Goal: Feedback & Contribution: Contribute content

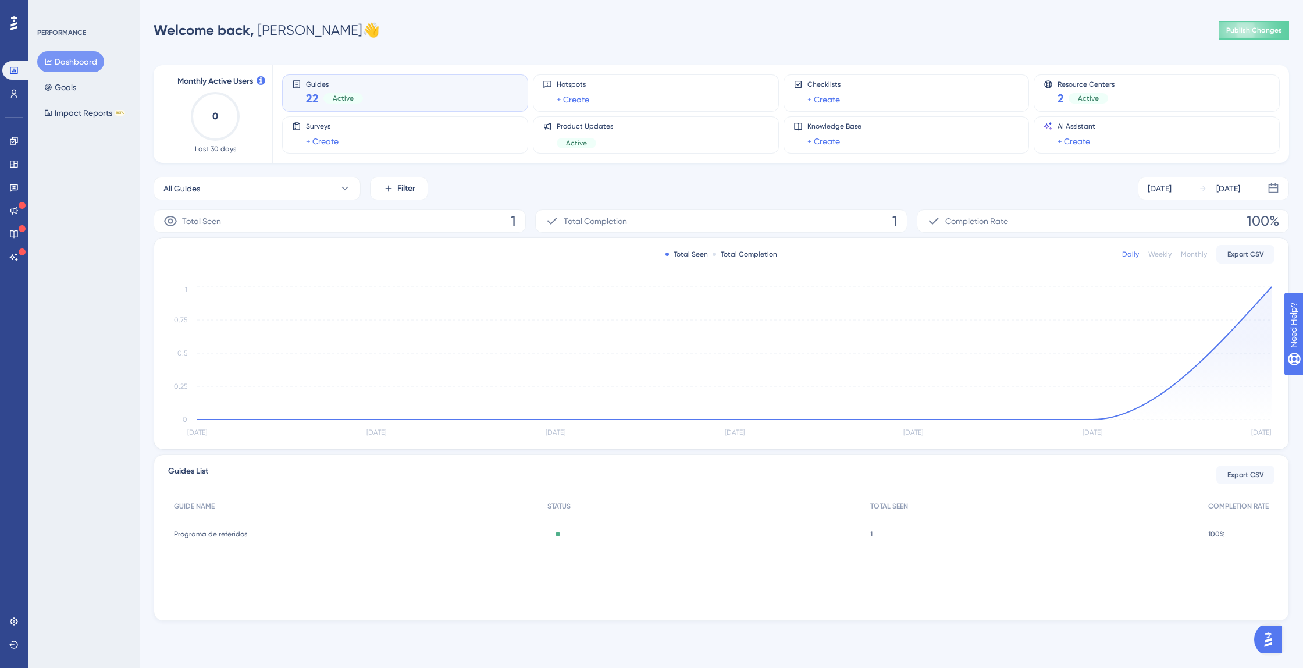
click at [563, 182] on div "All Guides Filter Sep 11 2025 Sep 17 2025" at bounding box center [722, 188] width 1136 height 23
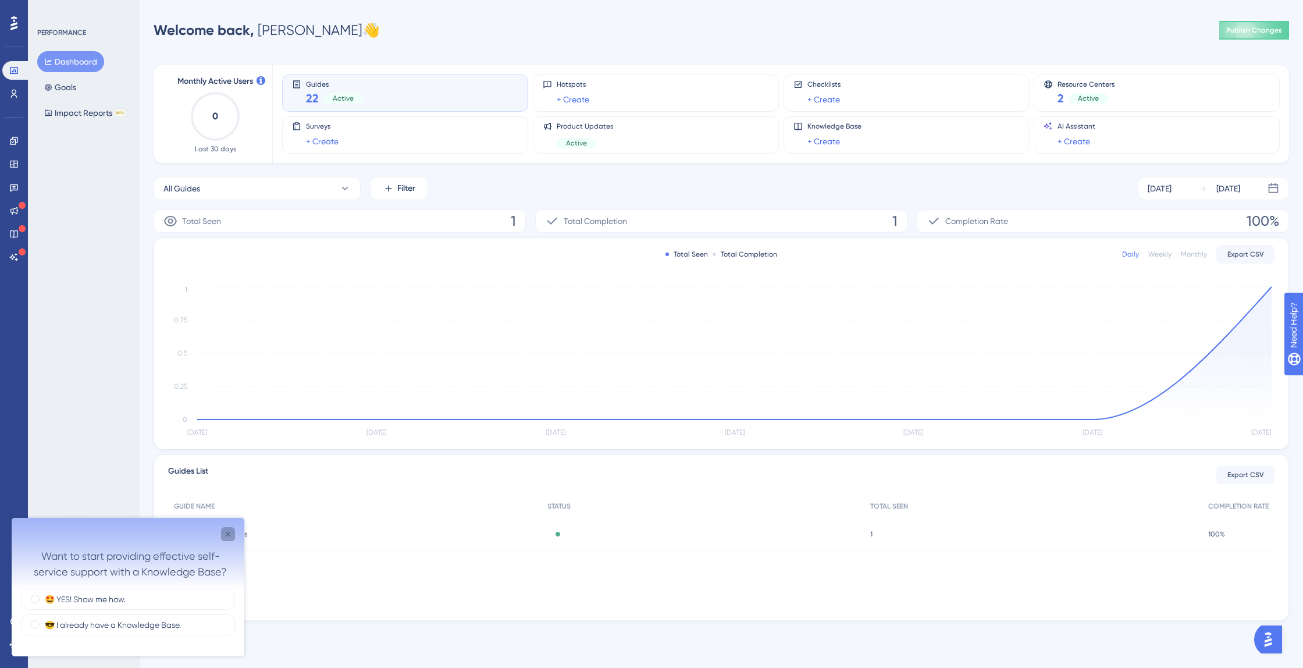
click at [232, 531] on icon "Close survey" at bounding box center [227, 534] width 9 height 9
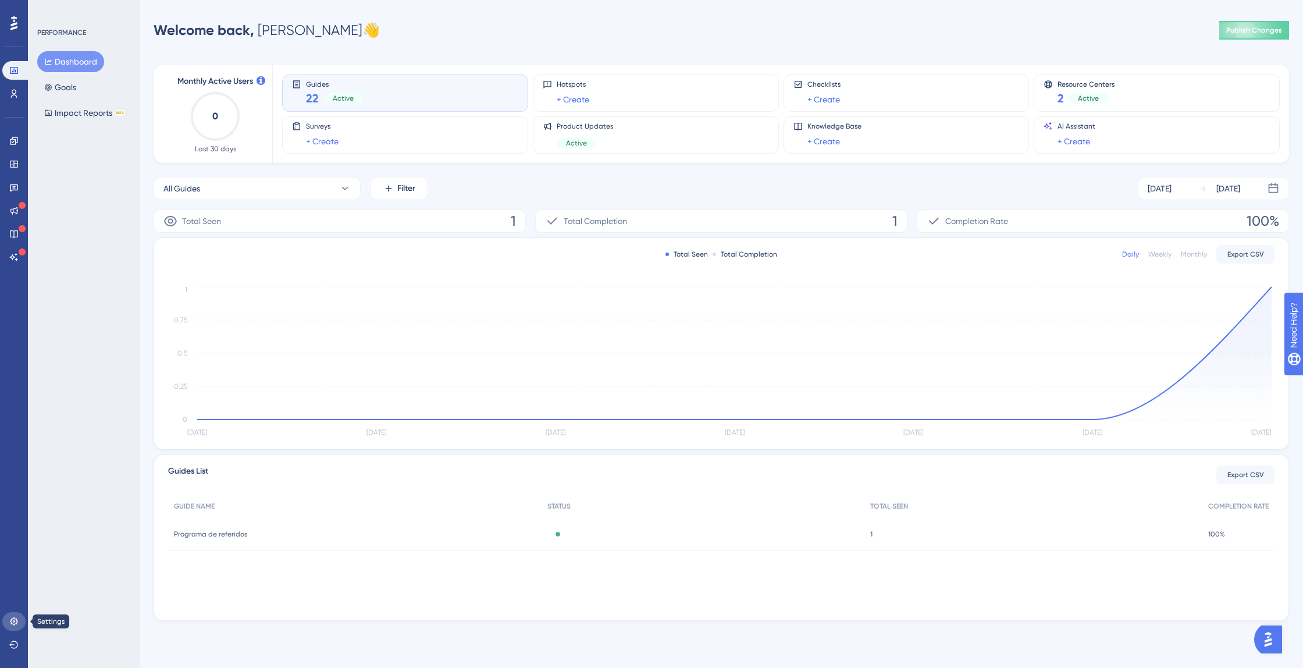
click at [10, 617] on icon at bounding box center [13, 621] width 9 height 9
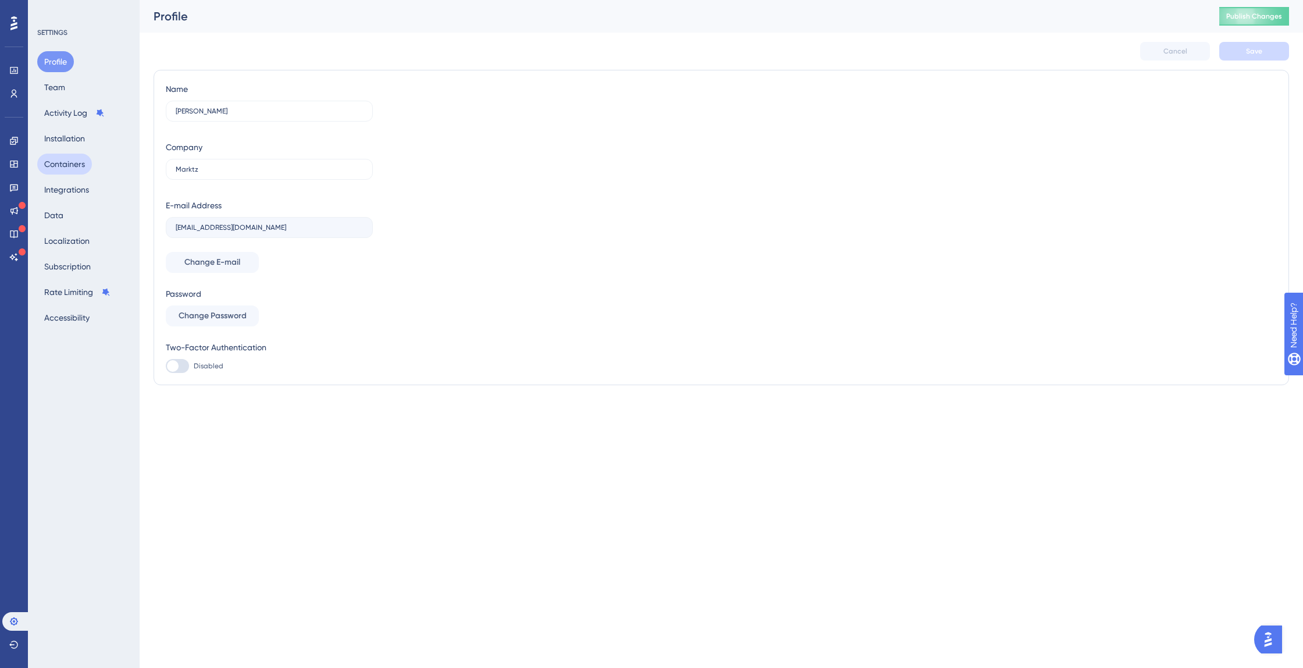
click at [67, 163] on button "Containers" at bounding box center [64, 164] width 55 height 21
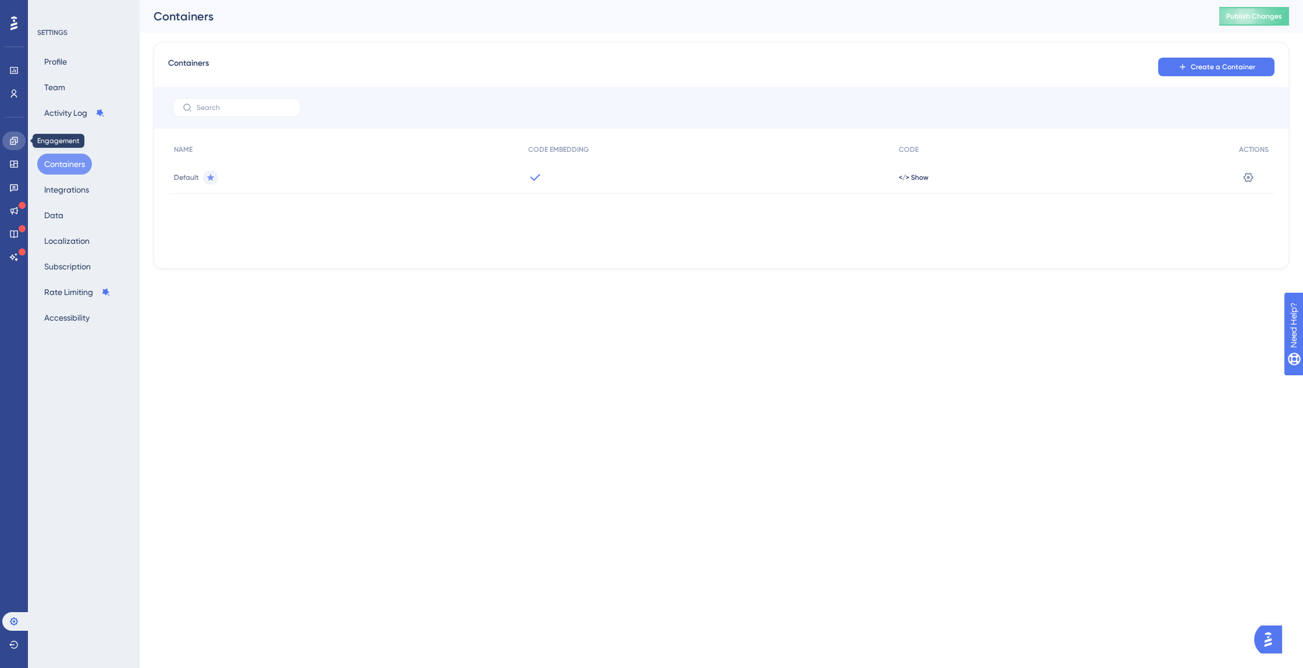
click at [17, 141] on icon at bounding box center [13, 140] width 9 height 9
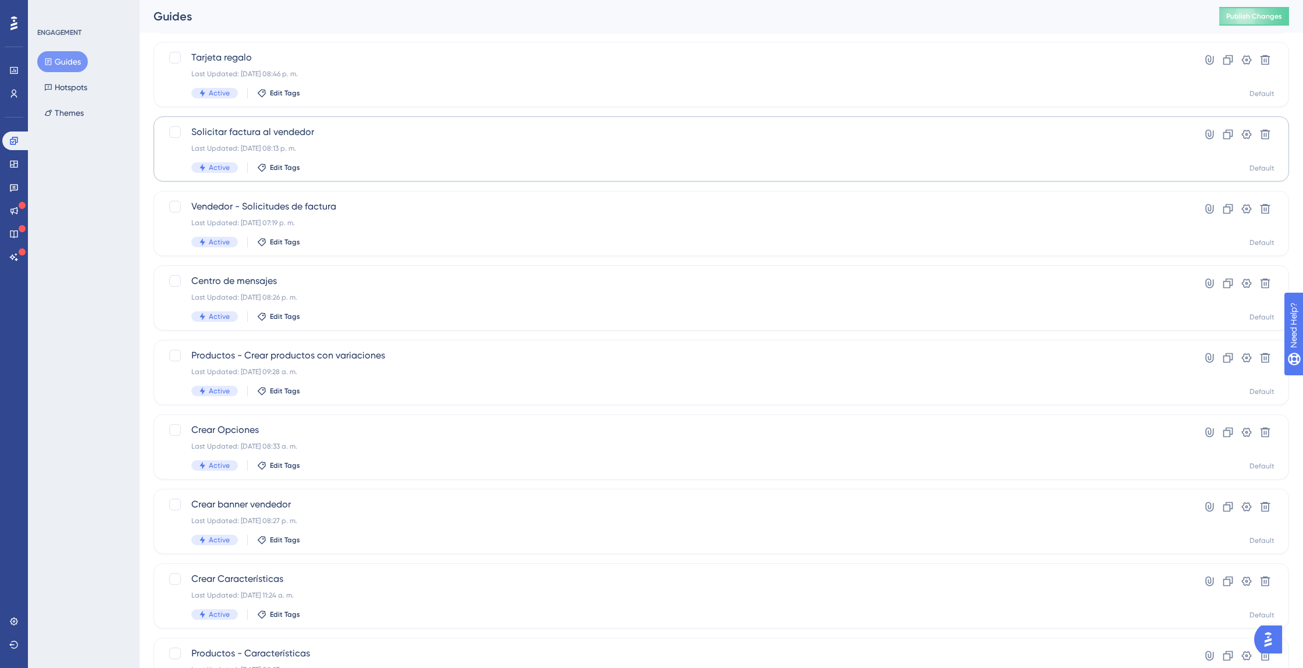
scroll to position [235, 0]
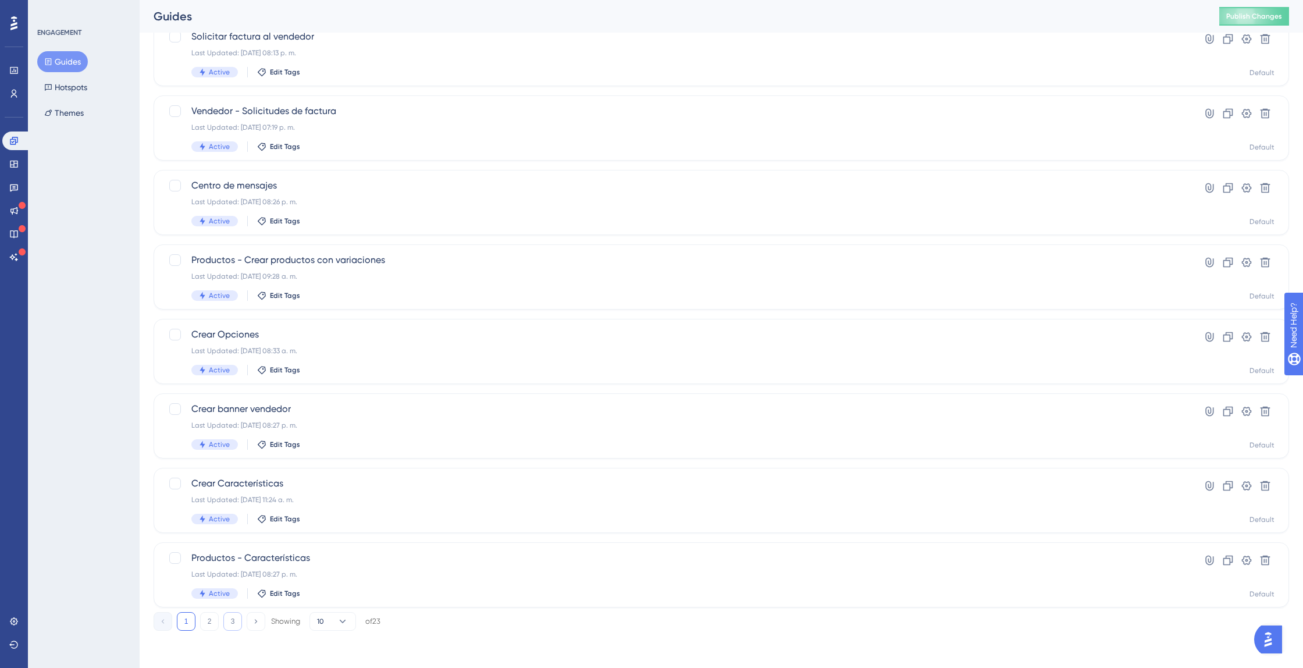
drag, startPoint x: 211, startPoint y: 627, endPoint x: 225, endPoint y: 626, distance: 14.6
click at [211, 627] on button "2" at bounding box center [209, 621] width 19 height 19
click at [230, 621] on button "3" at bounding box center [232, 621] width 19 height 19
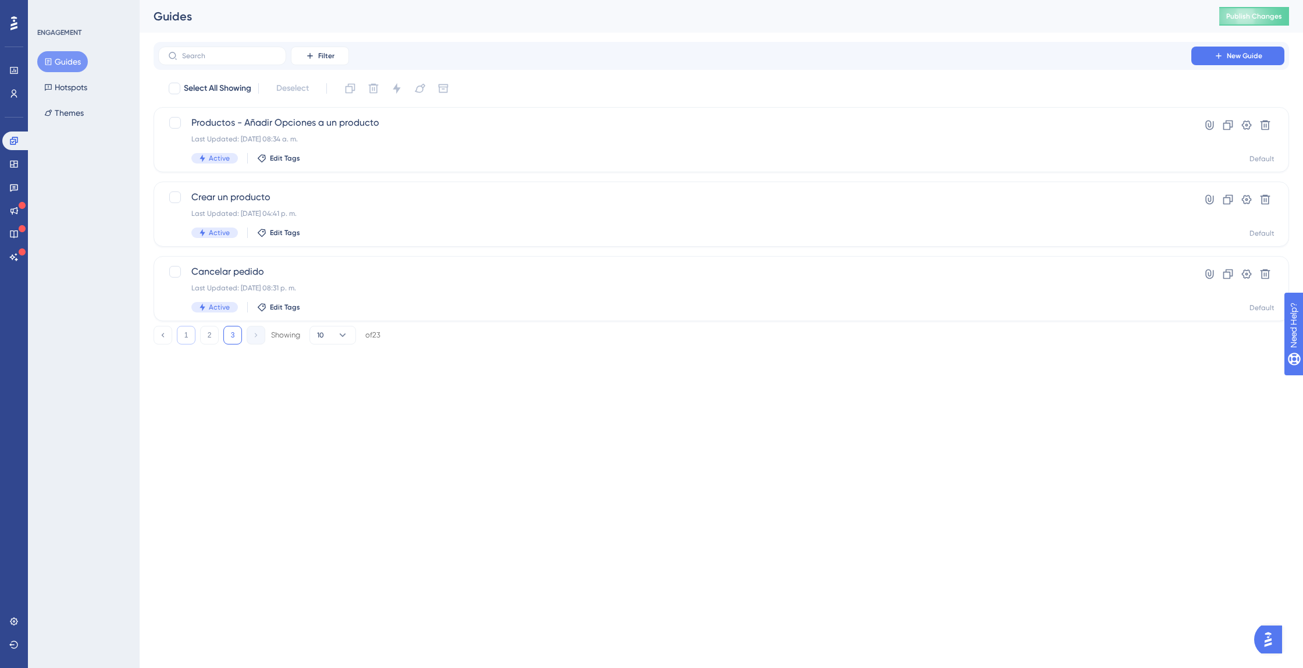
click at [192, 340] on button "1" at bounding box center [186, 335] width 19 height 19
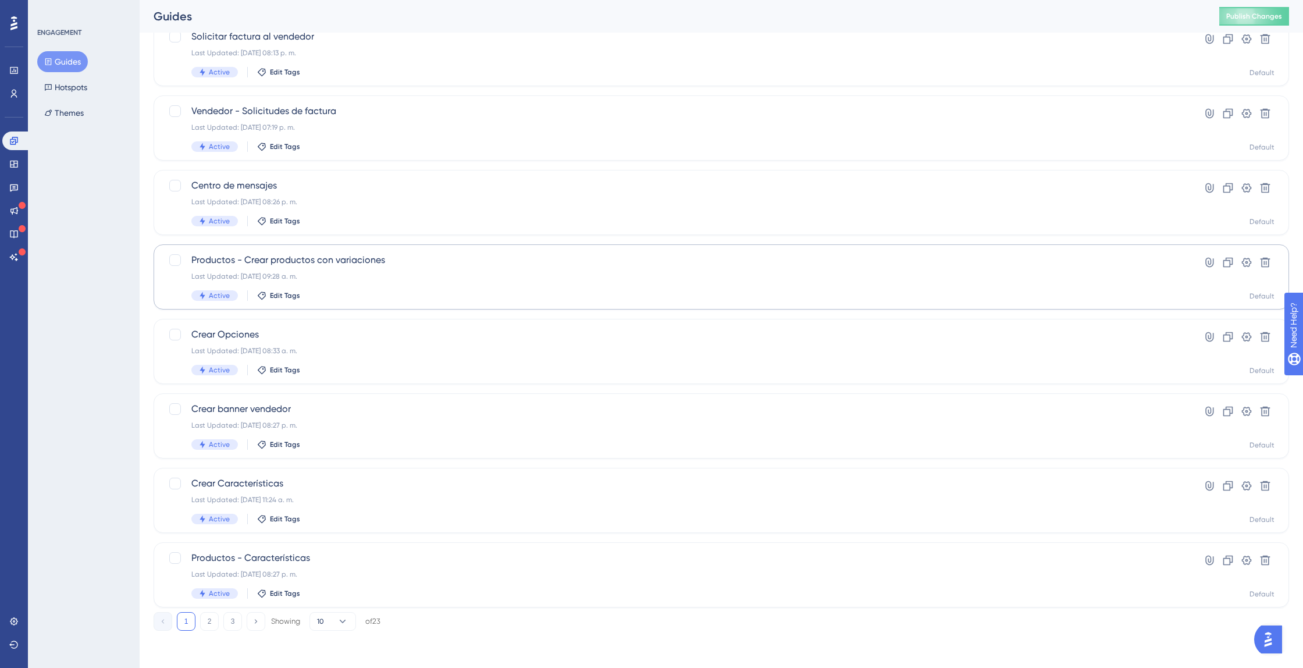
scroll to position [235, 0]
click at [13, 161] on icon at bounding box center [14, 164] width 8 height 7
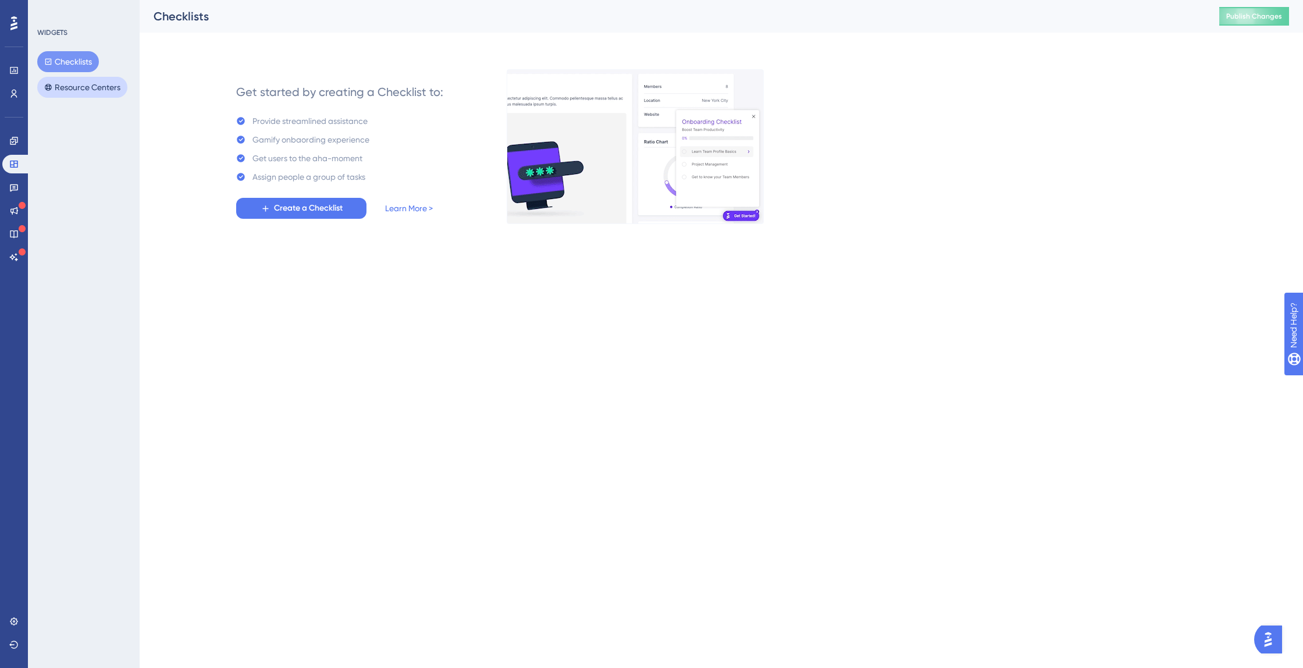
click at [59, 85] on button "Resource Centers" at bounding box center [82, 87] width 90 height 21
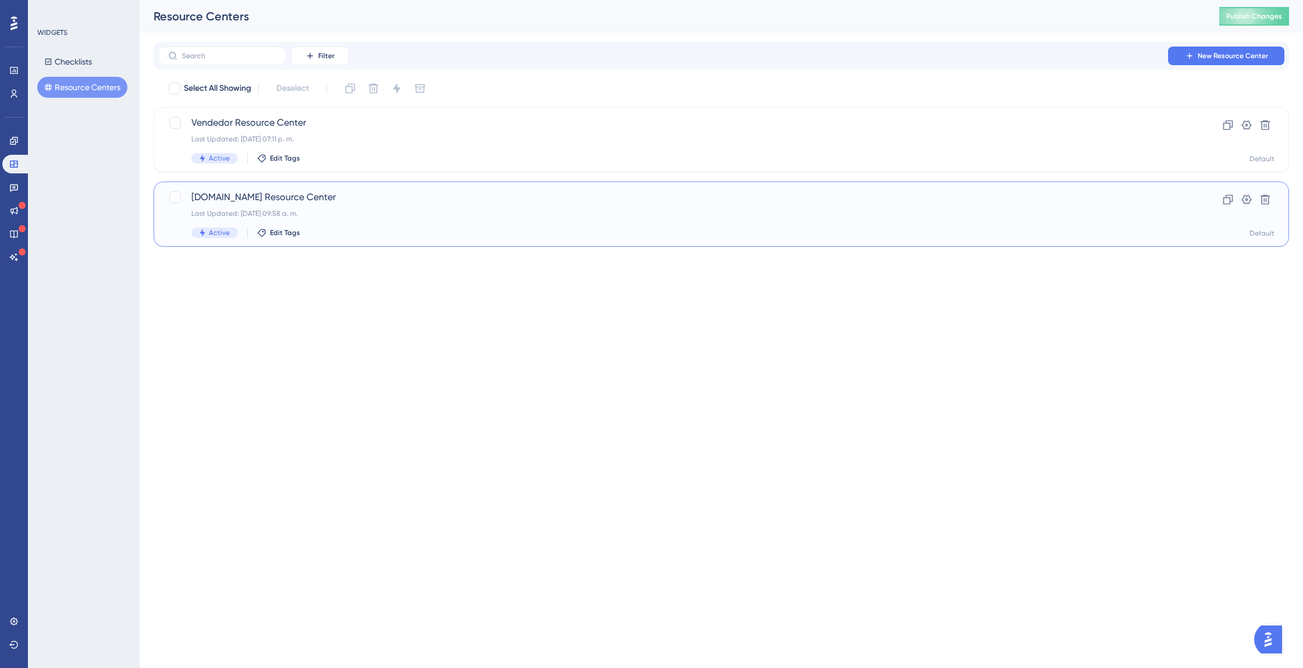
click at [236, 194] on span "Marktz.es Resource Center" at bounding box center [674, 197] width 967 height 14
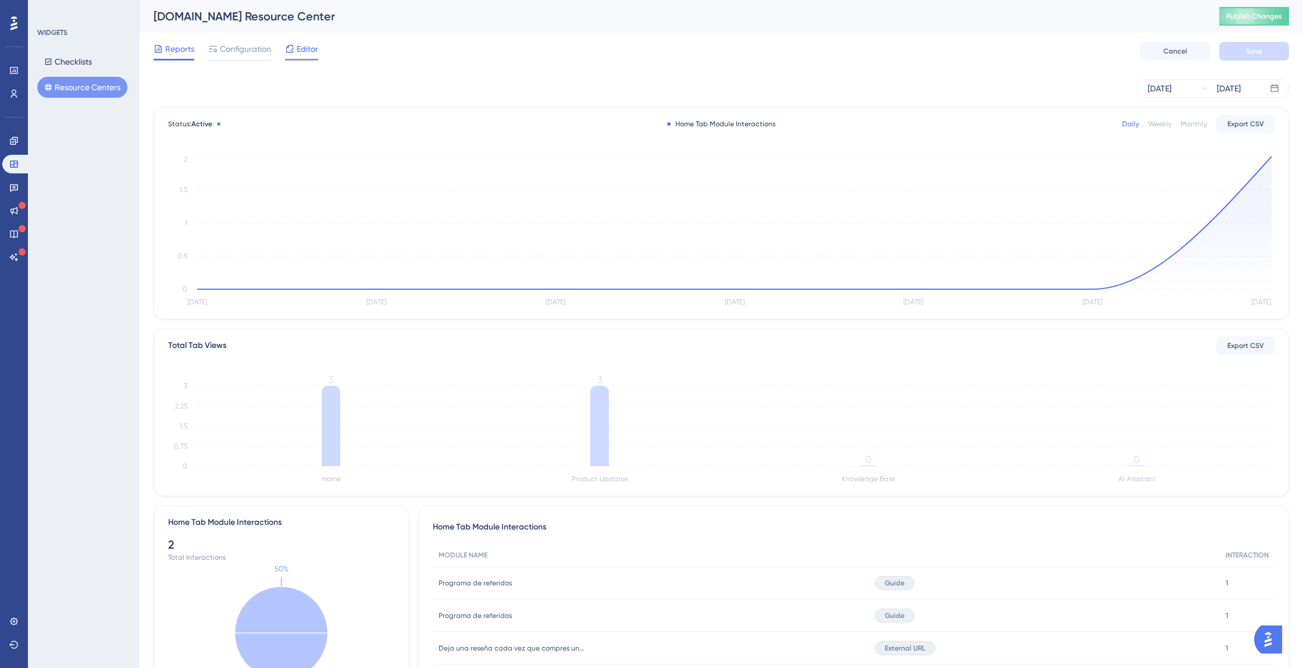
click at [315, 49] on span "Editor" at bounding box center [308, 49] width 22 height 14
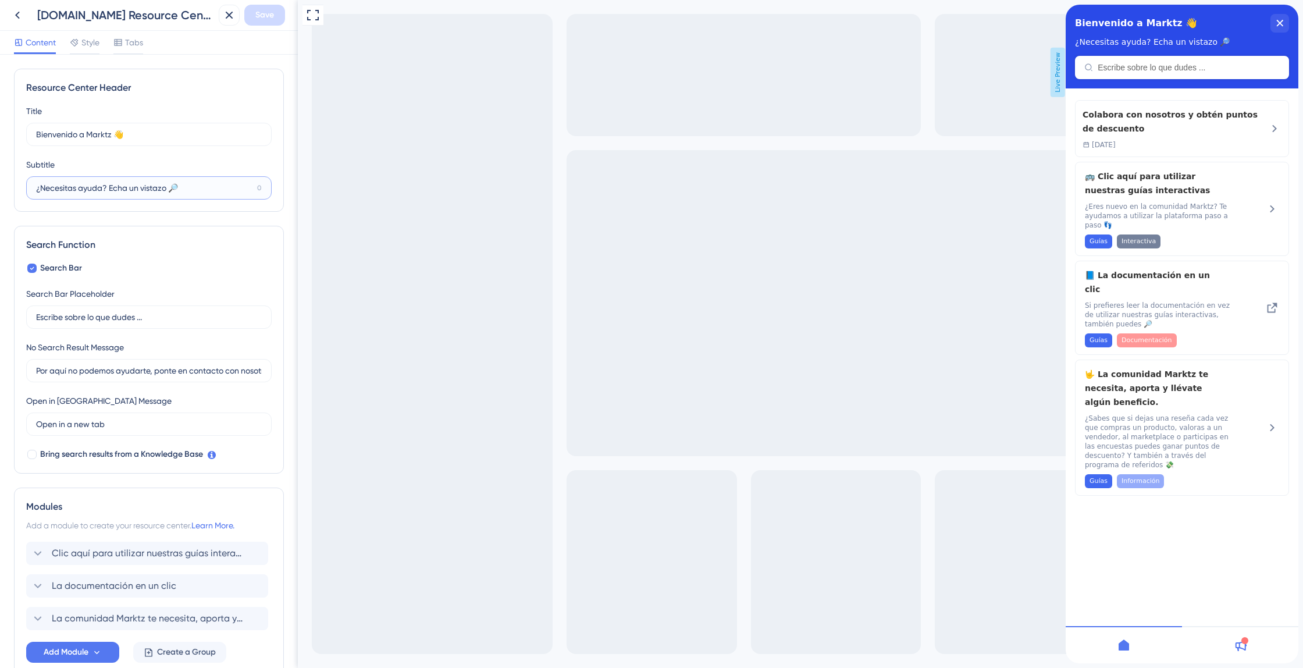
drag, startPoint x: 193, startPoint y: 191, endPoint x: 0, endPoint y: 181, distance: 193.4
click at [0, 181] on div "Resource Center Header Title Bienvenido a Marktz 👋 6 Bienvenido a Marktz 👋 Subt…" at bounding box center [149, 361] width 298 height 613
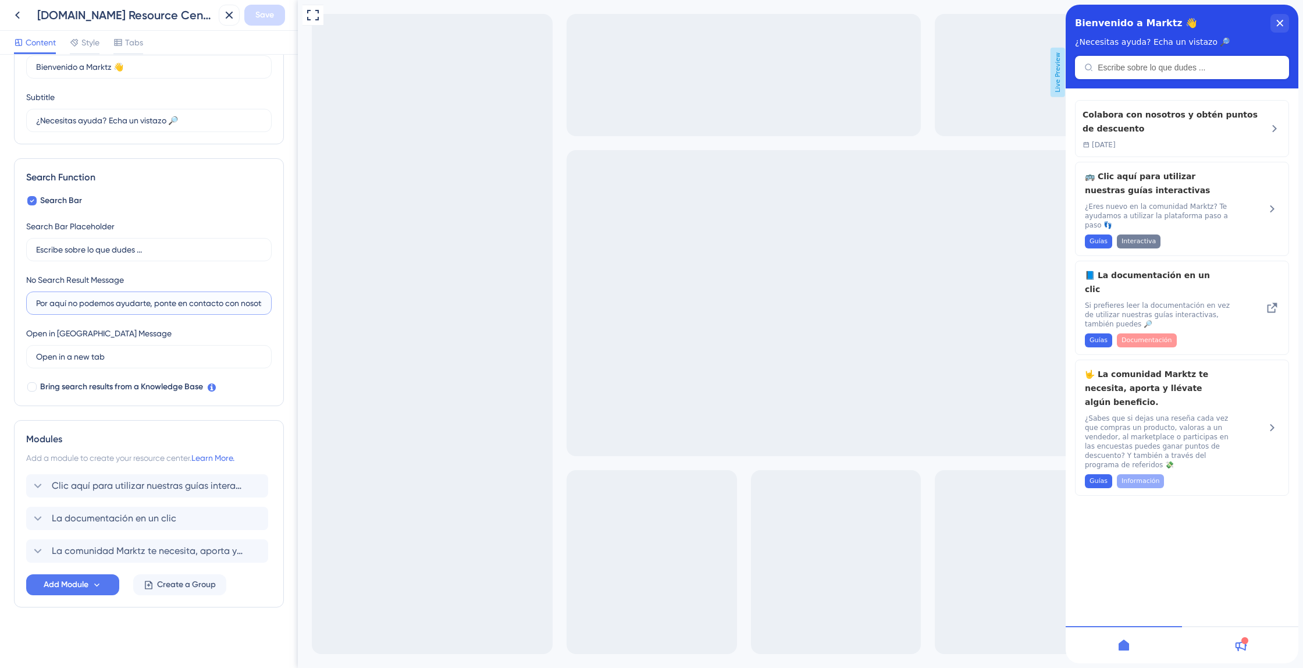
click at [143, 297] on input "Por aquí no podemos ayudarte, ponte en contacto con nosotros 😀" at bounding box center [149, 303] width 226 height 13
click at [70, 486] on span "Clic aquí para utilizar nuestras guías interactivas" at bounding box center [148, 486] width 192 height 14
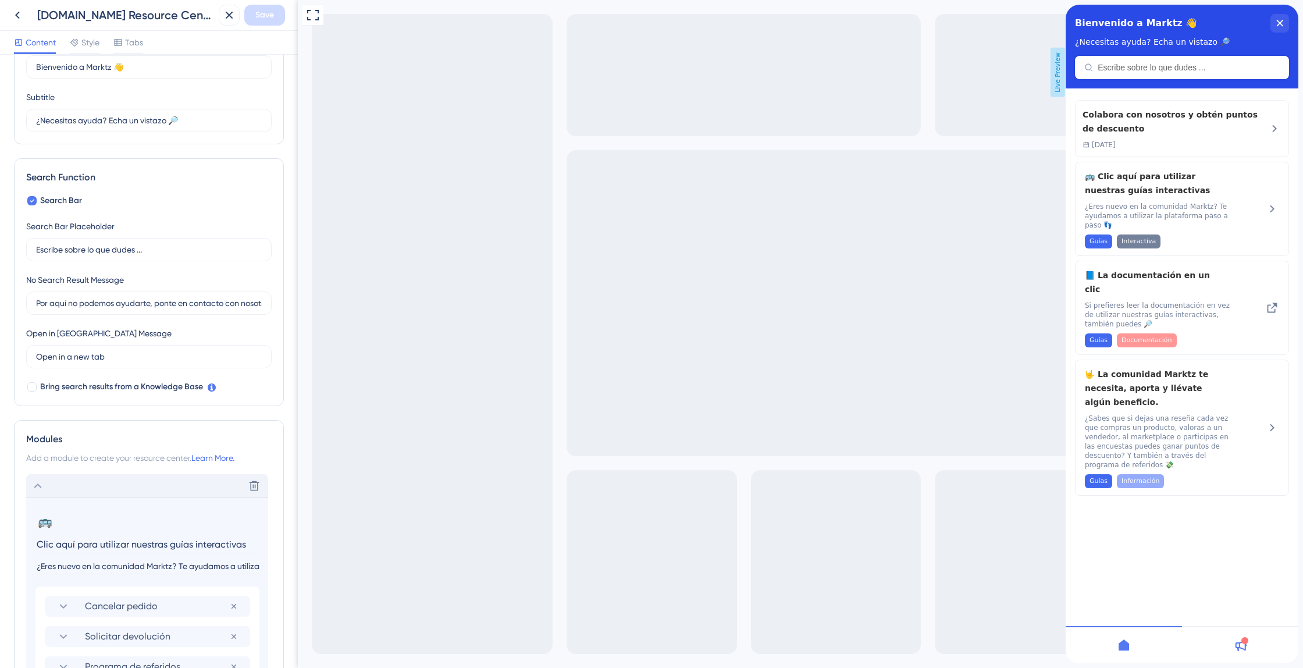
drag, startPoint x: 246, startPoint y: 545, endPoint x: 0, endPoint y: 536, distance: 245.7
click at [0, 536] on div "Resource Center Header Title Bienvenido a Marktz 👋 6 Bienvenido a Marktz 👋 Subt…" at bounding box center [149, 361] width 298 height 613
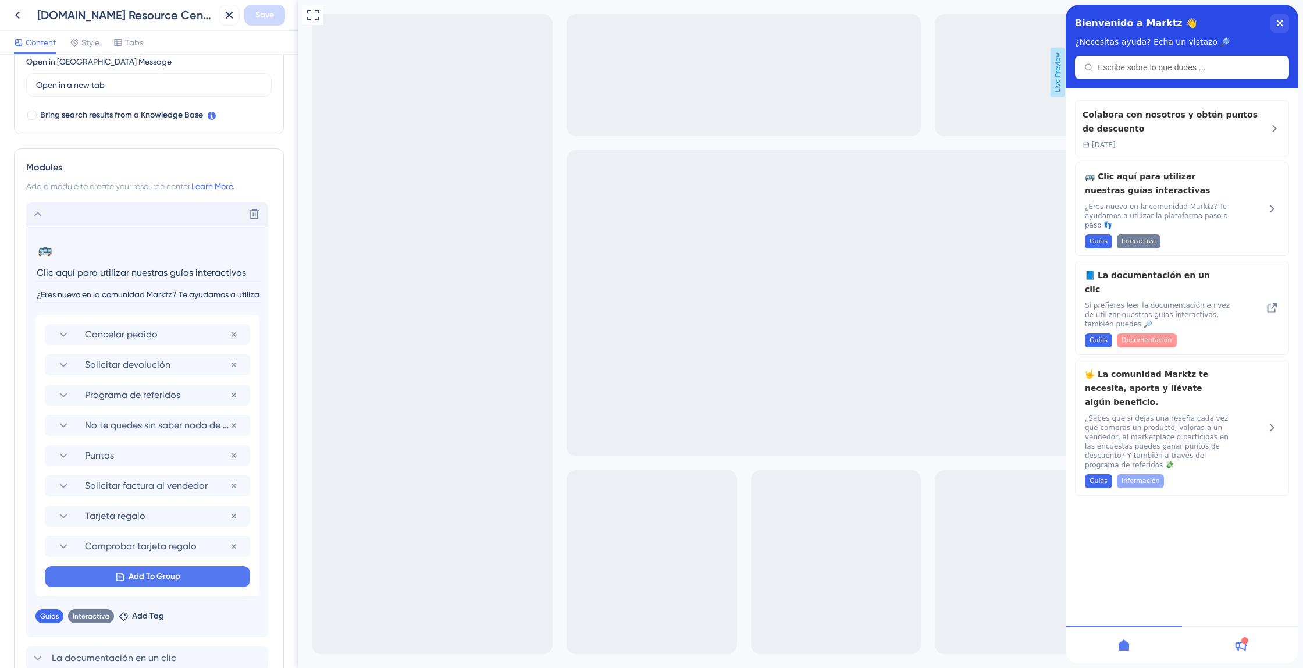
scroll to position [356, 0]
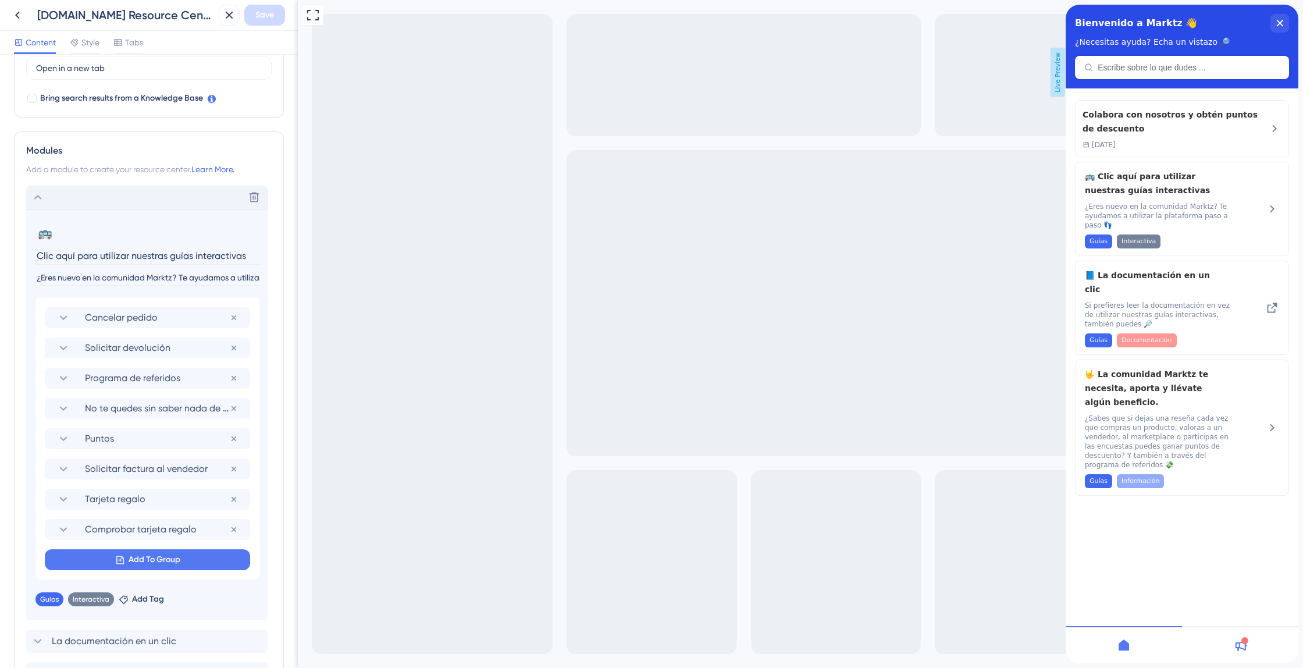
click at [170, 275] on input "¿Eres nuevo en la comunidad Marktz? Te ayudamos a utilizar la plataforma paso a…" at bounding box center [148, 278] width 226 height 16
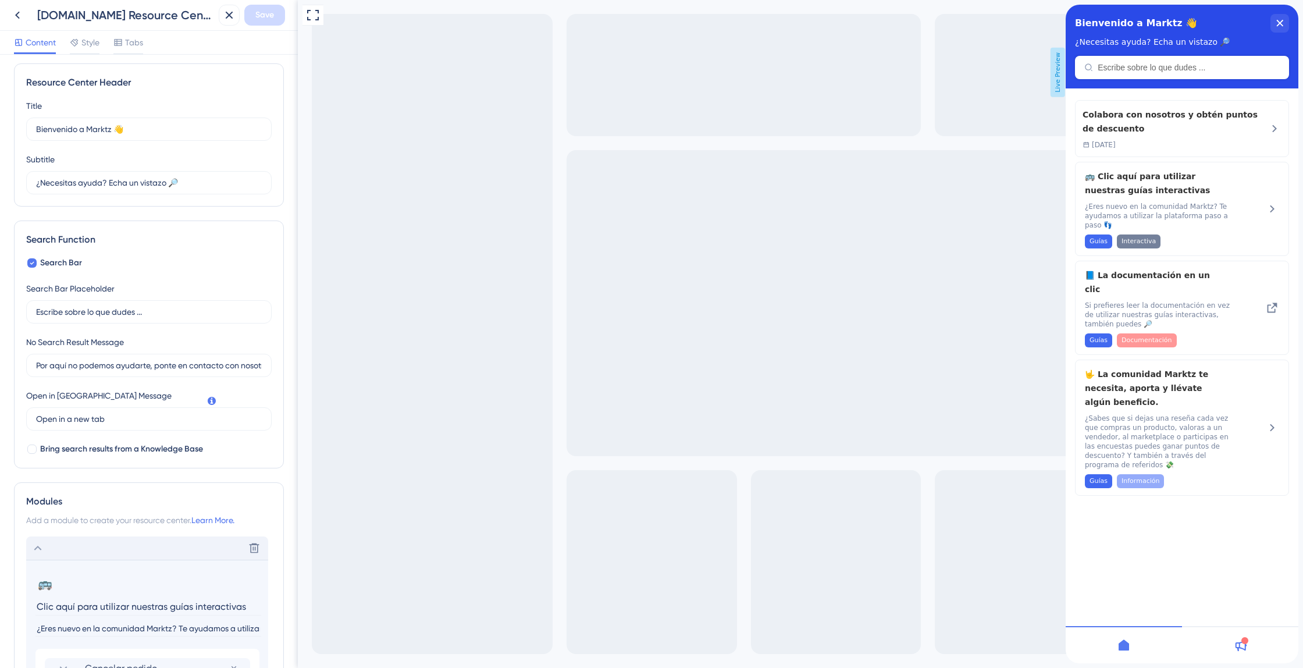
scroll to position [0, 0]
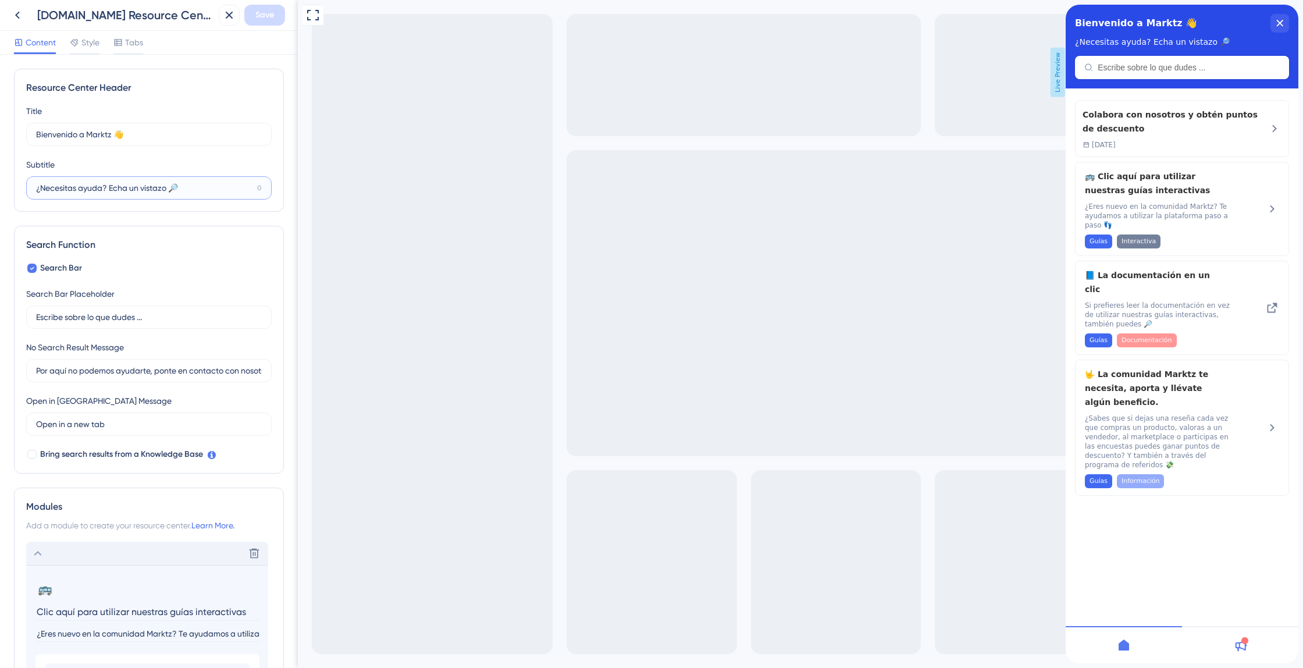
click at [132, 190] on input "¿Necesitas ayuda? Echa un vistazo 🔎" at bounding box center [144, 188] width 216 height 13
paste input "Te echamos una mano? Dale un vistaz"
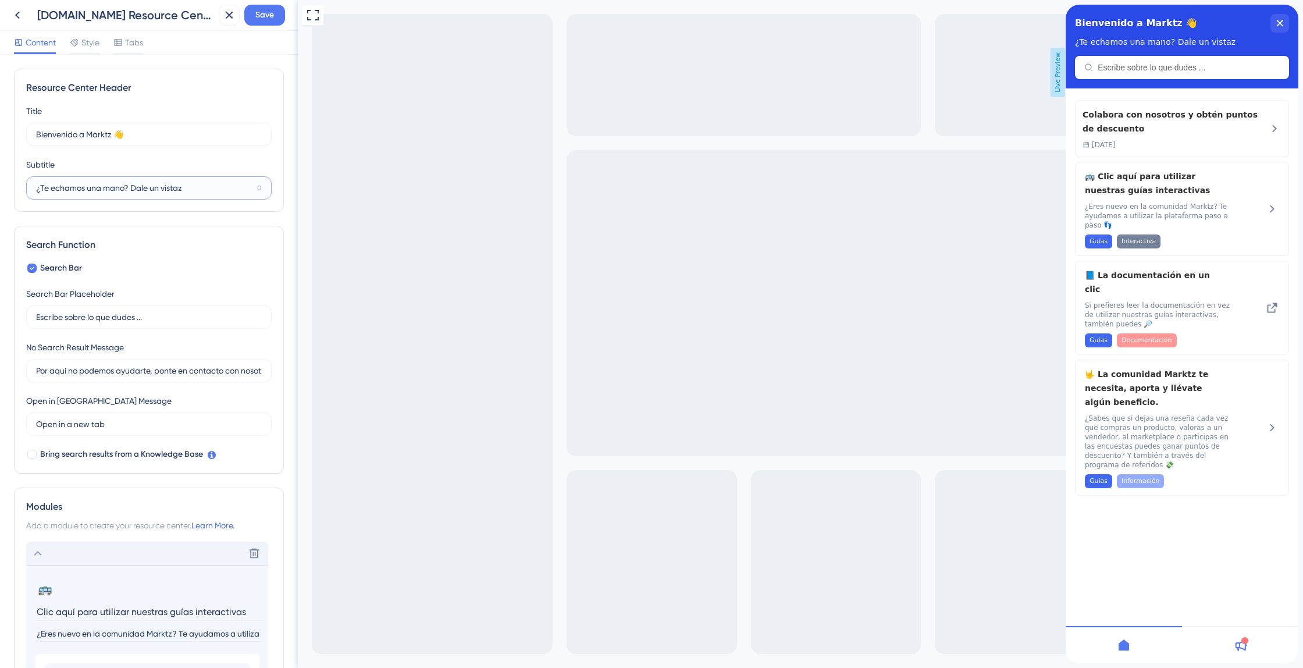
click at [214, 194] on input "¿Te echamos una mano? Dale un vistaz" at bounding box center [144, 188] width 216 height 13
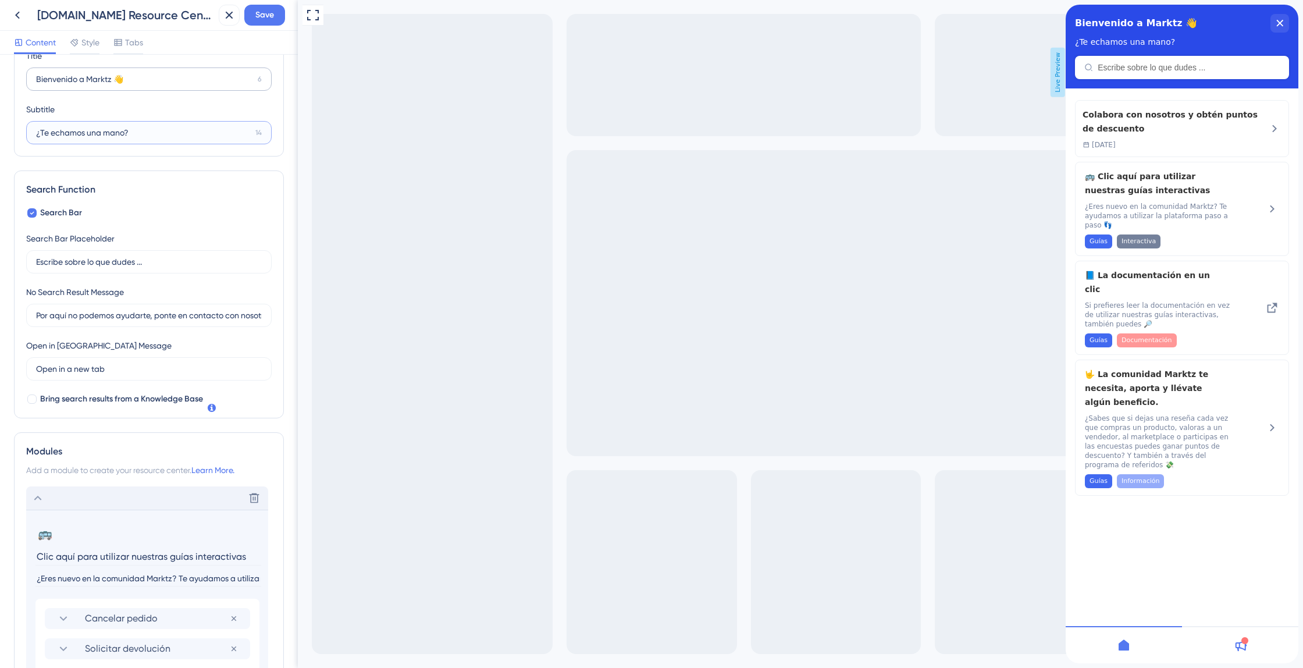
scroll to position [56, 0]
type input "¿Te echamos una mano?"
click at [117, 266] on input "Escribe sobre lo que dudes ..." at bounding box center [149, 260] width 226 height 13
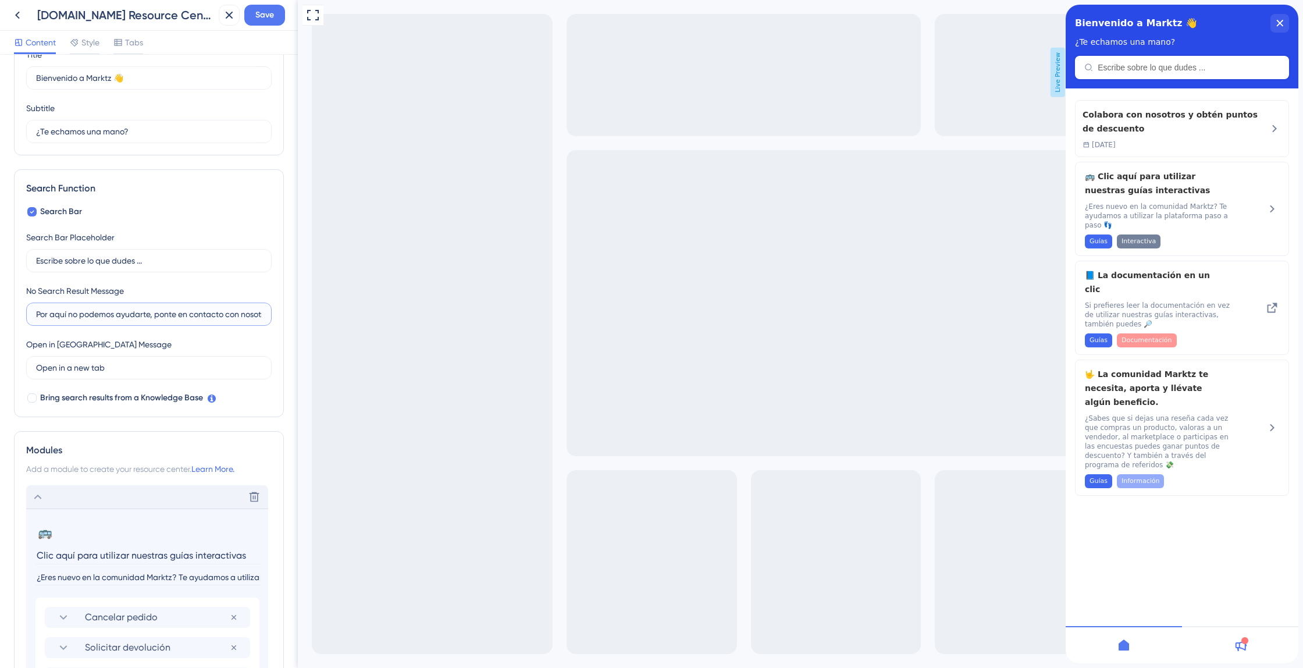
click at [125, 315] on input "Por aquí no podemos ayudarte, ponte en contacto con nosotros 😀" at bounding box center [149, 314] width 226 height 13
click at [126, 315] on input "Por aquí no podemos ayudarte, ponte en contacto con nosotros 😀" at bounding box center [149, 314] width 226 height 13
paste input "¡Ey! Por aquí no te podemos echar una mano, pero escríbenos y te ayudamos enseg…"
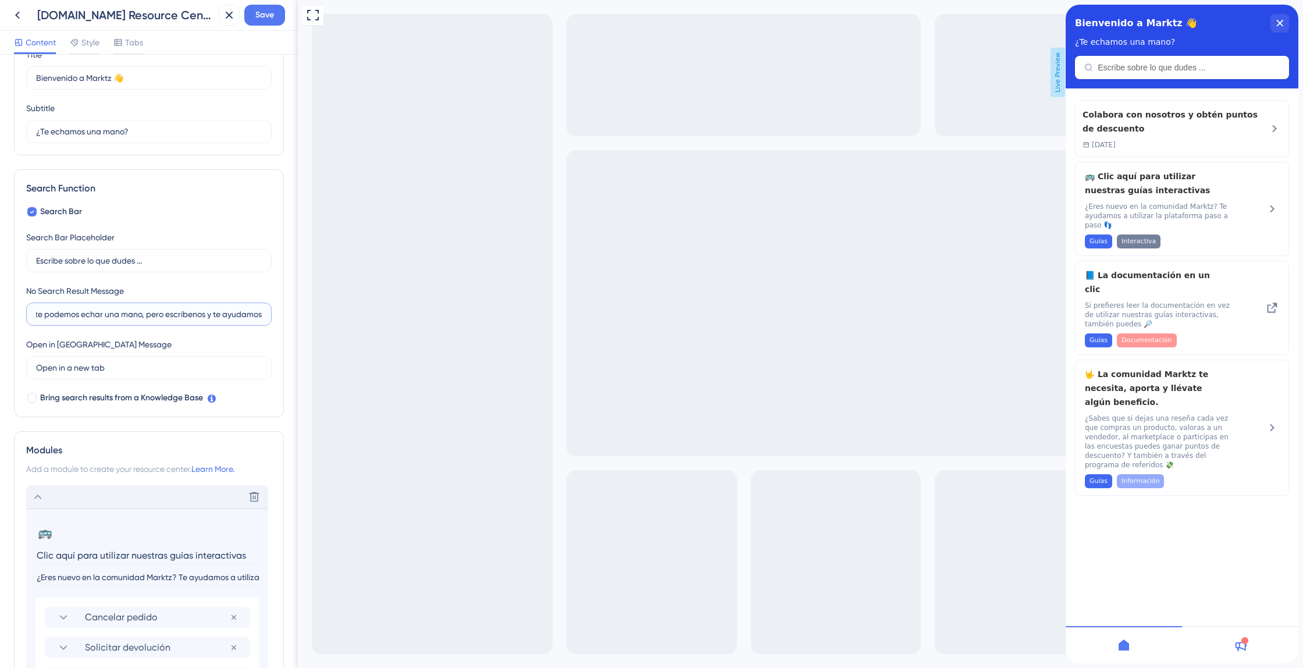
click at [210, 315] on input "¡Ey! Por aquí no te podemos echar una mano, pero escríbenos y te ayudamos enseg…" at bounding box center [149, 314] width 226 height 13
type input "¡Ey! Por aquí no te podemos echar una mano, pero contáctanos y te ayudamos ense…"
drag, startPoint x: 165, startPoint y: 262, endPoint x: 13, endPoint y: 252, distance: 152.2
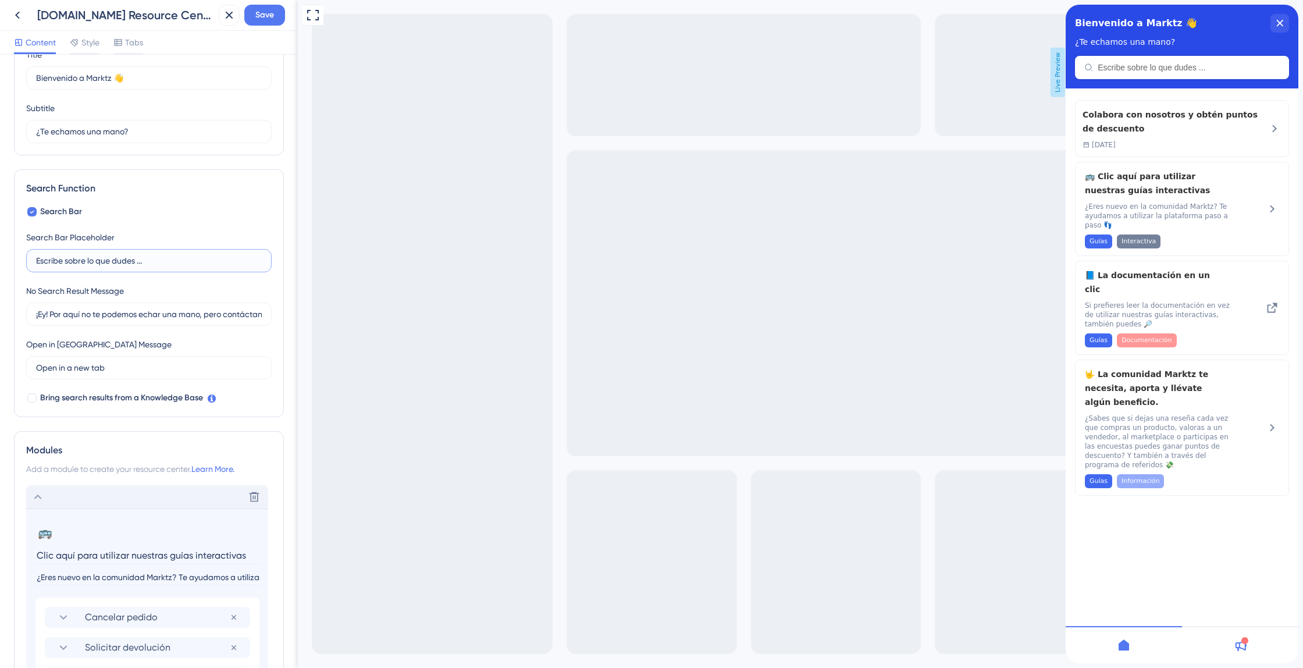
click at [13, 252] on div "Resource Center Header Title Bienvenido a Marktz 👋 6 Bienvenido a Marktz 👋 Subt…" at bounding box center [149, 361] width 298 height 613
paste input "in dudar"
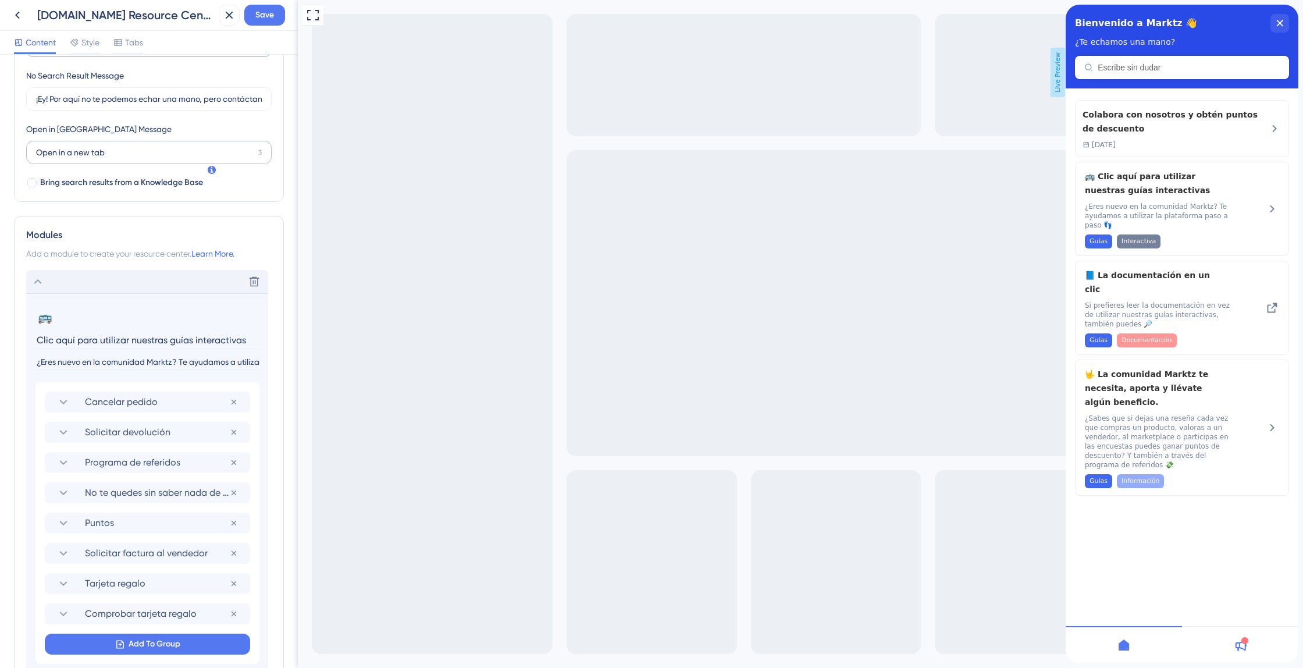
scroll to position [285, 0]
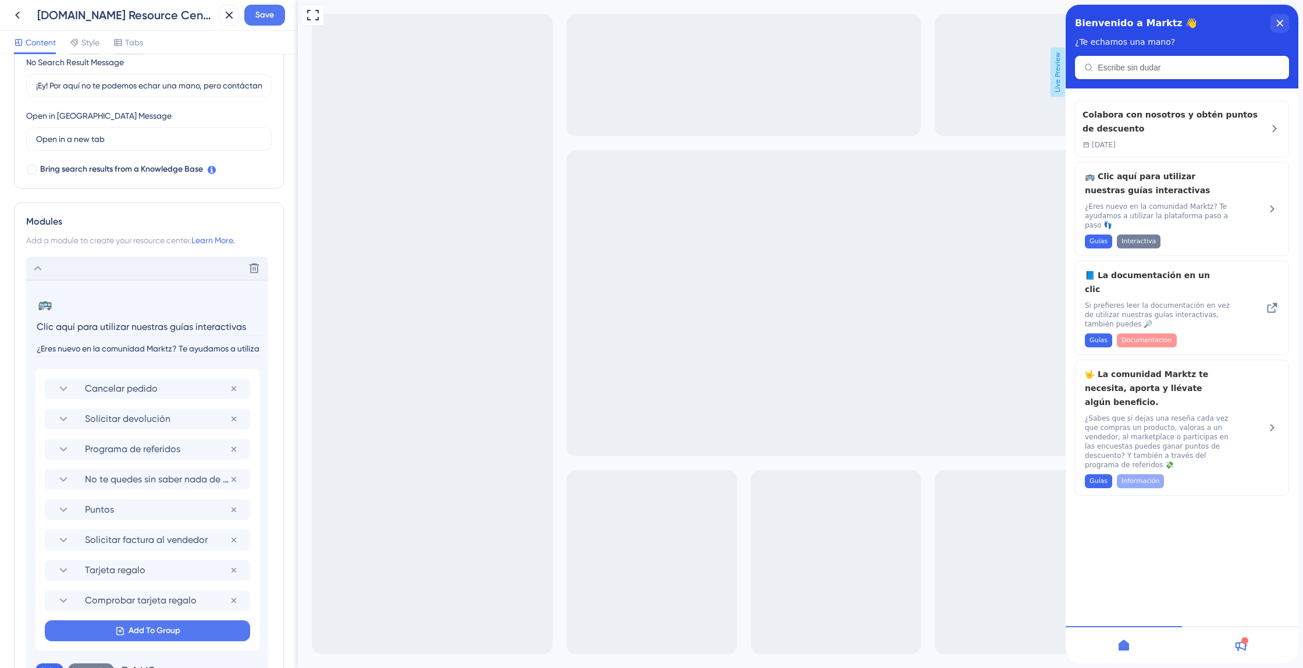
type input "Escribe sin dudar"
click at [115, 343] on input "¿Eres nuevo en la comunidad Marktz? Te ayudamos a utilizar la plataforma paso a…" at bounding box center [148, 349] width 226 height 16
paste input "Nuevo en Marktz? Te acompañamos paso a paso para que uses la plataforma súper f…"
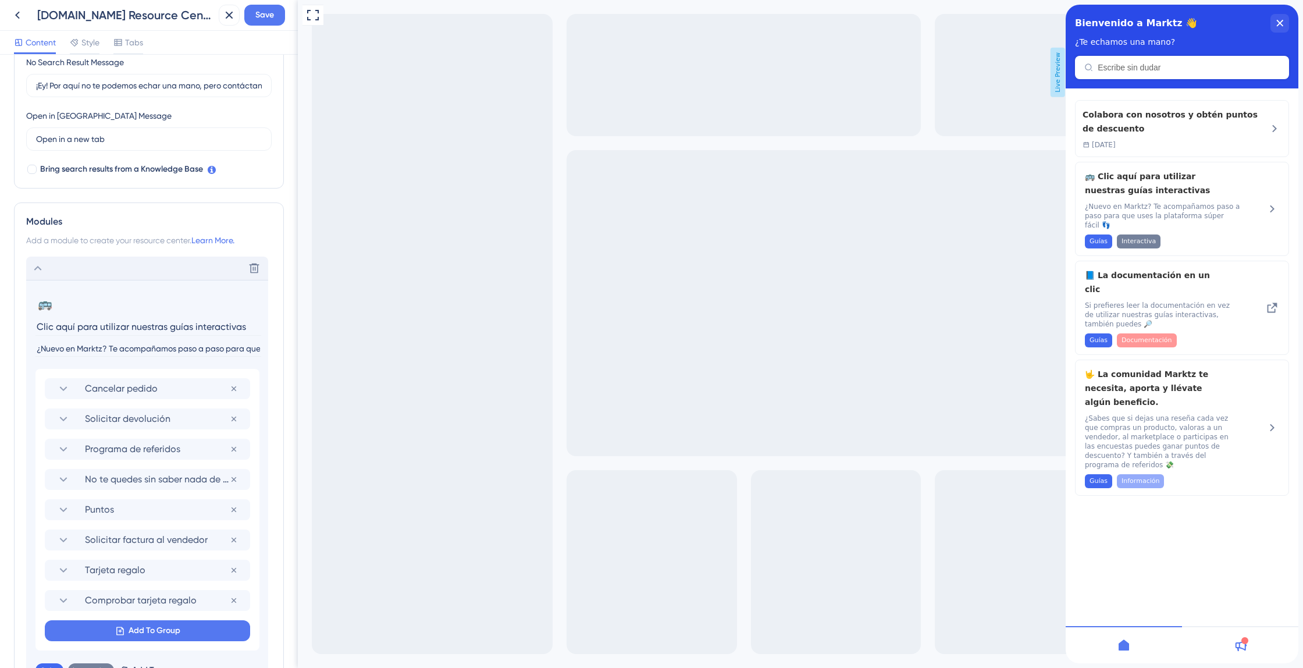
scroll to position [0, 124]
type input "¿Nuevo en Marktz? Te acompañamos paso a paso para que uses la plataforma súper …"
click at [165, 325] on input "Clic aquí para utilizar nuestras guías interactivas" at bounding box center [148, 327] width 226 height 18
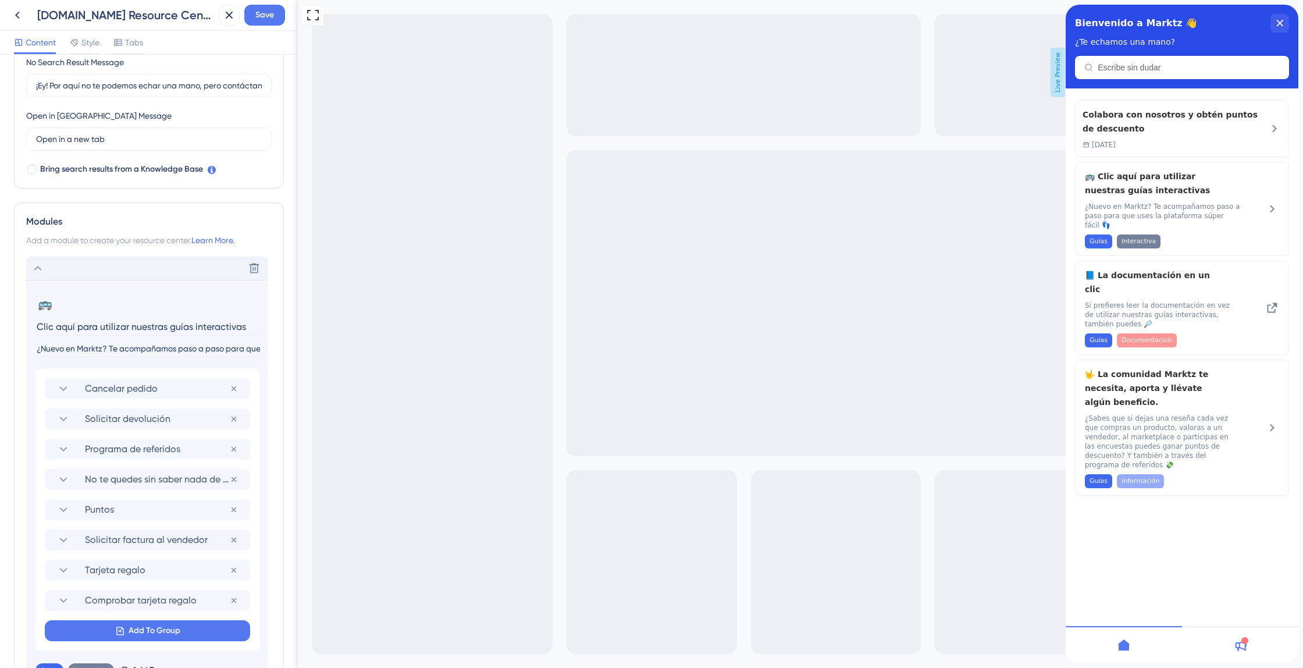
click at [165, 325] on input "Clic aquí para utilizar nuestras guías interactivas" at bounding box center [148, 327] width 226 height 18
paste input "Descubre"
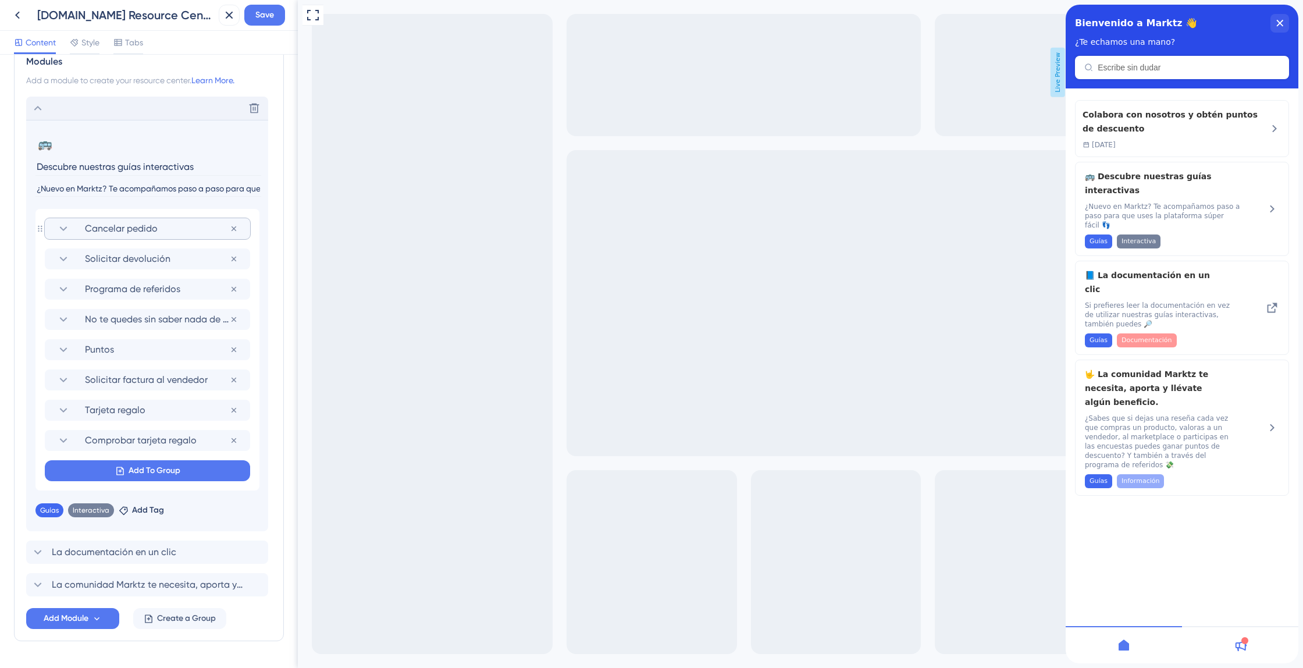
scroll to position [479, 0]
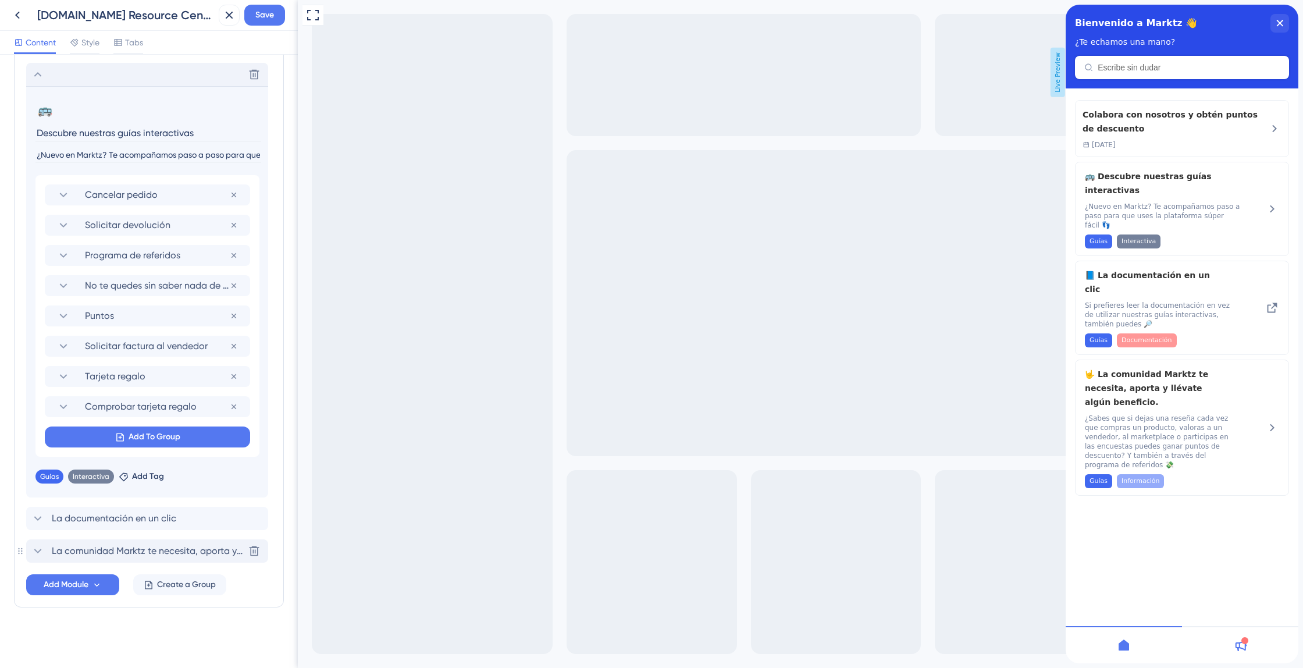
type input "Descubre nuestras guías interactivas"
click at [39, 551] on icon at bounding box center [38, 551] width 8 height 5
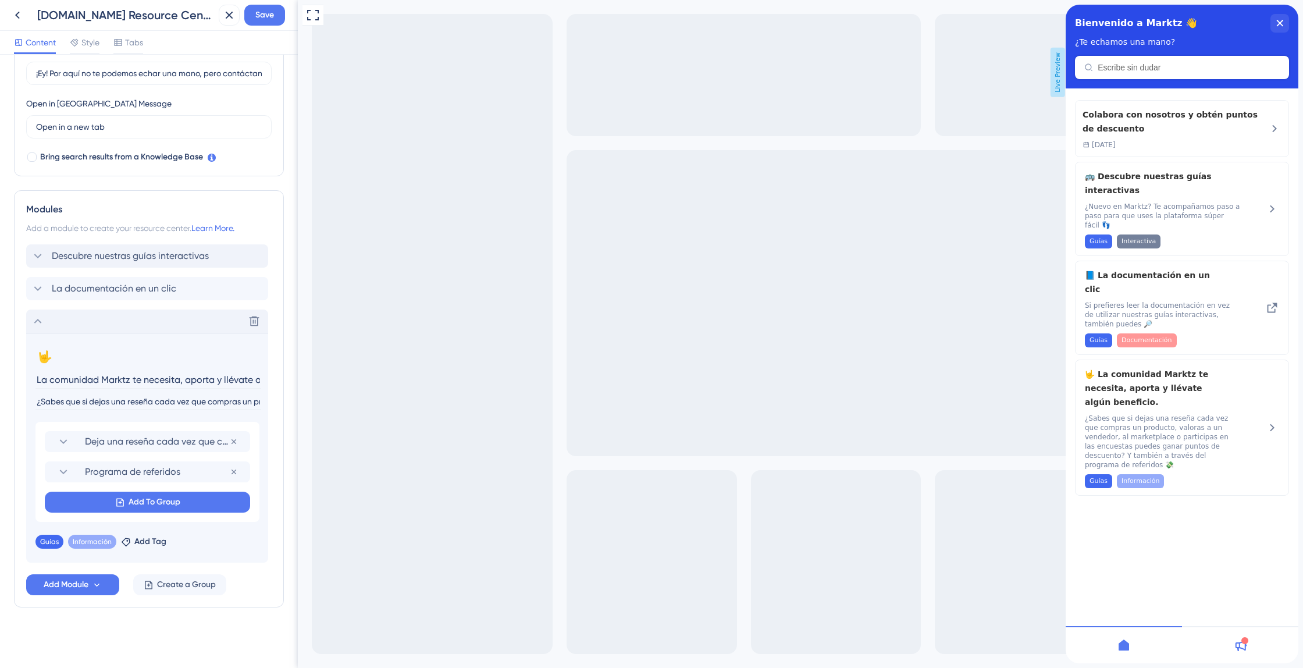
scroll to position [0, 62]
click at [72, 442] on section "Deja una reseña cada vez que compres un producto" at bounding box center [147, 441] width 182 height 21
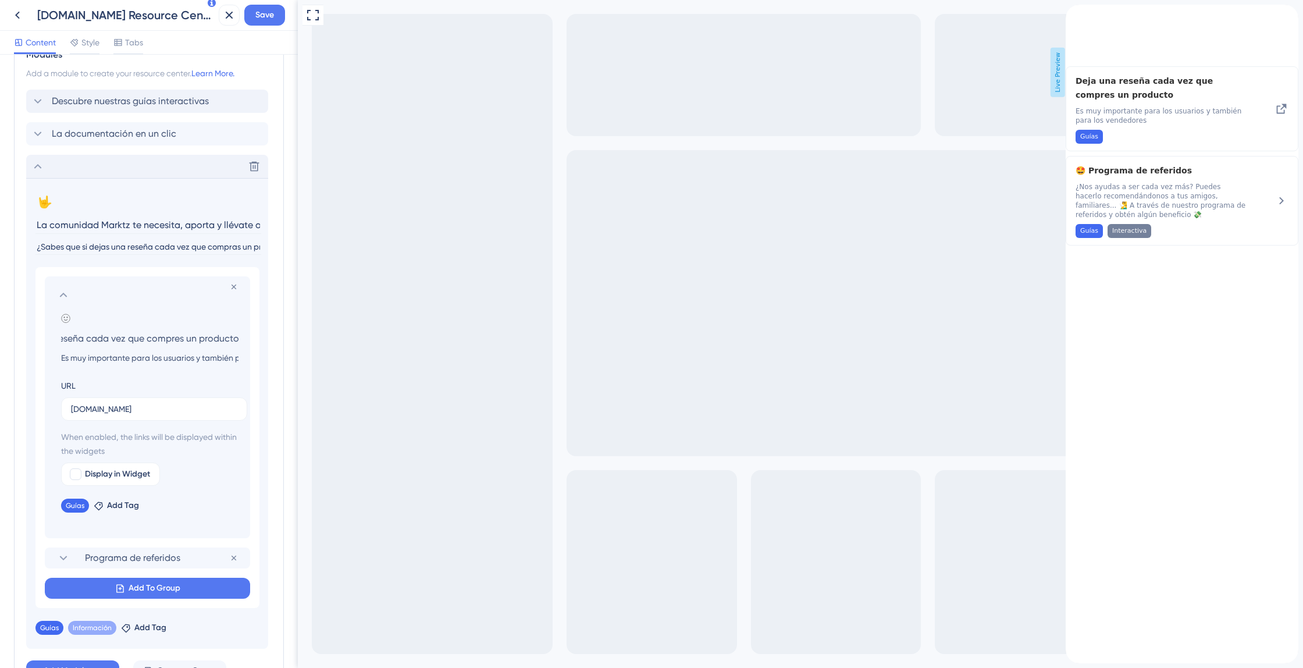
scroll to position [0, 0]
click at [62, 300] on icon at bounding box center [63, 295] width 14 height 14
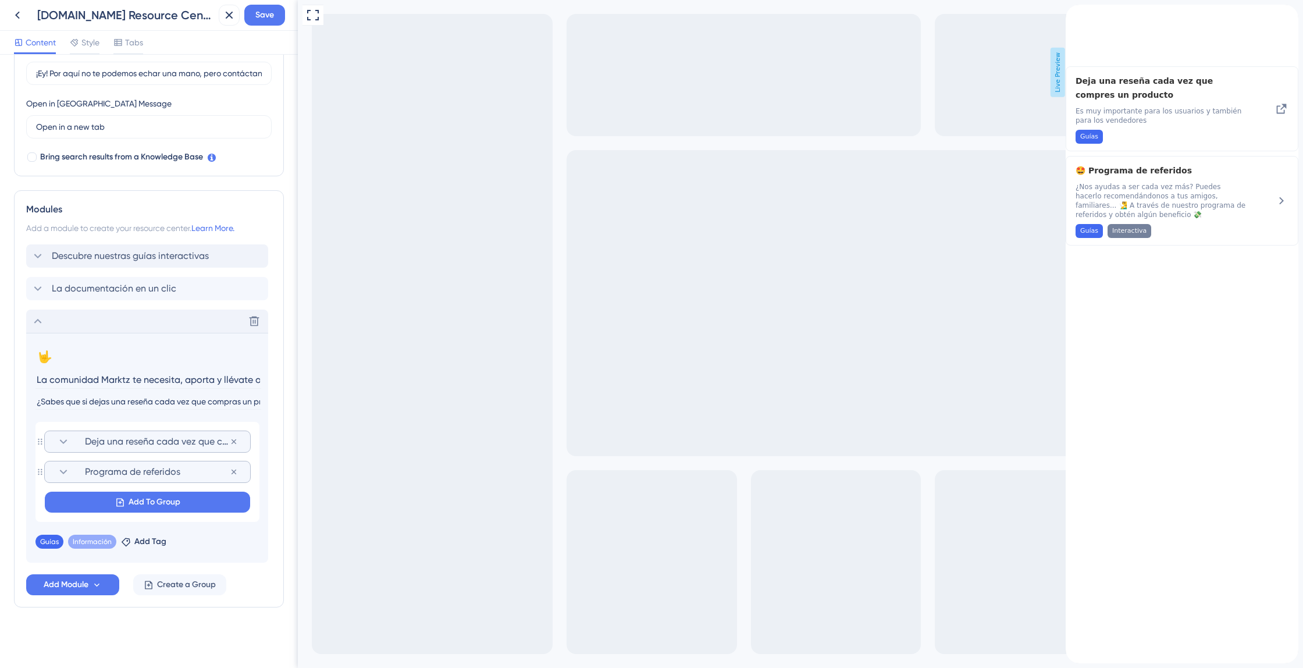
click at [64, 470] on icon at bounding box center [63, 472] width 14 height 14
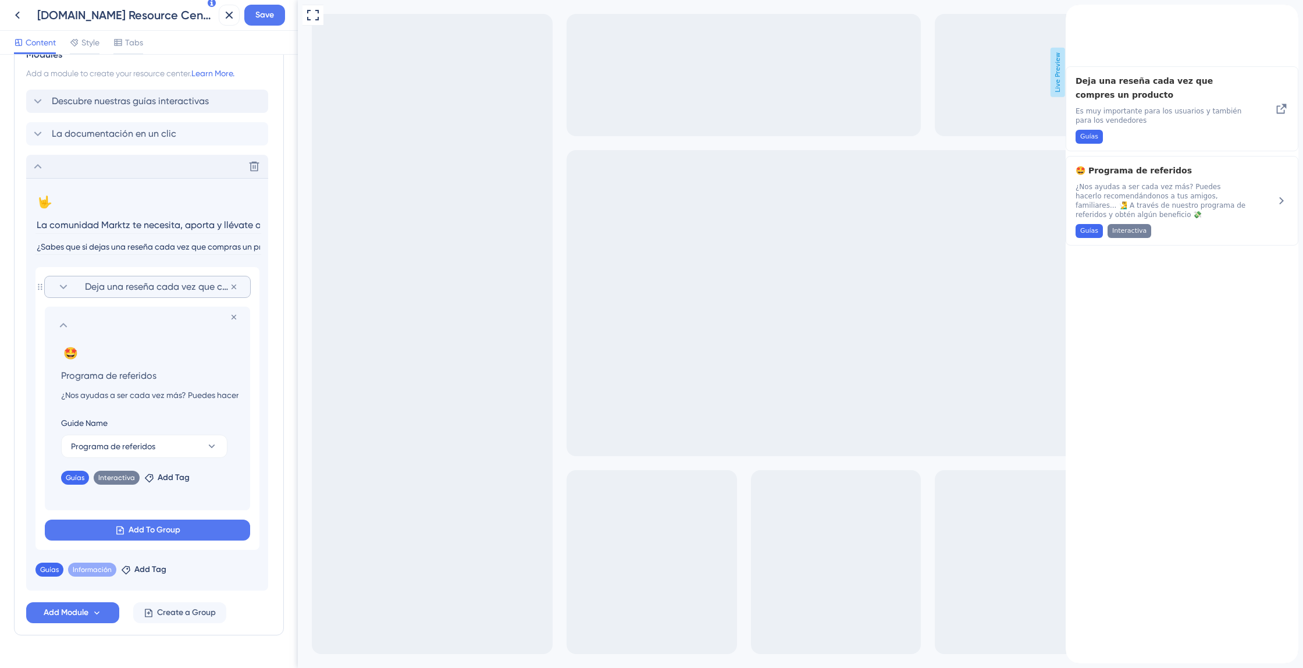
click at [59, 321] on icon at bounding box center [63, 325] width 14 height 14
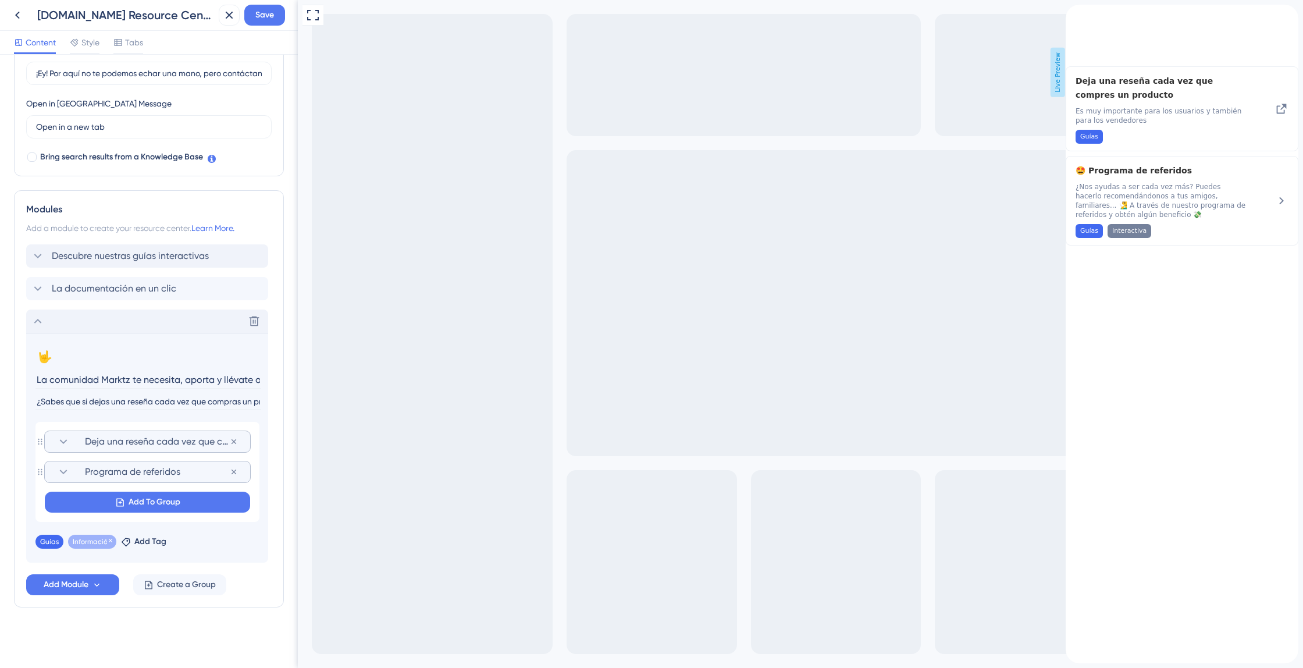
scroll to position [296, 0]
click at [97, 581] on icon at bounding box center [97, 586] width 10 height 10
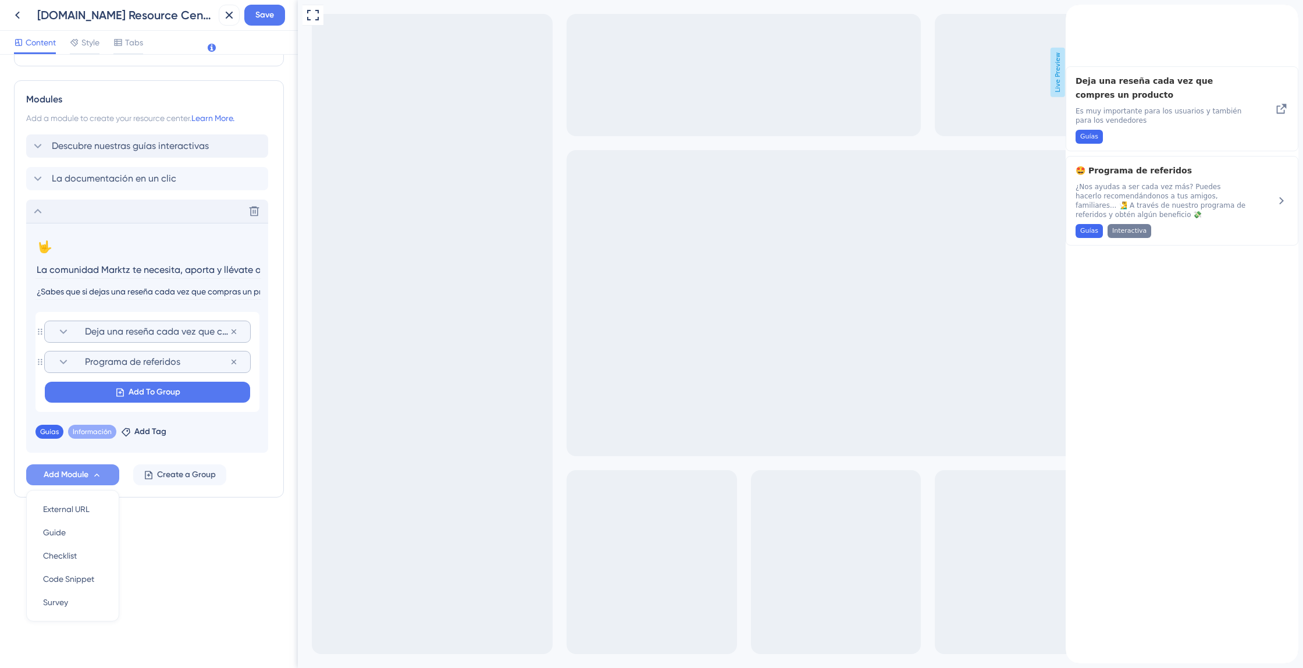
click at [1085, 16] on div "back to header" at bounding box center [1075, 11] width 19 height 12
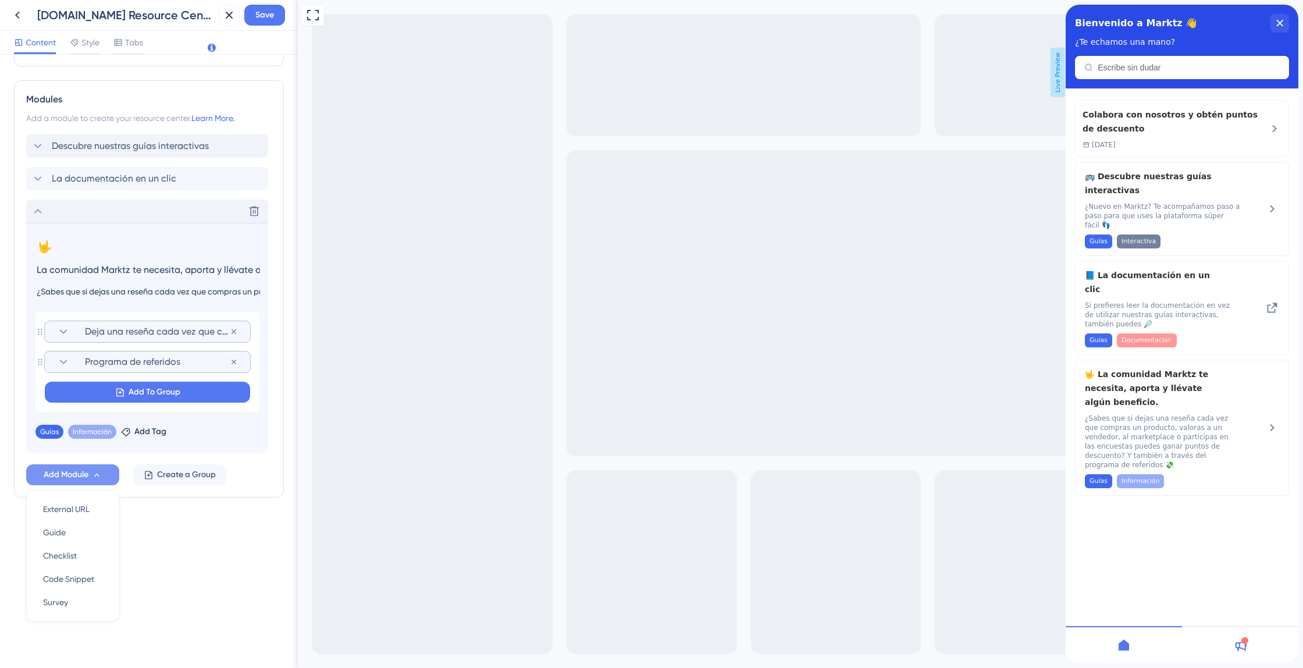
click at [95, 271] on input "La comunidad Marktz te necesita, aporta y llévate algún beneficio." at bounding box center [148, 270] width 226 height 18
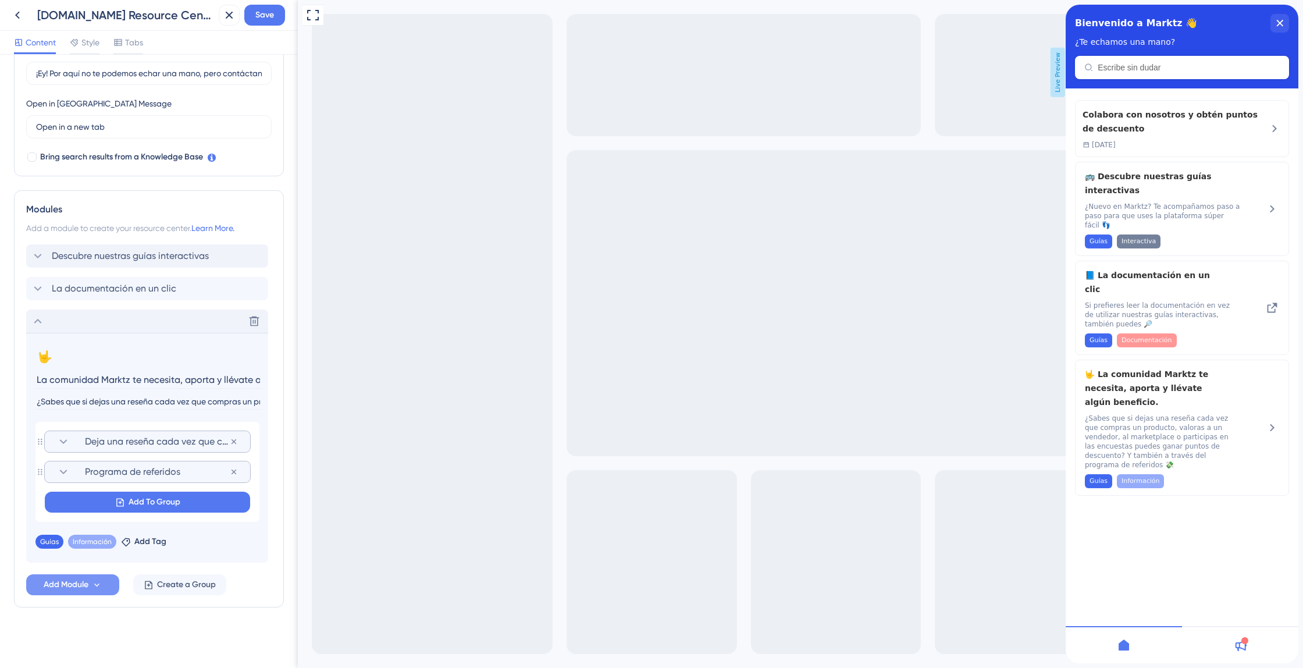
scroll to position [297, 0]
click at [95, 271] on div "Descubre nuestras guías interactivas La documentación en un clic Delete 🤟 Chang…" at bounding box center [149, 403] width 246 height 318
click at [118, 254] on span "Descubre nuestras guías interactivas" at bounding box center [130, 256] width 157 height 14
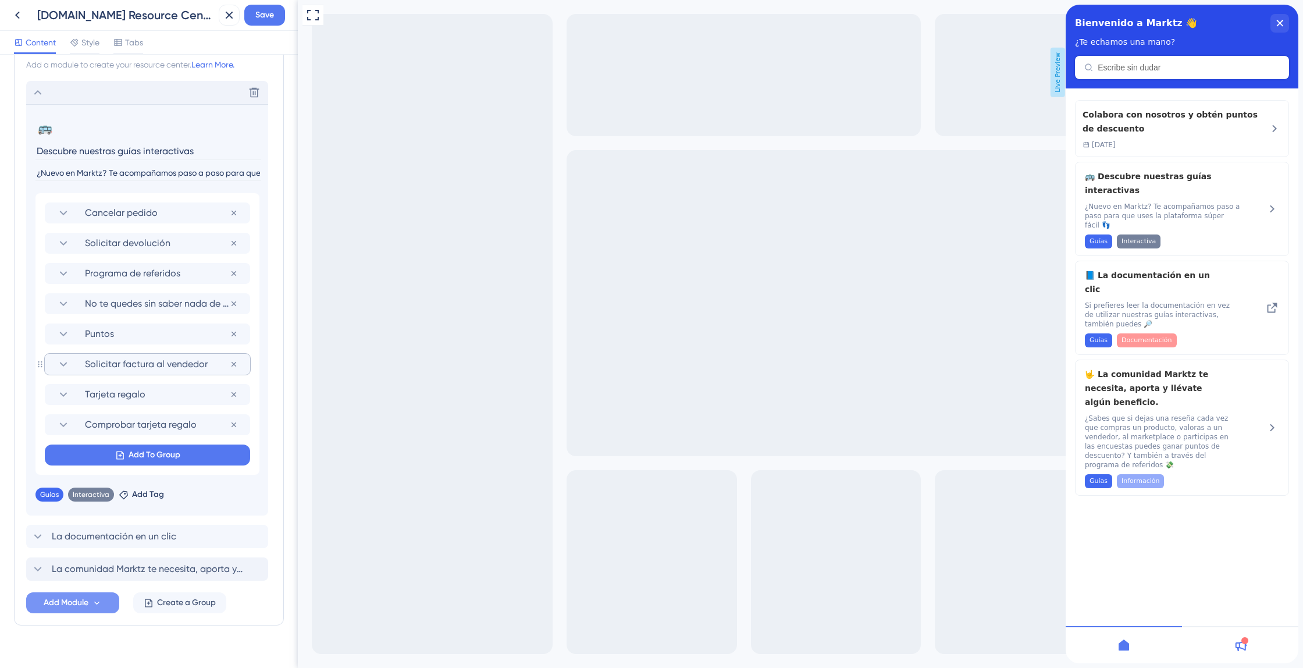
scroll to position [479, 0]
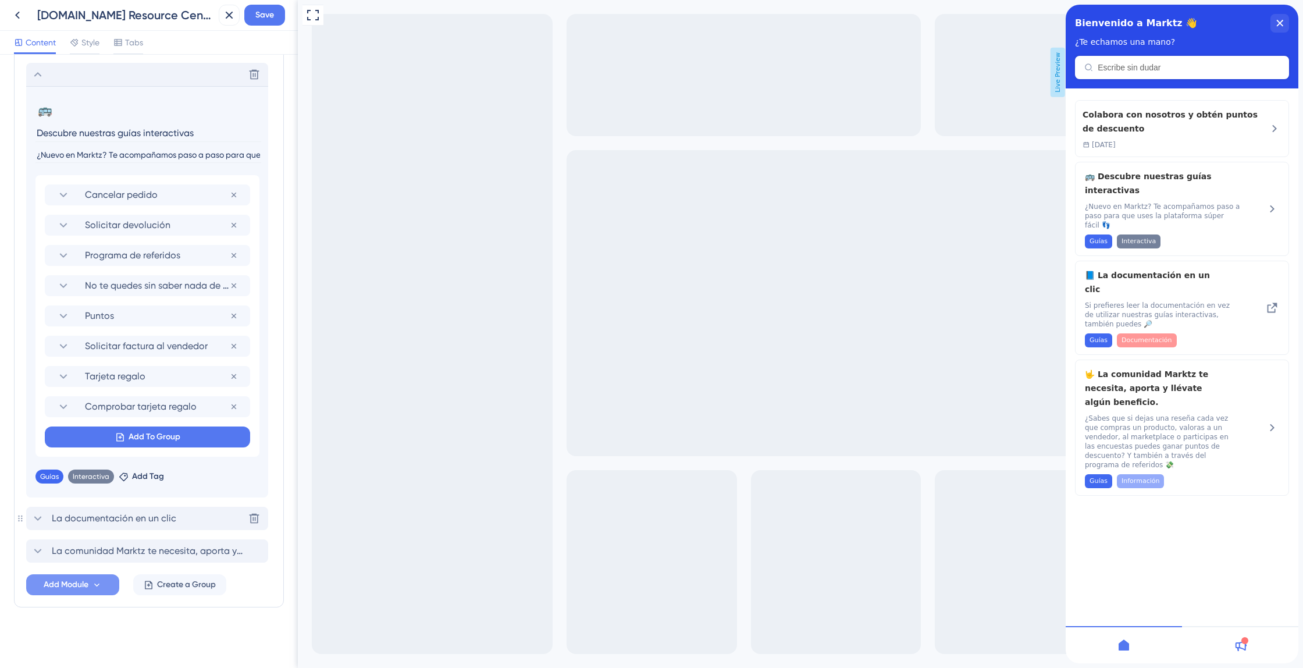
click at [108, 523] on span "La documentación en un clic" at bounding box center [114, 518] width 125 height 14
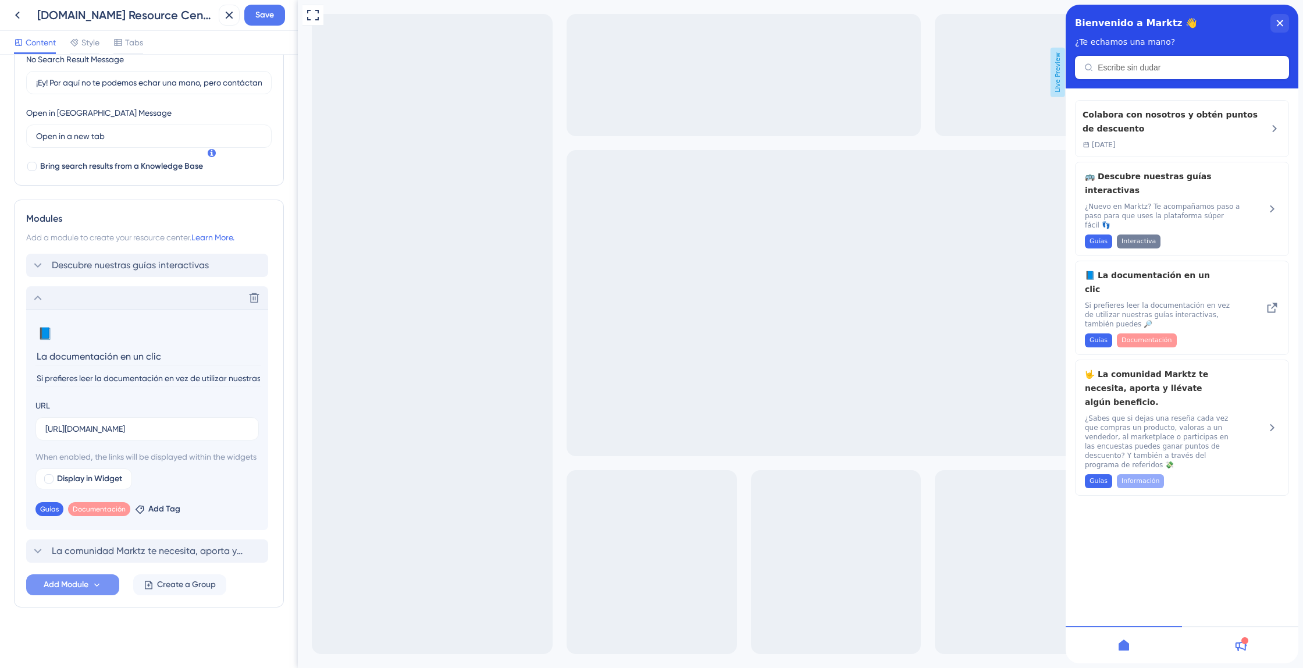
drag, startPoint x: 152, startPoint y: 344, endPoint x: 0, endPoint y: 332, distance: 152.9
click at [0, 332] on div "Resource Center Header Title Bienvenido a Marktz 👋 6 Bienvenido a Marktz 👋 Subt…" at bounding box center [149, 361] width 298 height 613
paste input "Documentación al alcance de"
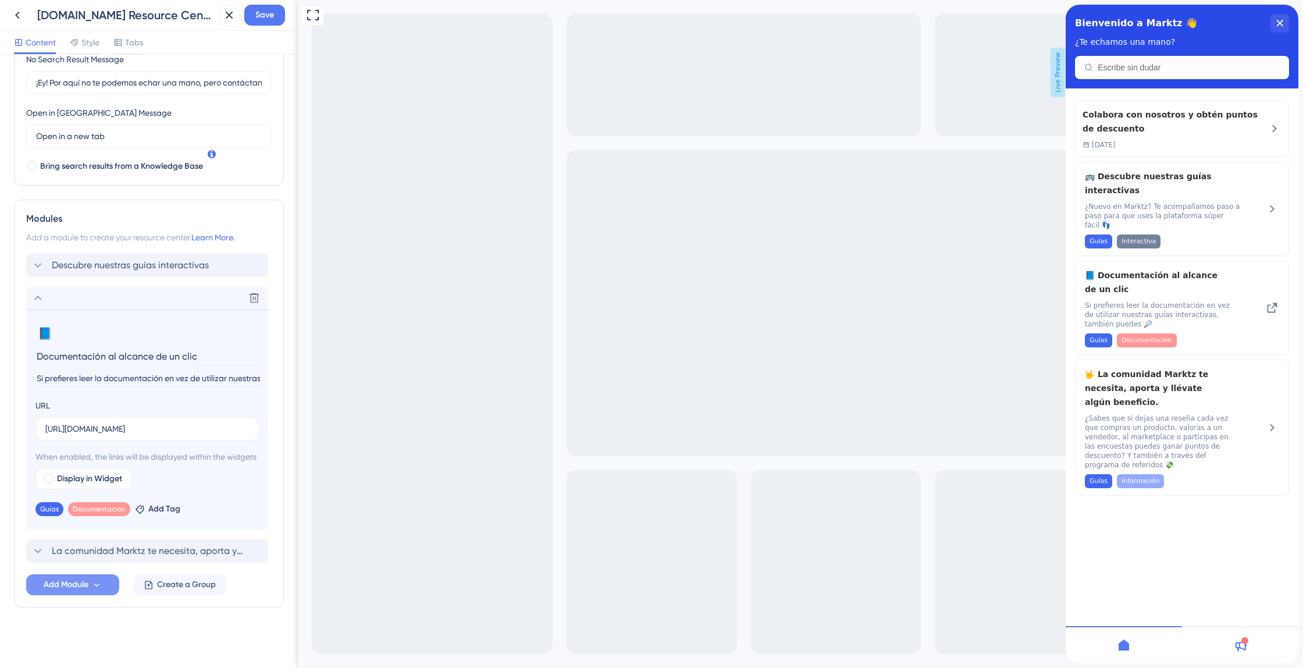
type input "Documentación al alcance de un clic"
click at [184, 371] on input "Si prefieres leer la documentación en vez de utilizar nuestras guías interactiv…" at bounding box center [148, 379] width 226 height 16
click at [169, 371] on input "Si prefieres leer la documentación en vez de utilizar nuestras guías interactiv…" at bounding box center [148, 379] width 226 height 16
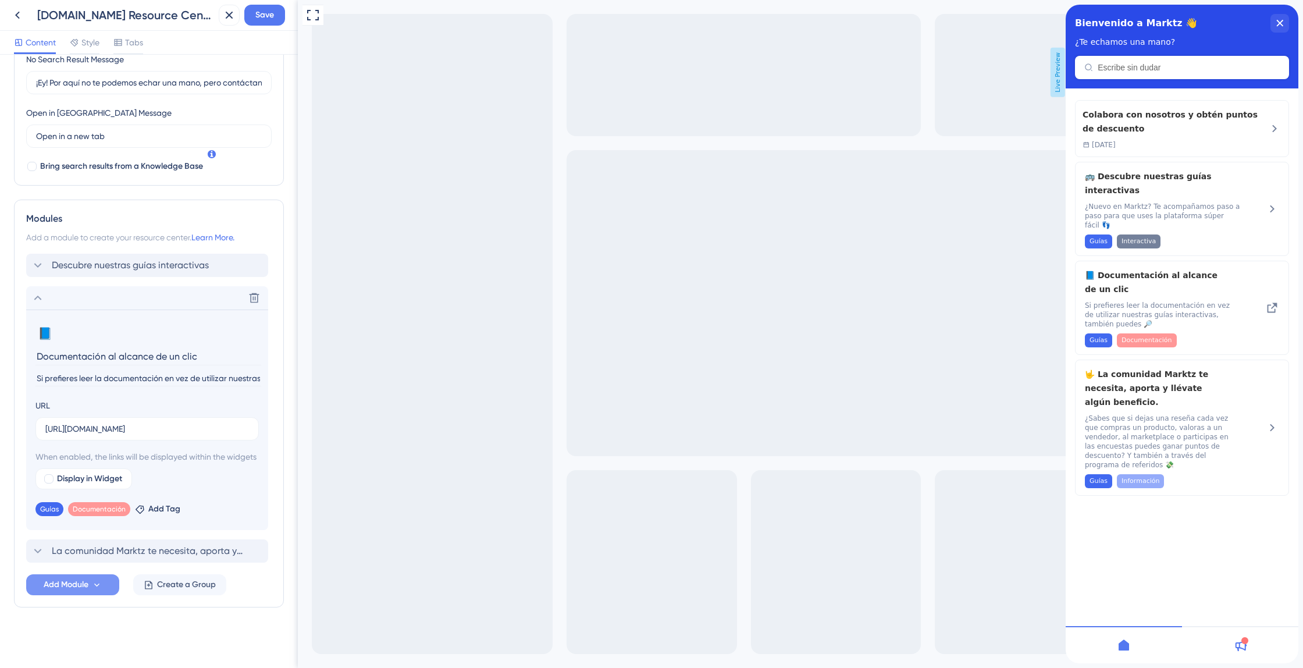
click at [169, 371] on input "Si prefieres leer la documentación en vez de utilizar nuestras guías interactiv…" at bounding box center [148, 379] width 226 height 16
paste input "lugar de usar nuestras guías, también puedes hacerlo"
type input "Si prefieres leer la documentación en lugar de usar nuestras guías, también pue…"
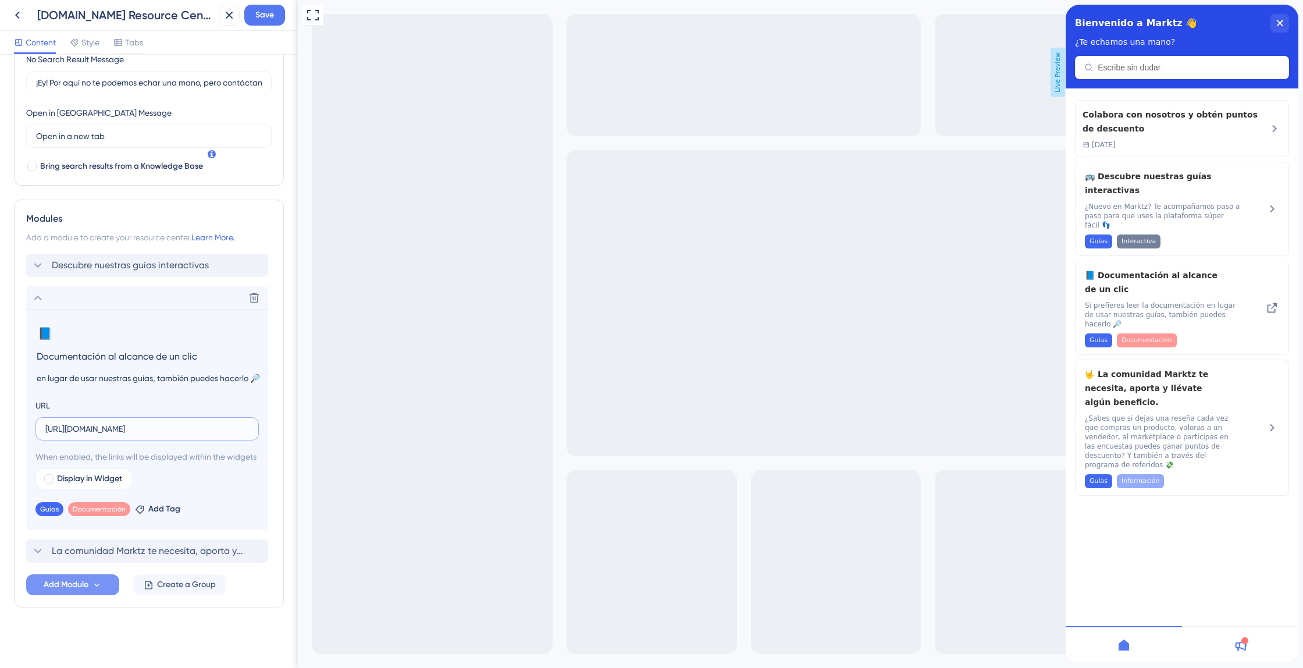
scroll to position [0, 0]
click at [122, 422] on input "https://marktz.es" at bounding box center [147, 428] width 204 height 13
type input "https://marktz.es/blog"
click at [89, 475] on span "Display in Widget" at bounding box center [89, 479] width 65 height 14
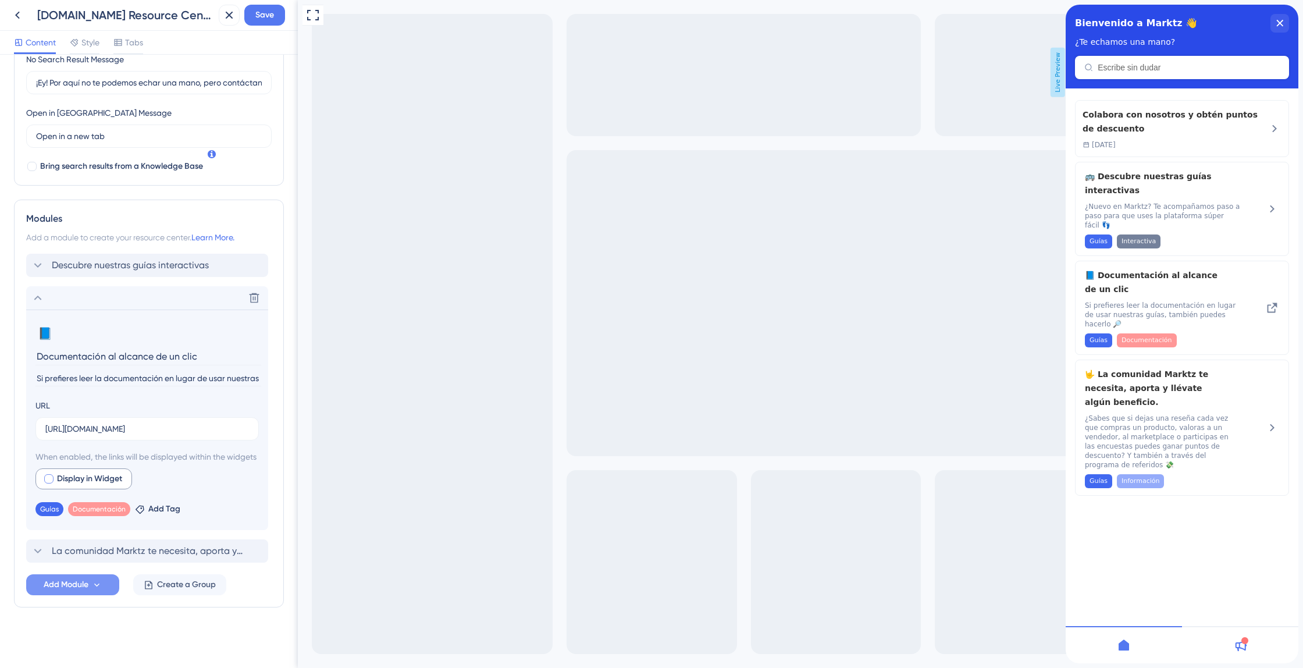
click at [90, 475] on span "Display in Widget" at bounding box center [89, 479] width 65 height 14
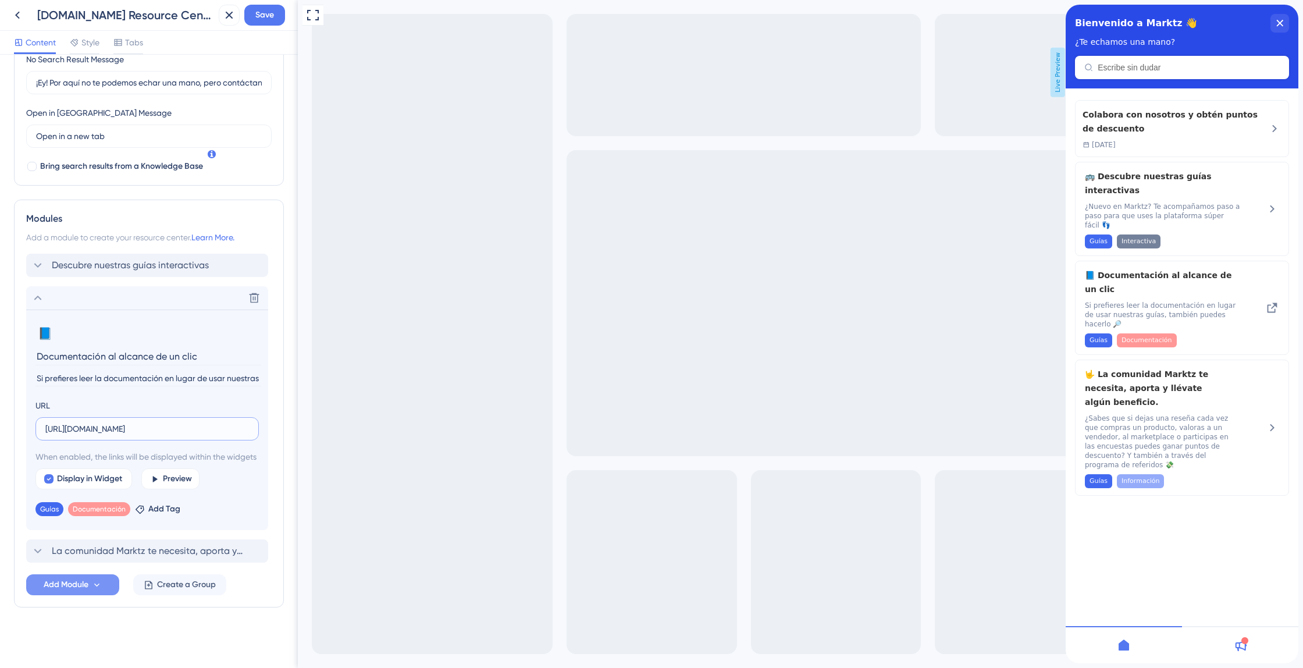
click at [187, 422] on input "https://marktz.es/blog" at bounding box center [147, 428] width 204 height 13
click at [265, 18] on span "Save" at bounding box center [264, 15] width 19 height 14
click at [182, 482] on span "Preview" at bounding box center [177, 479] width 29 height 14
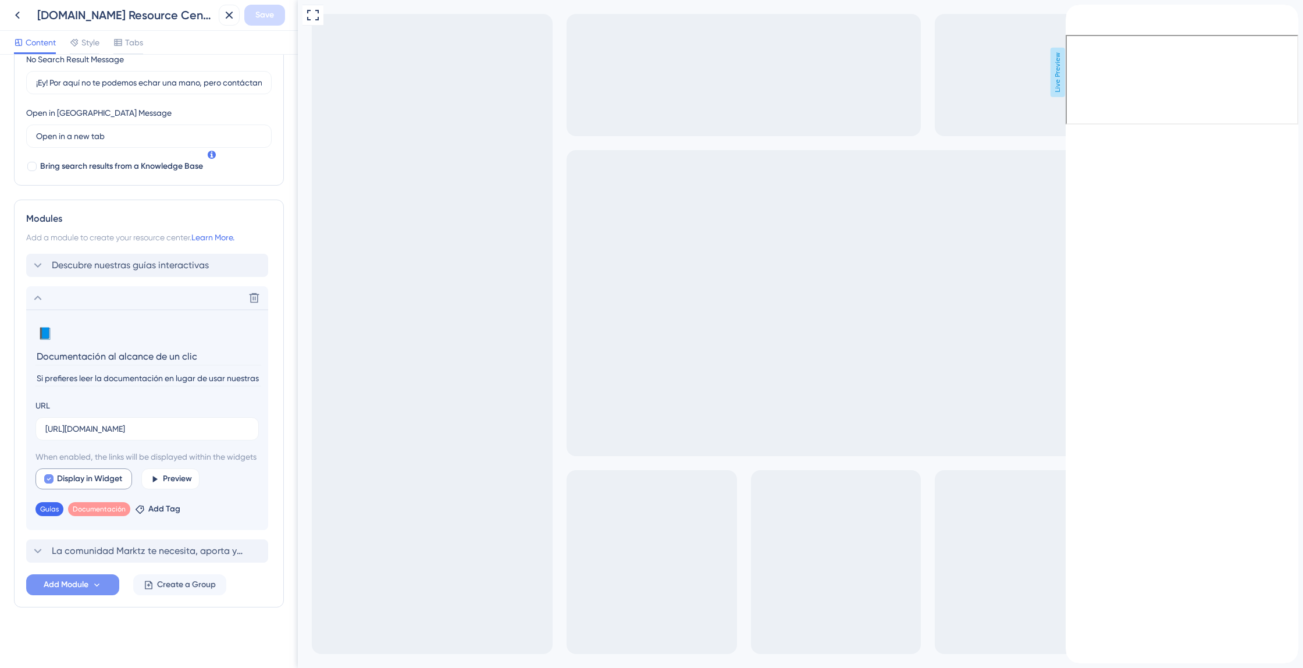
click at [120, 481] on span "Display in Widget" at bounding box center [89, 479] width 65 height 14
checkbox input "false"
click at [1075, 16] on div "back to header" at bounding box center [1070, 11] width 9 height 12
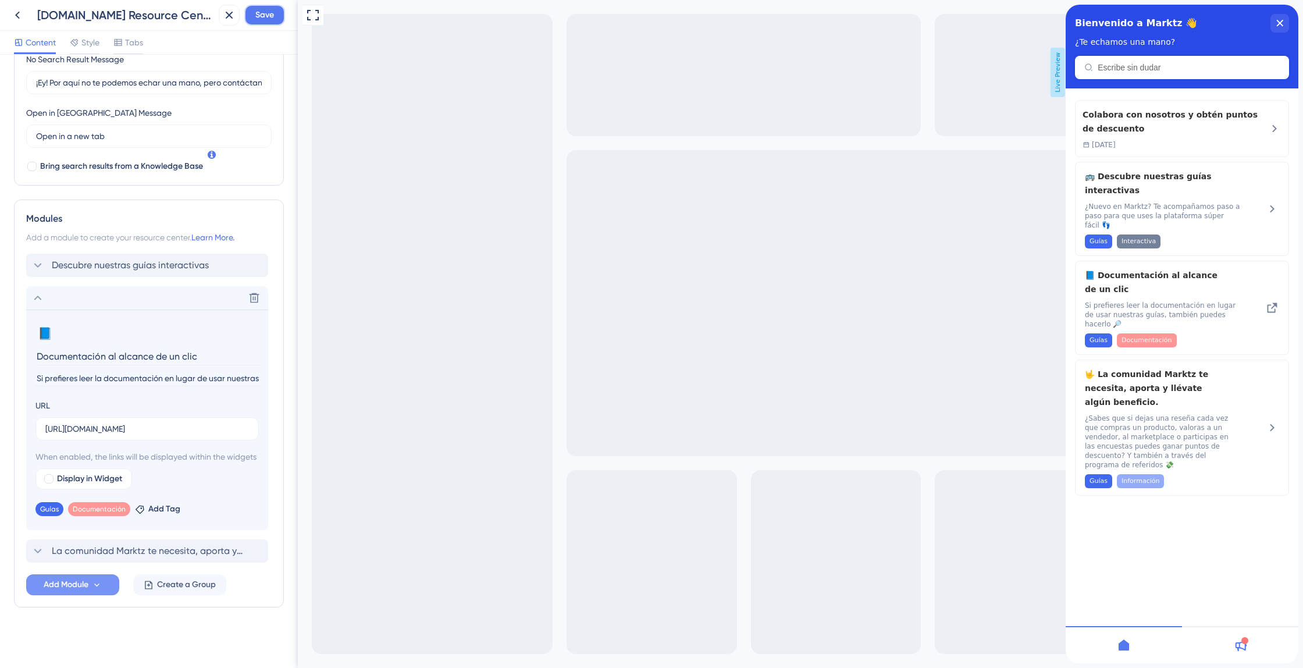
click at [270, 21] on span "Save" at bounding box center [264, 15] width 19 height 14
click at [143, 557] on span "La comunidad Marktz te necesita, aporta y llévate algún beneficio." at bounding box center [148, 551] width 192 height 14
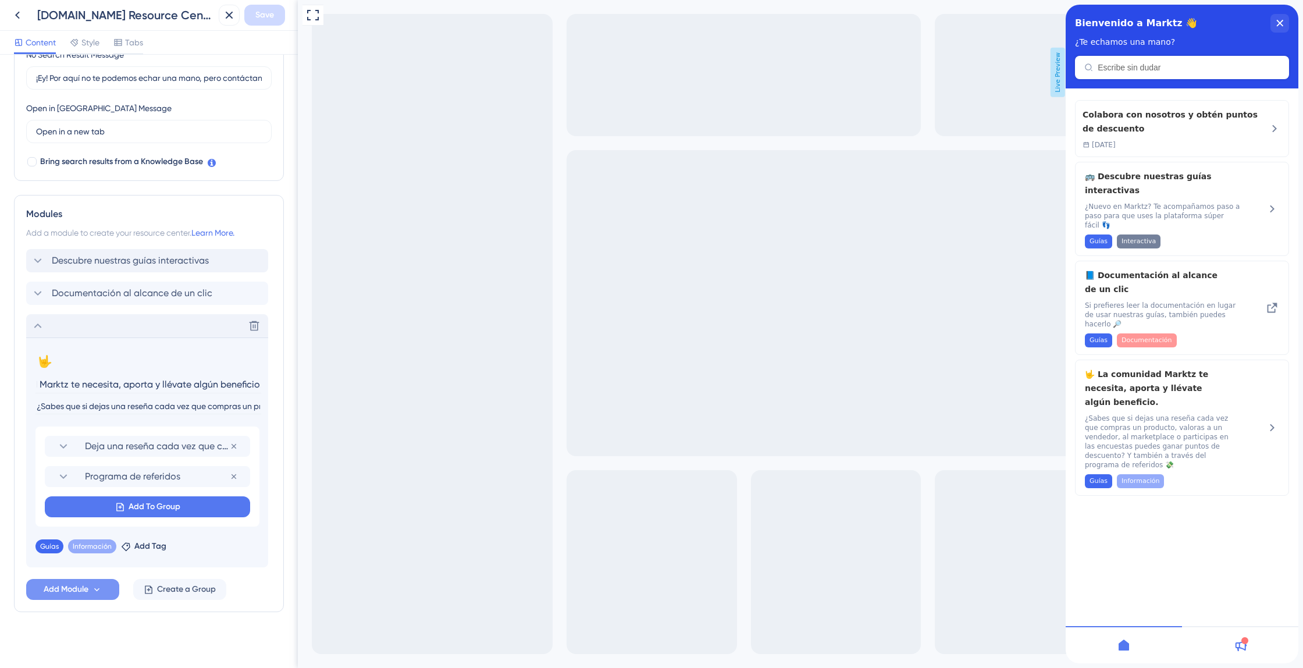
scroll to position [292, 0]
drag, startPoint x: 337, startPoint y: 379, endPoint x: 383, endPoint y: 402, distance: 52.0
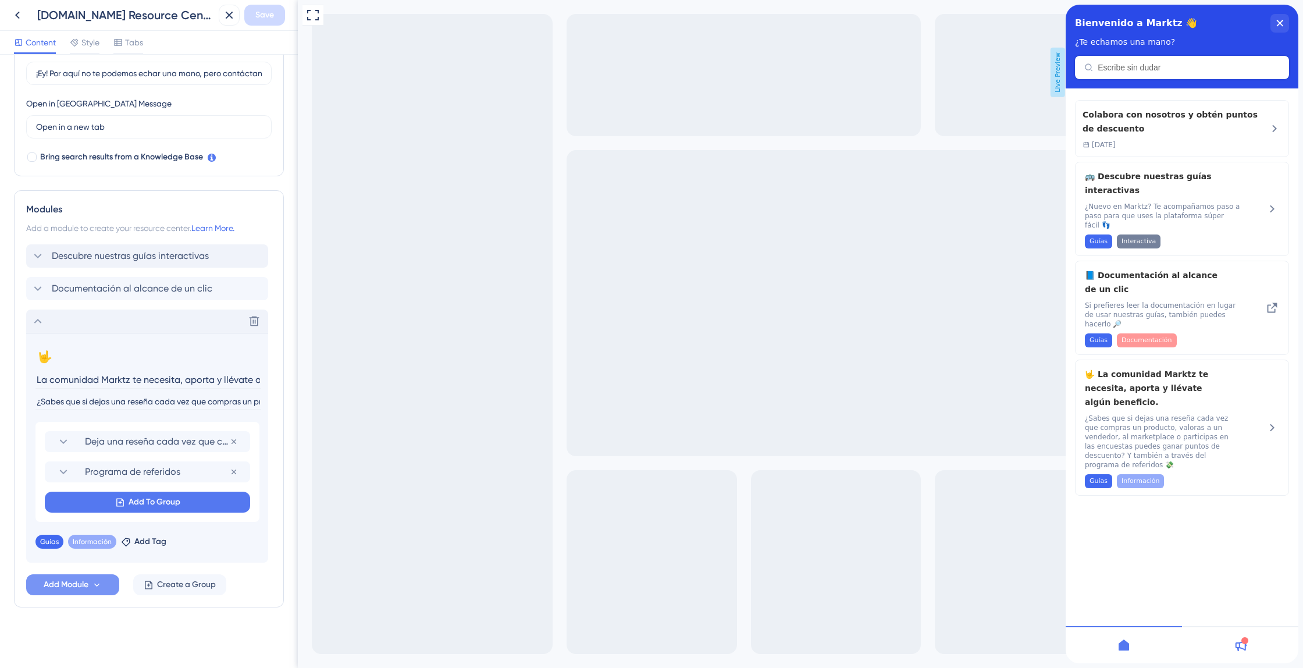
click at [157, 376] on input "La comunidad Marktz te necesita, aporta y llévate algún beneficio." at bounding box center [148, 380] width 226 height 18
click at [165, 376] on input "La comunidad Marktz te necesita, aporta y llévate algún beneficio." at bounding box center [148, 380] width 226 height 18
drag, startPoint x: 165, startPoint y: 376, endPoint x: 96, endPoint y: 378, distance: 69.3
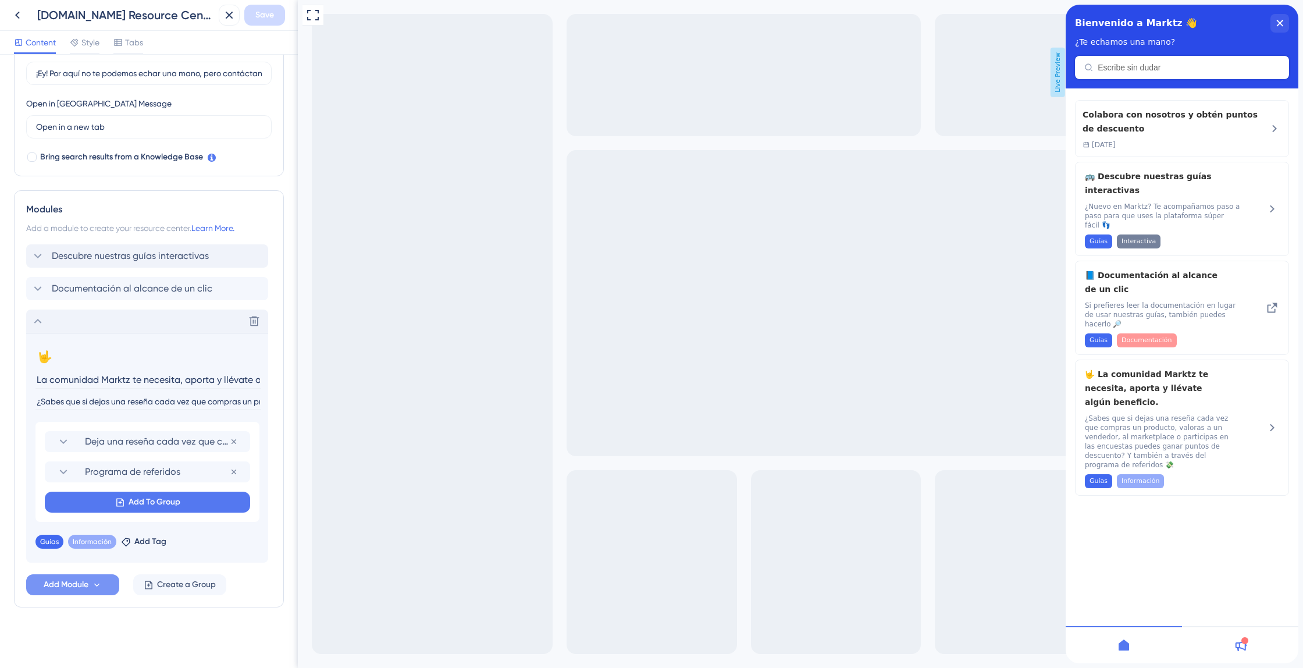
click at [165, 376] on input "La comunidad Marktz te necesita, aporta y llévate algún beneficio." at bounding box center [148, 380] width 226 height 18
drag, startPoint x: 335, startPoint y: 378, endPoint x: 381, endPoint y: 382, distance: 45.6
click at [143, 404] on input "¿Sabes que si dejas una reseña cada vez que compras un producto, valoras a un v…" at bounding box center [148, 402] width 226 height 16
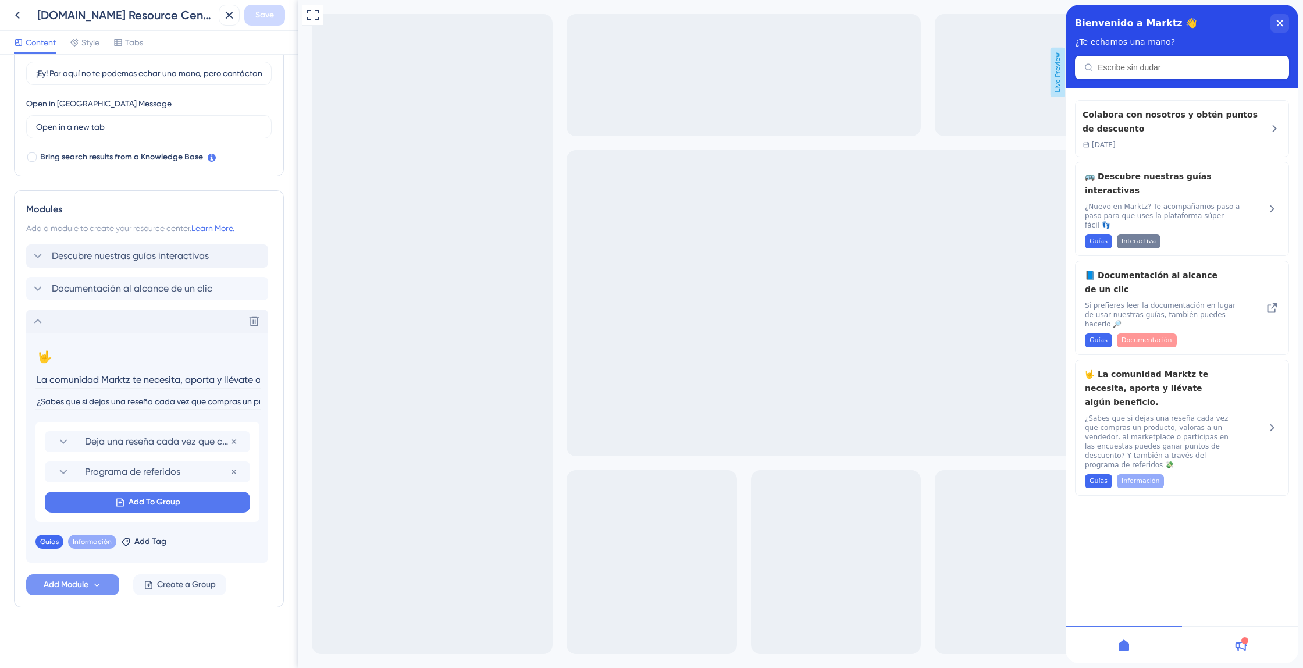
click at [143, 404] on input "¿Sabes que si dejas una reseña cada vez que compras un producto, valoras a un v…" at bounding box center [148, 402] width 226 height 16
click at [124, 379] on input "La comunidad Marktz te necesita, aporta y llévate algún beneficio." at bounding box center [148, 380] width 226 height 18
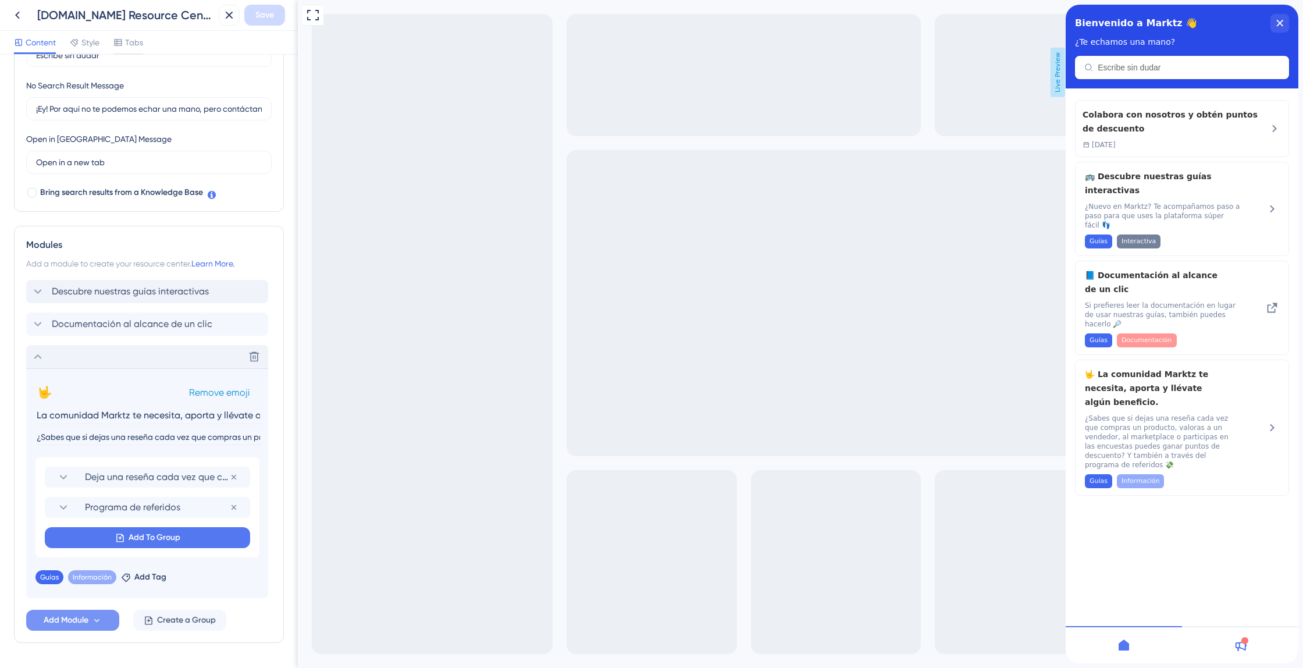
scroll to position [256, 0]
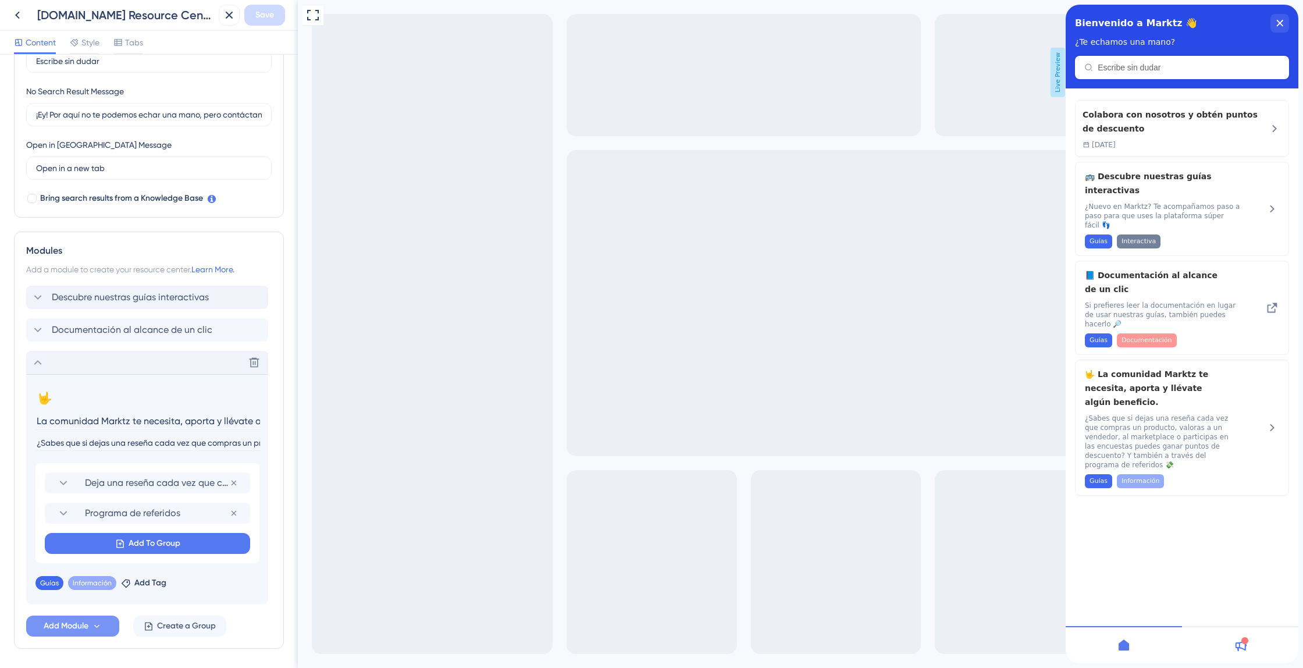
click at [115, 431] on section "🤟 Change emoji Remove emoji La comunidad Marktz te necesita, aporta y llévate a…" at bounding box center [146, 419] width 223 height 61
click at [119, 424] on input "La comunidad Marktz te necesita, aporta y llévate algún beneficio." at bounding box center [148, 421] width 226 height 18
paste input "¡Hola! Ayúdanos a hacer crecer la comunidad Marktz y llévate un beneficio por t…"
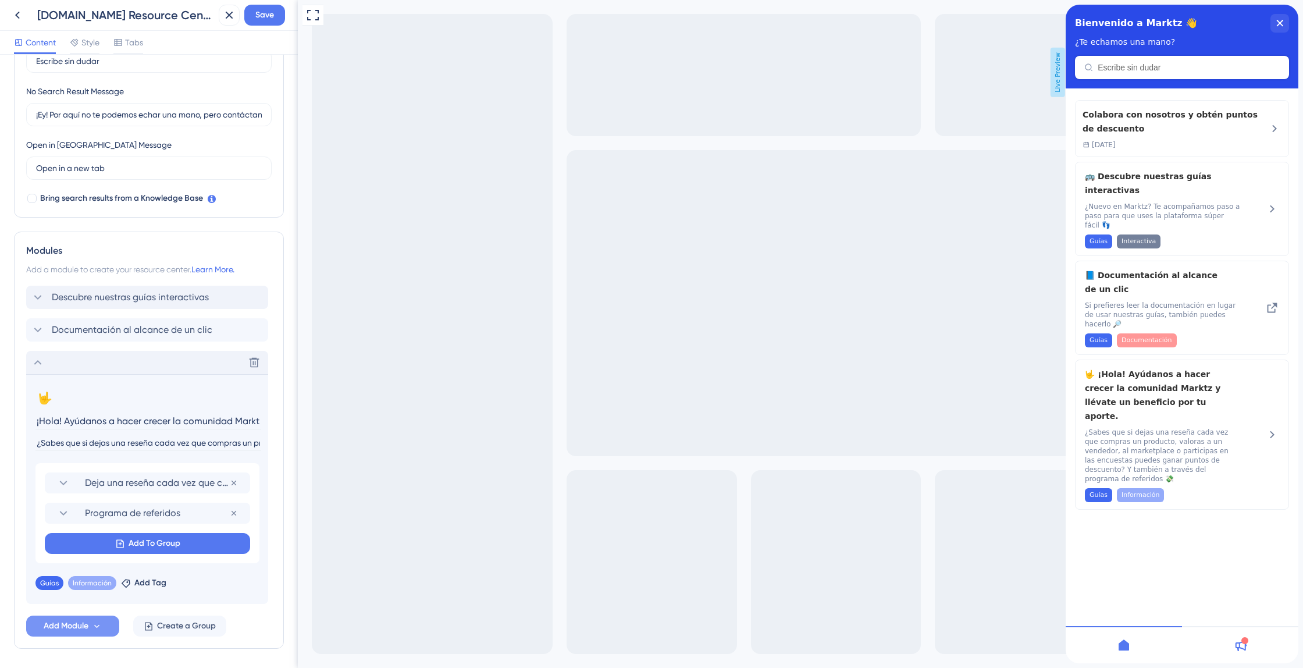
scroll to position [0, 157]
type input "¡Hola! Ayúdanos a hacer crecer la comunidad Marktz y llévate un beneficio por t…"
click at [182, 436] on input "¿Sabes que si dejas una reseña cada vez que compras un producto, valoras a un v…" at bounding box center [148, 443] width 226 height 16
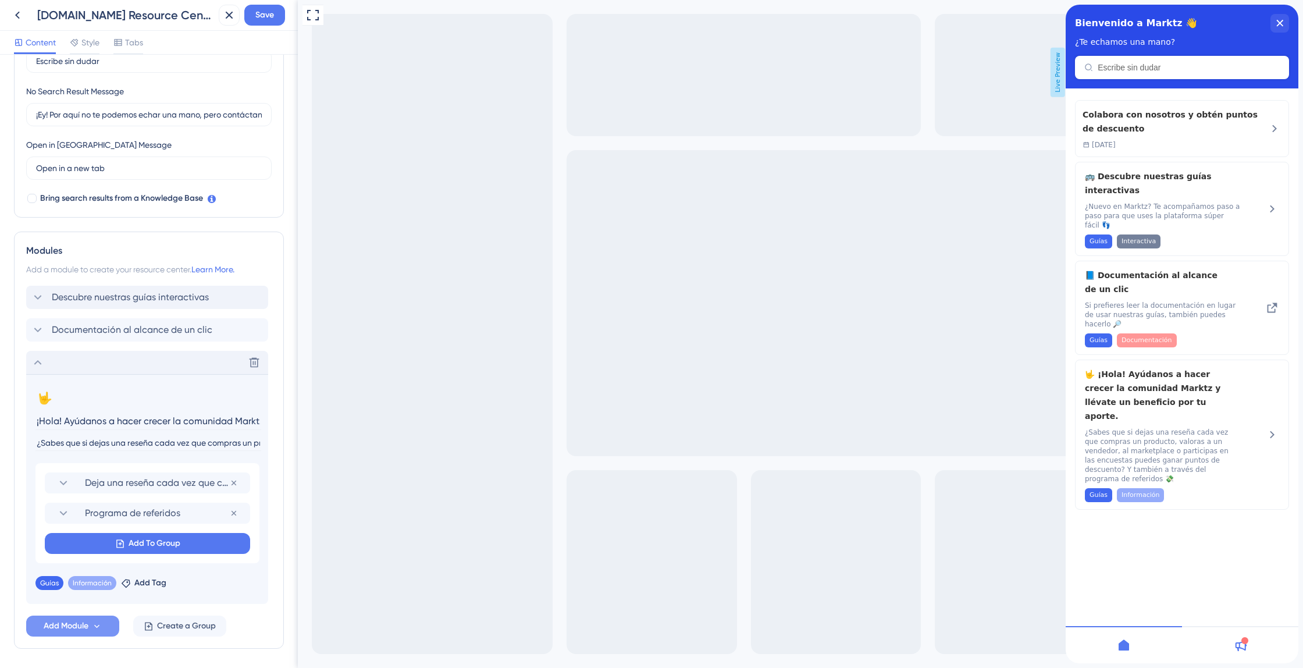
click at [182, 436] on input "¿Sabes que si dejas una reseña cada vez que compras un producto, valoras a un v…" at bounding box center [148, 443] width 226 height 16
click at [162, 446] on input "¿Sabes que si dejas una reseña cada vez que compras un producto, valoras a un v…" at bounding box center [148, 443] width 226 height 16
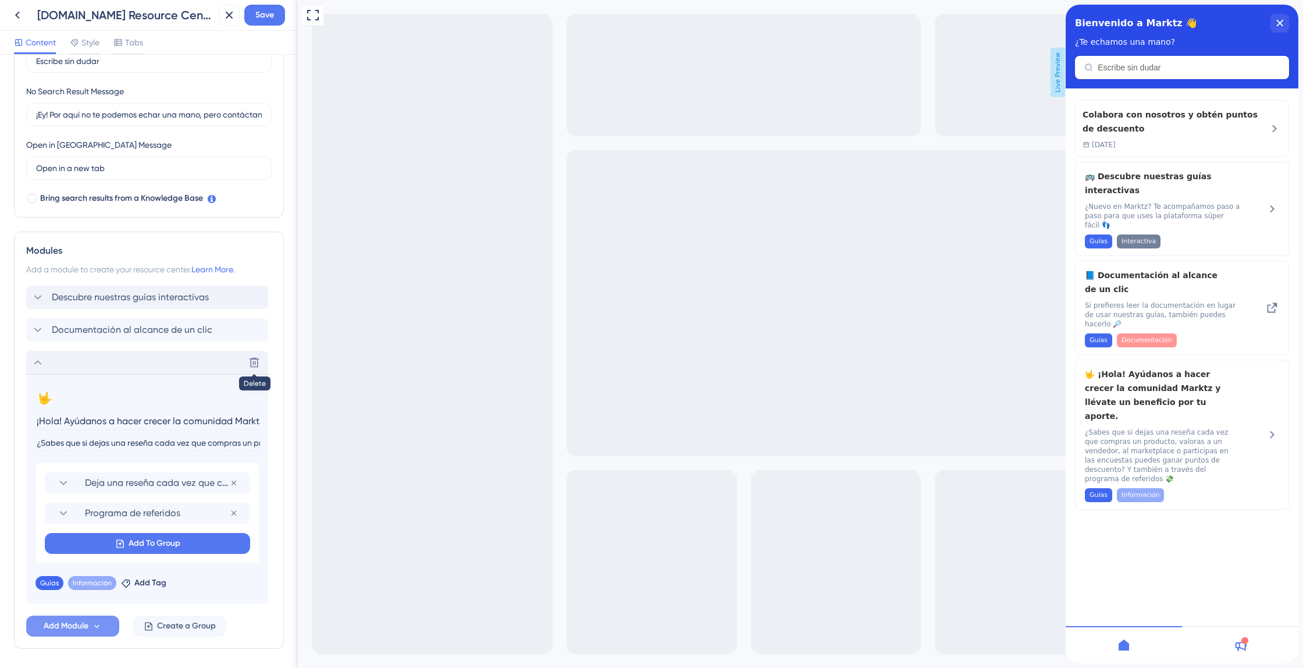
paste input "ías que puedes ganar puntos de descuento de varias formas? Deja una reseña de u…"
type input "¿Sabías que puedes ganar puntos de descuento de varias formas? Deja una reseña …"
click at [116, 331] on span "Documentación al alcance de un clic" at bounding box center [132, 330] width 161 height 14
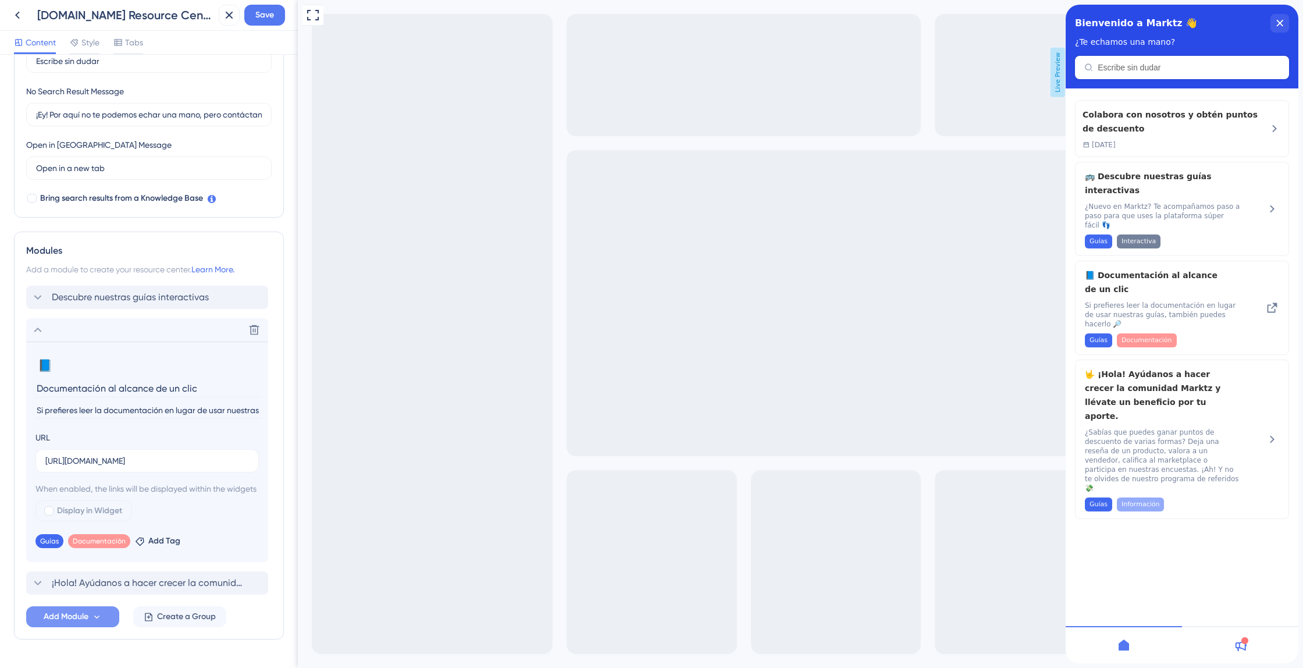
click at [132, 389] on input "Documentación al alcance de un clic" at bounding box center [148, 388] width 226 height 18
paste input
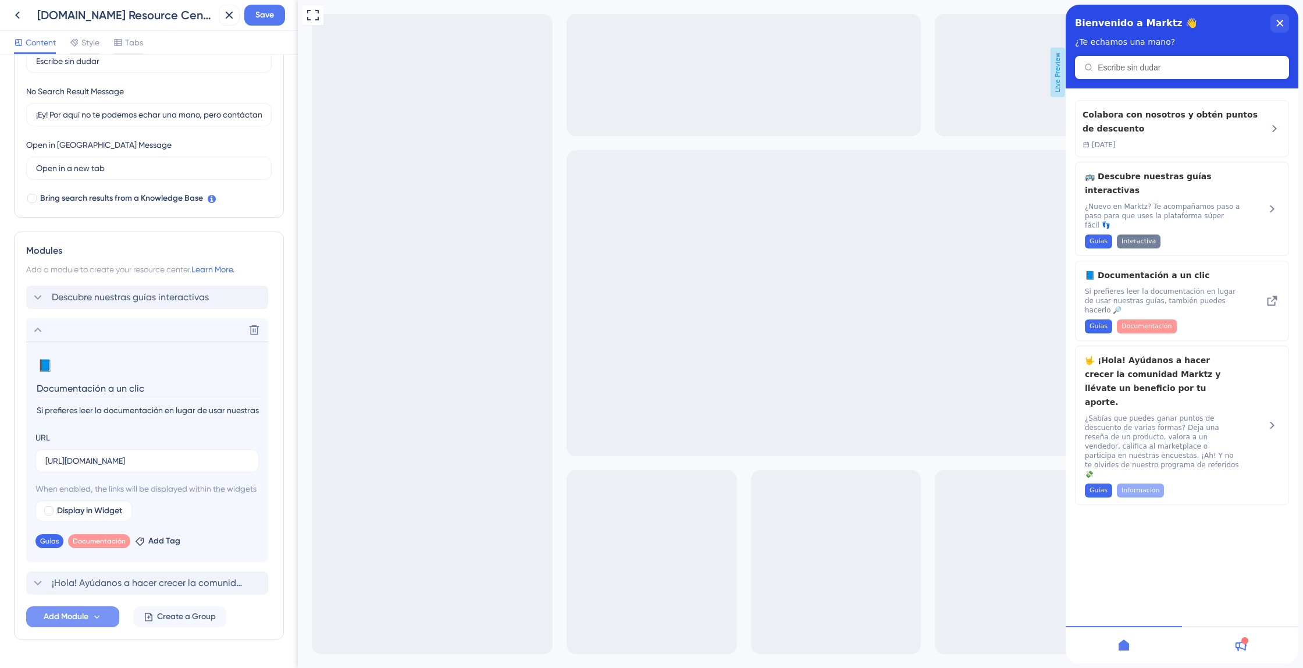
type input "Documentación a un clic"
click at [157, 415] on input "Si prefieres leer la documentación en lugar de usar nuestras guías, también pue…" at bounding box center [148, 411] width 226 height 16
click at [119, 301] on span "Descubre nuestras guías interactivas" at bounding box center [130, 297] width 157 height 14
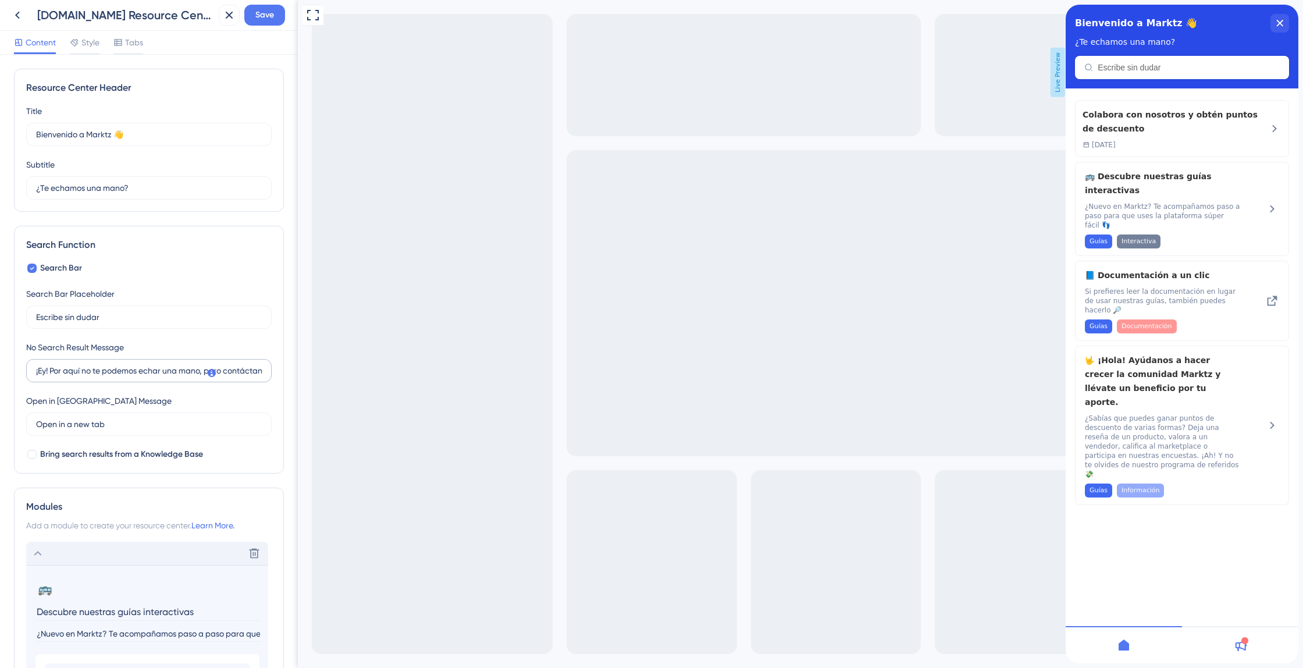
scroll to position [479, 0]
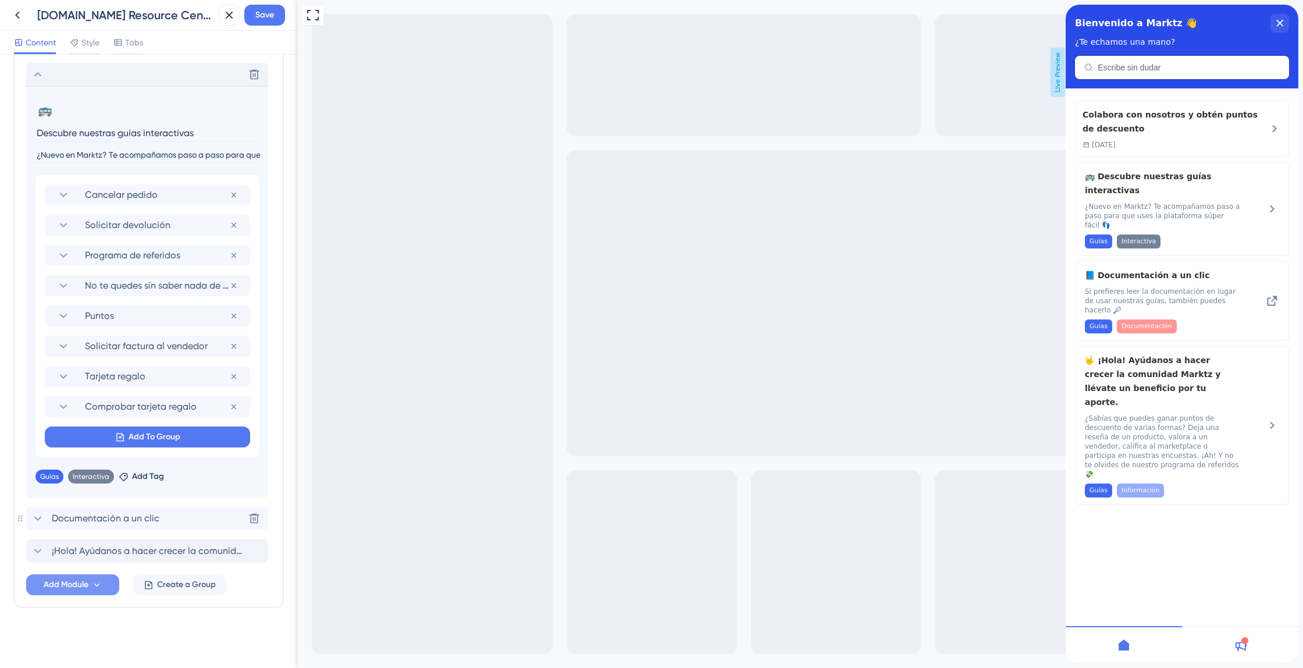
click at [137, 517] on span "Documentación a un clic" at bounding box center [106, 518] width 108 height 14
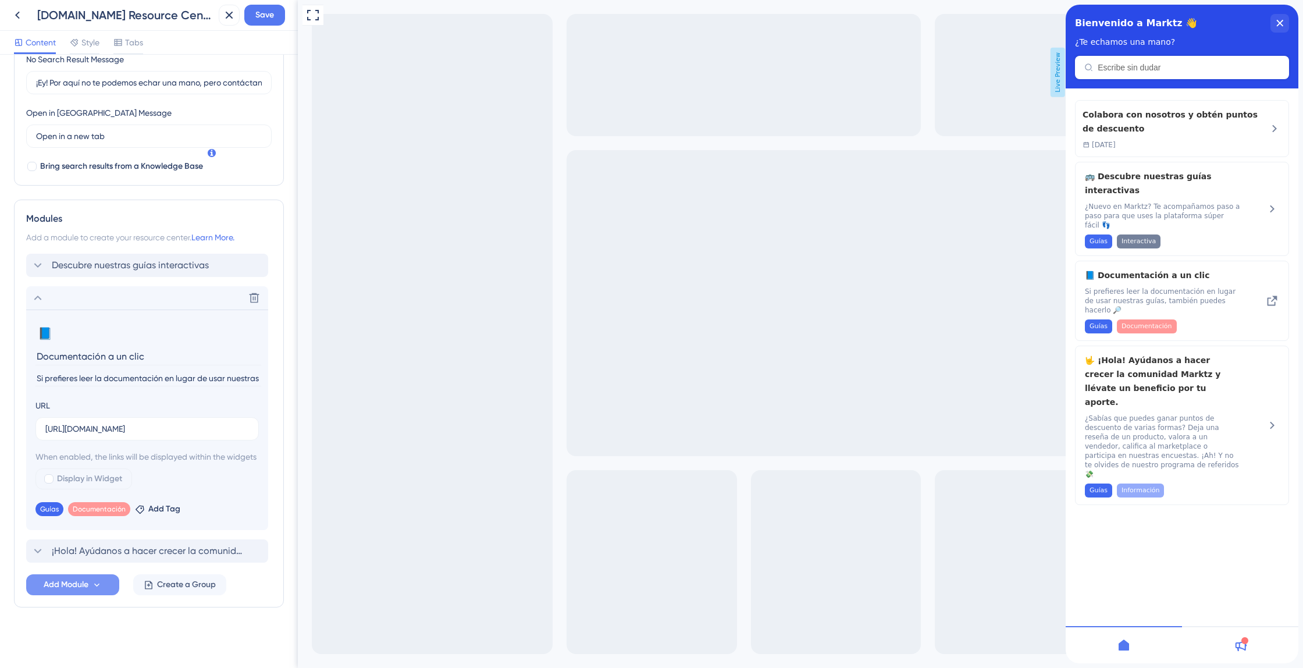
scroll to position [302, 0]
click at [136, 546] on span "¡Hola! Ayúdanos a hacer crecer la comunidad Marktz y llévate un beneficio por t…" at bounding box center [148, 551] width 192 height 14
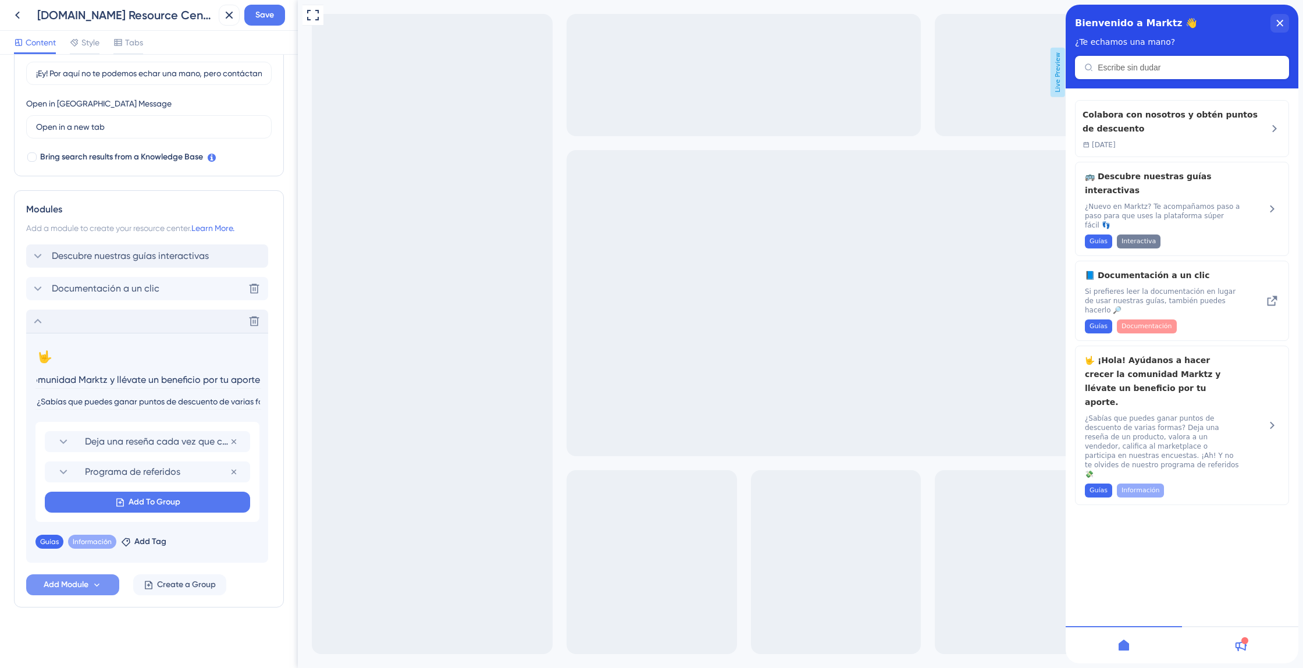
scroll to position [0, 0]
click at [150, 403] on input "¿Sabías que puedes ganar puntos de descuento de varias formas? Deja una reseña …" at bounding box center [148, 402] width 226 height 16
click at [264, 18] on span "Save" at bounding box center [264, 15] width 19 height 14
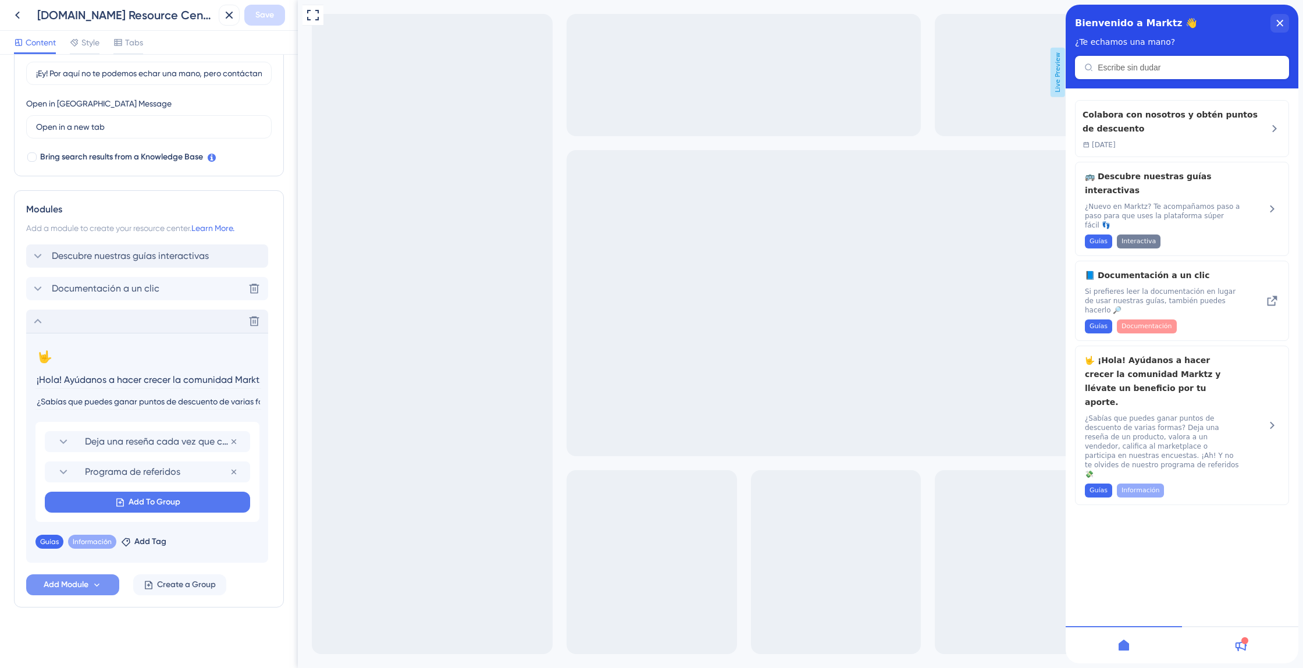
click at [1239, 644] on icon at bounding box center [1242, 645] width 12 height 11
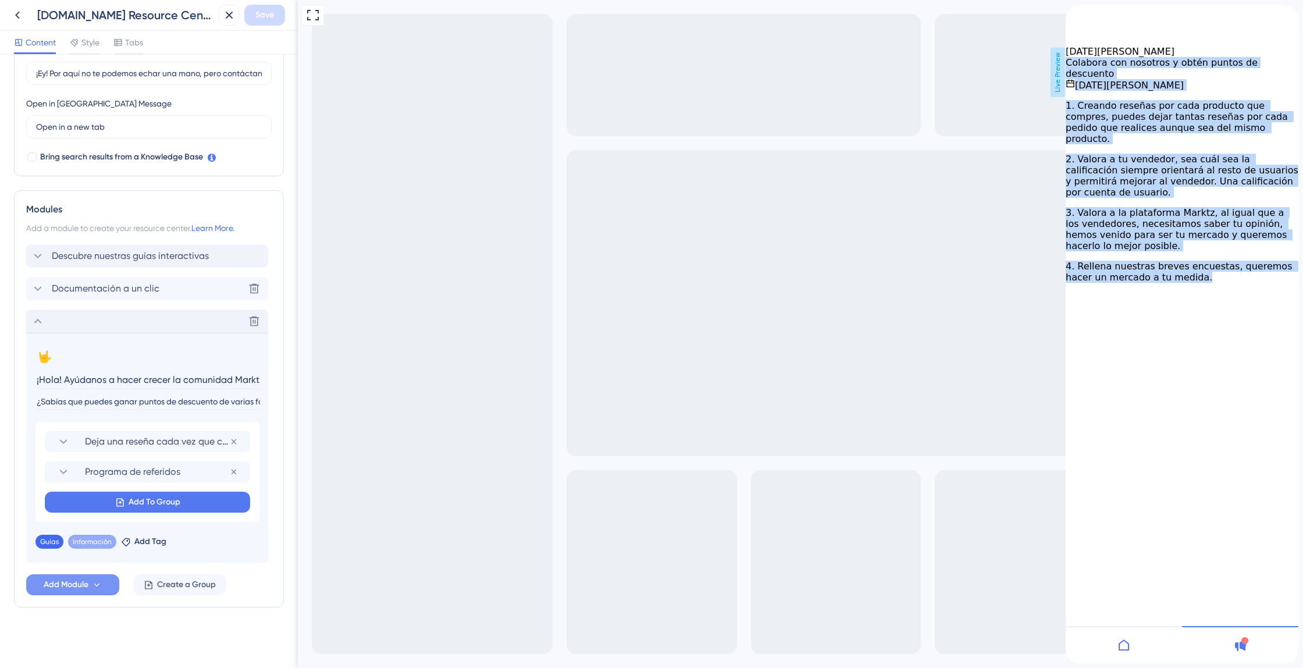
drag, startPoint x: 1216, startPoint y: 318, endPoint x: 1068, endPoint y: 76, distance: 283.1
click at [1068, 76] on div "Colabora con nosotros y obtén puntos de descuento 27 de mayo de 2025 1. Creando…" at bounding box center [1182, 206] width 233 height 299
copy div "Colabora con nosotros y obtén puntos de descuento 27 de mayo de 2025 1. Creando…"
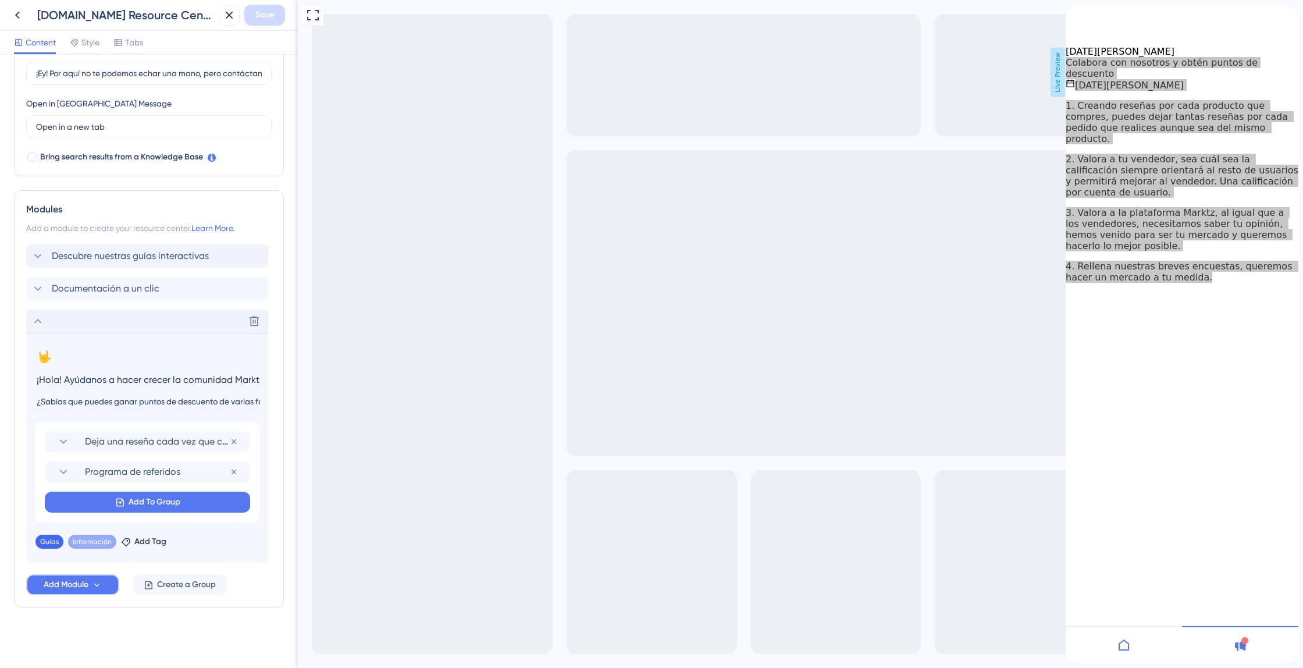
click at [91, 584] on button "Add Module" at bounding box center [72, 584] width 93 height 21
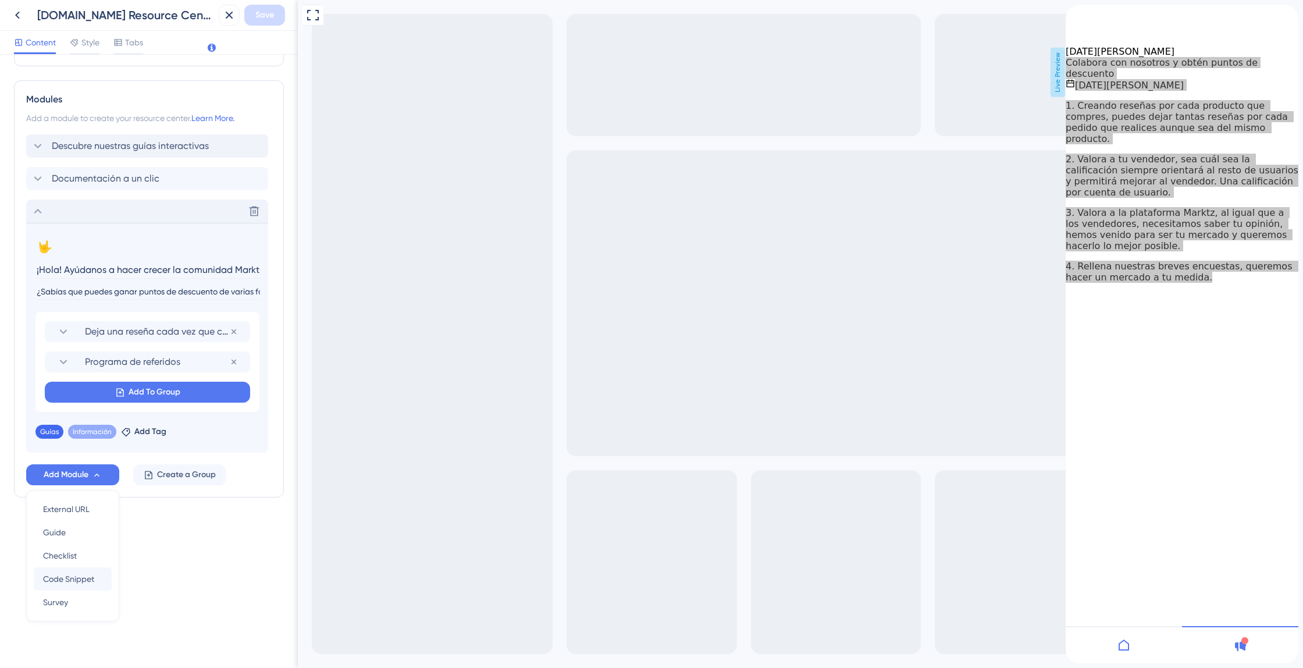
scroll to position [407, 0]
click at [226, 546] on div "Resource Center Header Title Bienvenido a Marktz 👋 6 Bienvenido a Marktz 👋 Subt…" at bounding box center [149, 361] width 298 height 613
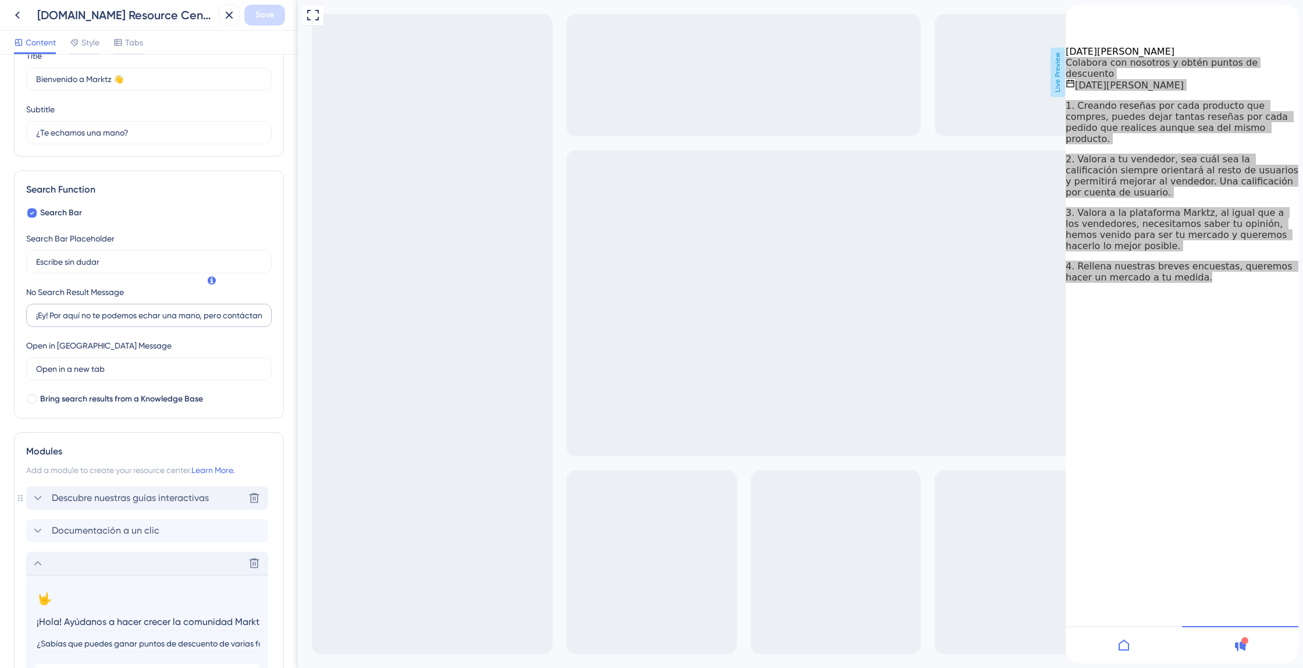
scroll to position [0, 0]
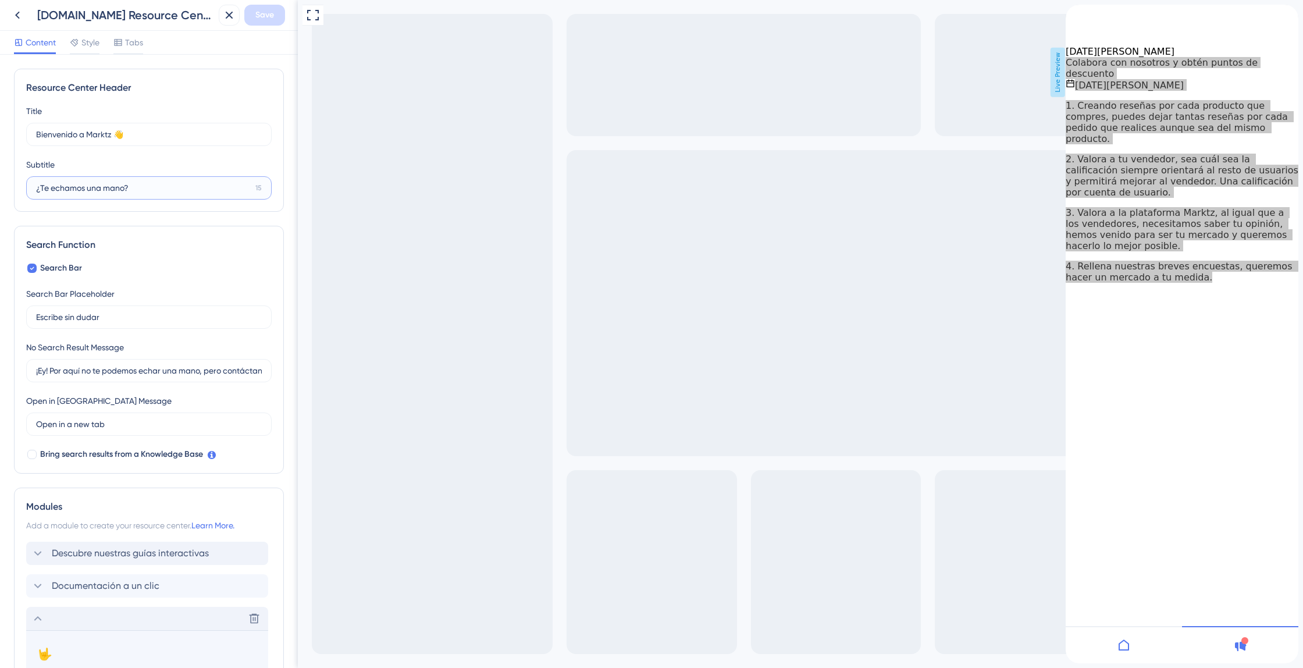
drag, startPoint x: 154, startPoint y: 184, endPoint x: 0, endPoint y: 169, distance: 154.4
click at [0, 169] on div "Resource Center Header Title Bienvenido a Marktz 👋 6 Bienvenido a Marktz 👋 Subt…" at bounding box center [149, 361] width 298 height 613
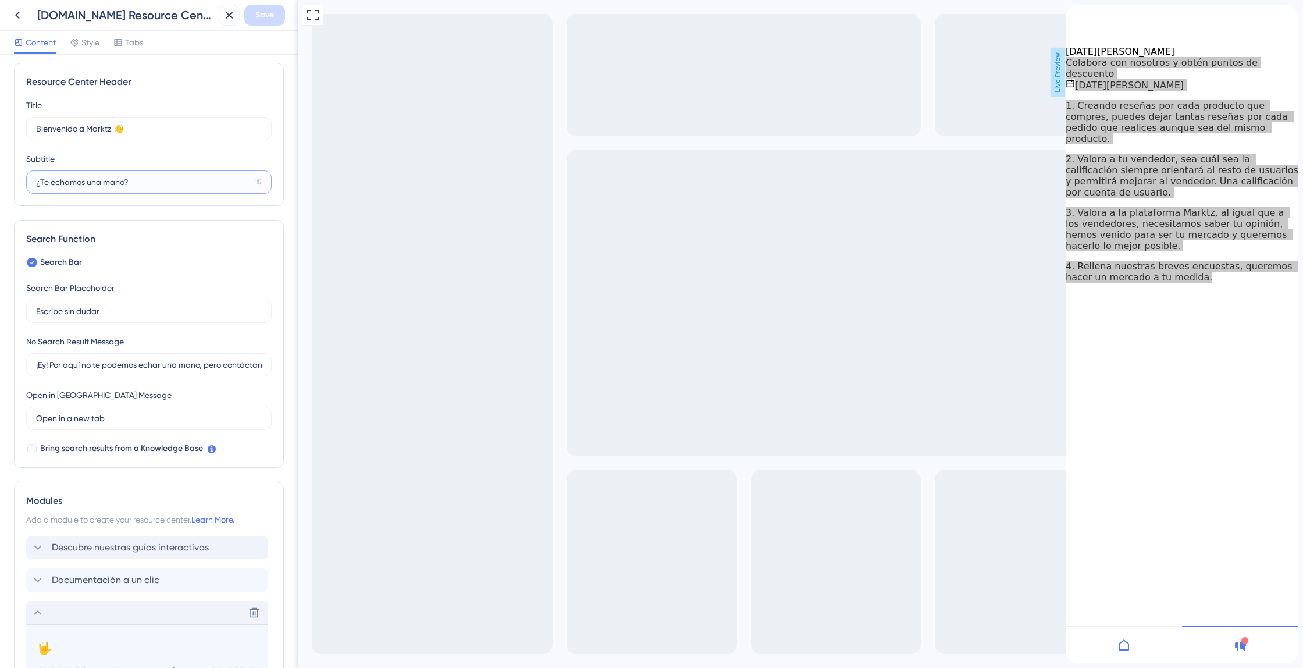
scroll to position [9, 0]
paste input "Necesitas ayuda"
click at [120, 304] on input "Escribe sin dudar" at bounding box center [149, 308] width 226 height 13
click at [120, 305] on input "Escribe sin dudar" at bounding box center [149, 308] width 226 height 13
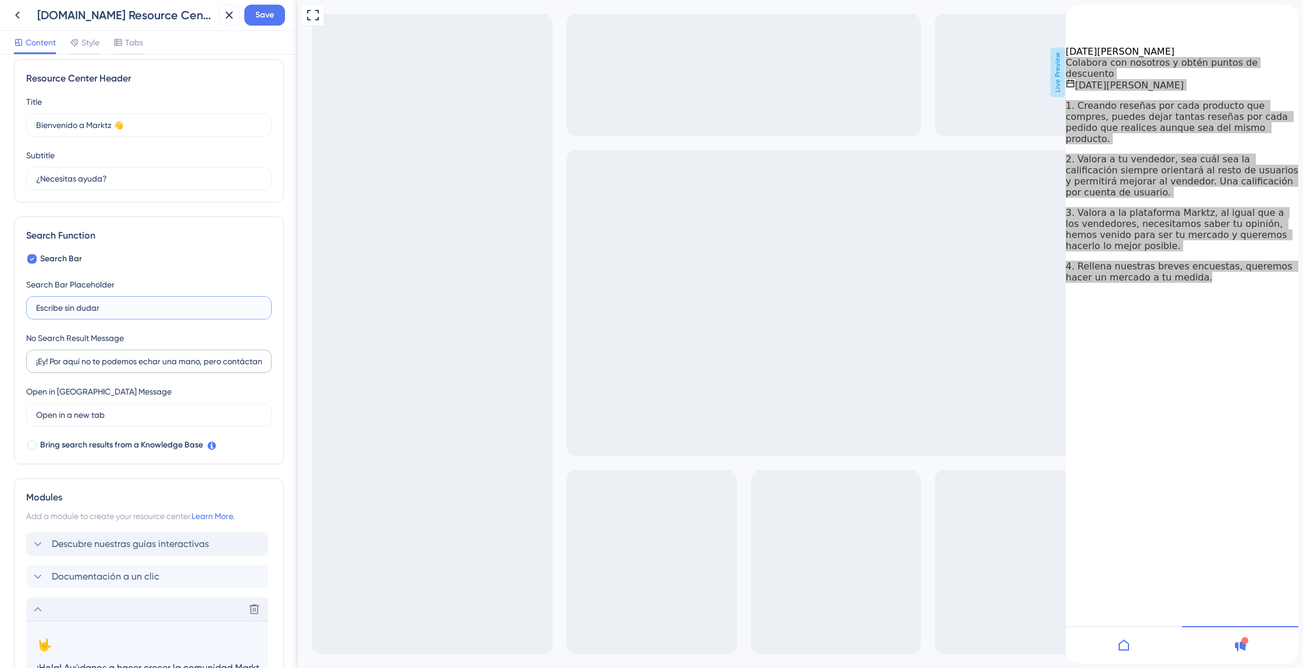
scroll to position [8, 0]
click at [73, 184] on input "¿Necesitas ayuda?" at bounding box center [143, 179] width 215 height 13
paste input "Quieres que te echemos una mano"
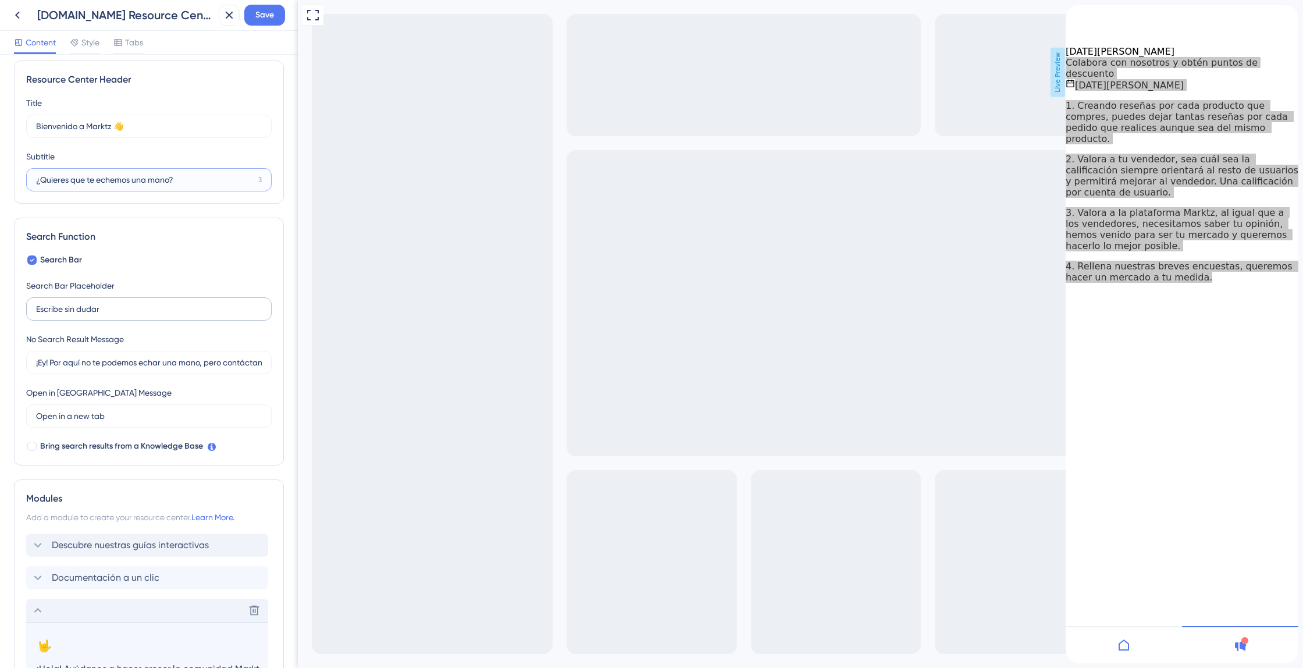
type input "¿Quieres que te echemos una mano?"
click at [119, 318] on label "Escribe sin dudar" at bounding box center [149, 308] width 246 height 23
click at [119, 315] on input "Escribe sin dudar" at bounding box center [149, 309] width 226 height 13
click at [119, 318] on label "Escribe sin dudar" at bounding box center [149, 308] width 246 height 23
click at [119, 315] on input "Escribe sin dudar" at bounding box center [149, 309] width 226 height 13
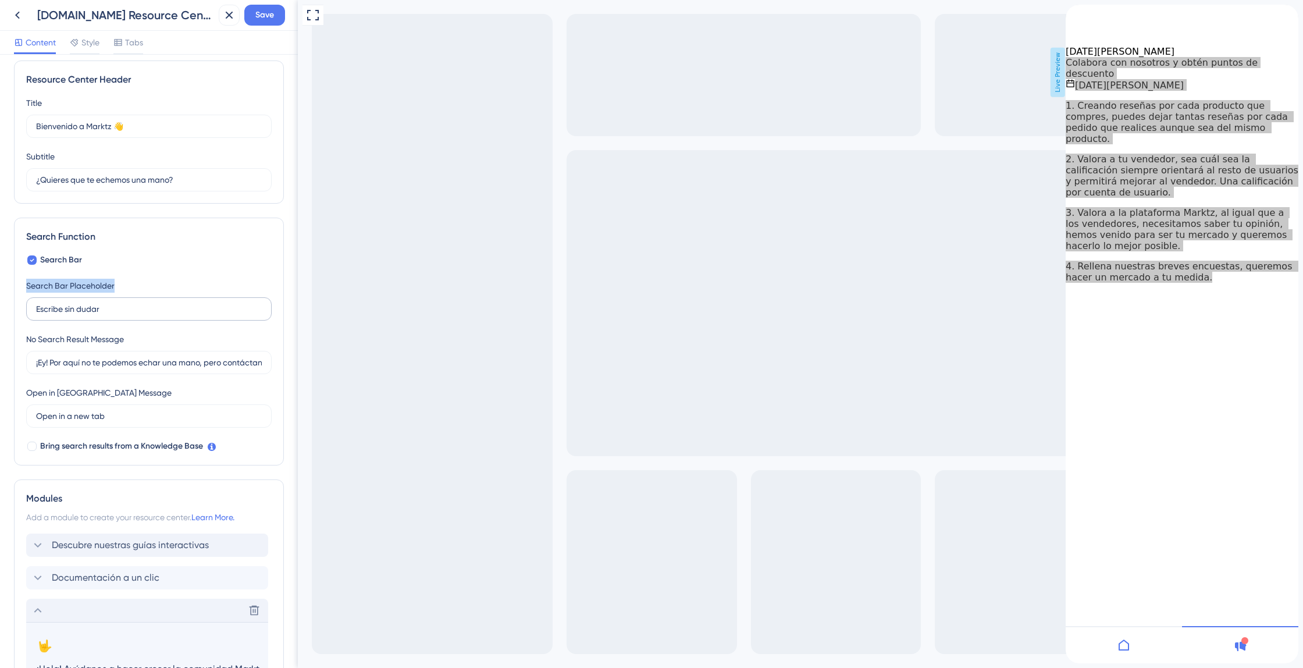
click at [119, 318] on label "Escribe sin dudar" at bounding box center [149, 308] width 246 height 23
click at [119, 315] on input "Escribe sin dudar" at bounding box center [149, 309] width 226 height 13
click at [119, 319] on label "Escribe sin dudar" at bounding box center [149, 308] width 246 height 23
click at [119, 315] on input "Escribe sin dudar" at bounding box center [149, 309] width 226 height 13
click at [137, 319] on label at bounding box center [149, 308] width 246 height 23
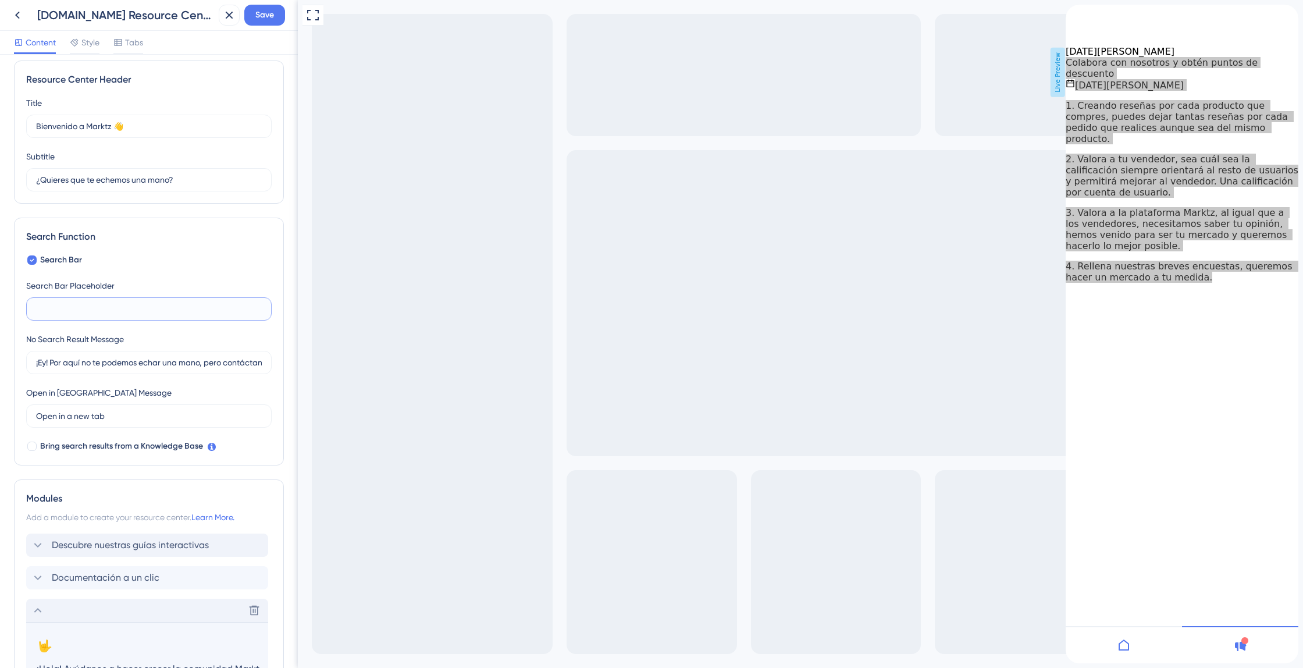
click at [137, 315] on input "text" at bounding box center [149, 309] width 226 height 13
paste input "Comparte tus dudas y las resolvemos juntos"
type input "Comparte tus dudas y las resolvemos juntos"
click at [173, 367] on input "¡Ey! Por aquí no te podemos echar una mano, pero contáctanos y te ayudamos ense…" at bounding box center [149, 365] width 226 height 13
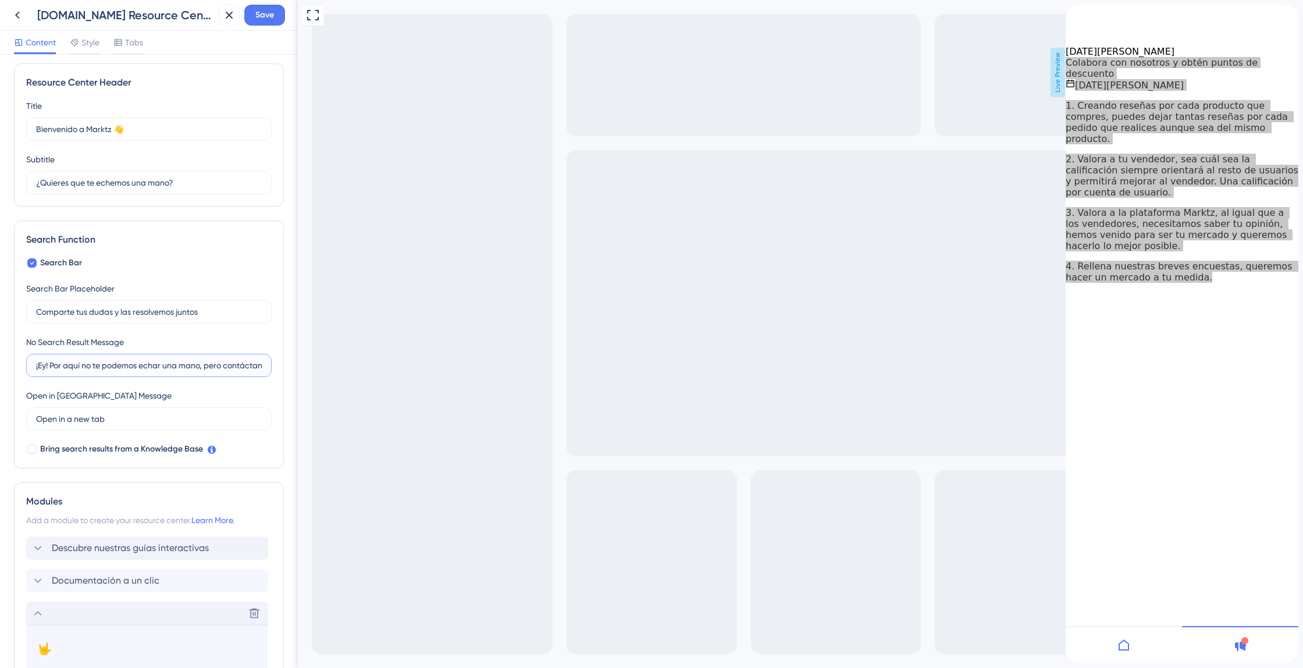
click at [173, 367] on input "¡Ey! Por aquí no te podemos echar una mano, pero contáctanos y te ayudamos ense…" at bounding box center [149, 365] width 226 height 13
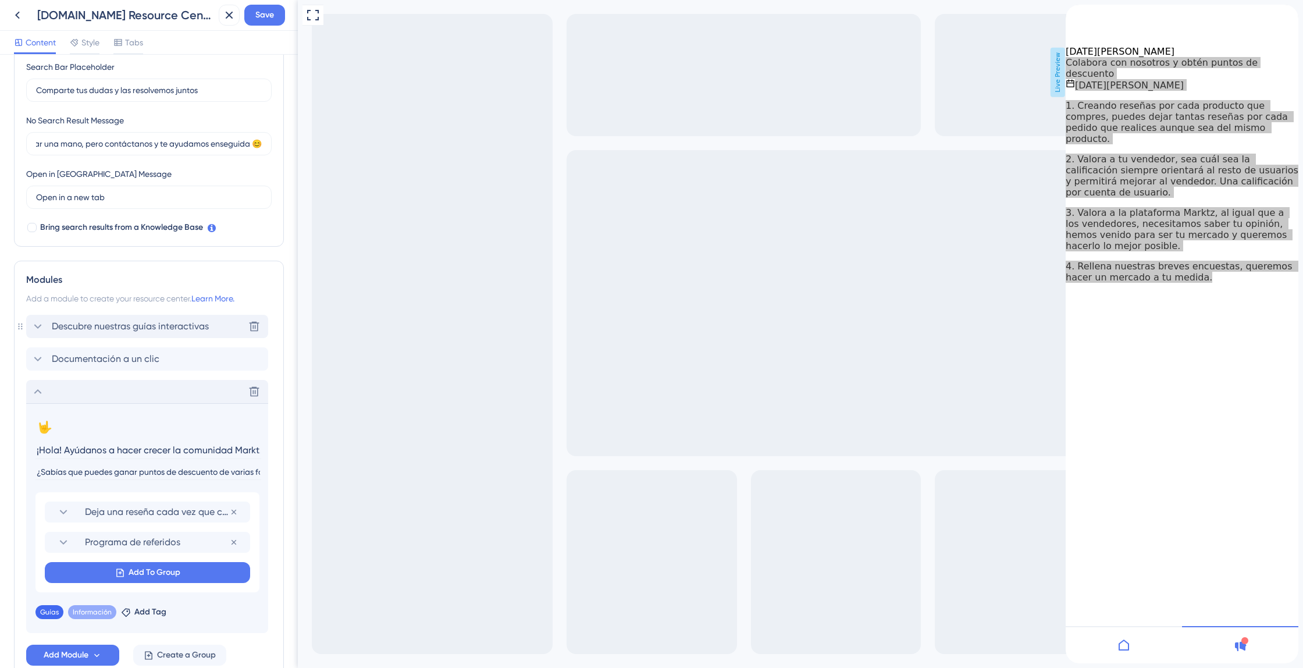
scroll to position [0, 0]
click at [151, 322] on span "Descubre nuestras guías interactivas" at bounding box center [130, 326] width 157 height 14
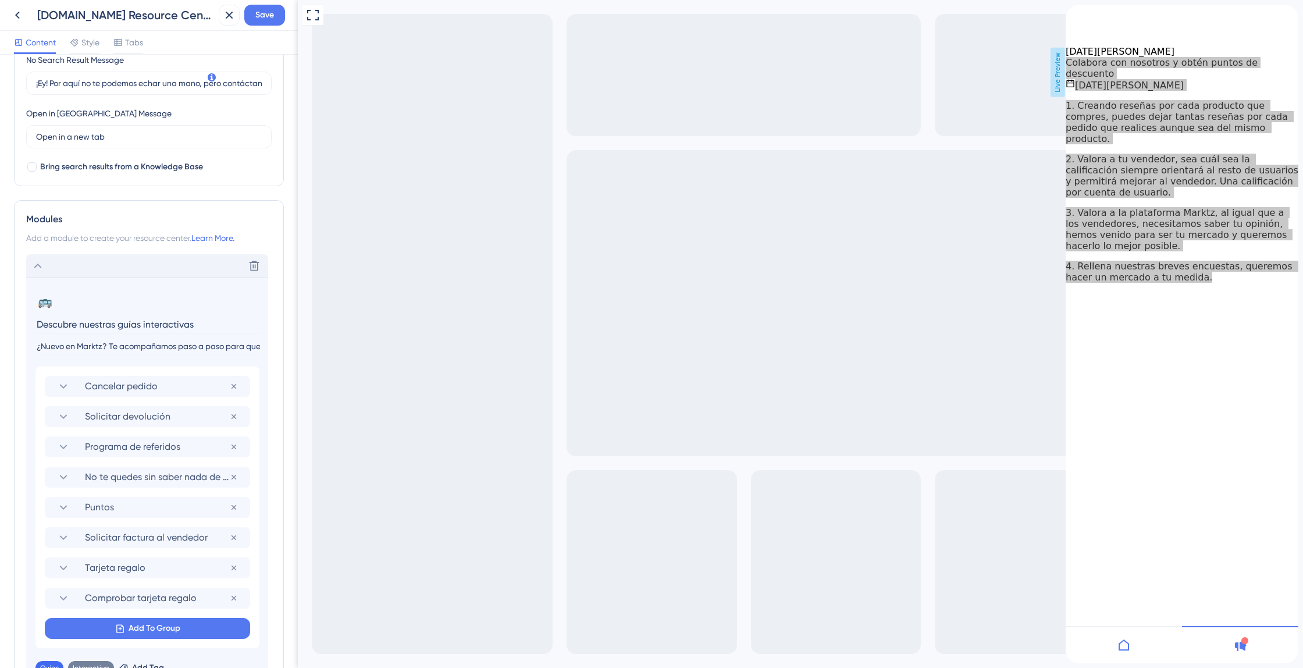
scroll to position [479, 0]
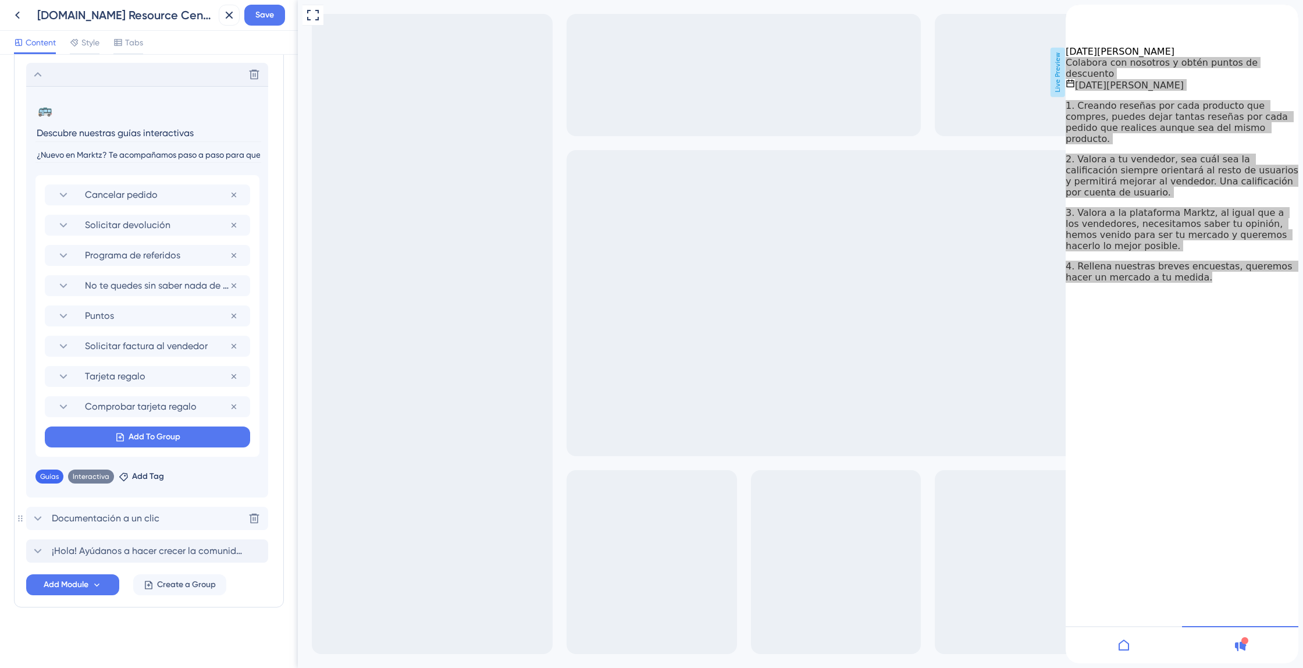
click at [138, 511] on span "Documentación a un clic" at bounding box center [106, 518] width 108 height 14
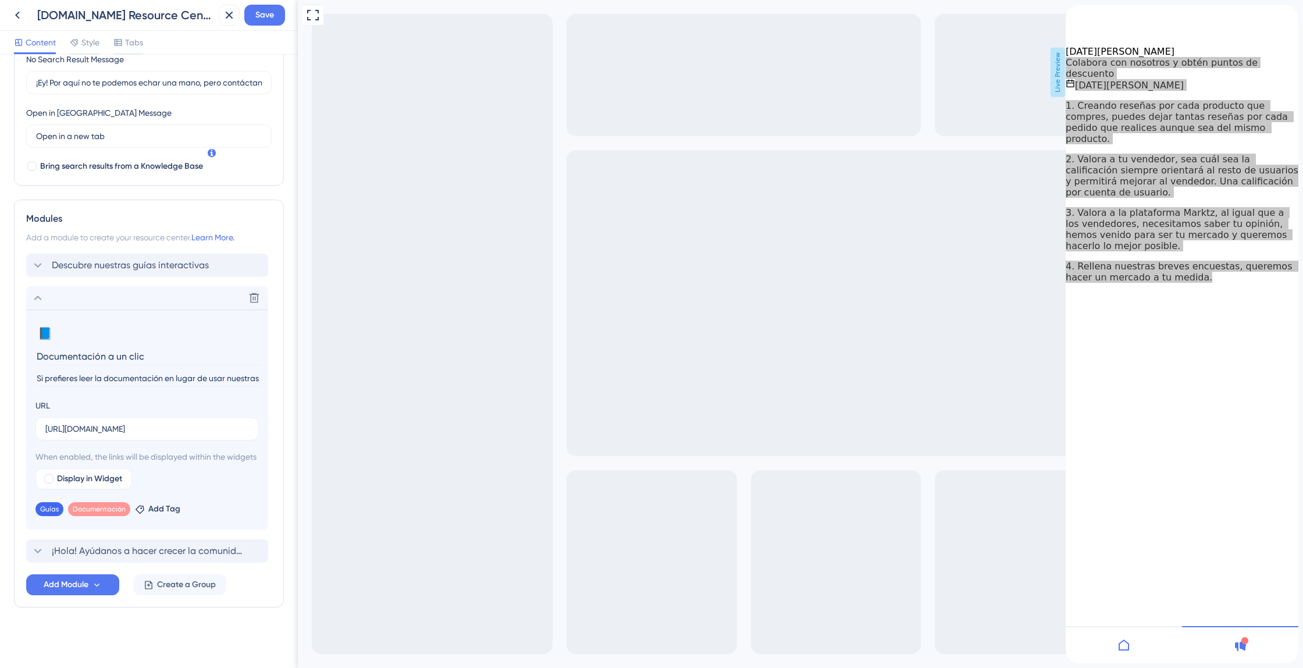
click at [128, 371] on input "Si prefieres leer la documentación en lugar de usar nuestras guías, también pue…" at bounding box center [148, 379] width 226 height 16
click at [264, 24] on button "Save" at bounding box center [264, 15] width 41 height 21
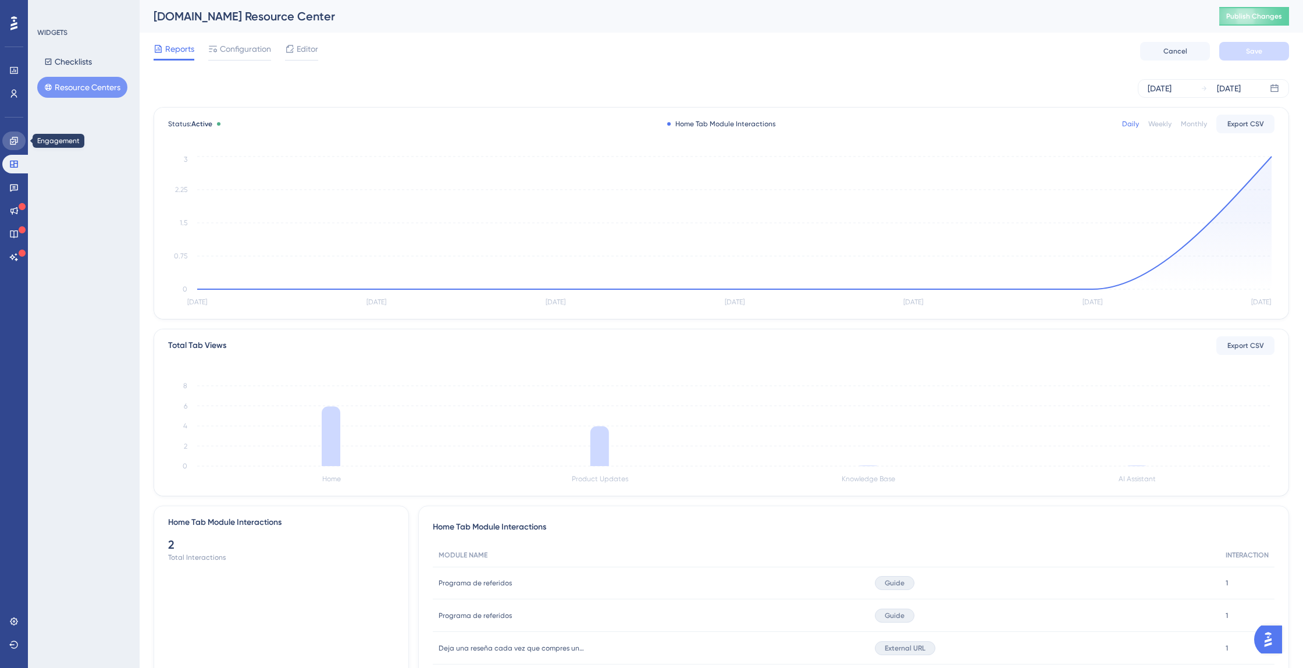
click at [14, 140] on icon at bounding box center [14, 141] width 8 height 8
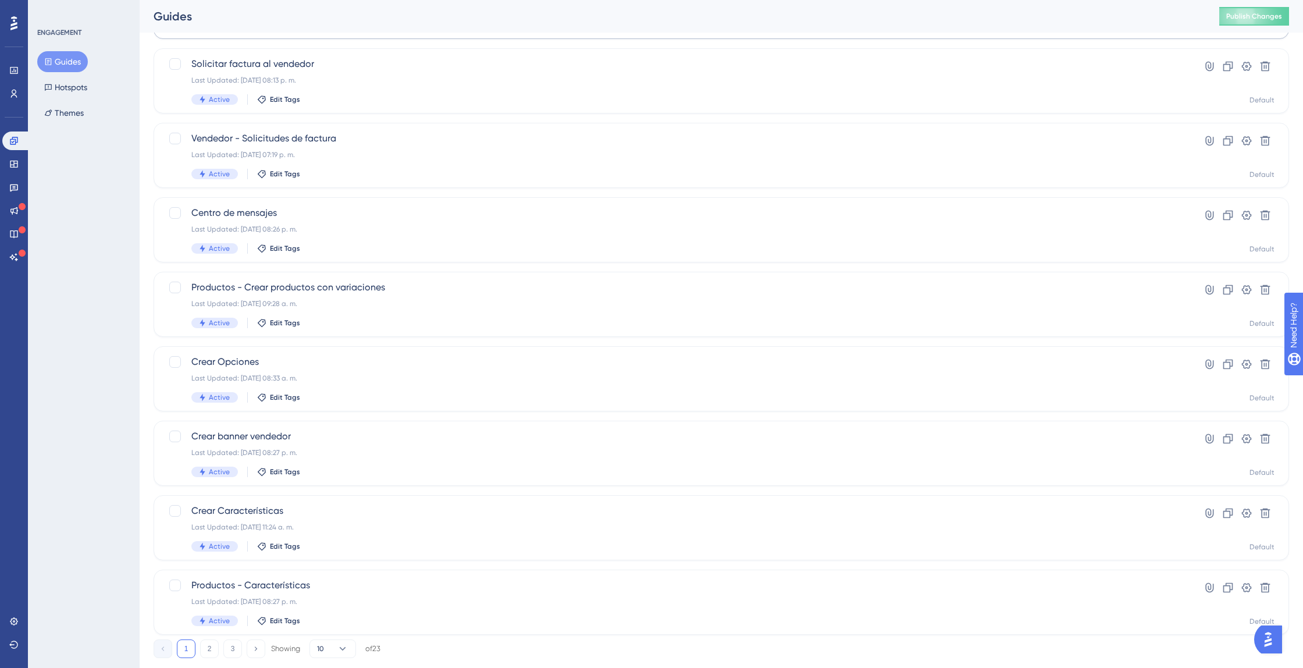
scroll to position [235, 0]
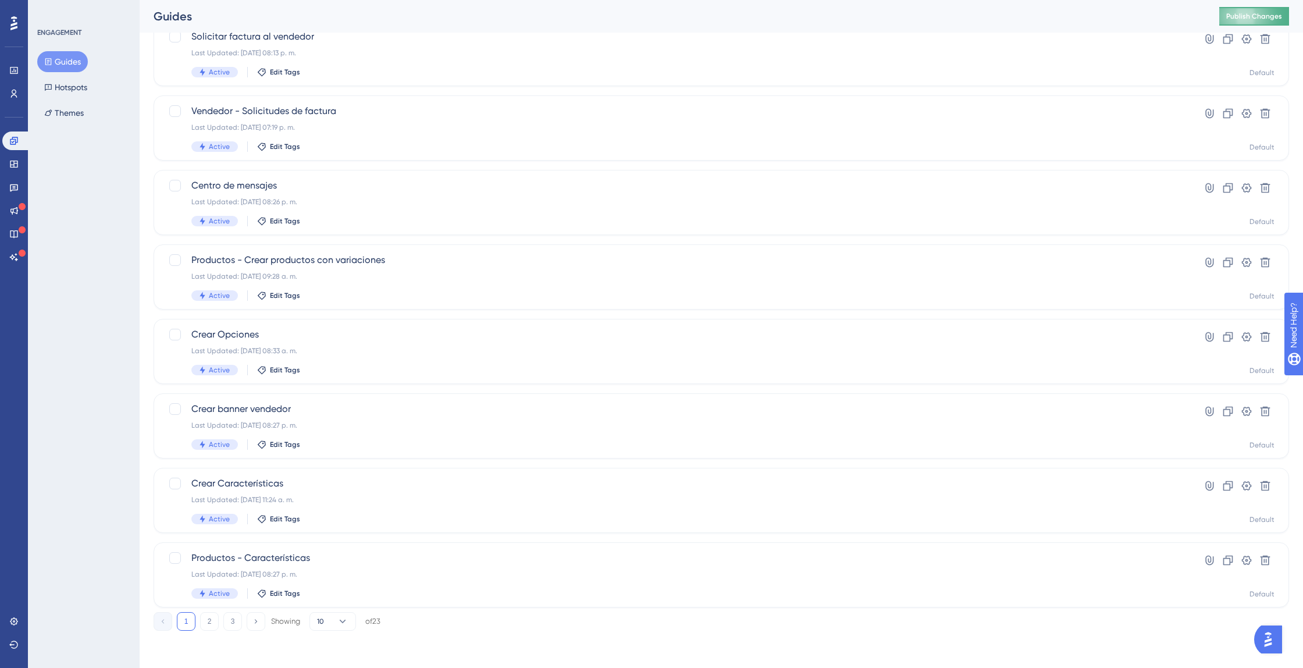
click at [1274, 14] on span "Publish Changes" at bounding box center [1255, 16] width 56 height 9
click at [19, 164] on link at bounding box center [13, 164] width 23 height 19
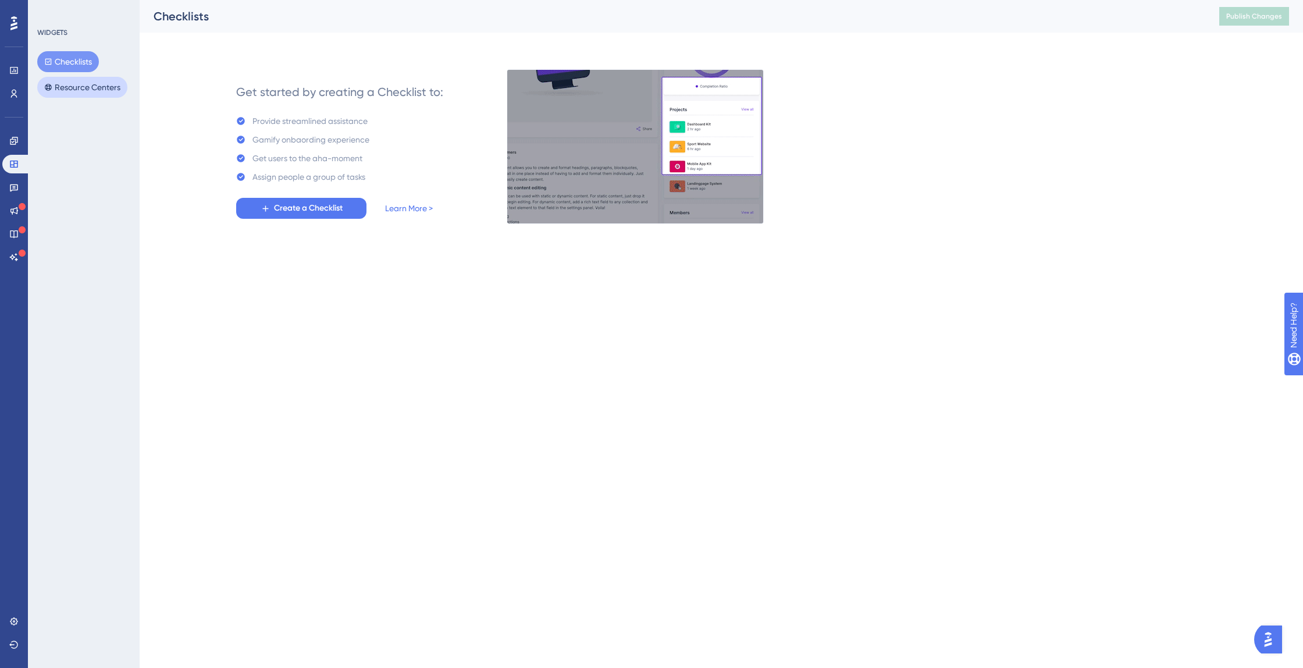
click at [76, 84] on button "Resource Centers" at bounding box center [82, 87] width 90 height 21
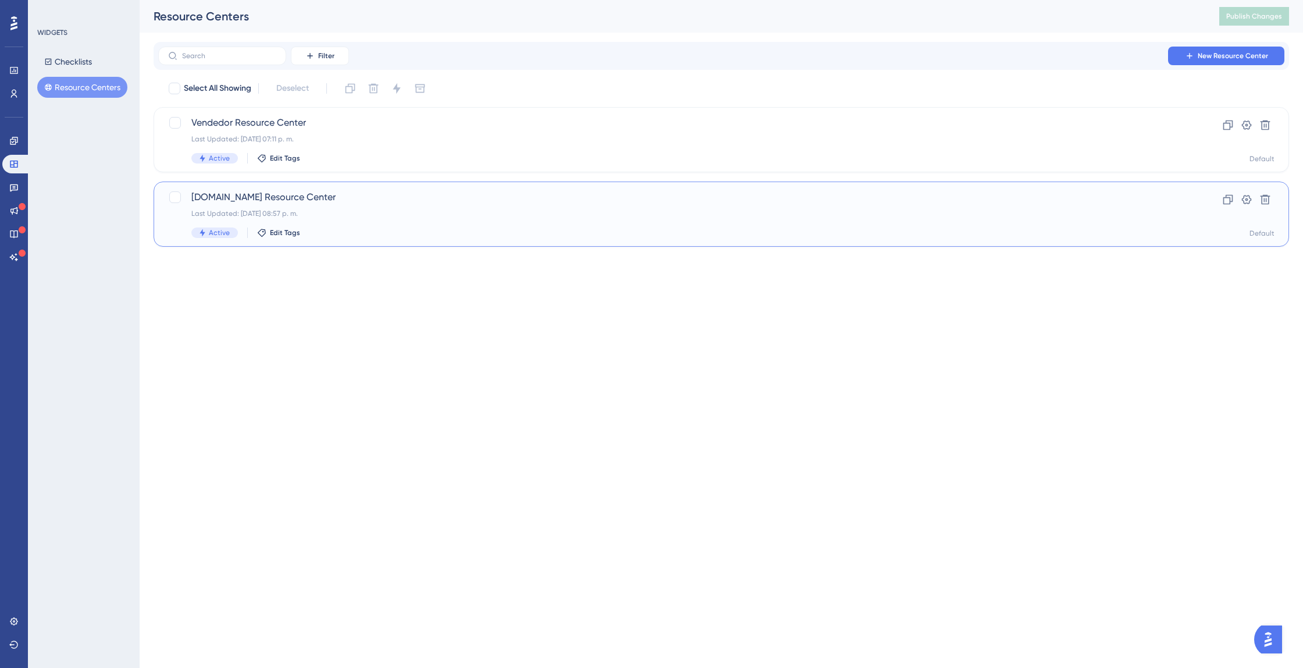
click at [232, 184] on div "Marktz.es Resource Center Last Updated: 17 sept 2025 08:57 p. m. Active Edit Ta…" at bounding box center [722, 214] width 1136 height 65
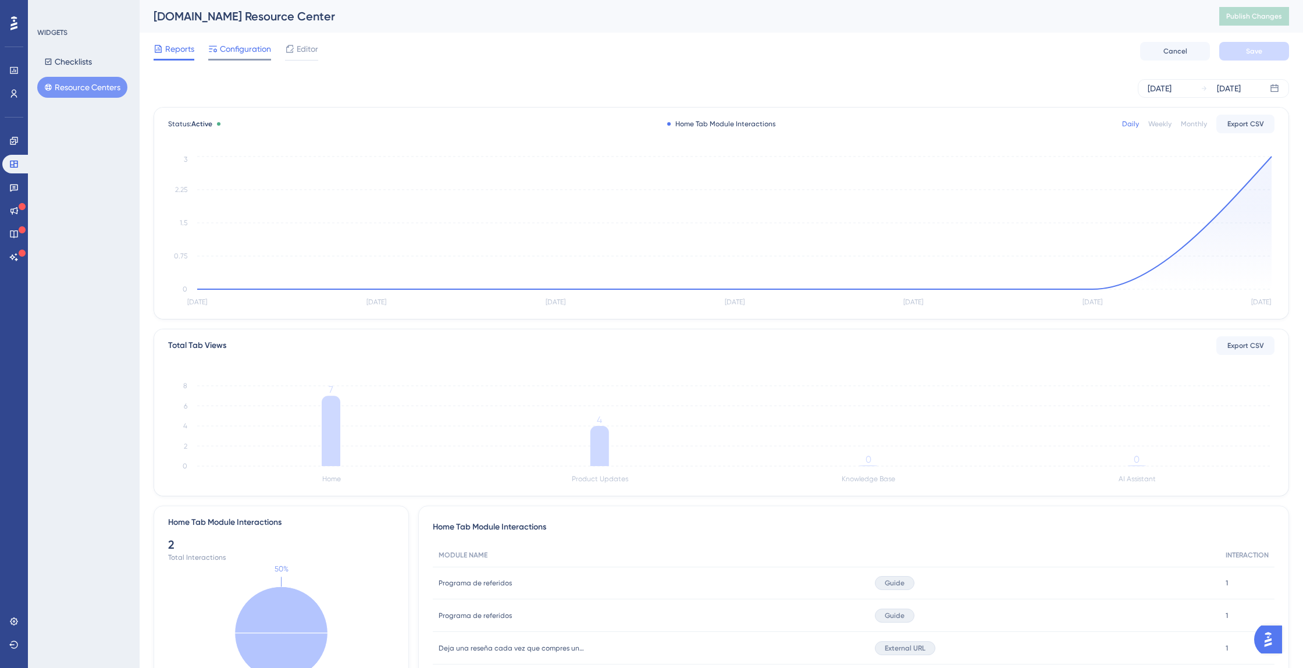
click at [239, 49] on span "Configuration" at bounding box center [245, 49] width 51 height 14
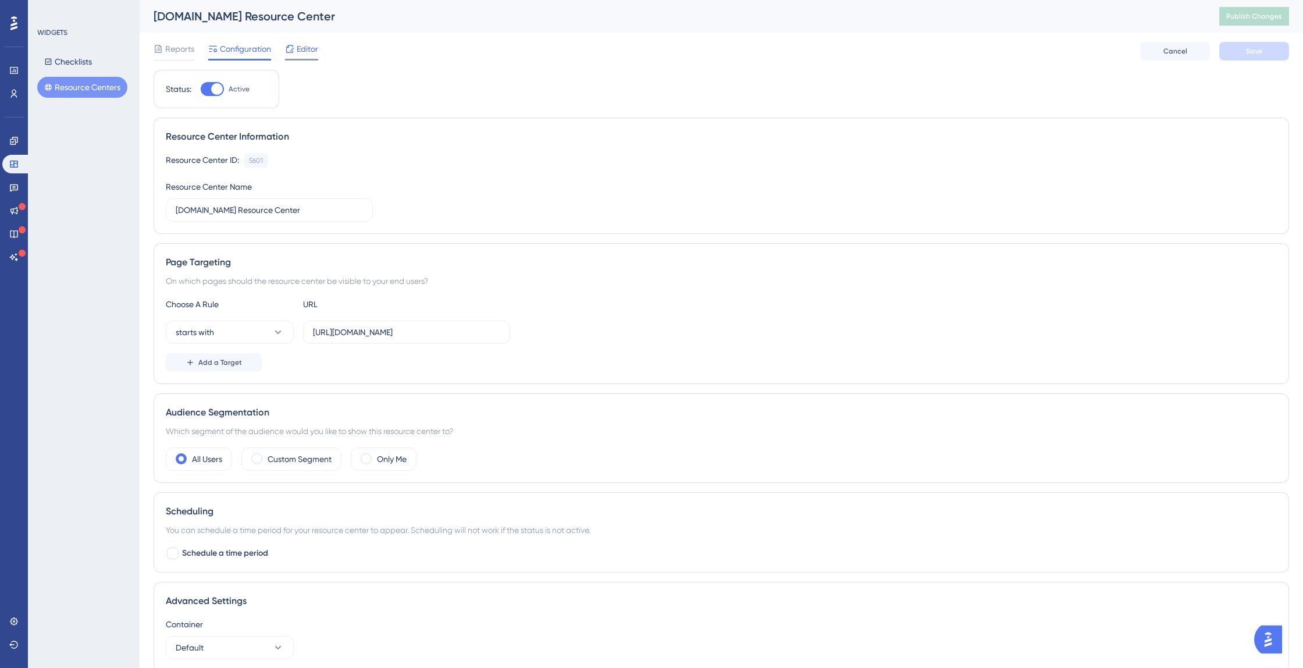
click at [308, 54] on span "Editor" at bounding box center [308, 49] width 22 height 14
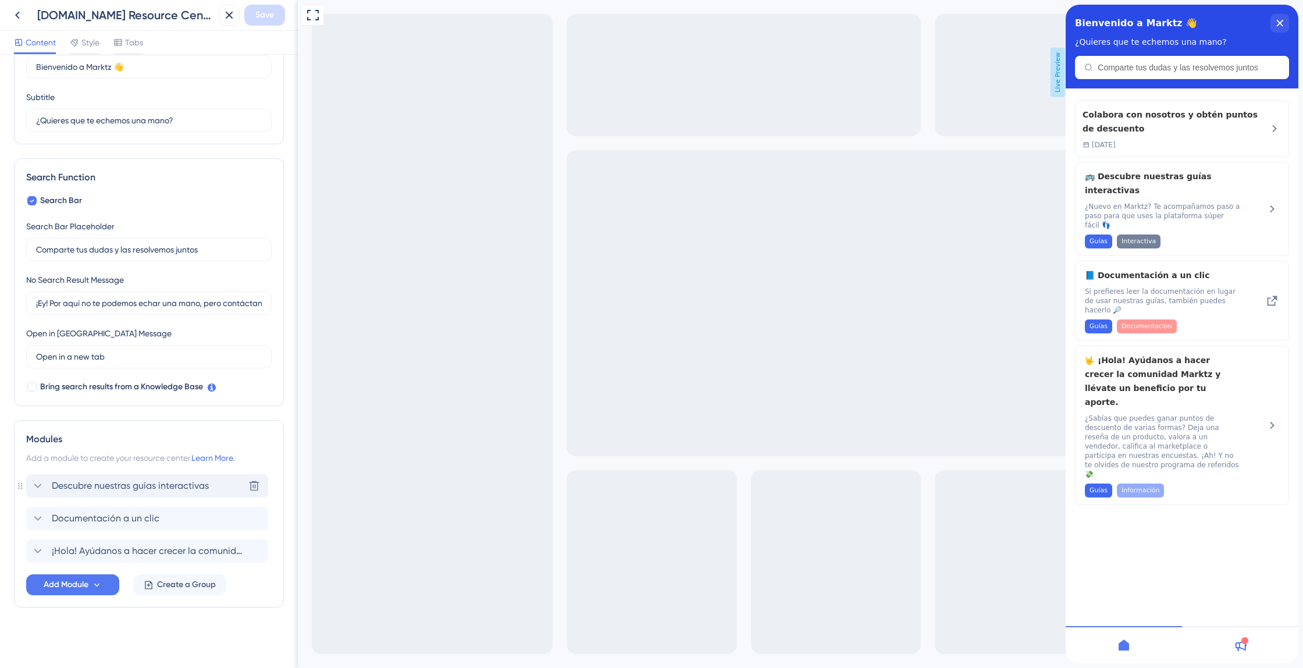
click at [98, 480] on span "Descubre nuestras guías interactivas" at bounding box center [130, 486] width 157 height 14
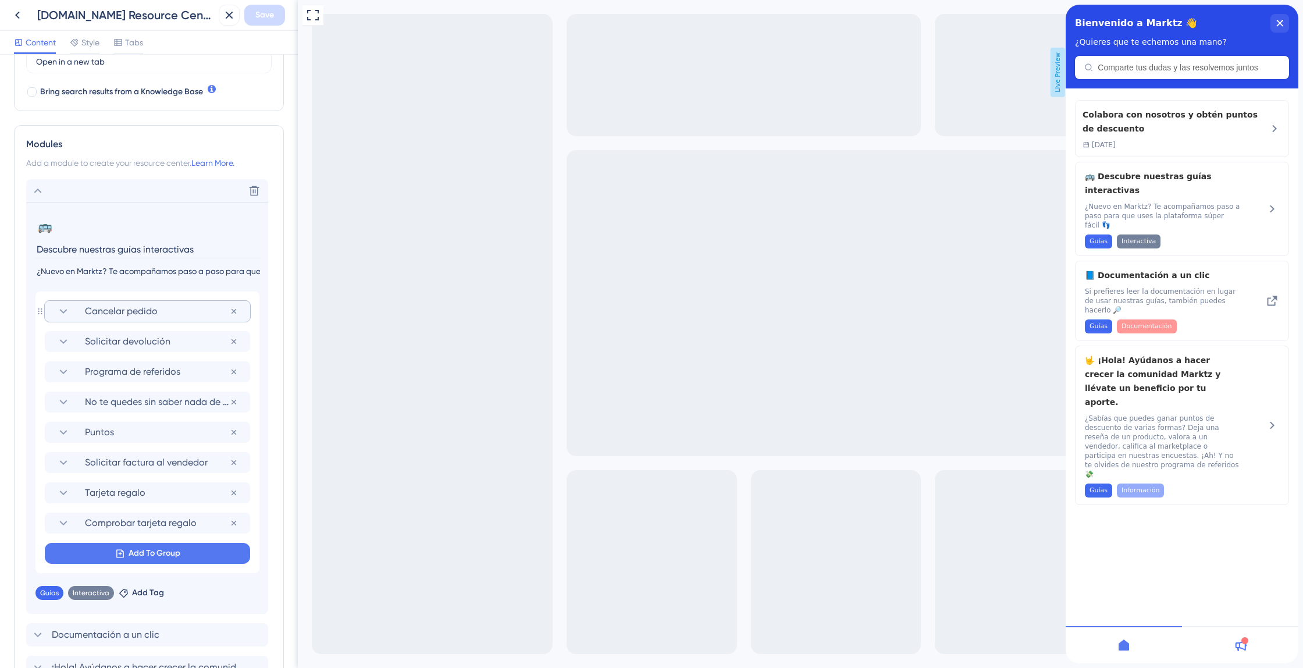
scroll to position [366, 0]
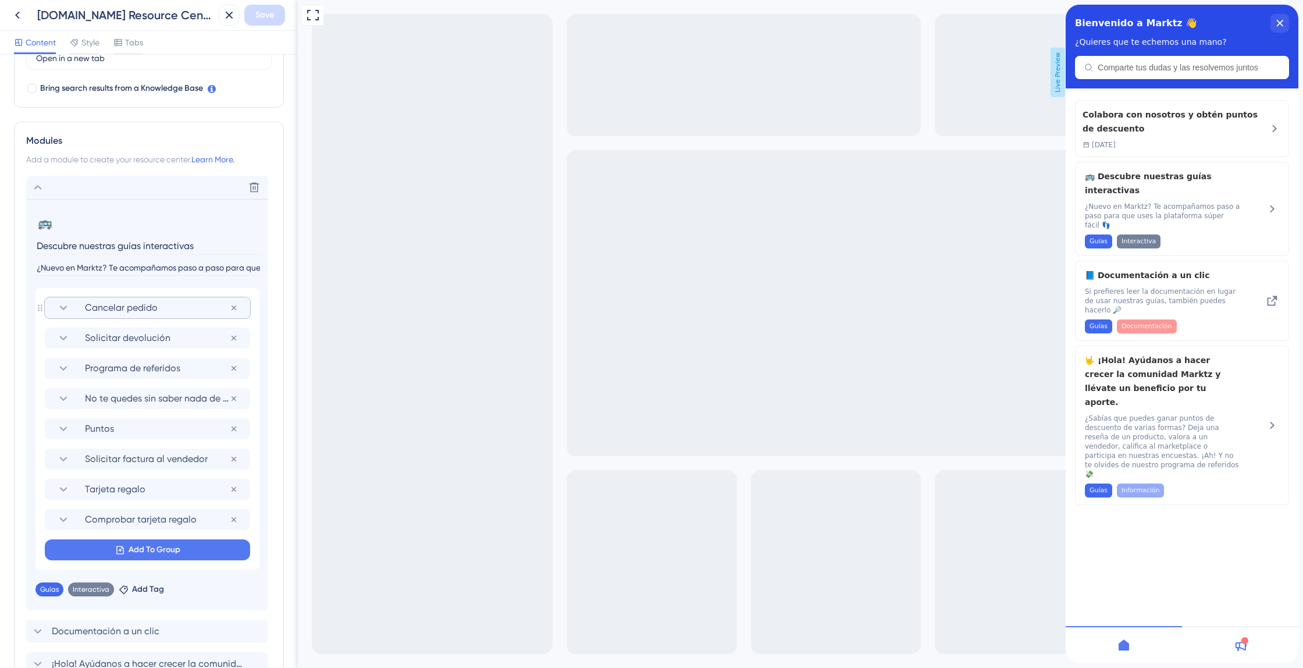
click at [190, 303] on span "Cancelar pedido" at bounding box center [157, 308] width 145 height 14
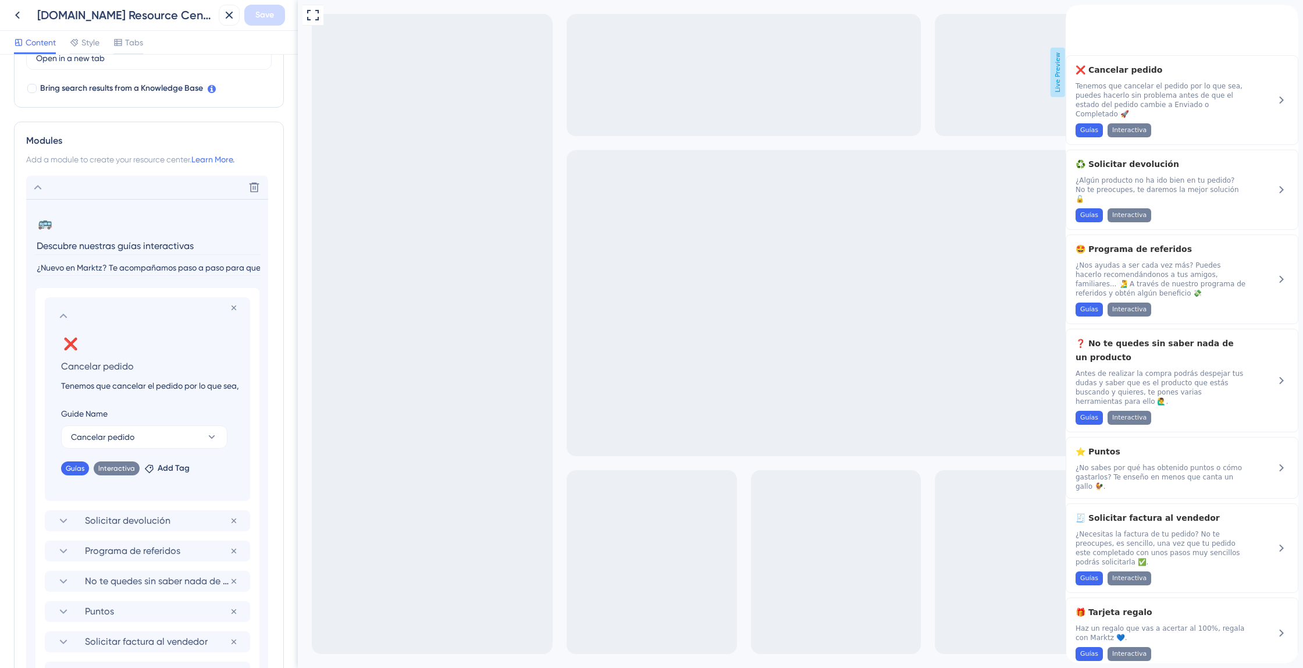
scroll to position [0, 380]
drag, startPoint x: 358, startPoint y: 381, endPoint x: 456, endPoint y: 386, distance: 97.9
click at [139, 390] on input "Tenemos que cancelar el pedido por lo que sea, puedes hacerlo sin problema ante…" at bounding box center [150, 386] width 196 height 14
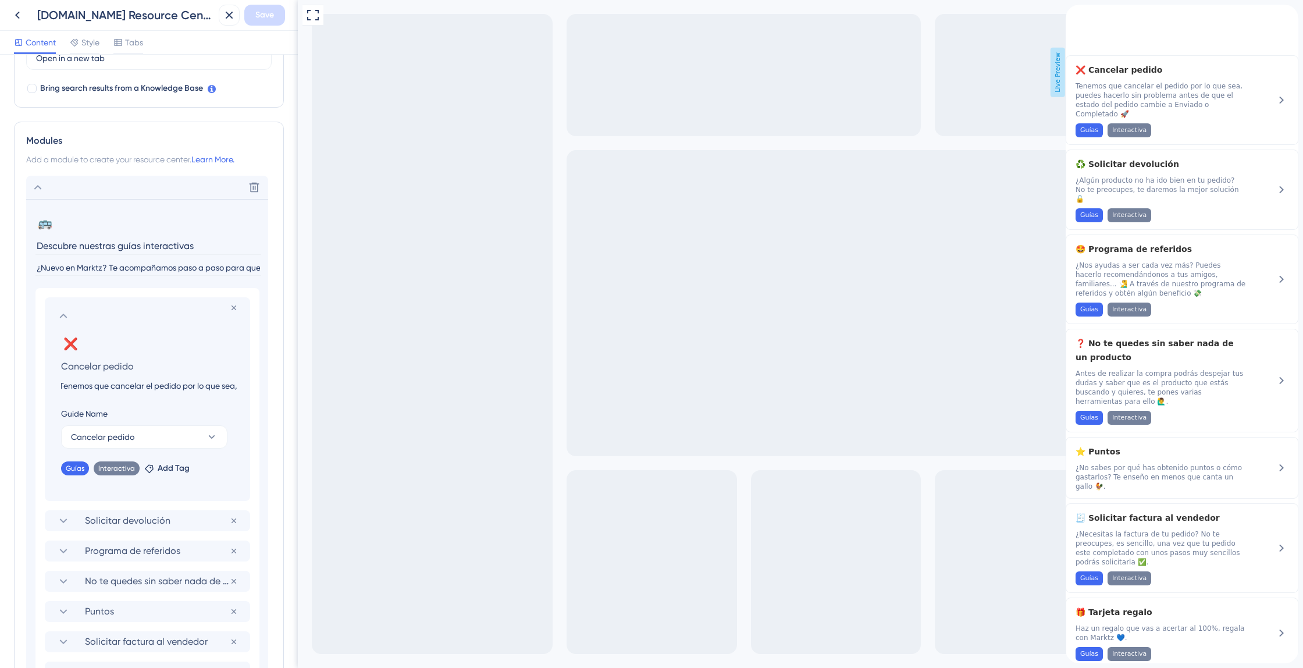
click at [139, 390] on input "Tenemos que cancelar el pedido por lo que sea, puedes hacerlo sin problema ante…" at bounding box center [150, 386] width 196 height 14
paste input "Si necesitas cancelar tu pedido por cualquier motivo, puedes hacerlo sin proble…"
type input "Si necesitas cancelar tu pedido por cualquier motivo, puedes hacerlo sin proble…"
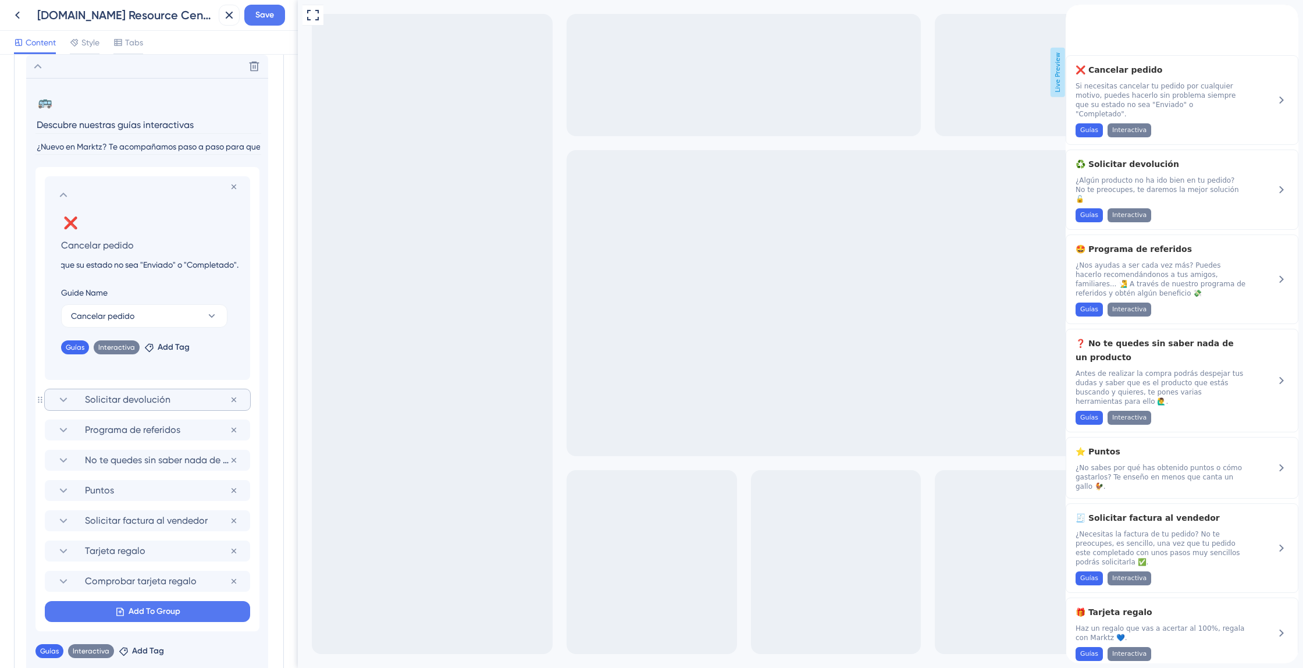
scroll to position [489, 0]
click at [138, 391] on span "Solicitar devolución" at bounding box center [157, 398] width 145 height 14
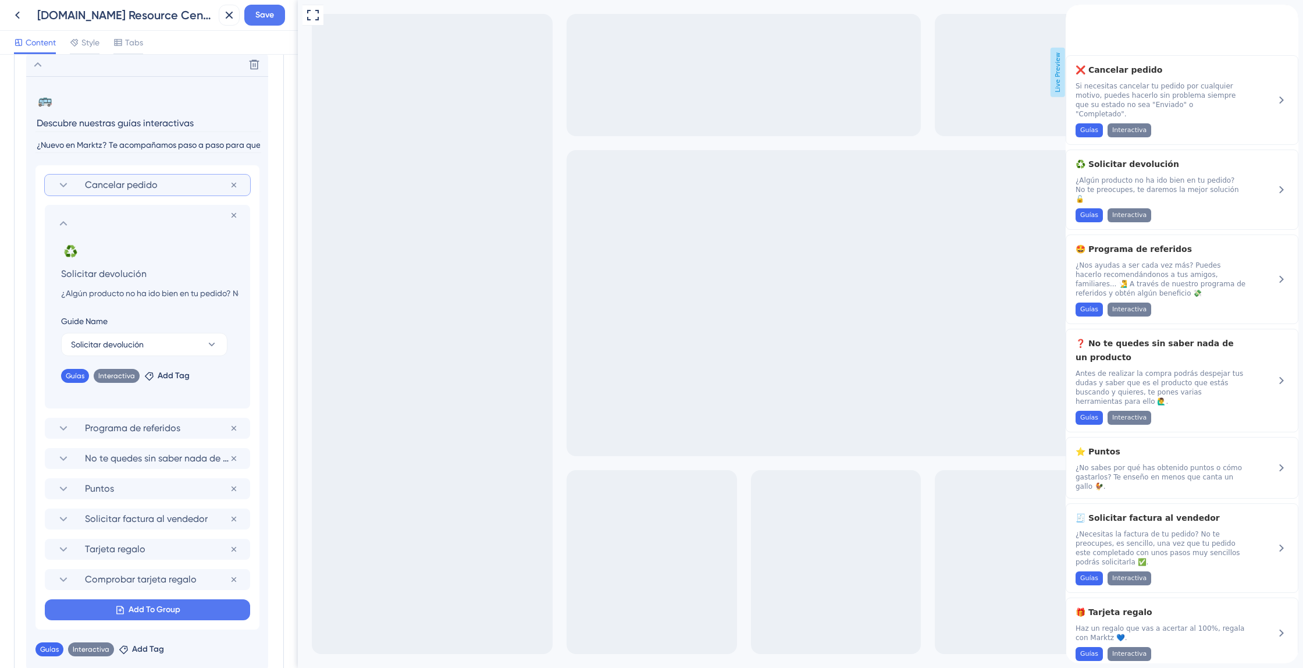
scroll to position [488, 0]
click at [143, 294] on input "¿Algún producto no ha ido bien en tu pedido? No te preocupes, te daremos la mej…" at bounding box center [150, 294] width 196 height 14
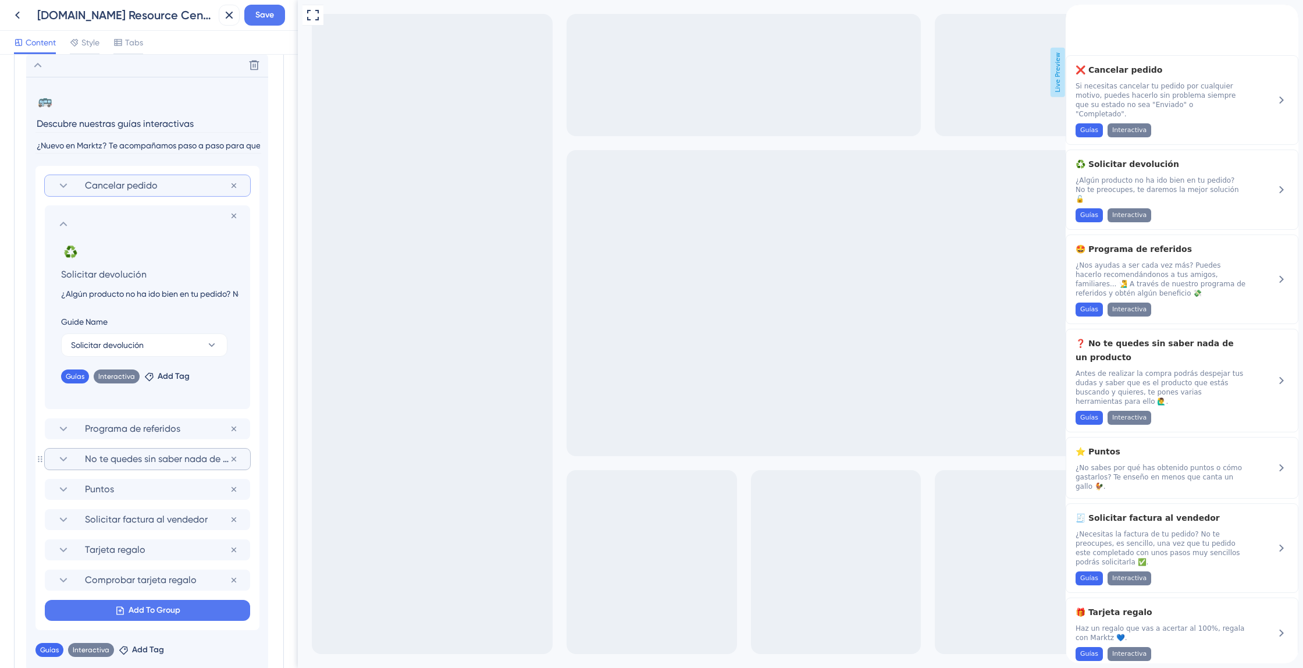
click at [164, 453] on span "No te quedes sin saber nada de un producto" at bounding box center [157, 459] width 145 height 14
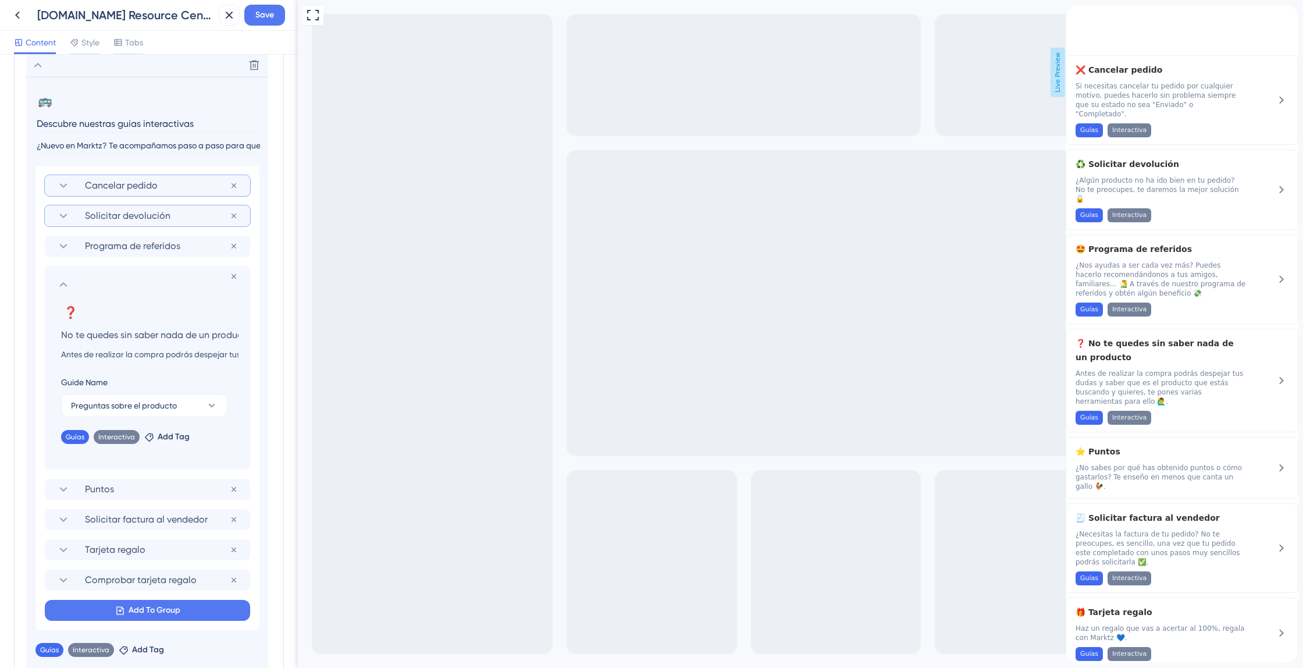
scroll to position [0, 13]
click at [157, 213] on span "Solicitar devolución" at bounding box center [157, 216] width 145 height 14
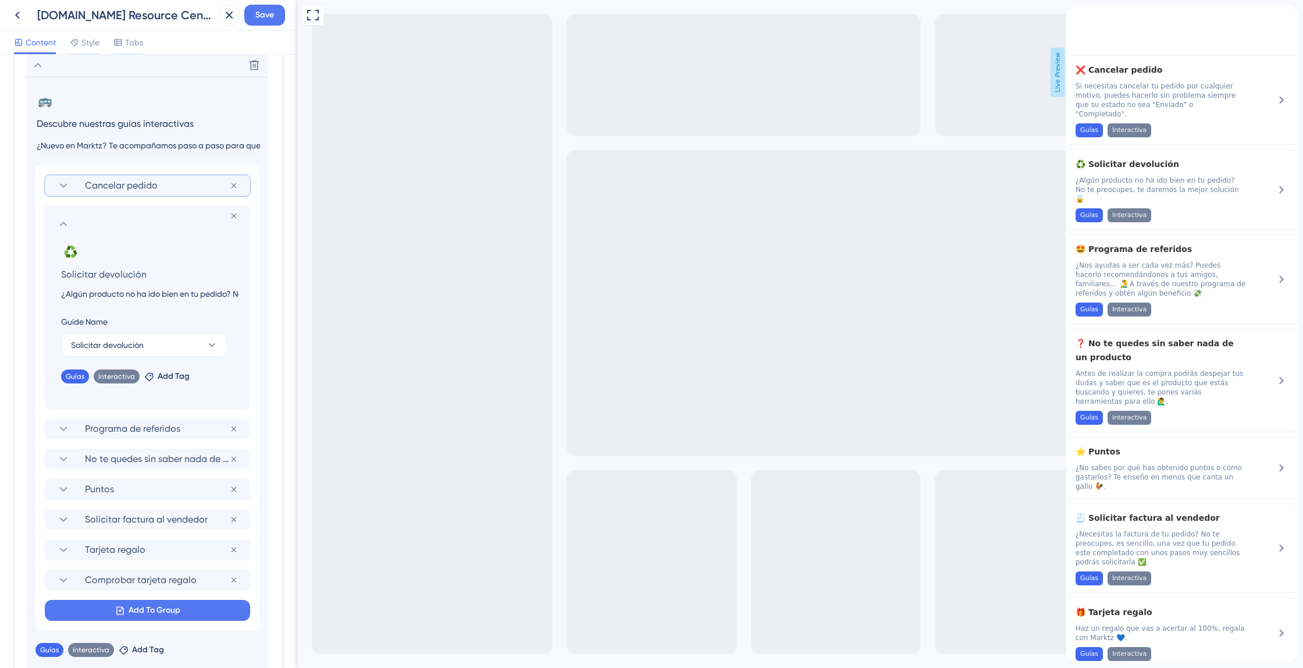
click at [148, 298] on input "¿Algún producto no ha ido bien en tu pedido? No te preocupes, te daremos la mej…" at bounding box center [150, 294] width 196 height 14
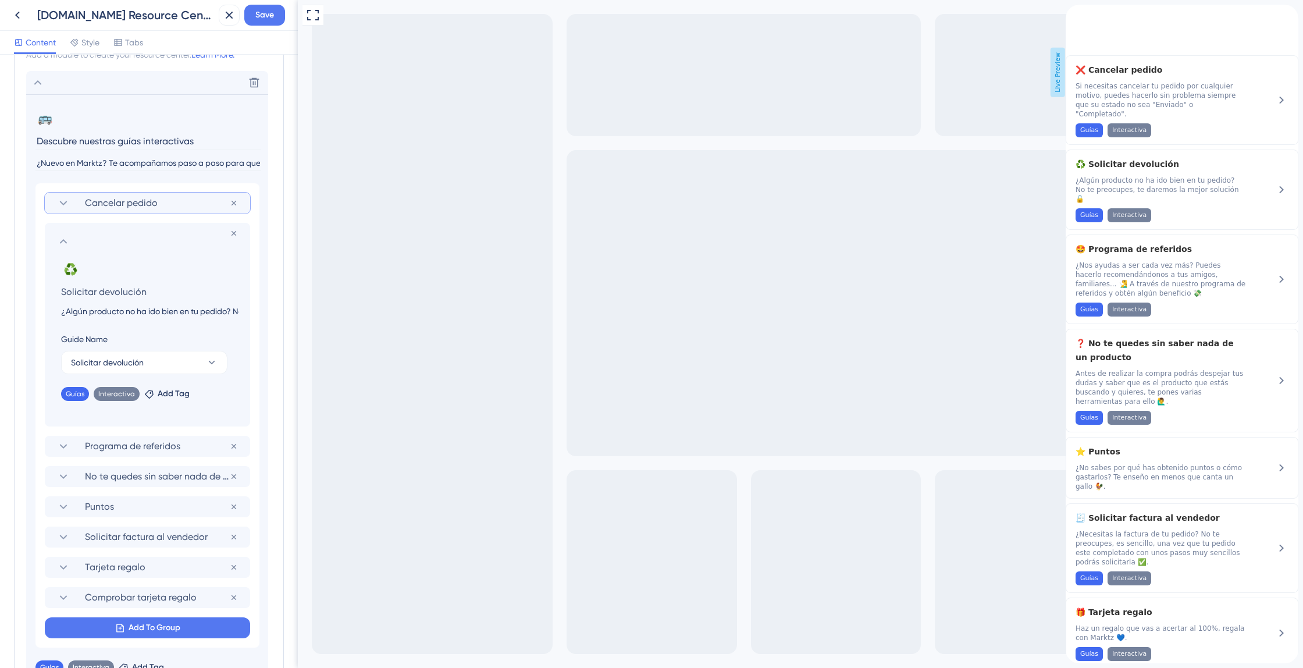
scroll to position [468, 0]
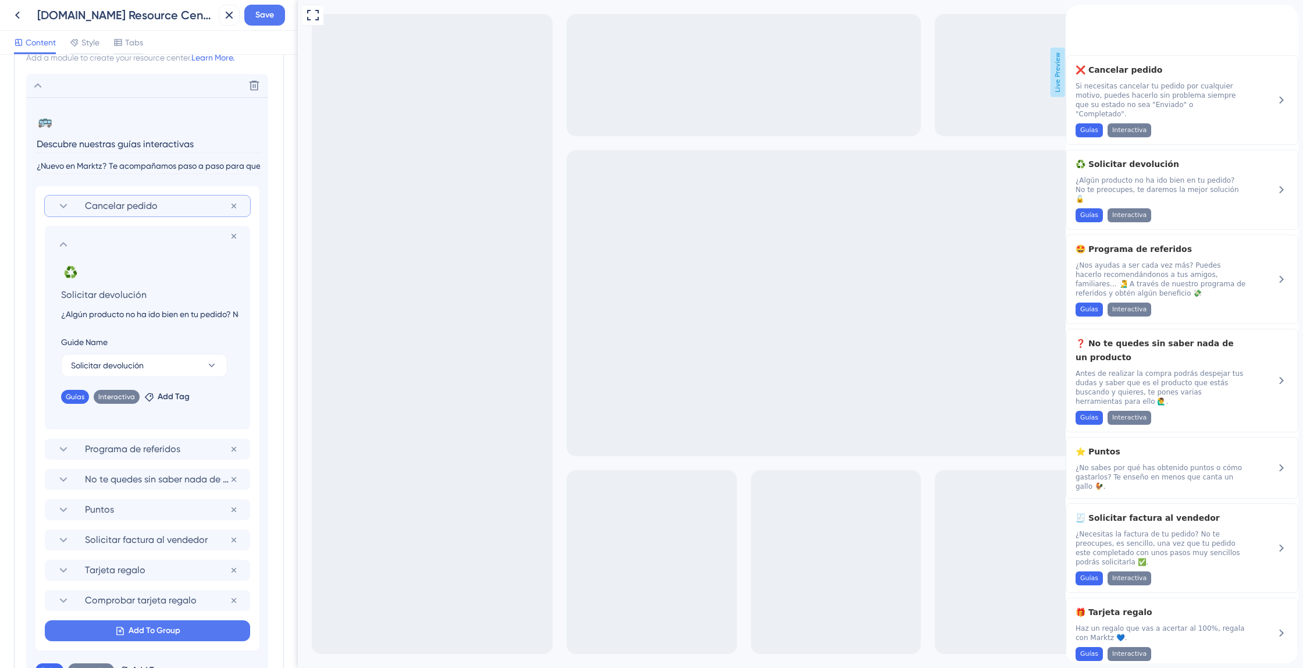
paste input "Has tenido algún problema con un producto de tu pedido? Tranquilo/a, estamos aq…"
type input "¿Has tenido algún problema con un producto de tu pedido? Tranquilo/a, estamos a…"
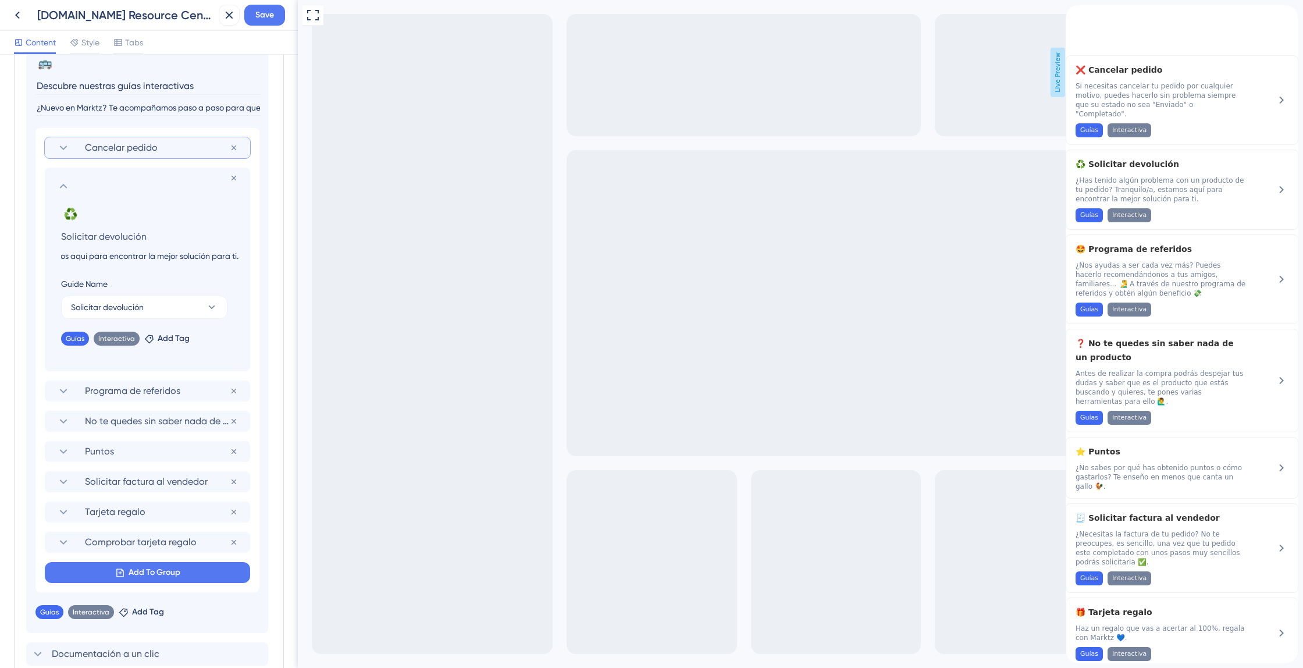
scroll to position [542, 0]
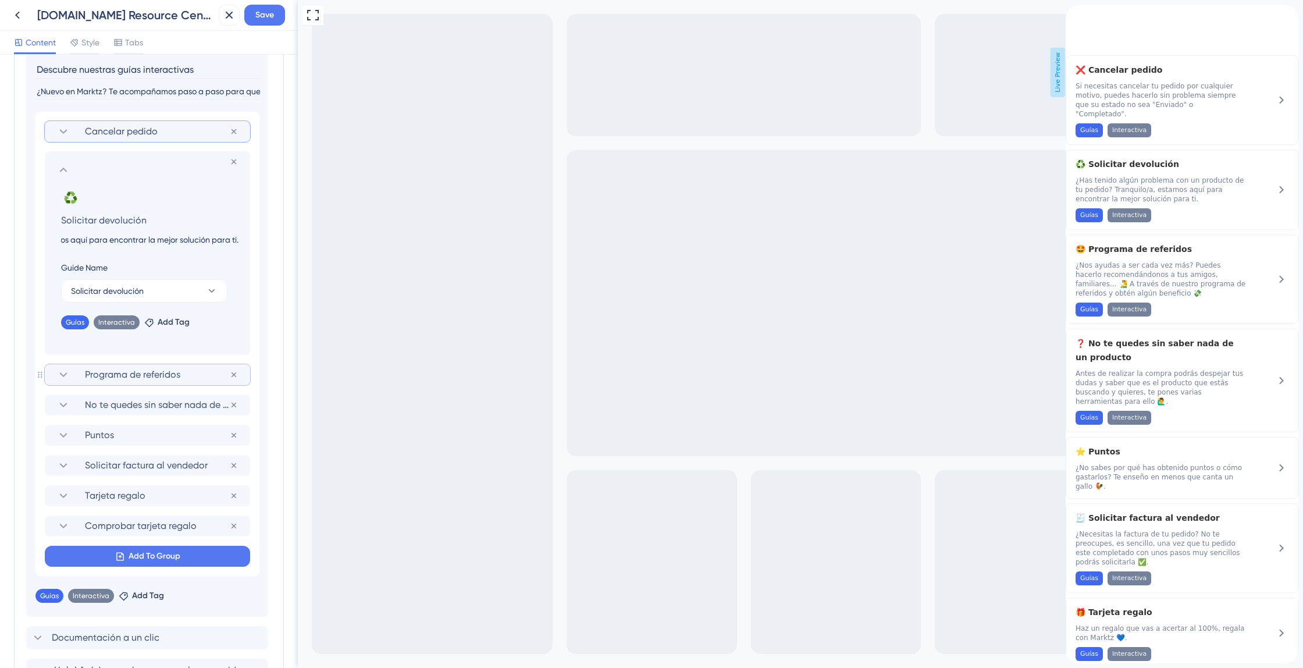
click at [145, 375] on span "Programa de referidos" at bounding box center [157, 375] width 145 height 14
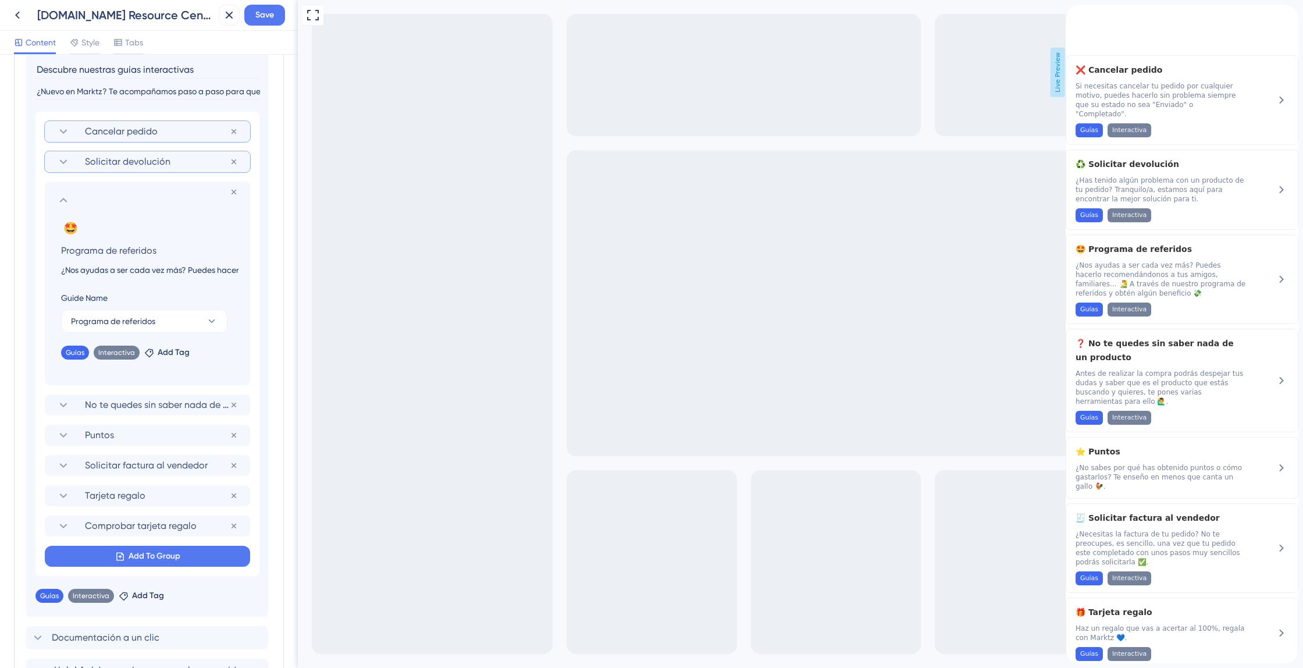
click at [129, 272] on input "¿Nos ayudas a ser cada vez más? Puedes hacerlo recomendándonos a tus amigos, fa…" at bounding box center [150, 270] width 196 height 14
paste input "Ayúdanos a hacer crecer nuestra comunidad. Invita a tus amigos y familiares a u…"
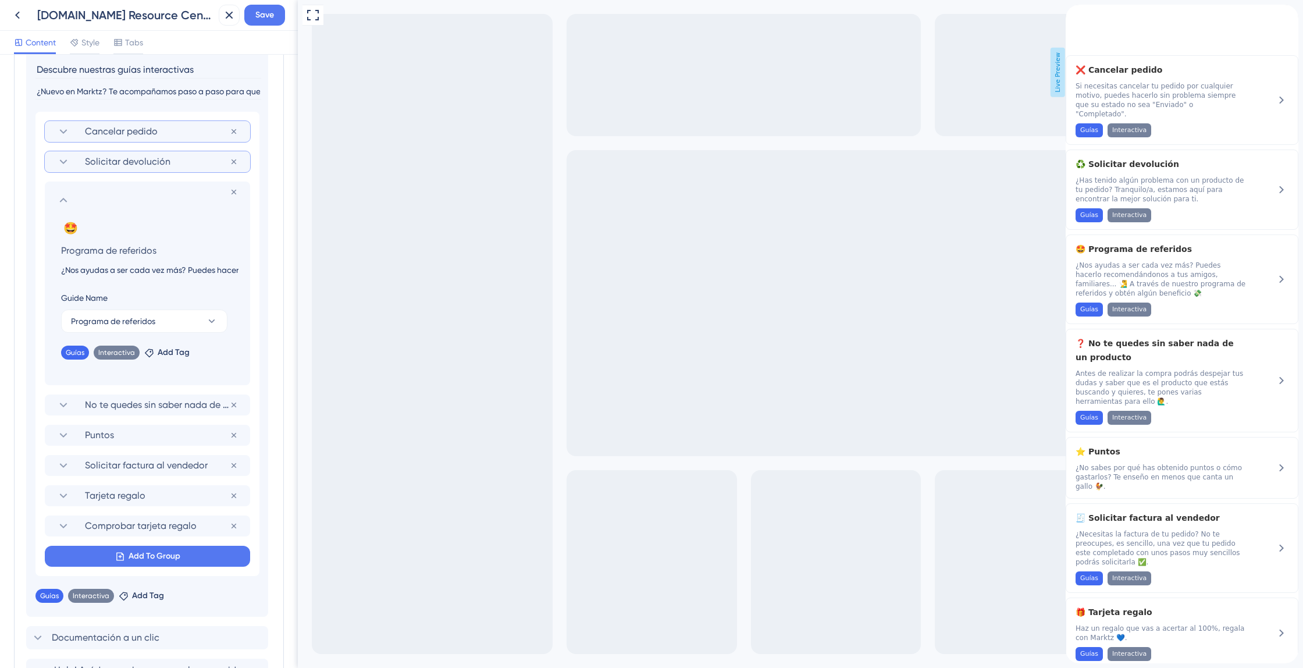
type input "Ayúdanos a hacer crecer nuestra comunidad. Invita a tus amigos y familiares a u…"
click at [137, 396] on section "No te quedes sin saber nada de un producto" at bounding box center [147, 405] width 182 height 21
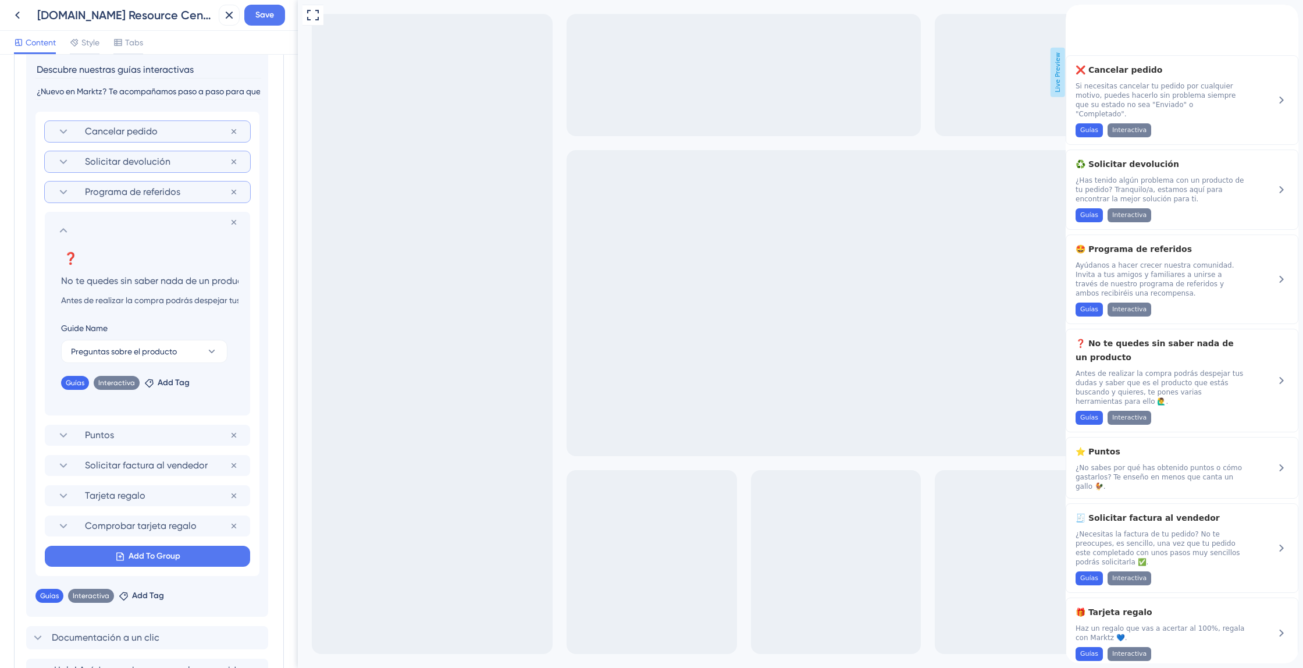
scroll to position [0, 13]
click at [143, 279] on input "No te quedes sin saber nada de un producto" at bounding box center [150, 280] width 196 height 16
click at [141, 307] on input "Antes de realizar la compra podrás despejar tus dudas y saber que es el product…" at bounding box center [150, 300] width 196 height 14
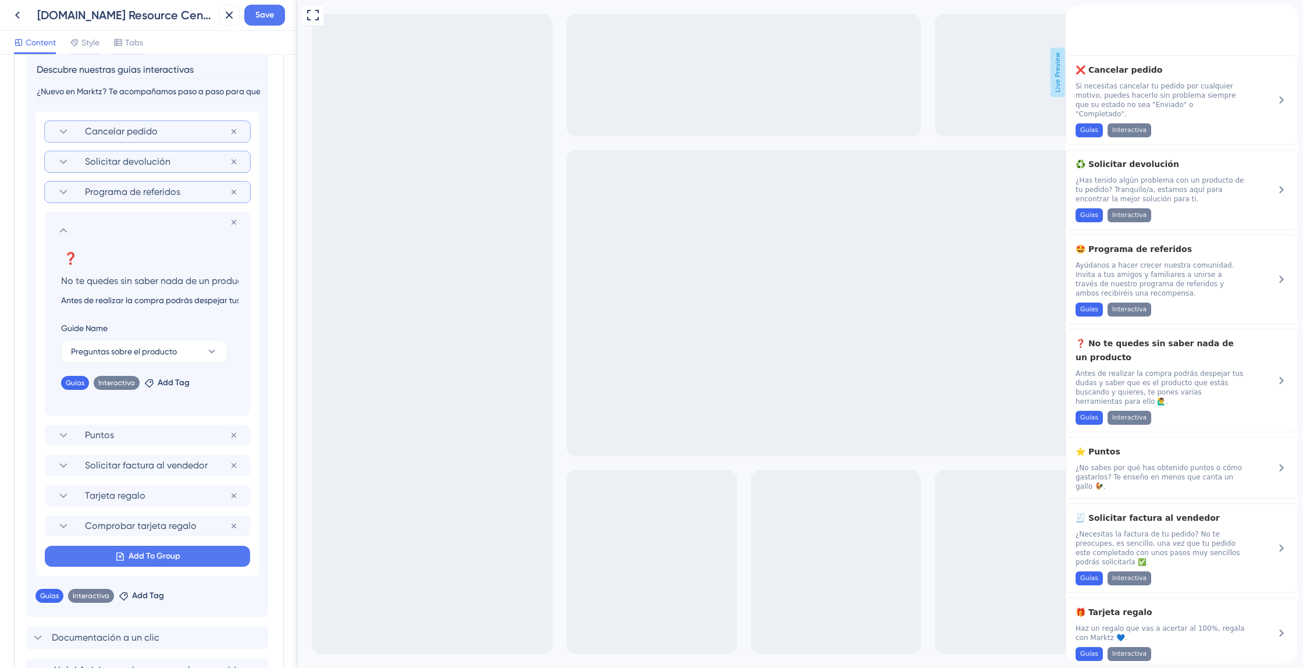
click at [141, 307] on input "Antes de realizar la compra podrás despejar tus dudas y saber que es el product…" at bounding box center [150, 300] width 196 height 14
click at [145, 277] on input "No te quedes sin saber nada de un producto" at bounding box center [150, 280] width 196 height 16
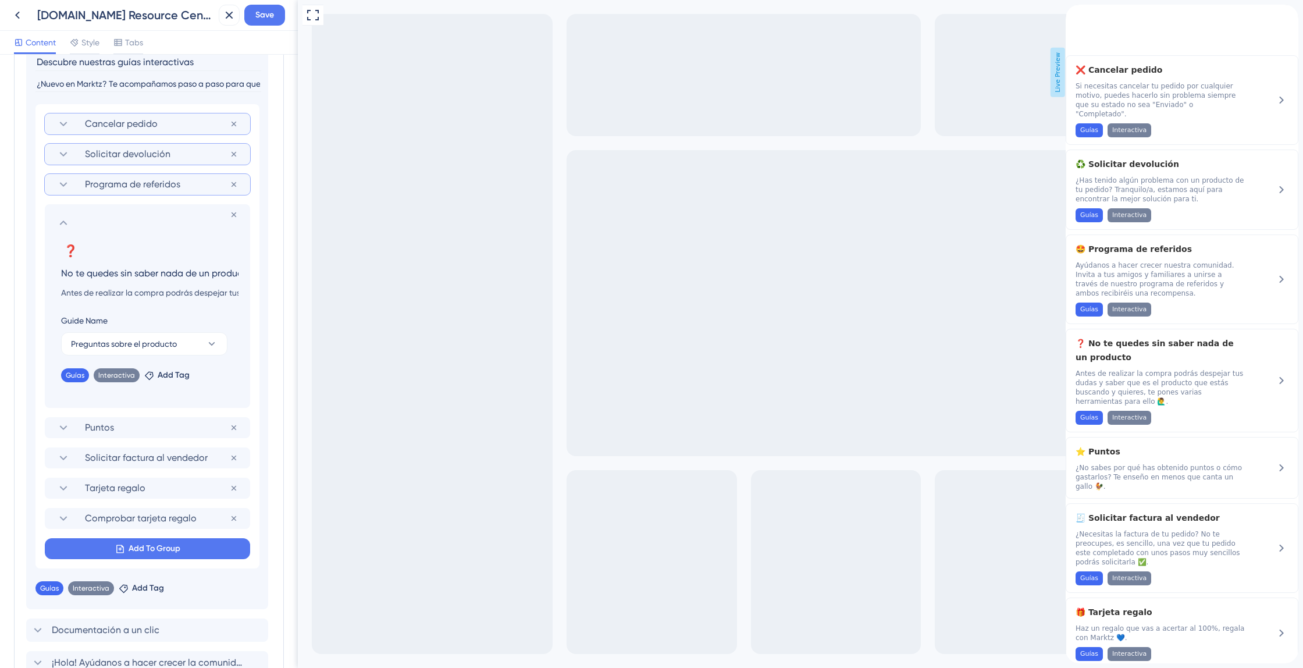
scroll to position [548, 0]
click at [151, 191] on span "Programa de referidos" at bounding box center [157, 187] width 145 height 14
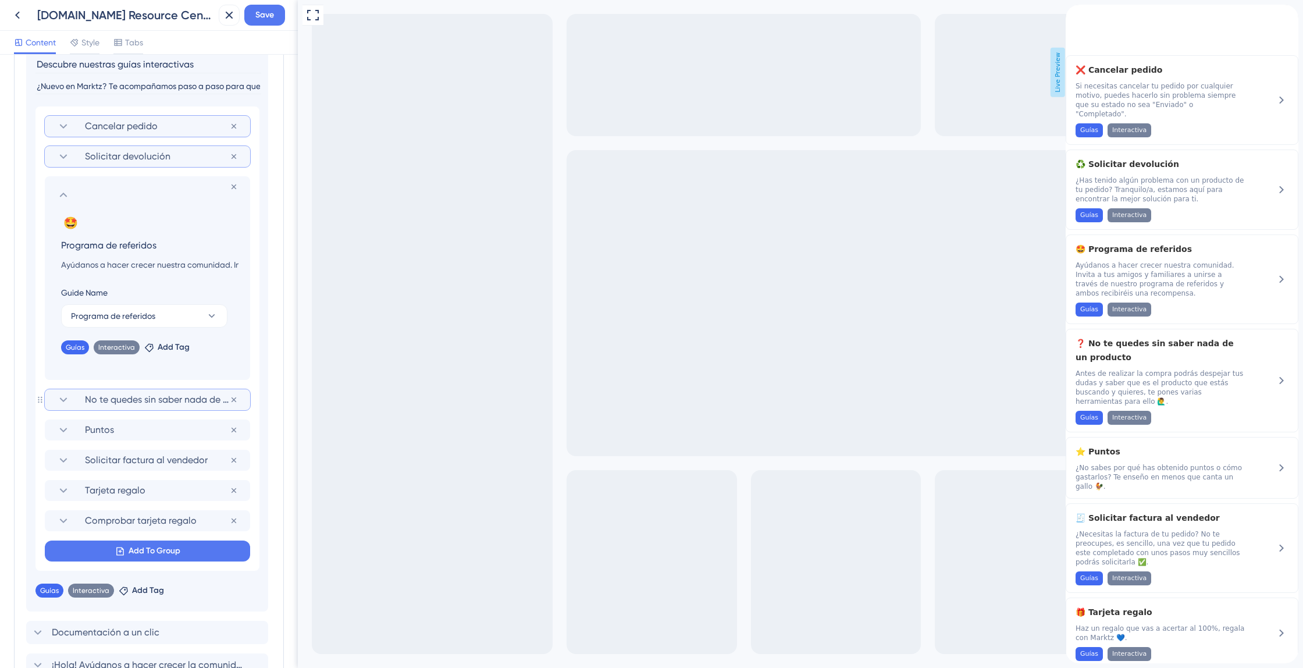
click at [153, 392] on section "No te quedes sin saber nada de un producto" at bounding box center [147, 399] width 182 height 21
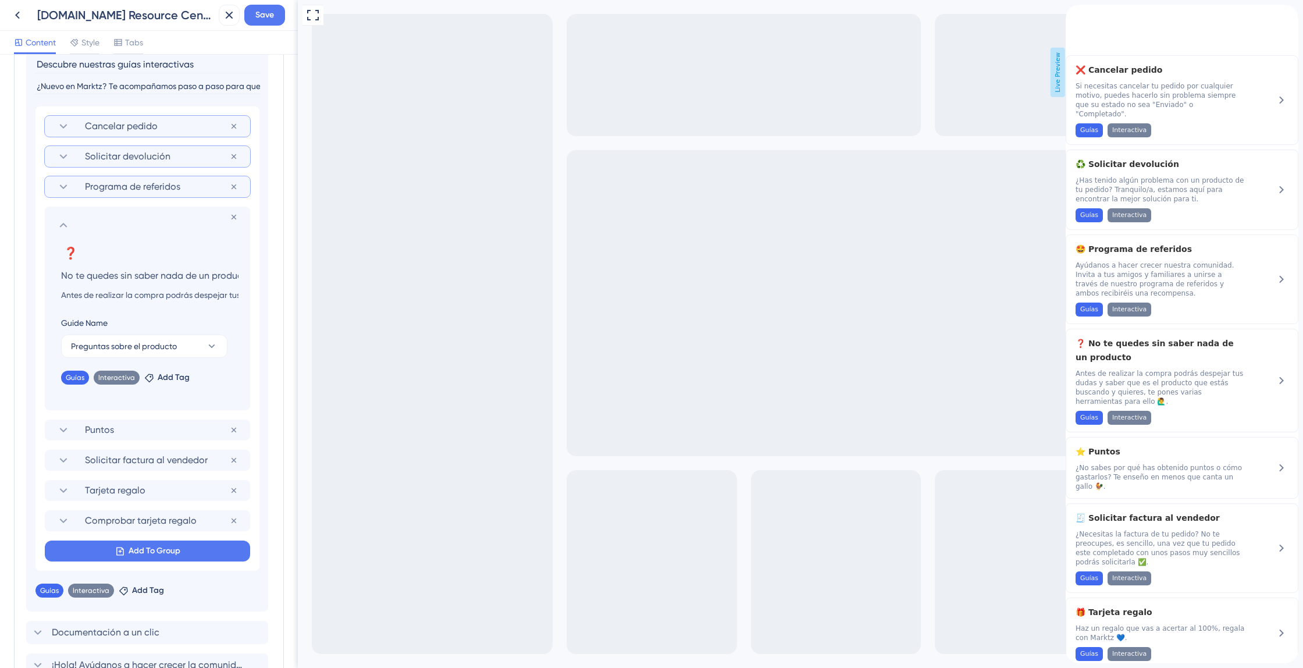
scroll to position [0, 13]
click at [130, 272] on input "No te quedes sin saber nada de un producto" at bounding box center [150, 275] width 196 height 16
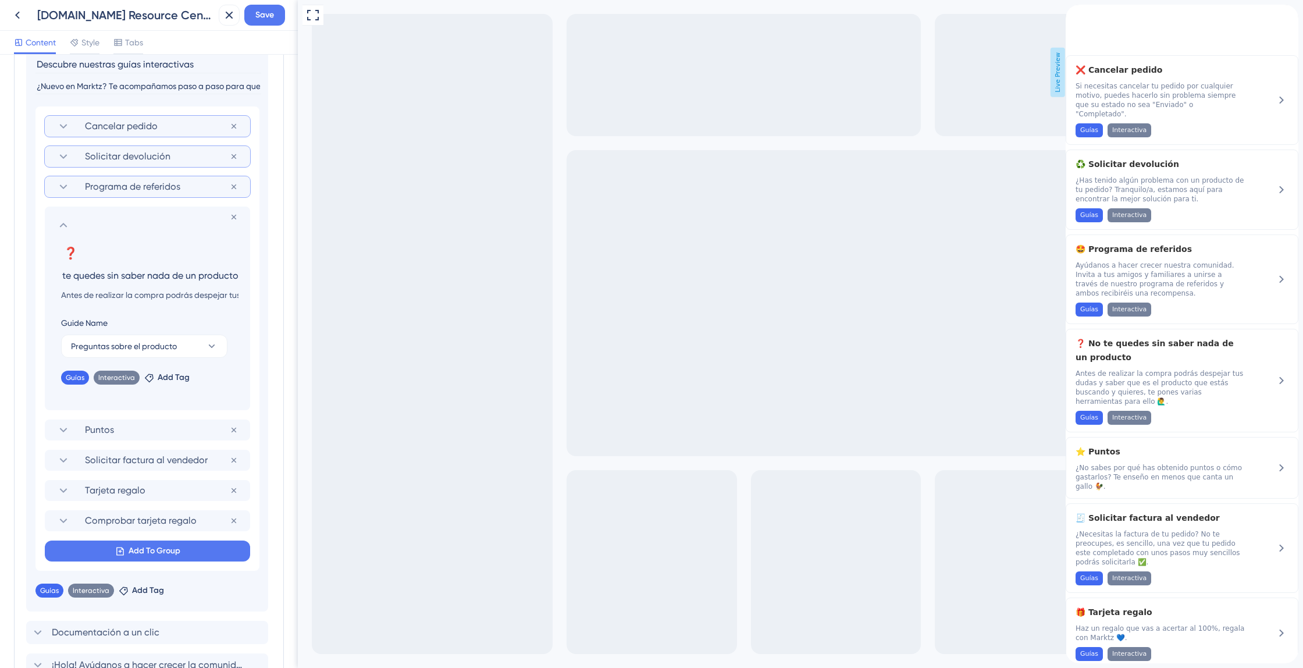
scroll to position [0, 0]
paste input "¿Tienes dudas sobre un producto?"
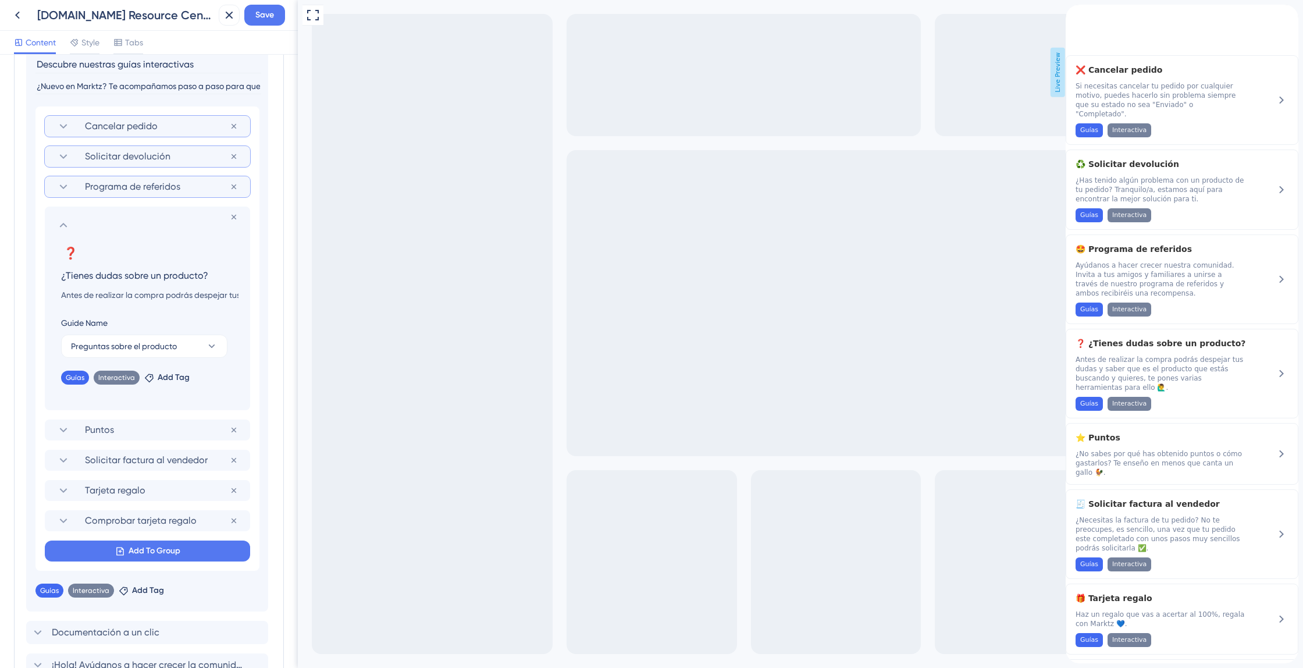
type input "¿Tienes dudas sobre un producto?"
click at [168, 298] on input "Antes de realizar la compra podrás despejar tus dudas y saber que es el product…" at bounding box center [150, 295] width 196 height 14
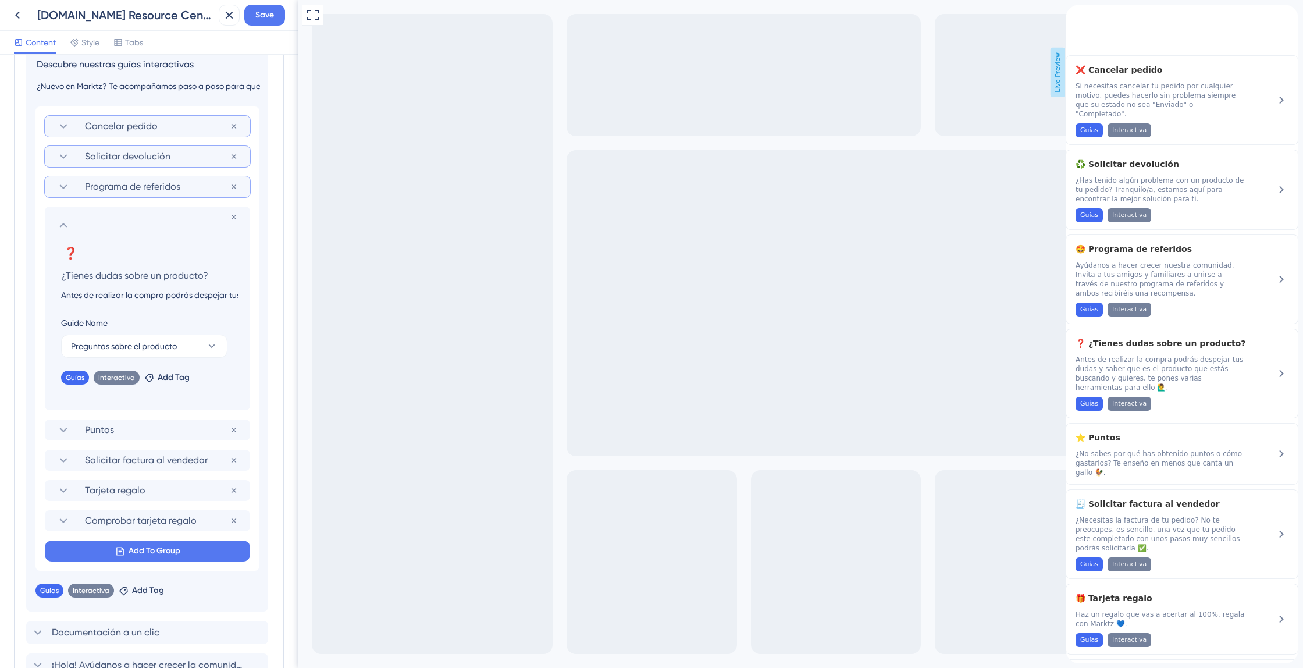
click at [174, 294] on input "Antes de realizar la compra podrás despejar tus dudas y saber que es el product…" at bounding box center [150, 295] width 196 height 14
paste input "Para que tengas total seguridad en tu compra, te ofrecemos varias herramientas …"
type input "Para que tengas total seguridad en tu compra, te ofrecemos varias herramientas …"
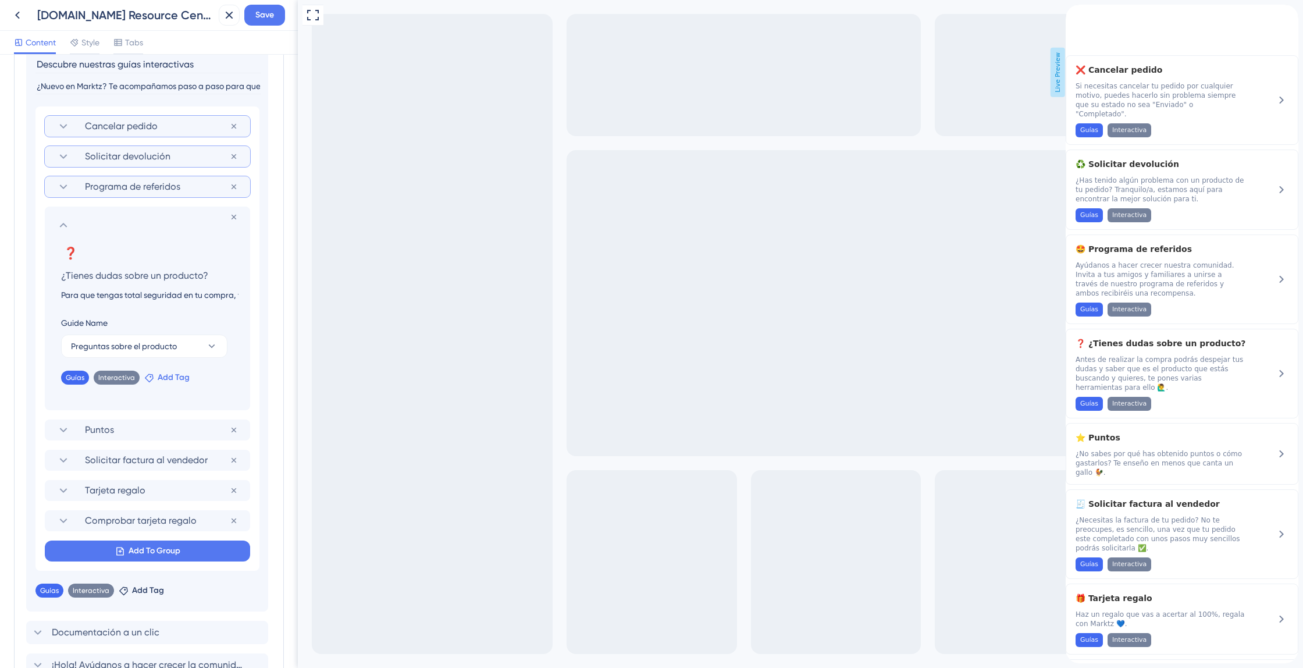
scroll to position [0, 623]
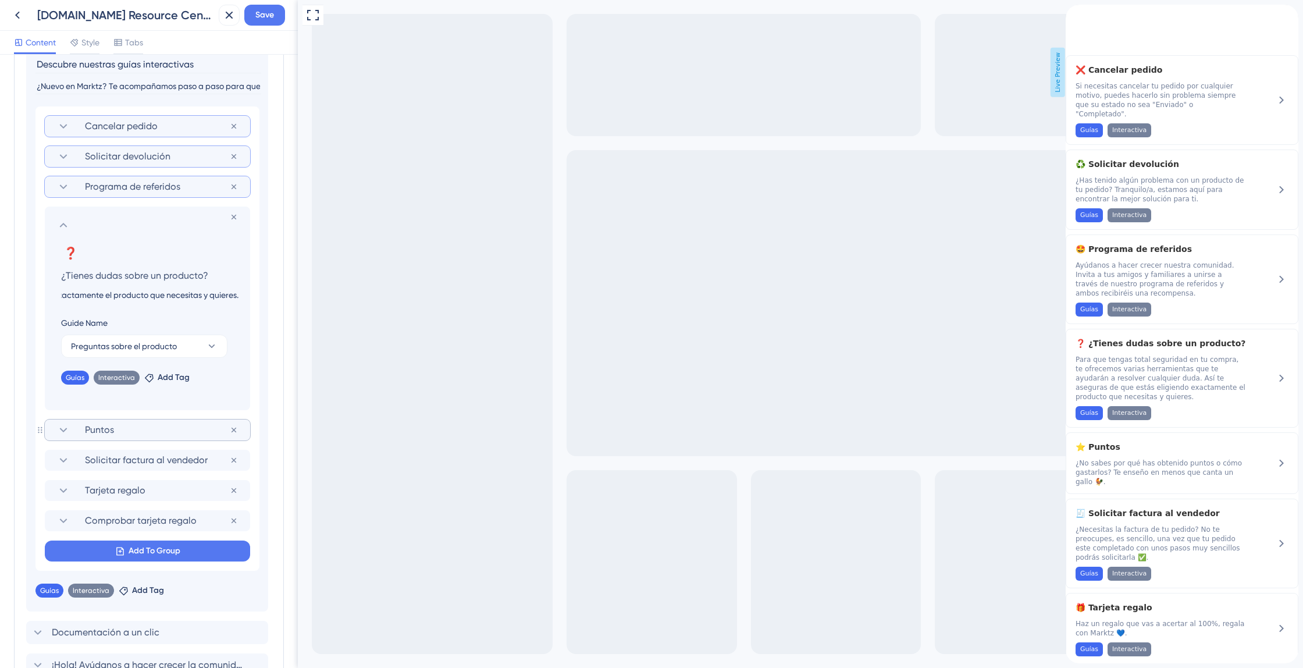
click at [165, 432] on span "Puntos" at bounding box center [157, 430] width 145 height 14
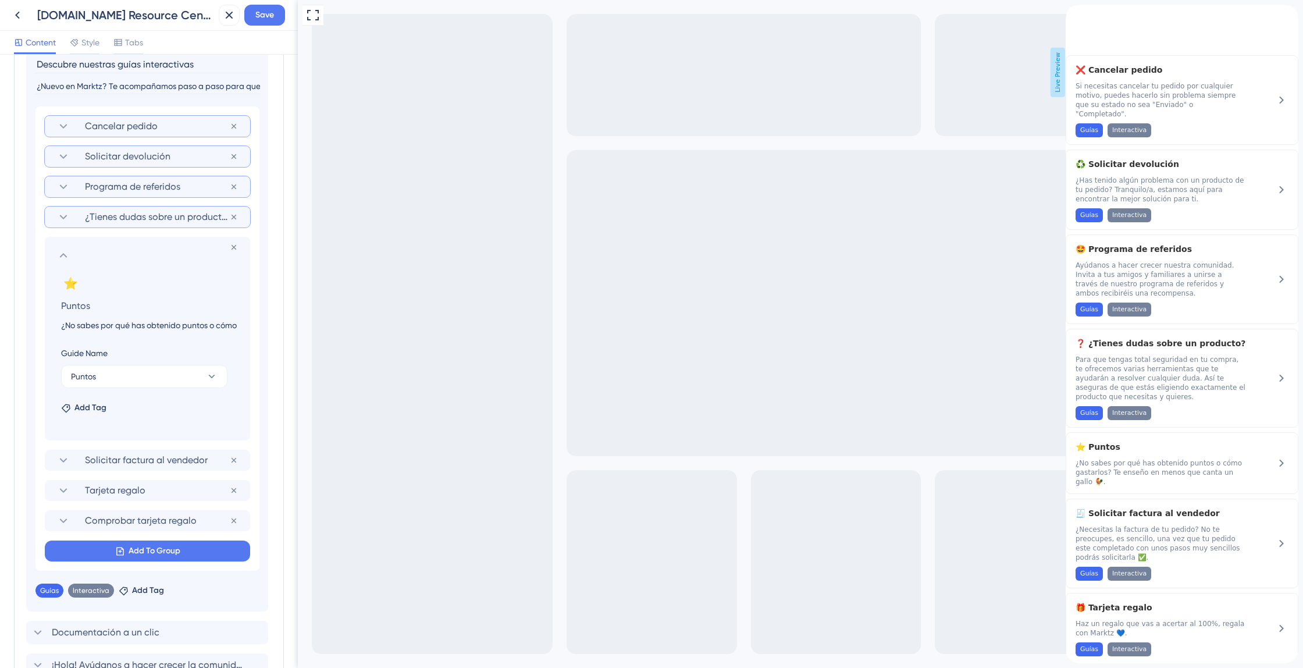
click at [110, 326] on input "¿No sabes por qué has obtenido puntos o cómo gastarlos? Te enseño en menos que …" at bounding box center [150, 325] width 196 height 14
click at [163, 332] on input "¿No sabes por qué has obtenido puntos o cómo gastarlos? Te enseño en menos que …" at bounding box center [150, 325] width 196 height 14
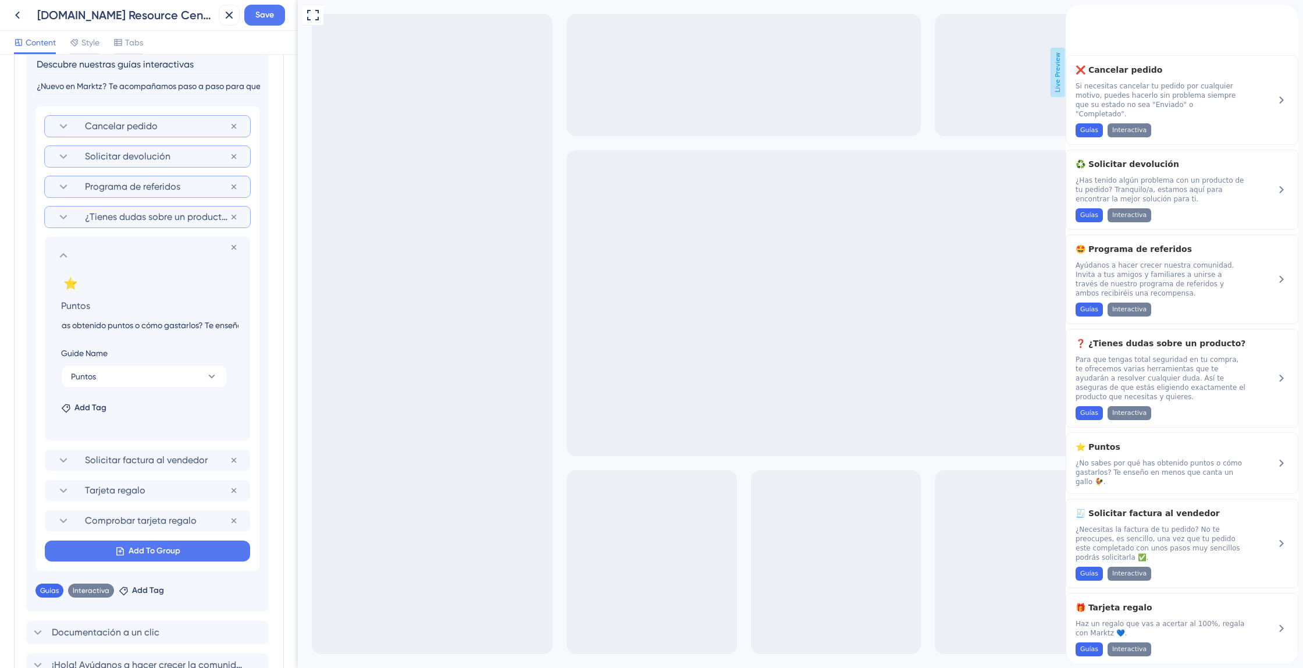
scroll to position [0, 205]
drag, startPoint x: 453, startPoint y: 325, endPoint x: 366, endPoint y: 325, distance: 87.3
paste input "¿Tienes dudas sobre cómo has ganado tus puntos o cómo puedes usarlos? Te lo exp…"
type input "¿No sabes por qué has o¿Tienes dudas sobre cómo has ganado tus puntos o cómo pu…"
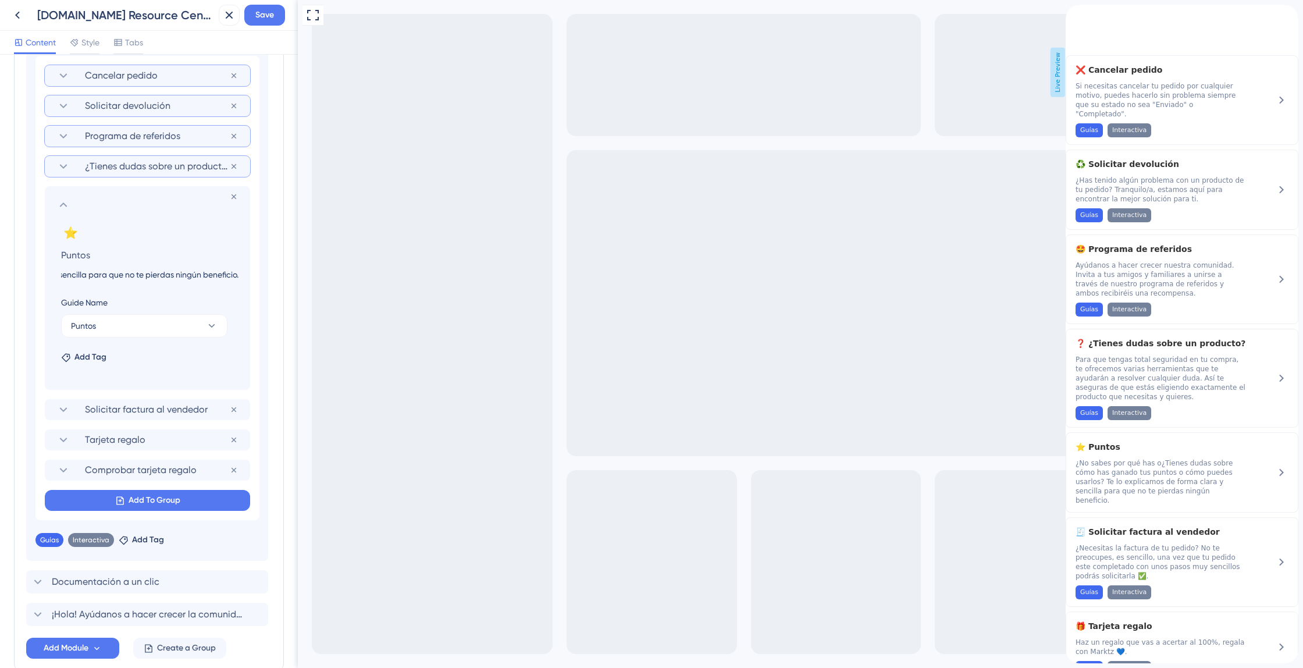
scroll to position [601, 0]
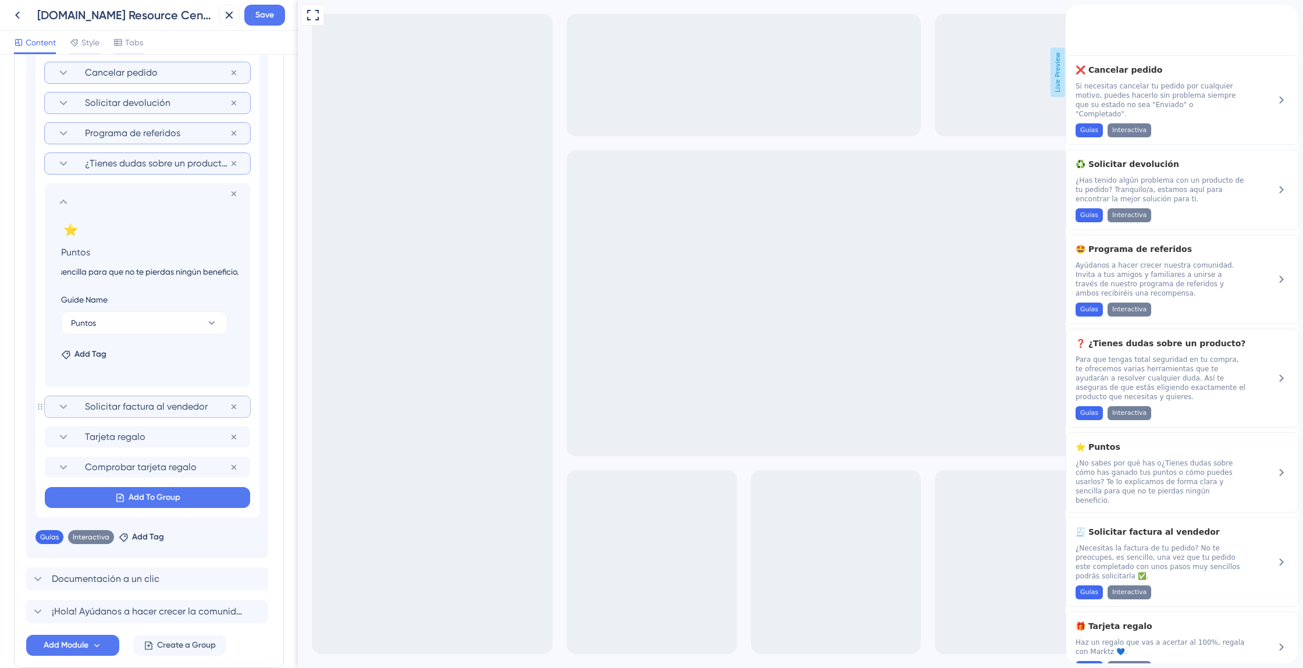
click at [168, 411] on span "Solicitar factura al vendedor" at bounding box center [157, 407] width 145 height 14
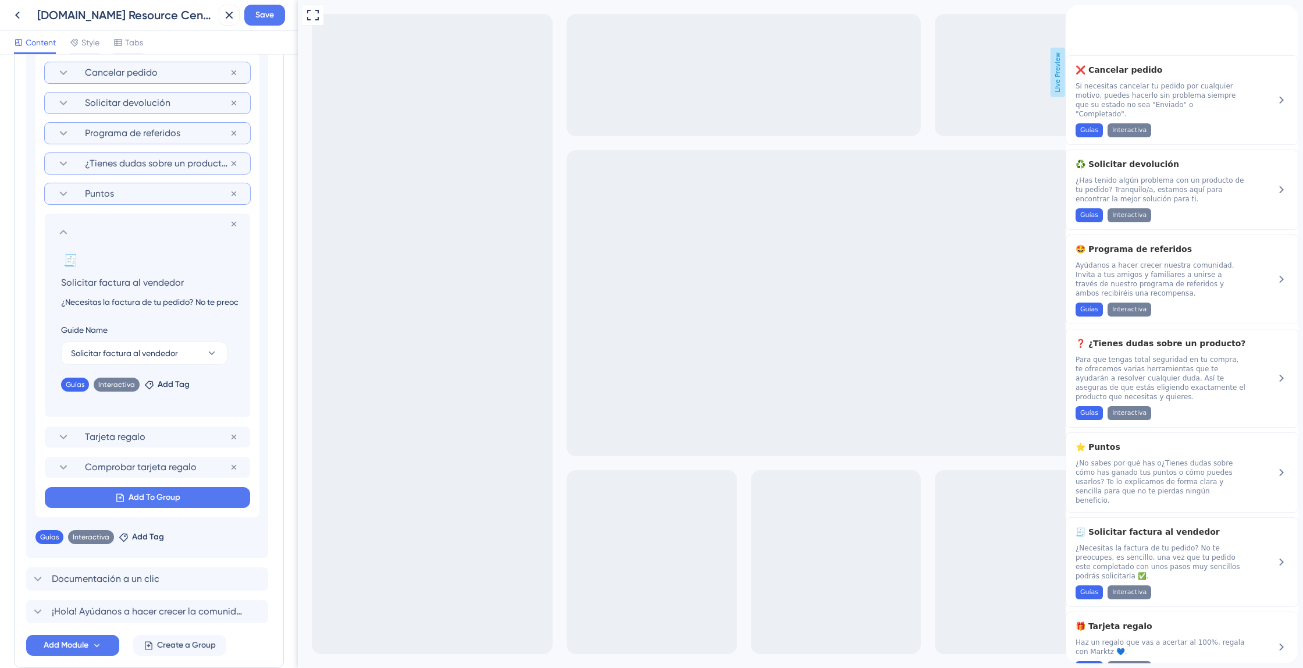
click at [118, 307] on input "¿Necesitas la factura de tu pedido? No te preocupes, es sencillo, una vez que t…" at bounding box center [150, 302] width 196 height 14
click at [141, 306] on input "¿Necesitas la factura de tu pedido? No te preocupes, es sencillo, una vez que t…" at bounding box center [150, 302] width 196 height 14
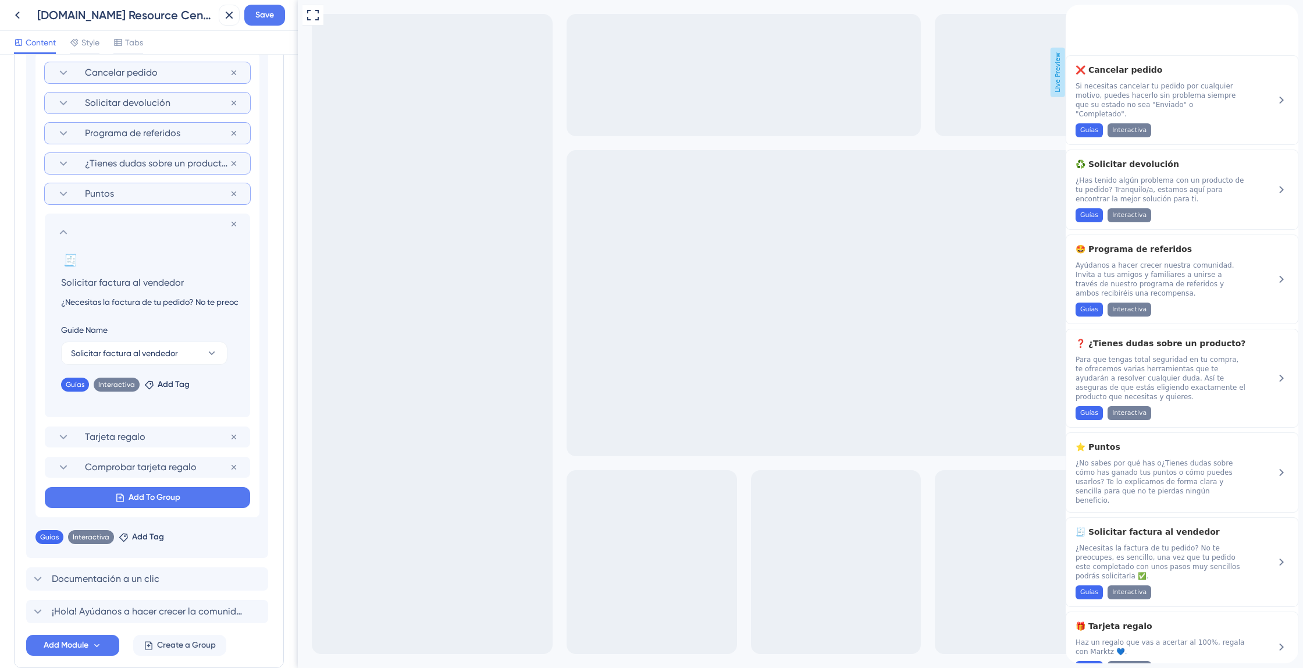
click at [141, 306] on input "¿Necesitas la factura de tu pedido? No te preocupes, es sencillo, una vez que t…" at bounding box center [150, 302] width 196 height 14
paste input "Solicitar la factura de tu pedido es muy fácil. Una vez que el estado de tu ped…"
type input "Solicitar la factura de tu pedido es muy fácil. Una vez que el estado de tu ped…"
click at [163, 436] on span "Tarjeta regalo" at bounding box center [157, 437] width 145 height 14
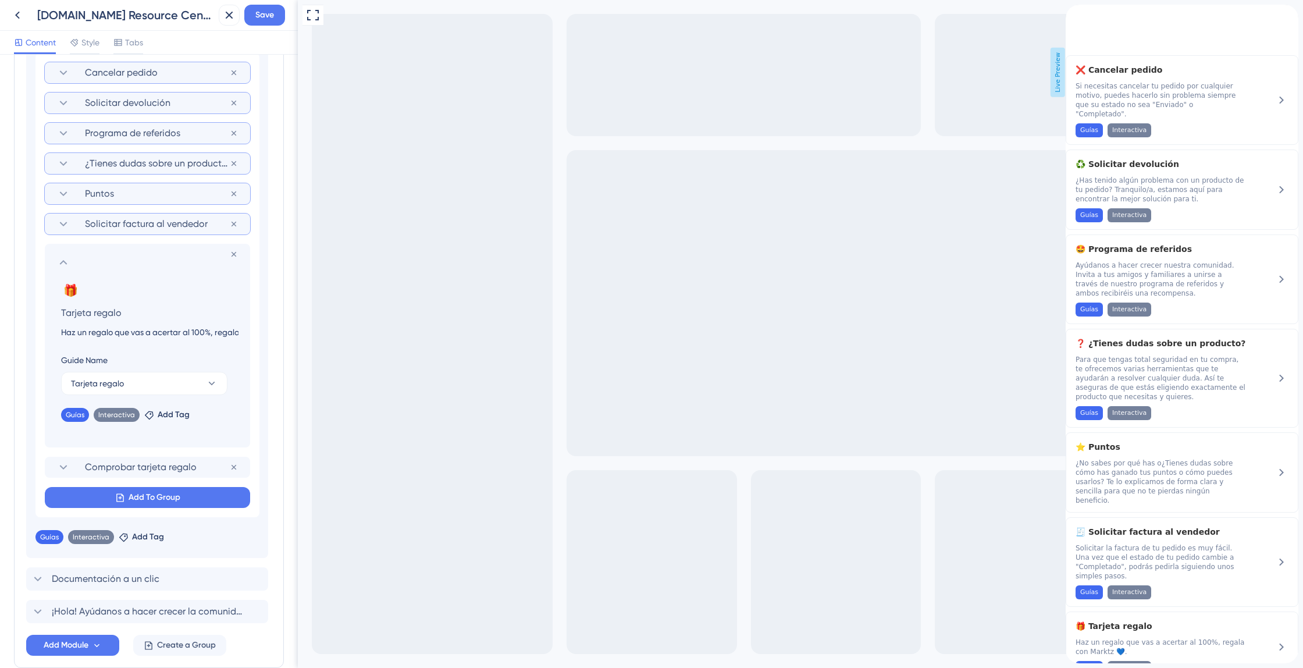
click at [125, 330] on input "Haz un regalo que vas a acertar al 100%, regala con Marktz 💙." at bounding box center [150, 332] width 196 height 14
paste input "Regala con Marktz y acierta seguro. Es la mejor forma de compartir algo auténti…"
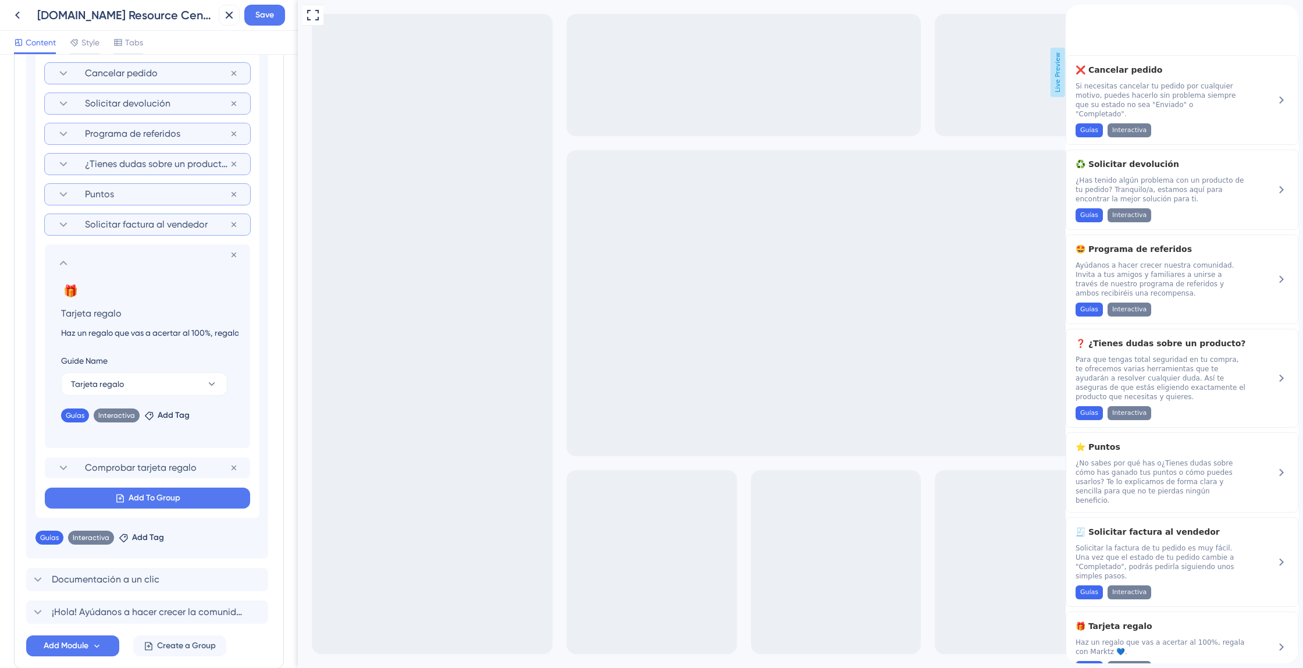
type input "Regala con Marktz y acierta seguro. Es la mejor forma de compartir algo auténti…"
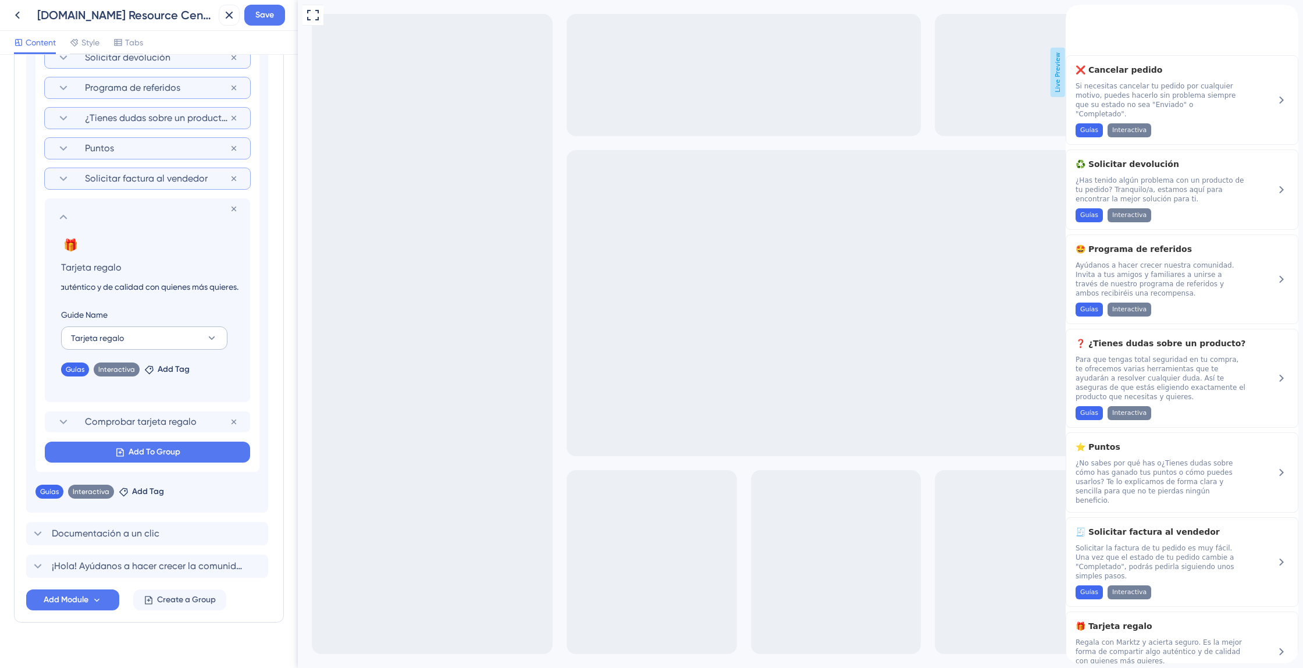
scroll to position [662, 0]
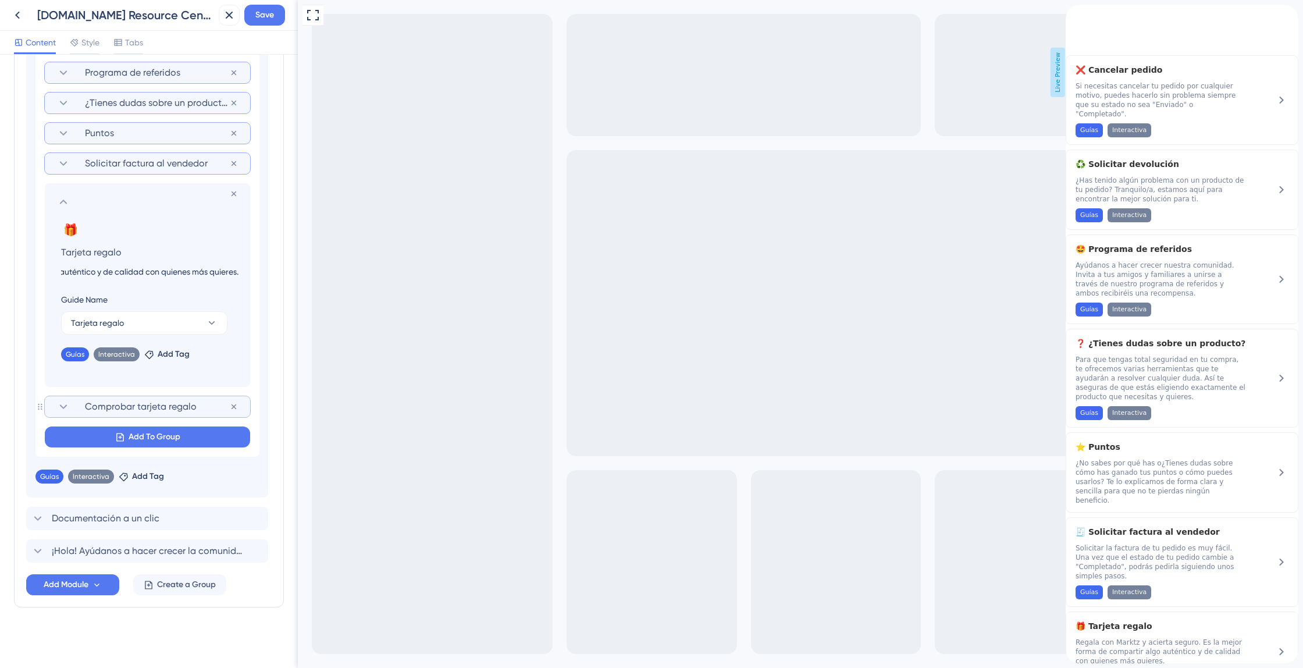
click at [161, 406] on span "Comprobar tarjeta regalo" at bounding box center [157, 407] width 145 height 14
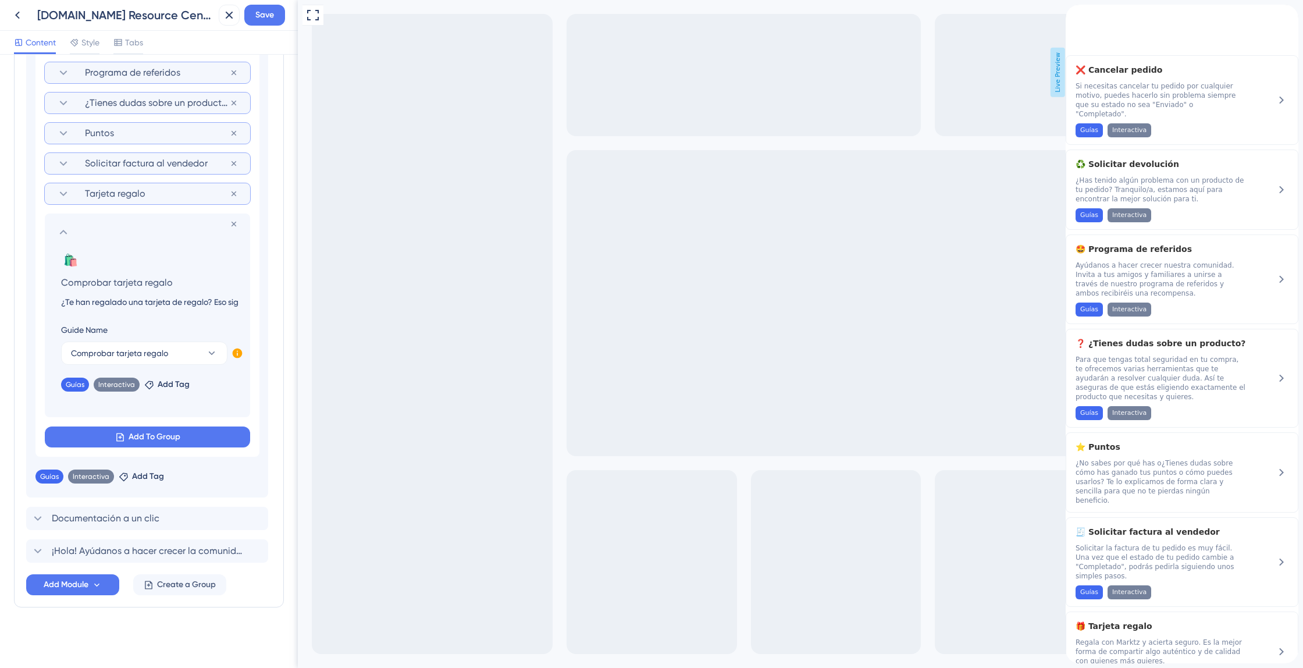
click at [123, 299] on input "¿Te han regalado una tarjeta de regalo? Eso significa que alguien te quiere muc…" at bounding box center [150, 302] width 196 height 14
paste input "Si has recibido una tarjeta regalo, es porque alguien especial ha pensado en ti…"
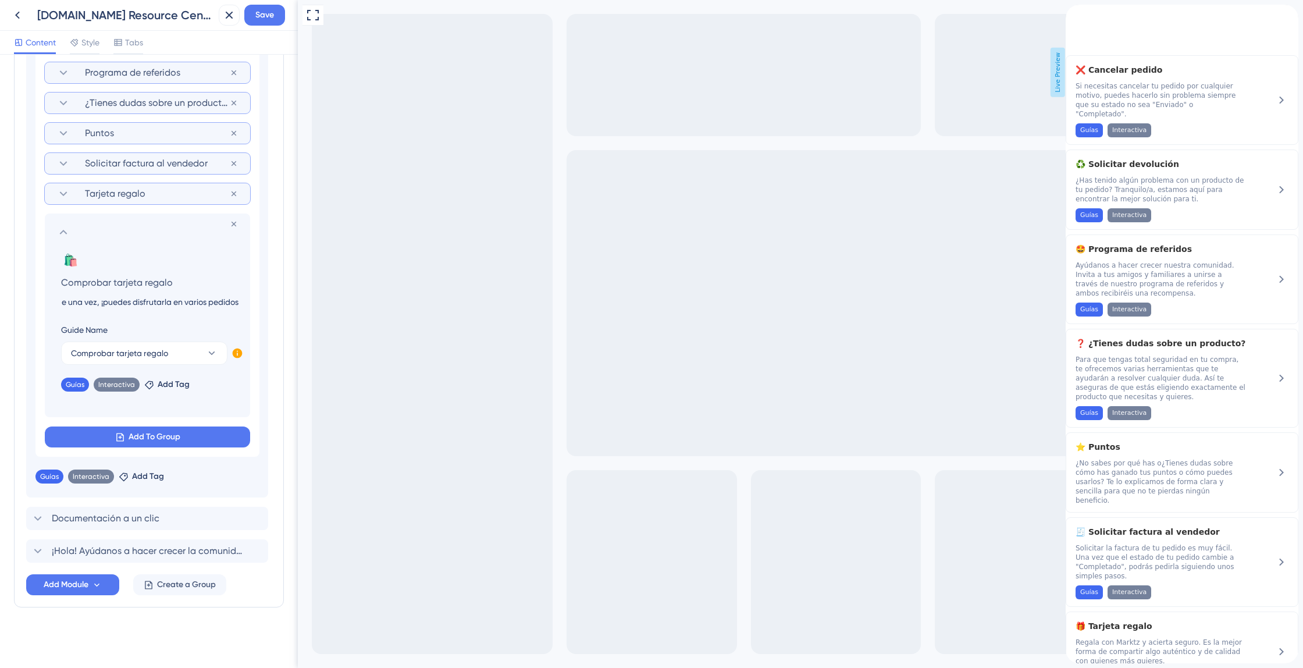
type input "Si has recibido una tarjeta regalo, es porque alguien especial ha pensado en ti…"
drag, startPoint x: 198, startPoint y: 303, endPoint x: 0, endPoint y: 293, distance: 198.6
click at [0, 293] on div "Resource Center Header Title Bienvenido a Marktz 👋 6 Bienvenido a Marktz 👋 Subt…" at bounding box center [149, 361] width 298 height 613
click at [134, 300] on input "Si has recibido una tarjeta regalo, es porque alguien especial ha pensado en ti…" at bounding box center [150, 302] width 196 height 14
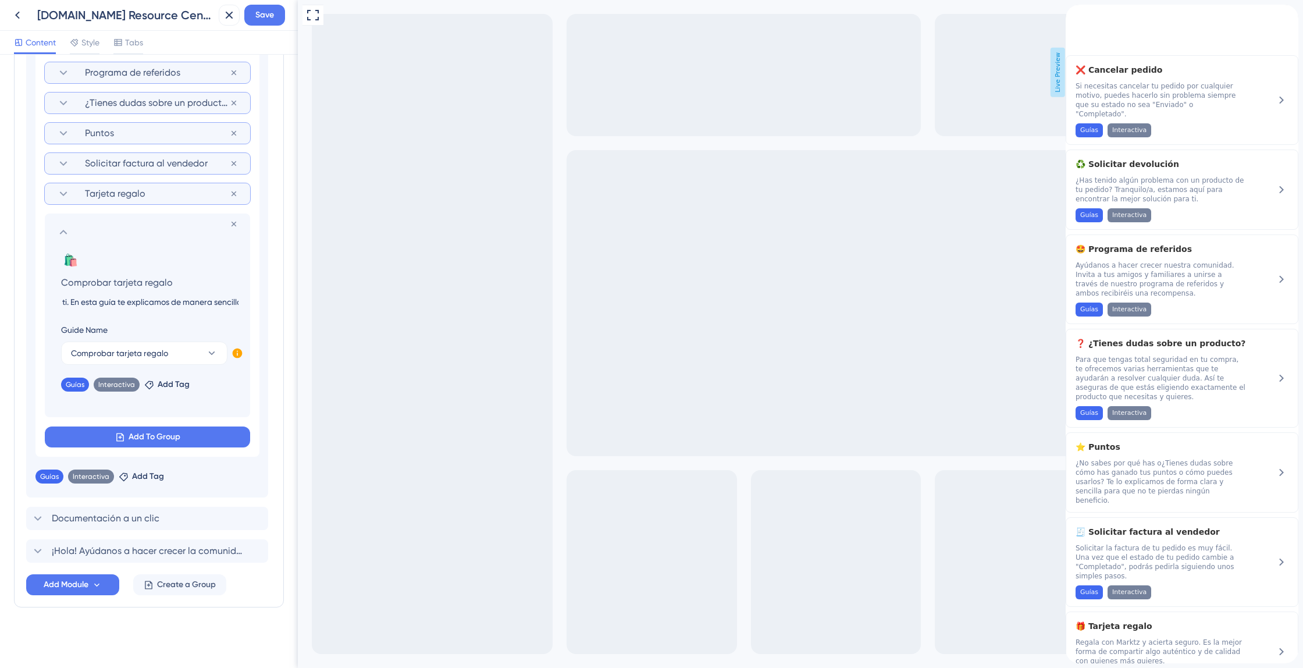
scroll to position [0, 397]
drag, startPoint x: 138, startPoint y: 300, endPoint x: 248, endPoint y: 305, distance: 110.1
click at [248, 305] on section "Remove from group 🛍️ Change emoji Remove emoji Comprobar tarjeta regalo Si has …" at bounding box center [147, 316] width 205 height 204
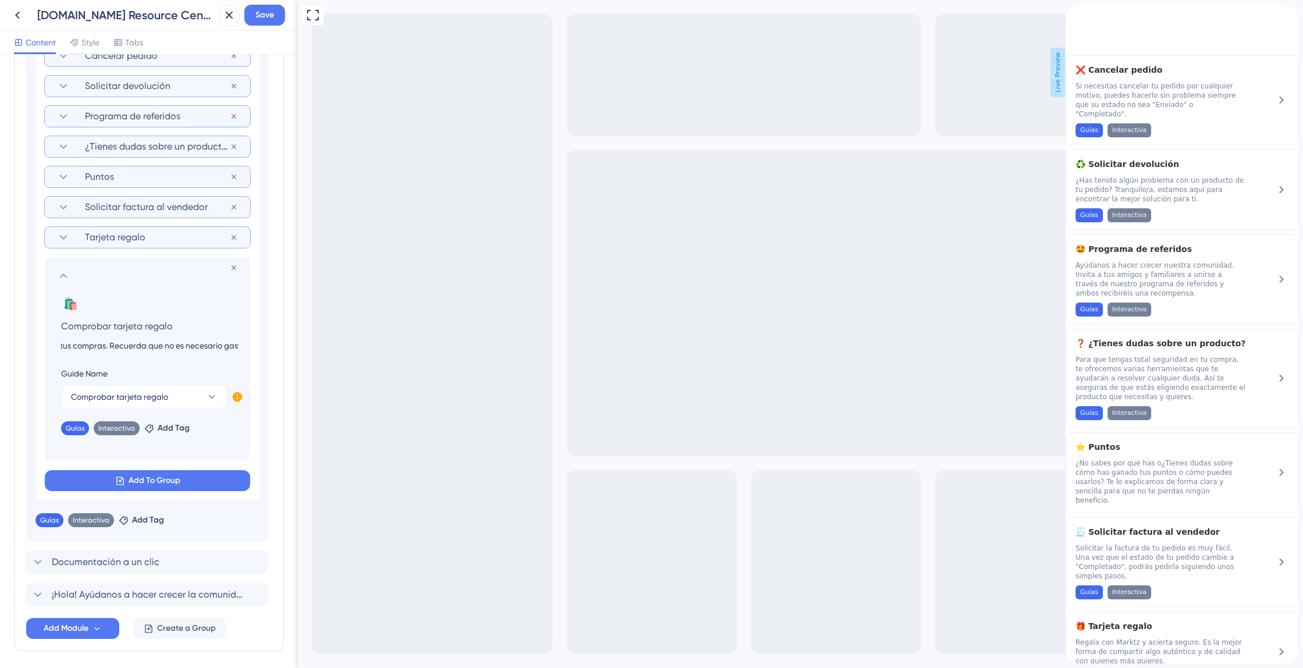
scroll to position [610, 0]
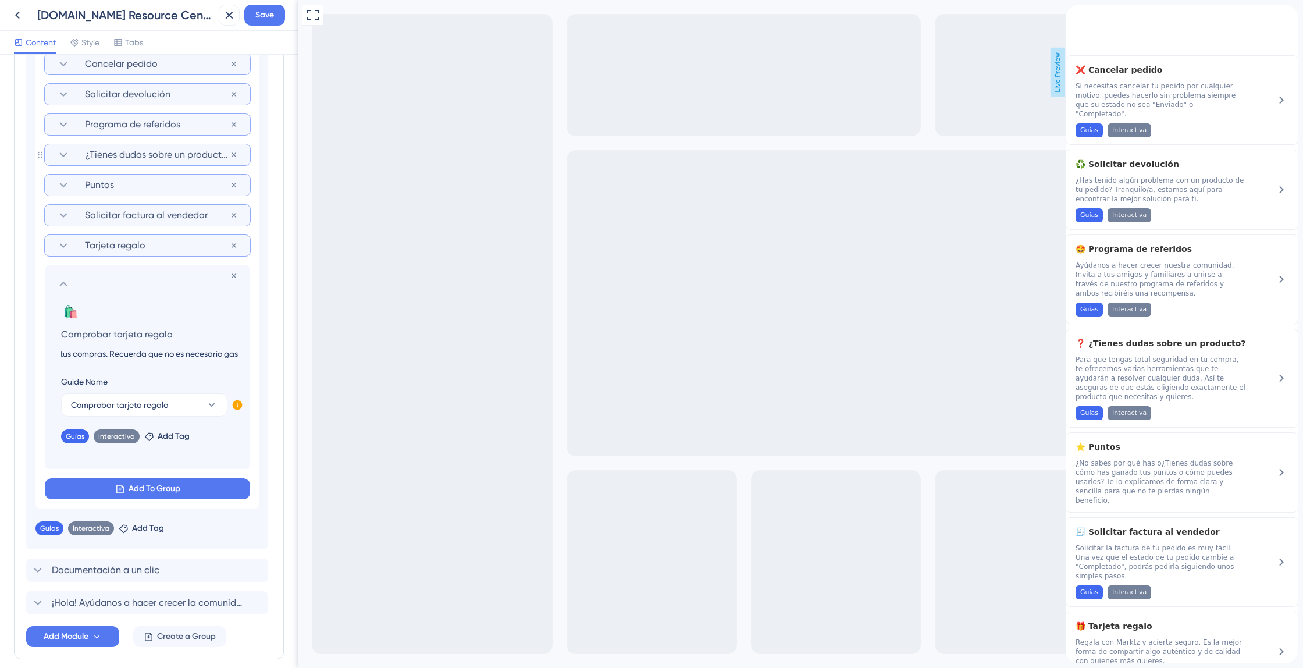
click at [145, 154] on span "¿Tienes dudas sobre un producto?" at bounding box center [157, 155] width 145 height 14
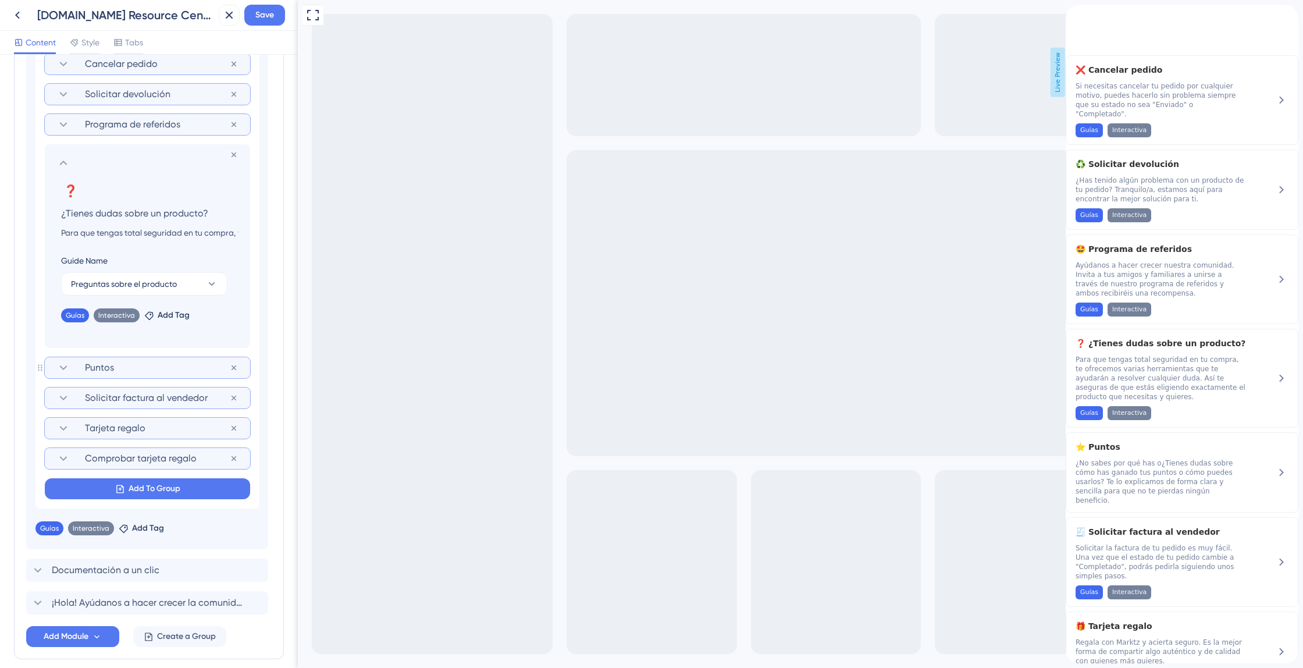
click at [160, 368] on span "Puntos" at bounding box center [157, 368] width 145 height 14
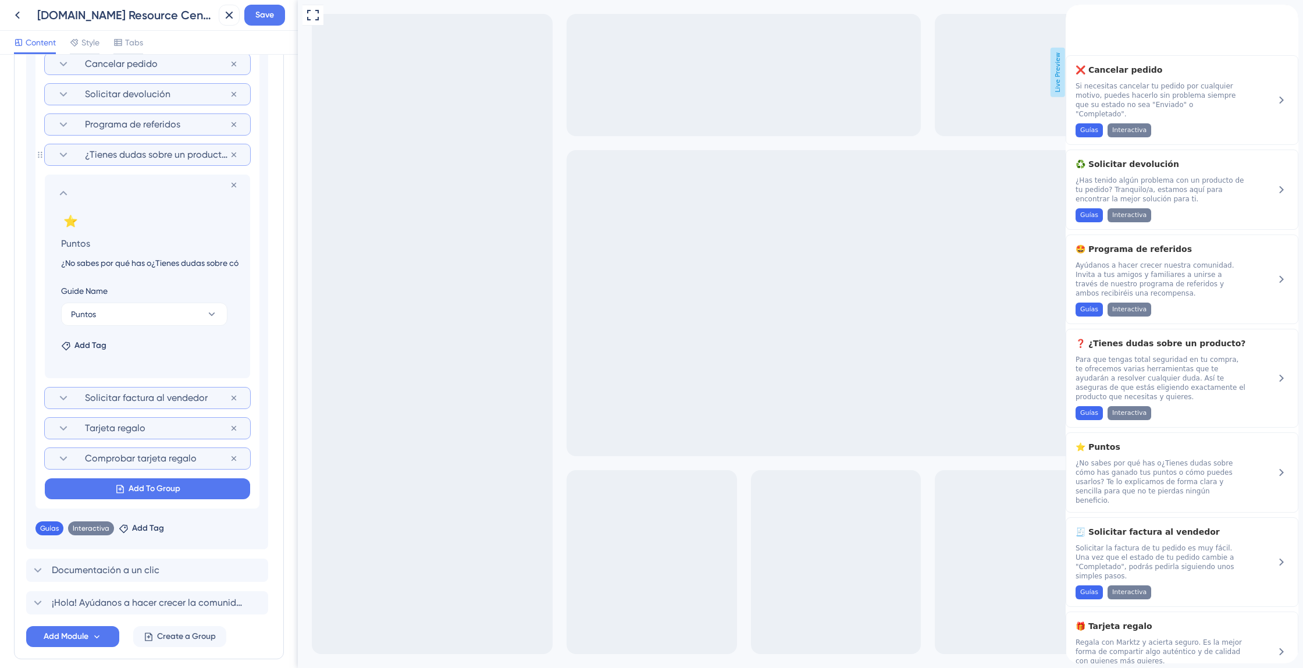
click at [161, 261] on input "¿No sabes por qué has o¿Tienes dudas sobre cómo has ganado tus puntos o cómo pu…" at bounding box center [150, 263] width 196 height 14
drag, startPoint x: 180, startPoint y: 261, endPoint x: 251, endPoint y: 269, distance: 70.9
click at [251, 269] on div "Cancelar pedido Remove from group Solicitar devolución Remove from group Progra…" at bounding box center [147, 276] width 224 height 464
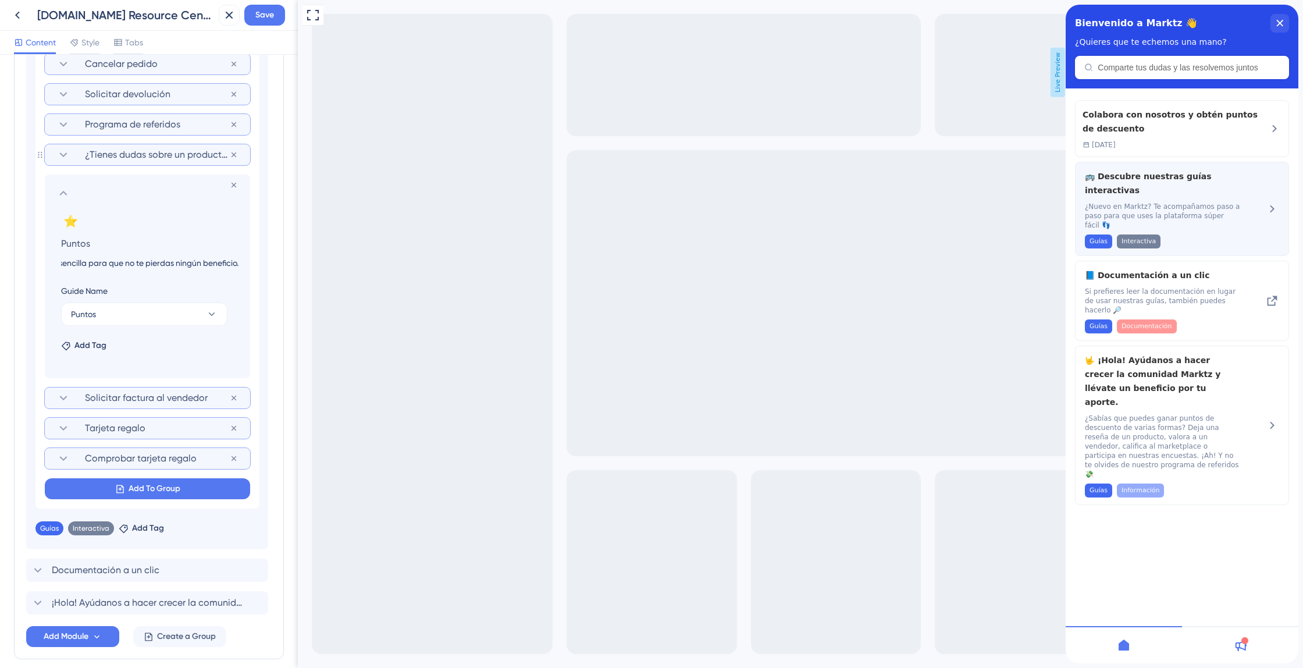
type input "¿No sabes por qué has o tienes dudas sobre cómo has ganado tus puntos o cómo pu…"
click at [1216, 202] on span "¿Nuevo en Marktz? Te acompañamos paso a paso para que uses la plataforma súper …" at bounding box center [1162, 216] width 155 height 28
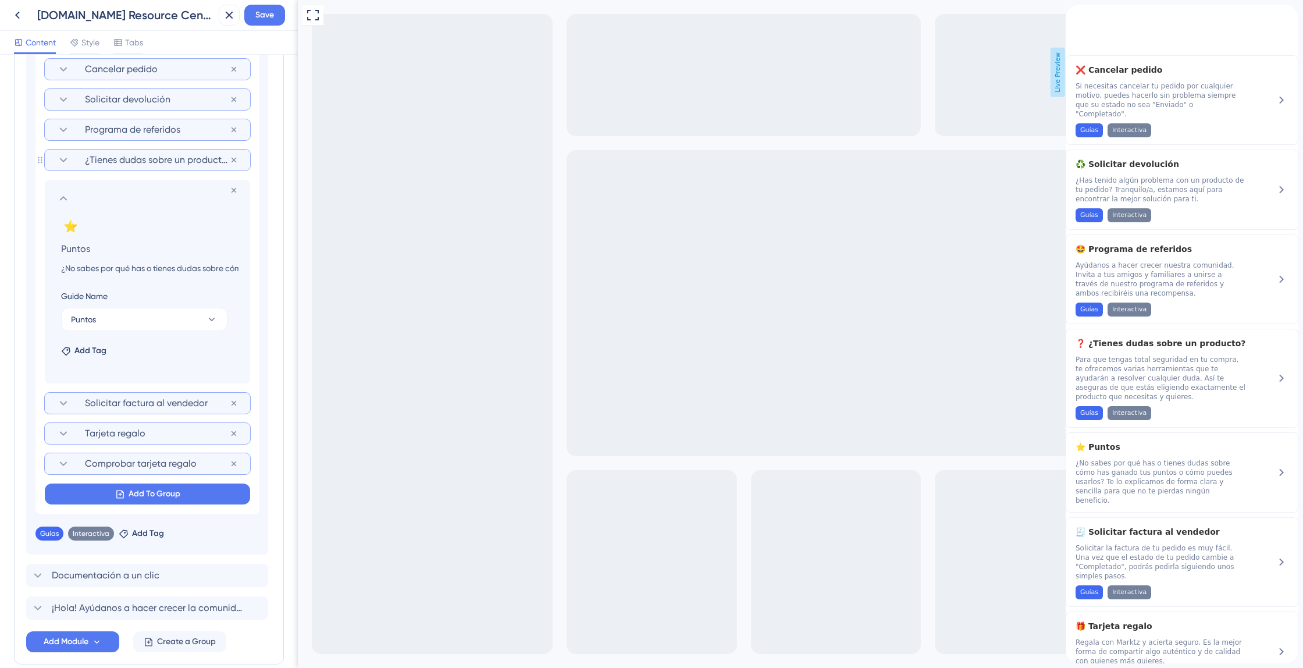
scroll to position [534, 0]
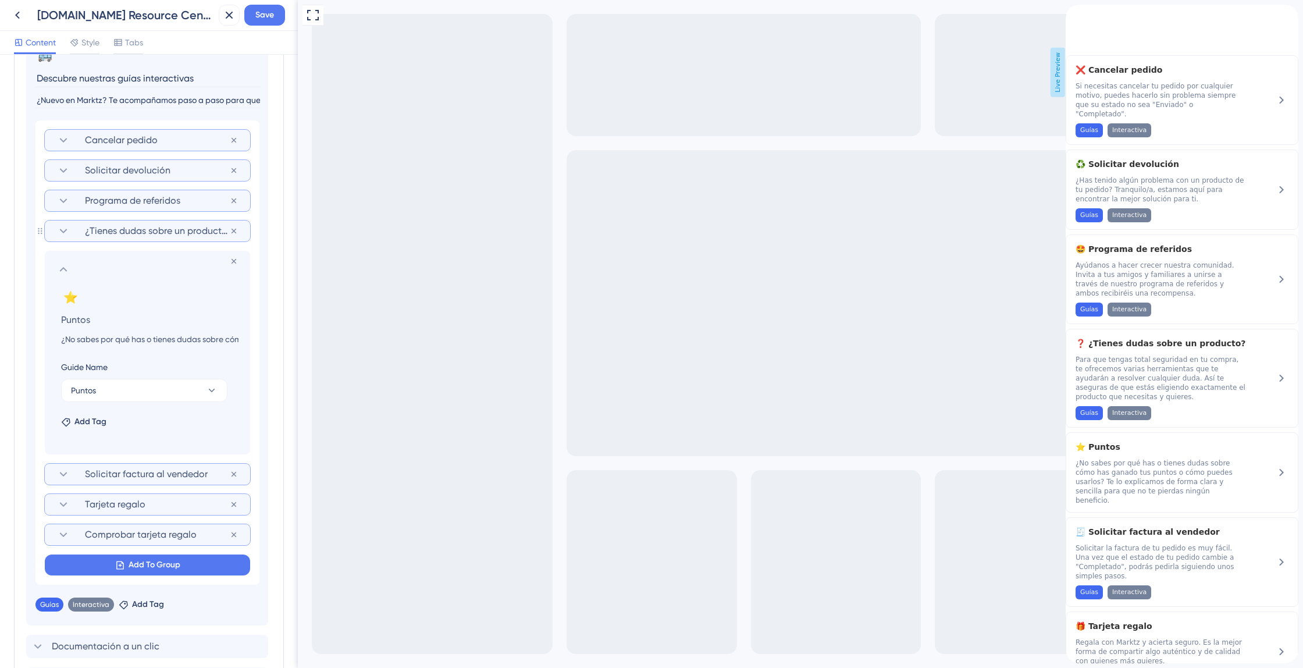
click at [165, 236] on span "¿Tienes dudas sobre un producto?" at bounding box center [157, 231] width 145 height 14
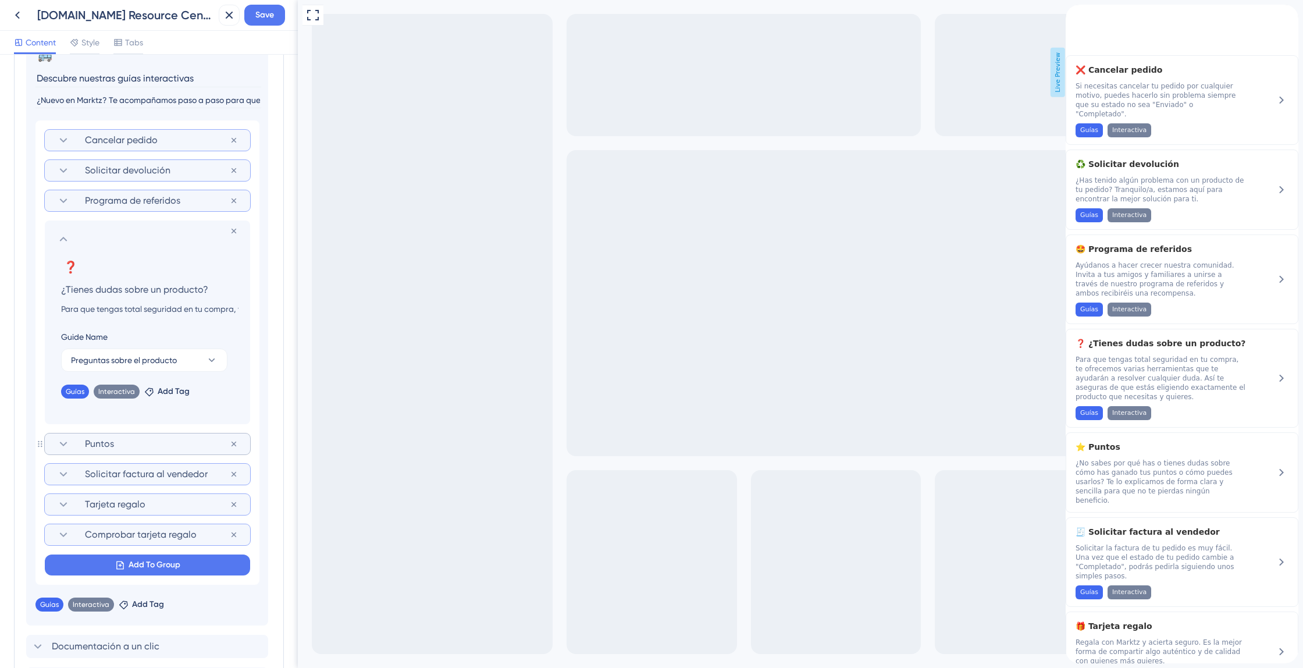
click at [171, 445] on span "Puntos" at bounding box center [157, 444] width 145 height 14
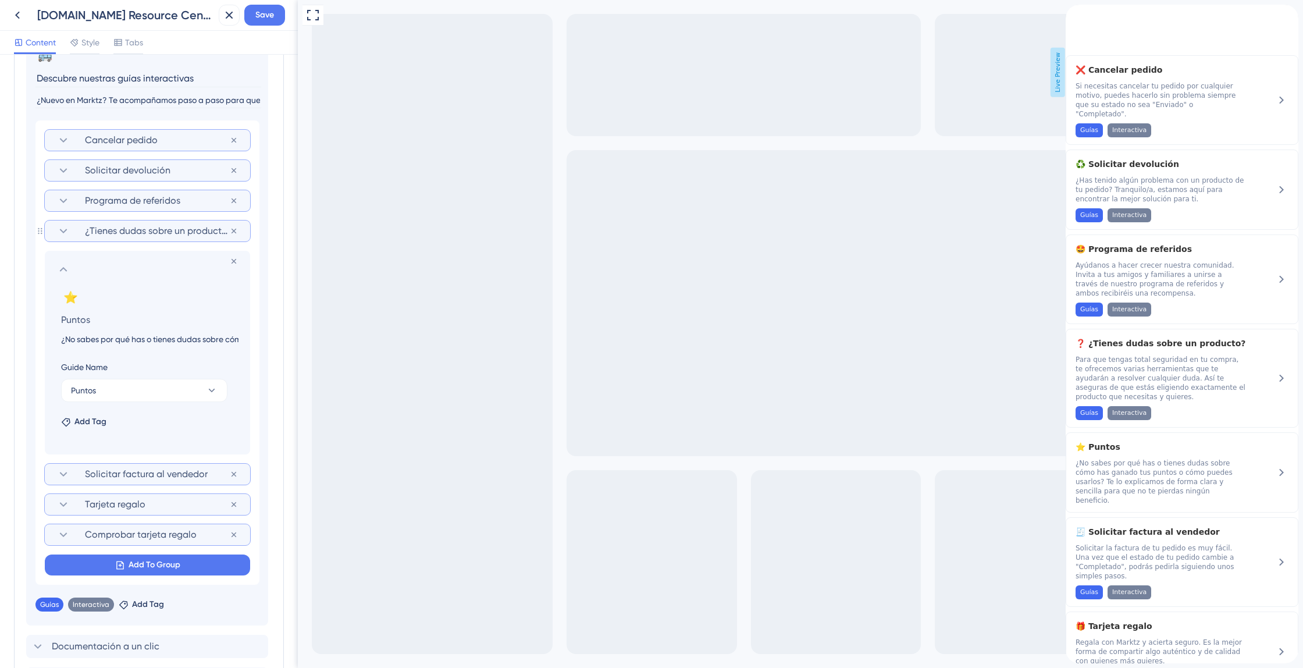
click at [122, 339] on input "¿No sabes por qué has o tienes dudas sobre cómo has ganado tus puntos o cómo pu…" at bounding box center [150, 339] width 196 height 14
paste input "T"
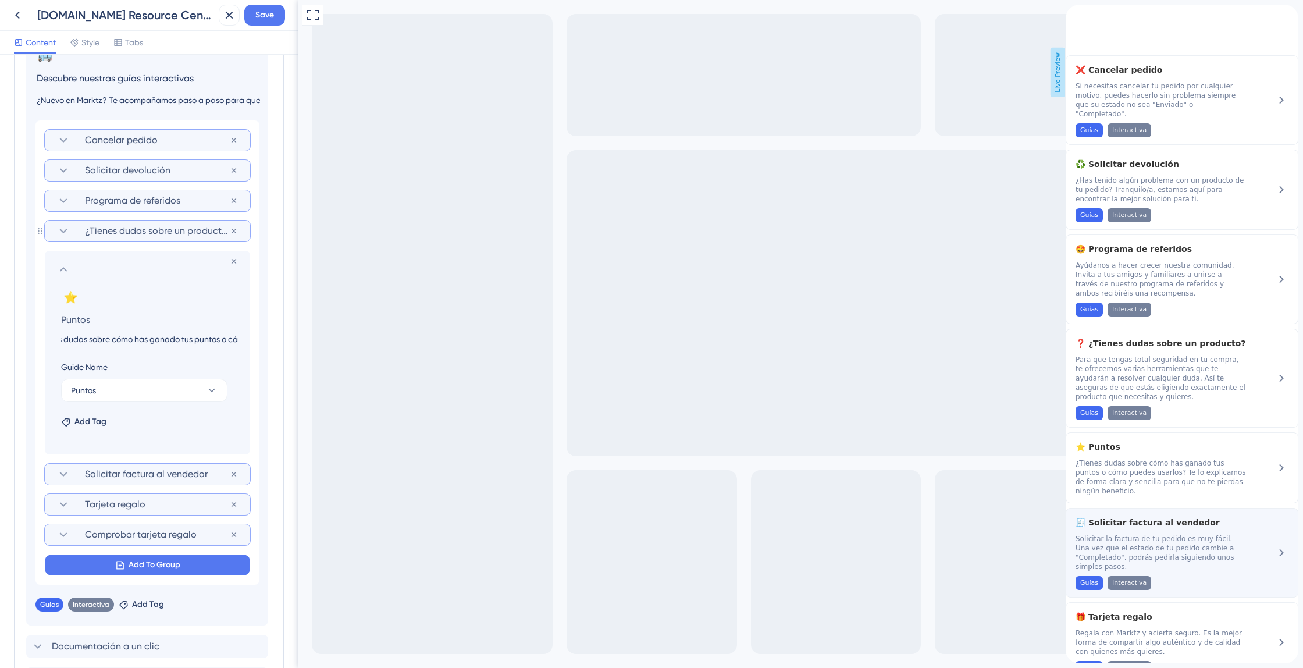
scroll to position [185, 0]
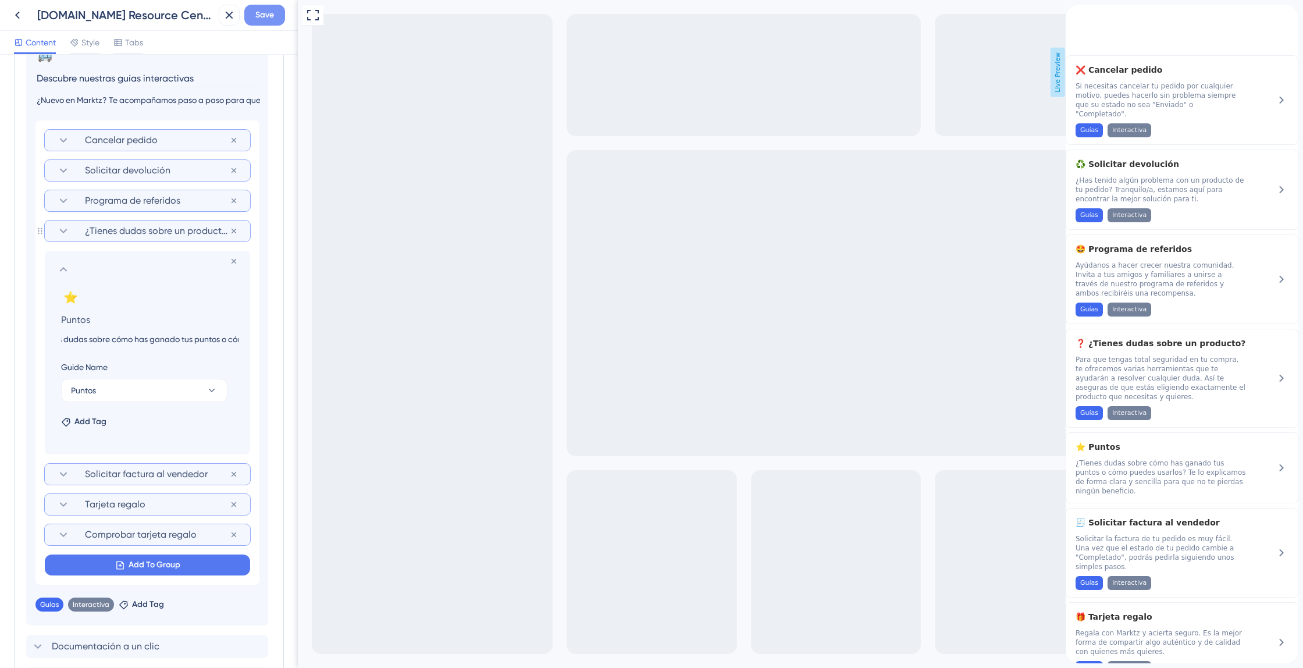
type input "¿Tienes dudas sobre cómo has ganado tus puntos o cómo puedes usarlos? Te lo exp…"
click at [257, 11] on span "Save" at bounding box center [264, 15] width 19 height 14
click at [222, 25] on icon at bounding box center [221, 22] width 12 height 12
click at [23, 21] on icon at bounding box center [17, 15] width 14 height 14
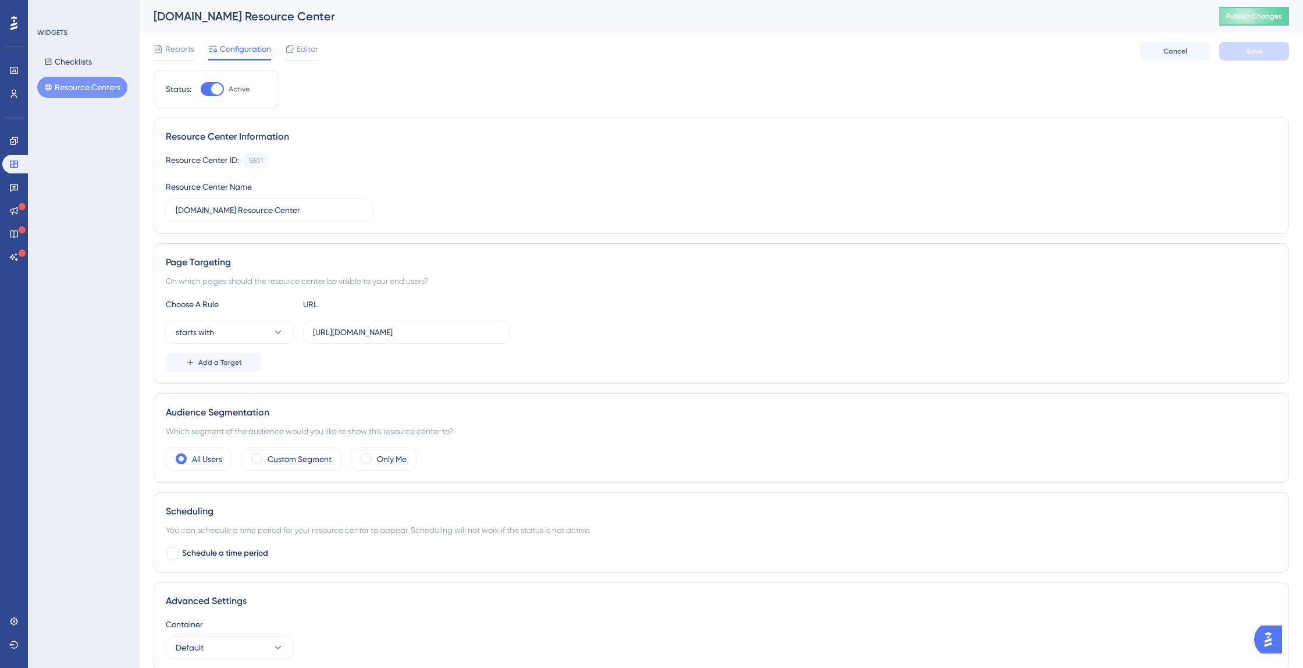
click at [109, 90] on button "Resource Centers" at bounding box center [82, 87] width 90 height 21
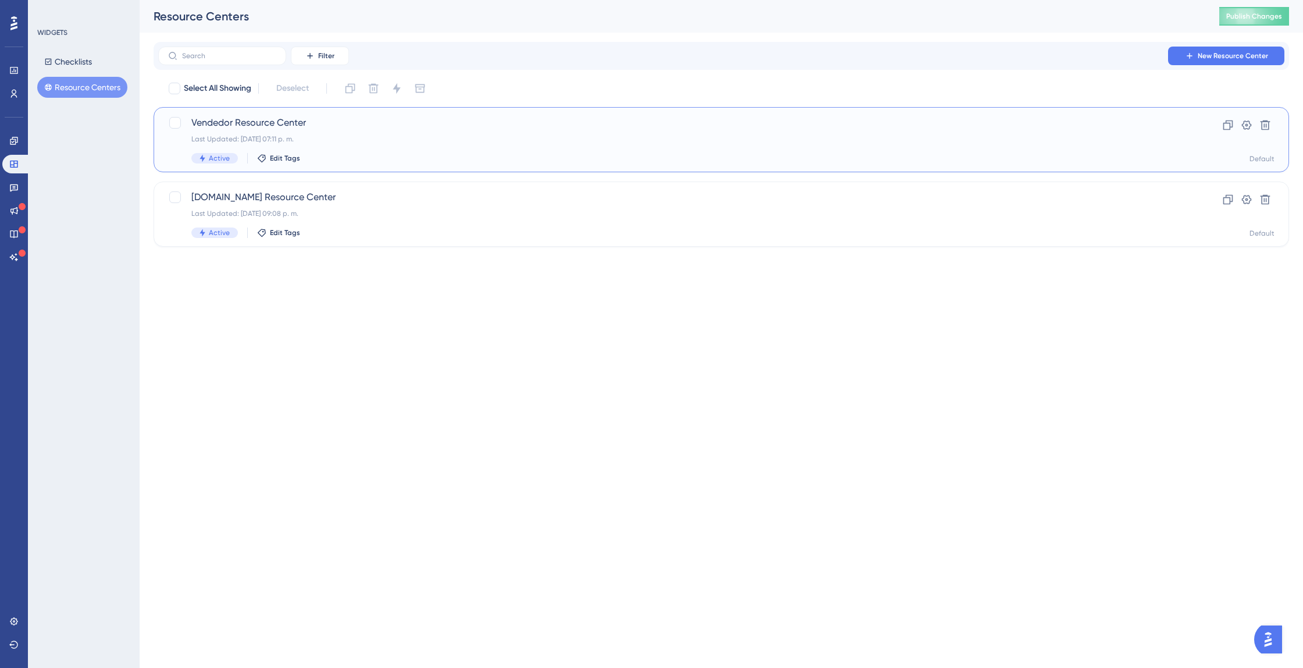
click at [245, 133] on div "Vendedor Resource Center Last Updated: 16 jun 2025 07:11 p. m. Active Edit Tags" at bounding box center [674, 140] width 967 height 48
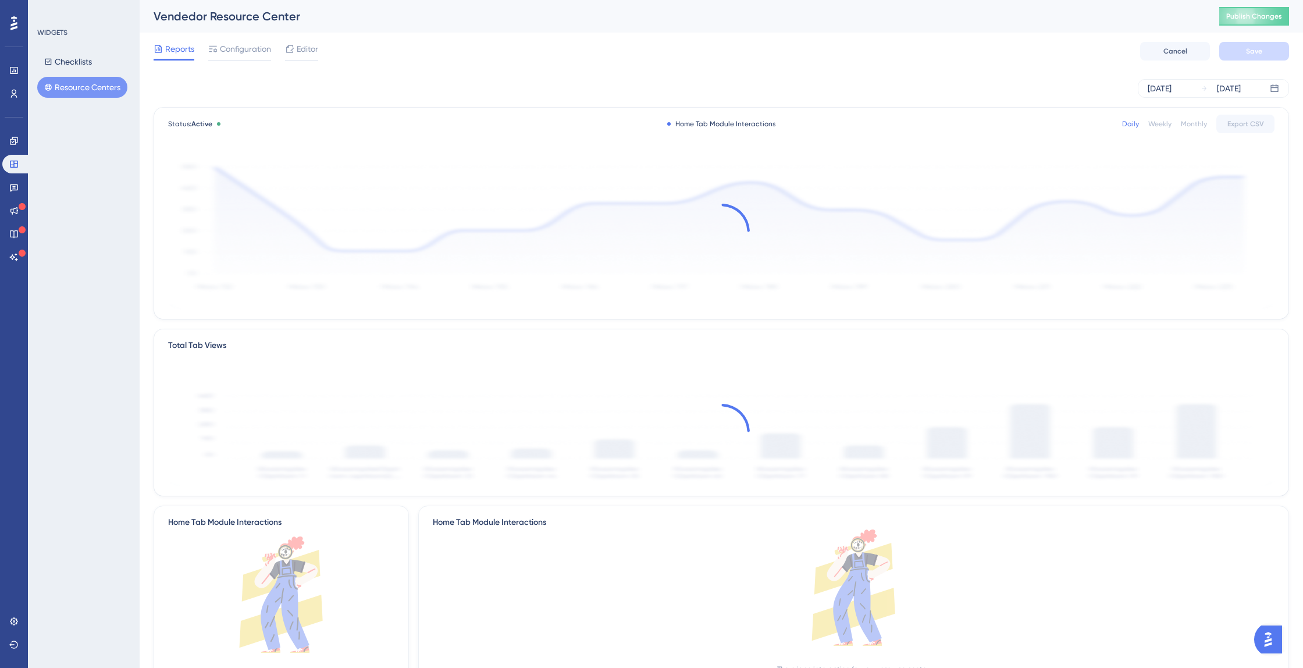
scroll to position [2, 0]
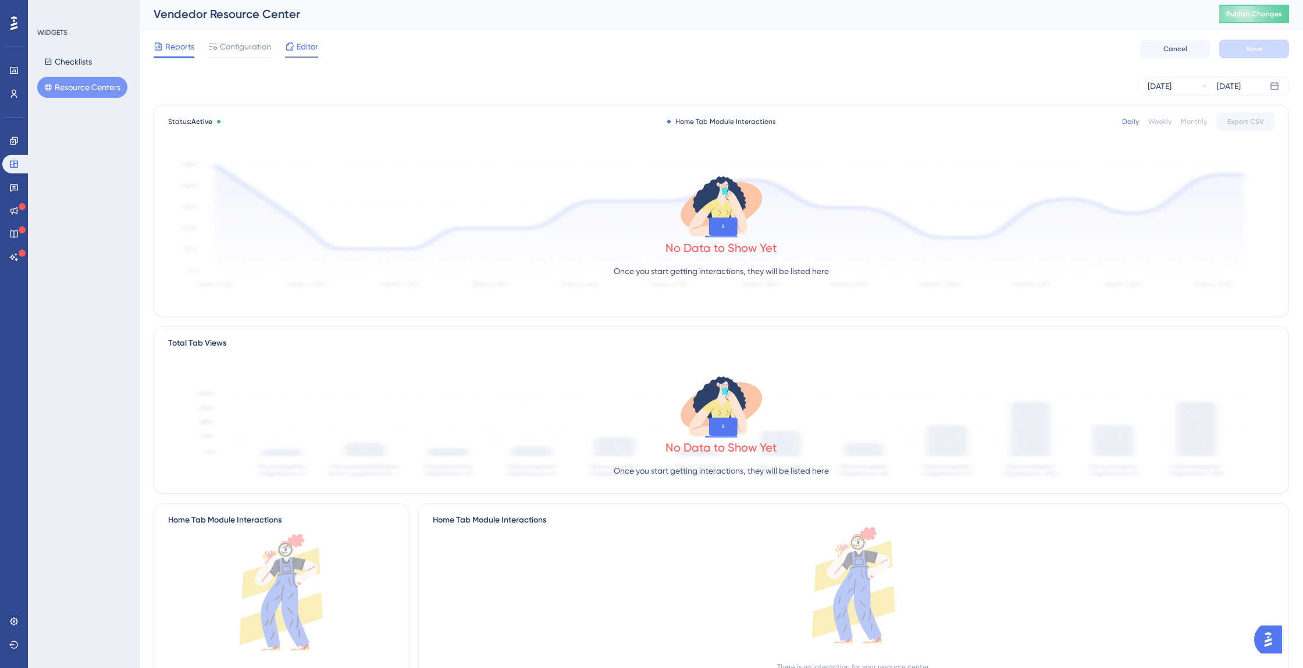
click at [297, 41] on span "Editor" at bounding box center [308, 47] width 22 height 14
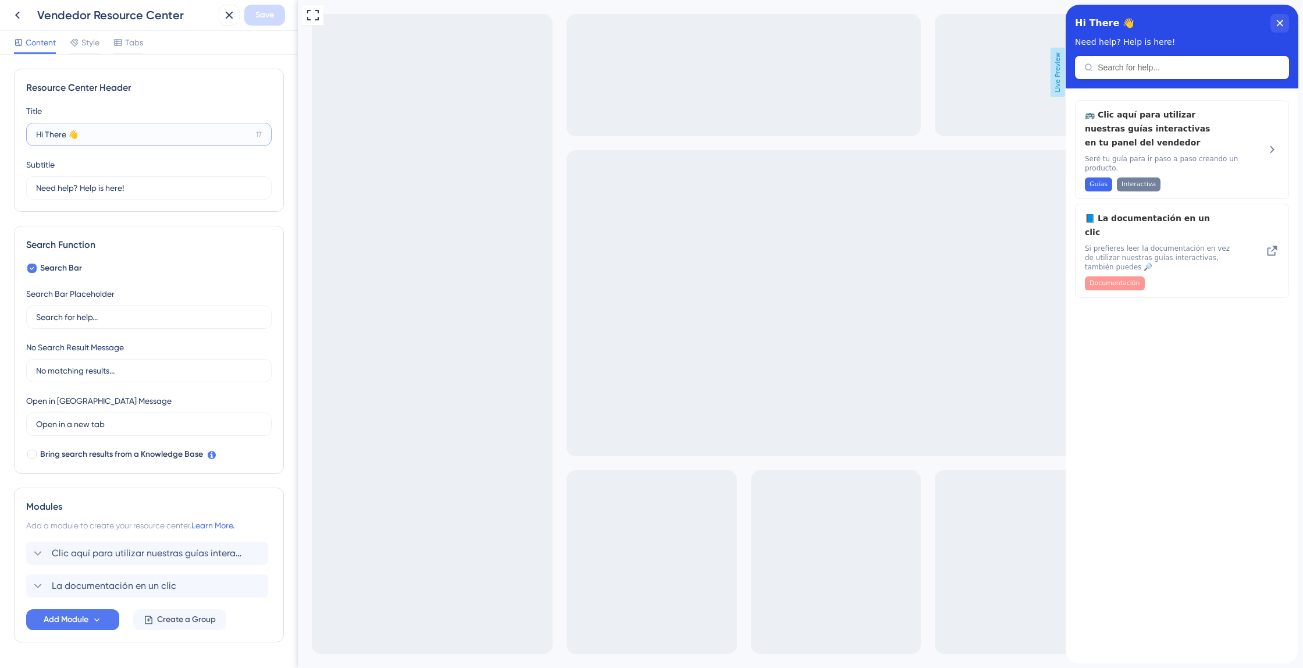
click at [78, 135] on input "Hi There 👋" at bounding box center [143, 134] width 215 height 13
type input "Bienvenido a Marktz 👋"
click at [122, 189] on input "Need help? Help is here!" at bounding box center [143, 188] width 215 height 13
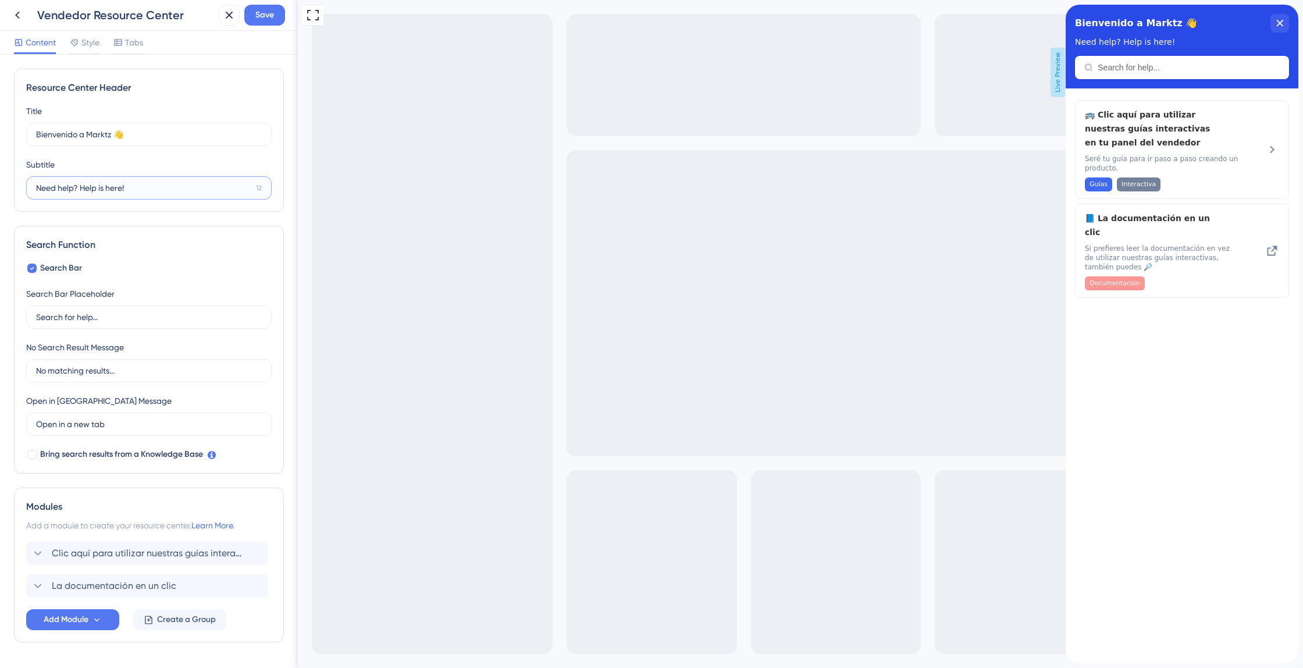
click at [121, 189] on input "Need help? Help is here!" at bounding box center [143, 188] width 215 height 13
type input "t"
type input "q"
type input "¿Te echamos una mano?"
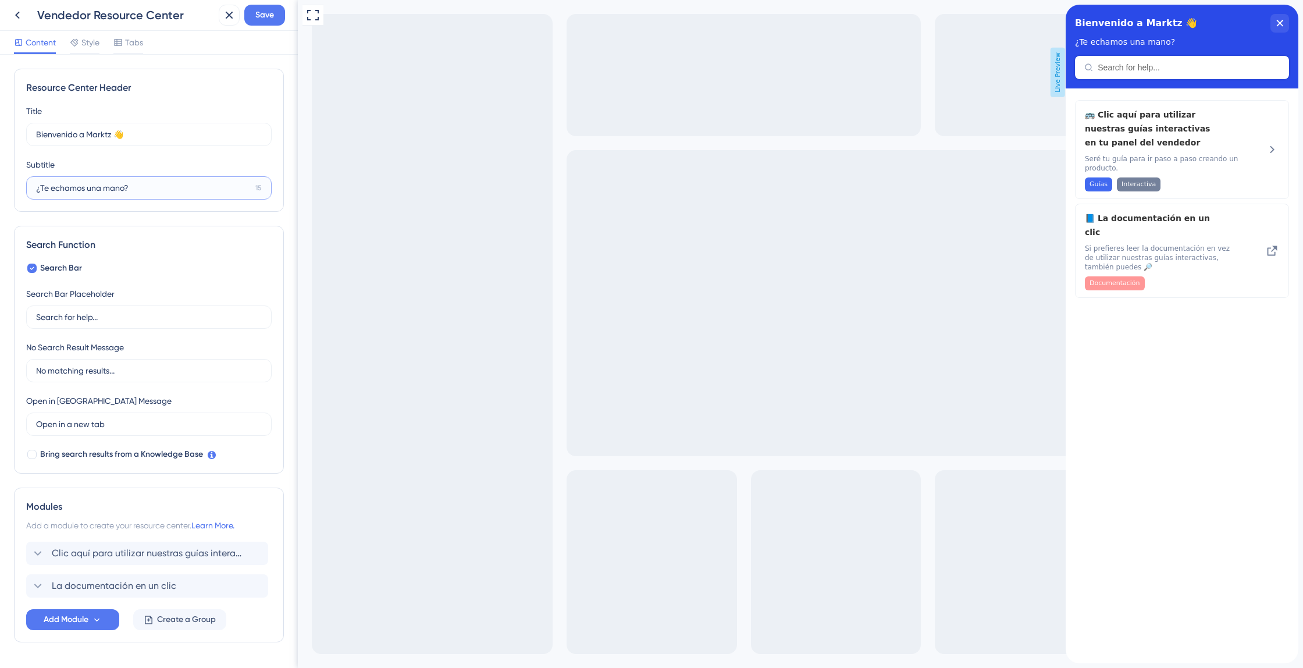
scroll to position [35, 0]
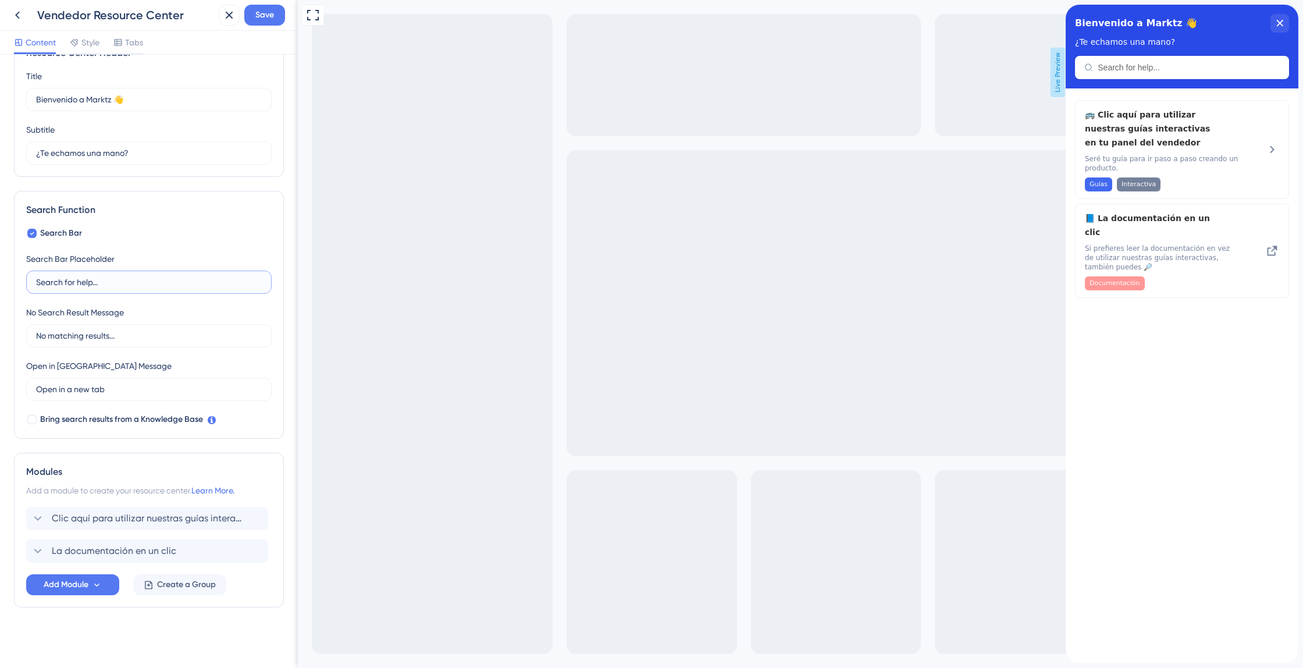
click at [92, 286] on input "Search for help..." at bounding box center [149, 282] width 226 height 13
type input "p"
type input "r"
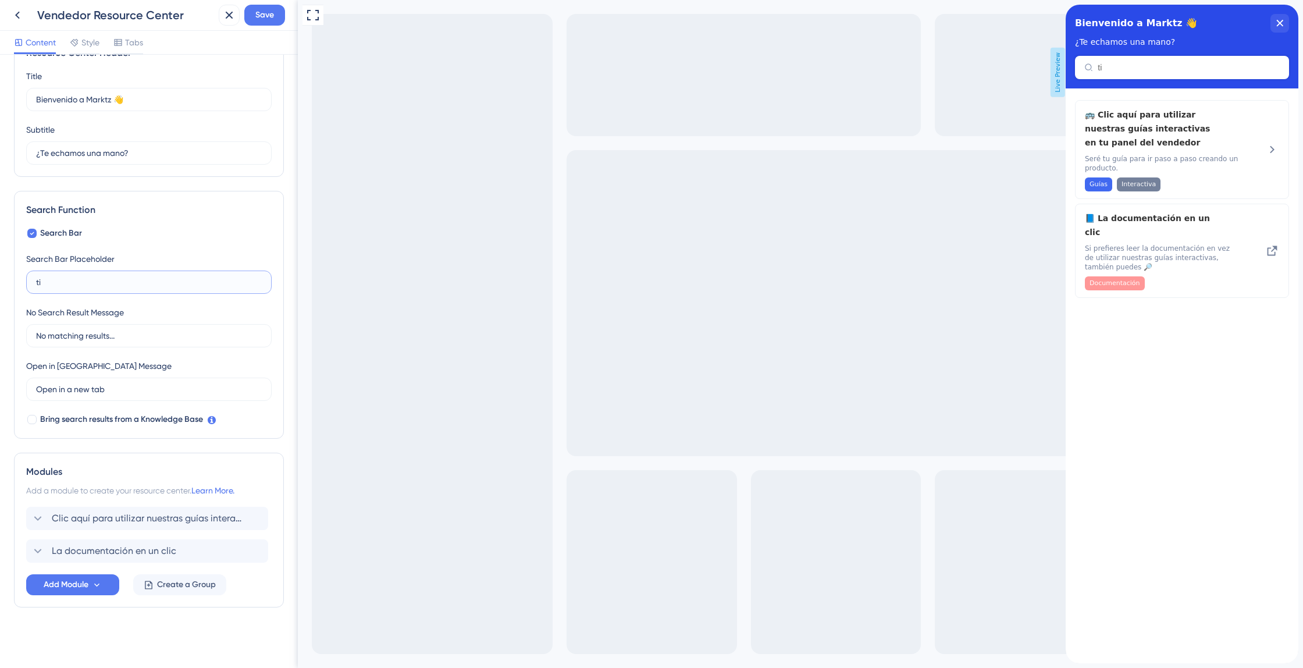
type input "t"
click at [93, 336] on input "No matching results..." at bounding box center [149, 335] width 226 height 13
type input "¡"
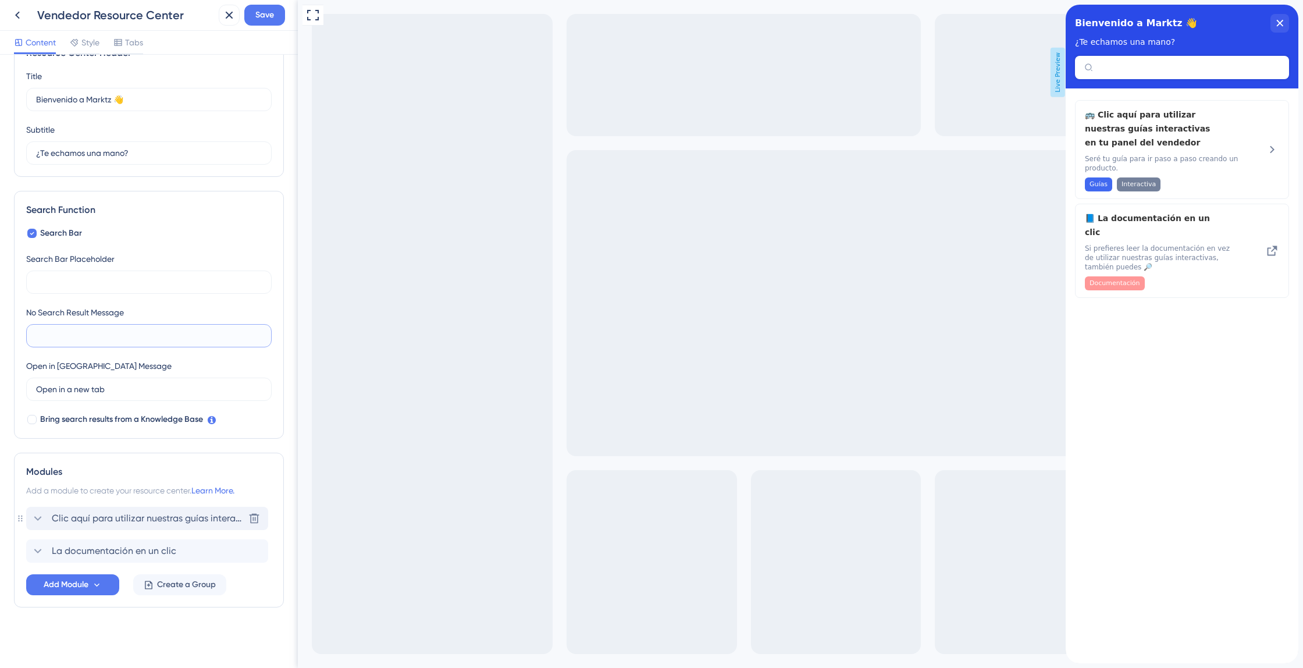
click at [122, 516] on span "Clic aquí para utilizar nuestras guías interactivas en tu panel del vendedor" at bounding box center [148, 518] width 192 height 14
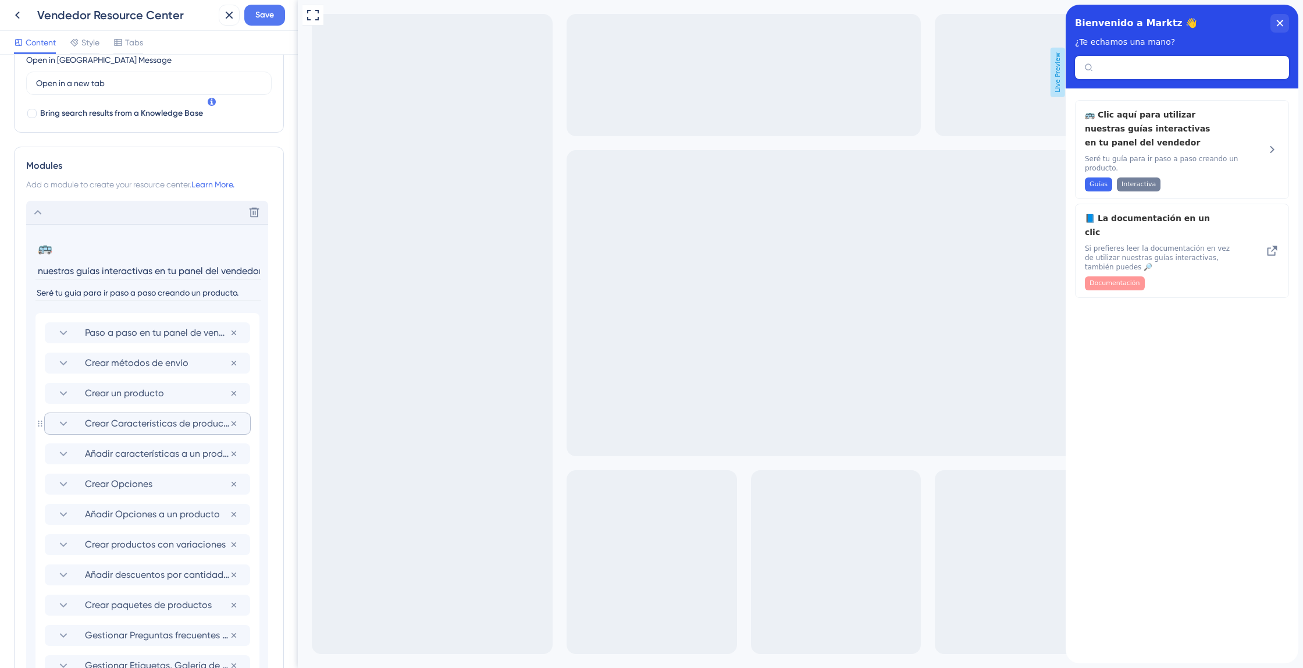
scroll to position [359, 0]
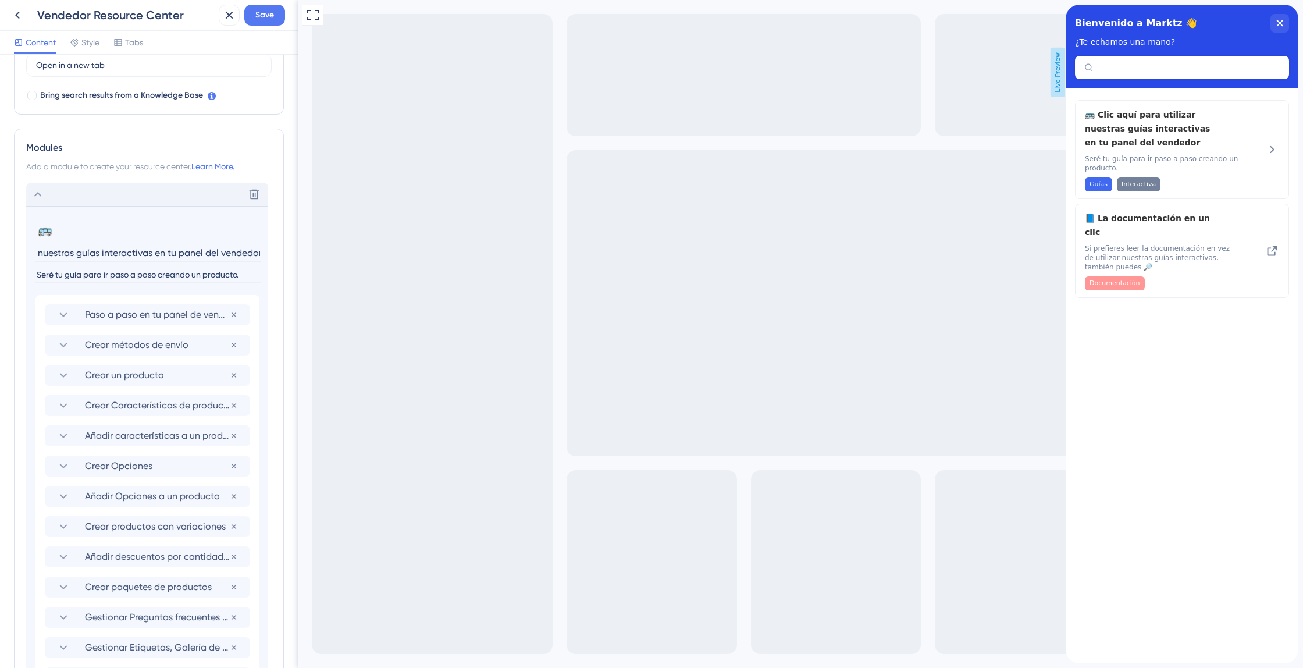
click at [173, 251] on input "Clic aquí para utilizar nuestras guías interactivas en tu panel del vendedor" at bounding box center [148, 253] width 226 height 18
click at [145, 251] on input "Clic aquí para utilizar nuestras guías interactivas en tu panel del vendedor" at bounding box center [148, 253] width 226 height 18
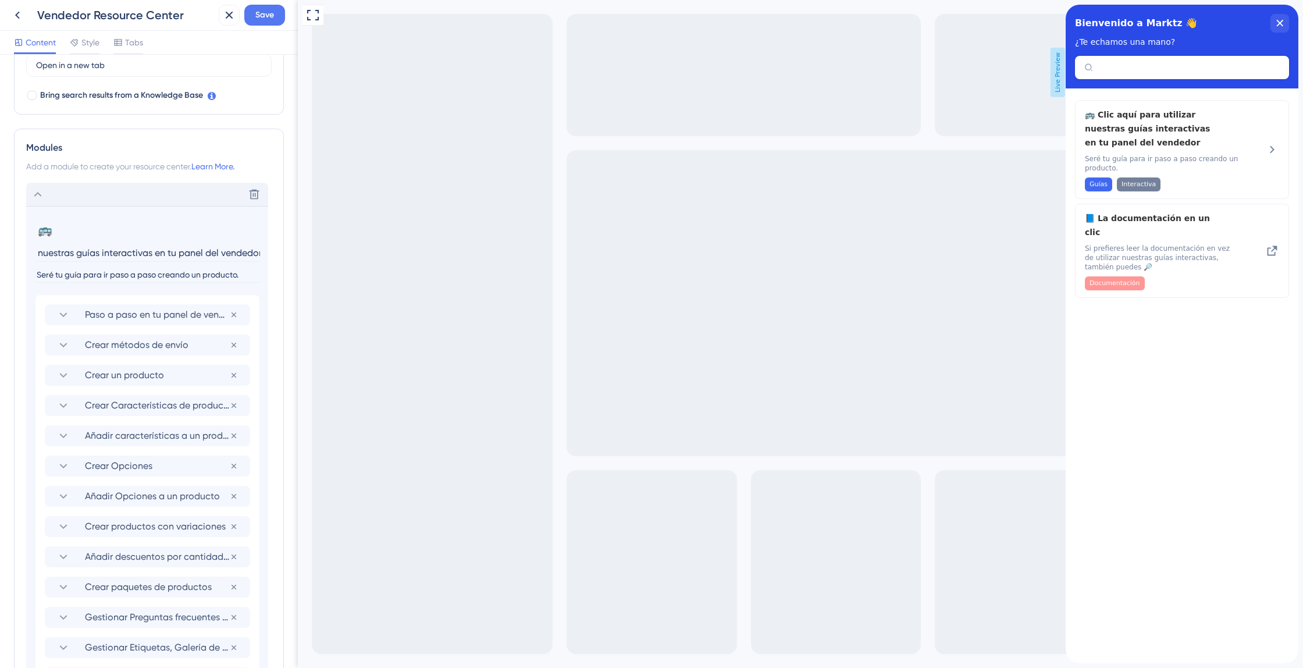
click at [145, 251] on input "Clic aquí para utilizar nuestras guías interactivas en tu panel del vendedor" at bounding box center [148, 253] width 226 height 18
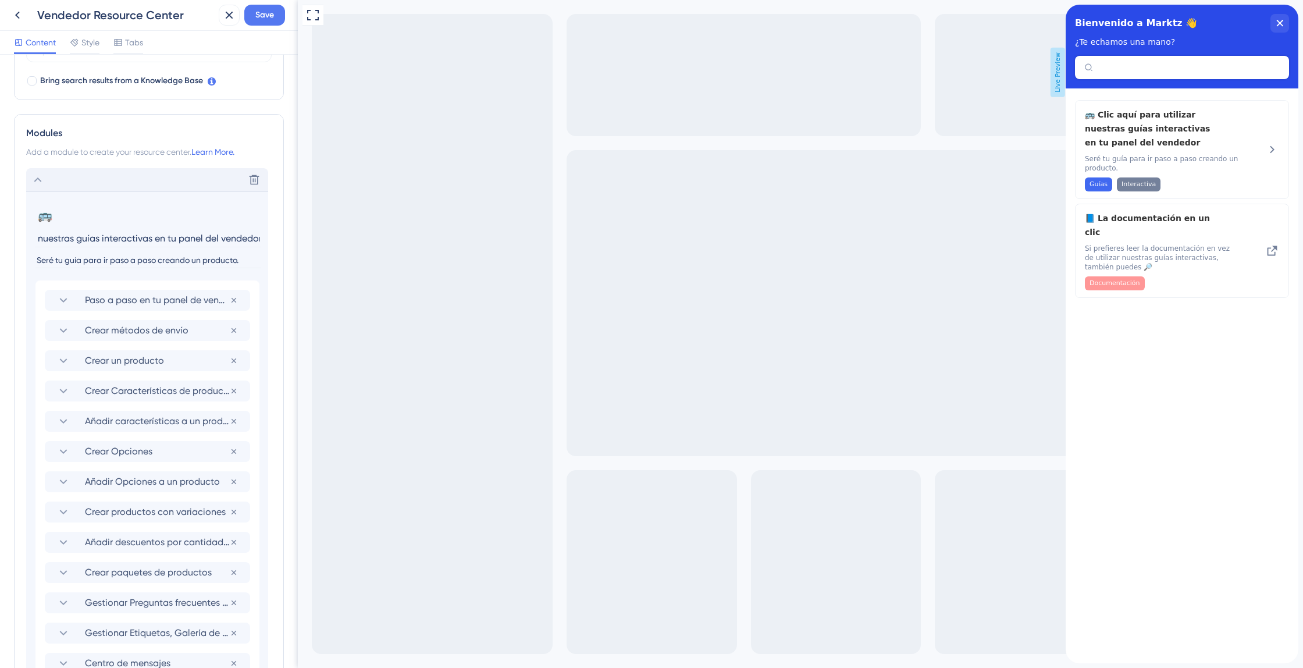
scroll to position [0, 0]
paste input "Descubre cómo sacar el máximo partido a tu panel de vendedor con nuestras guías…"
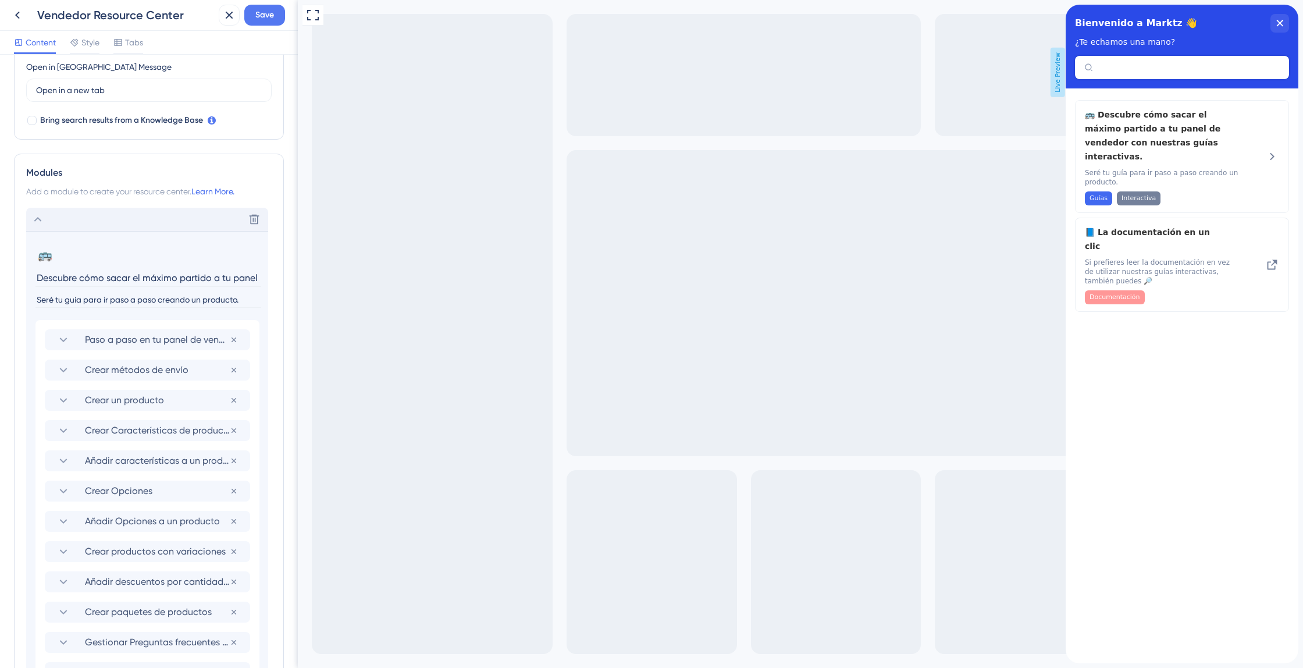
scroll to position [335, 0]
click at [149, 278] on input "Descubre cómo sacar el máximo partido a tu panel de vendedor con nuestras guías…" at bounding box center [148, 277] width 226 height 18
paste input "Accede a nuestras guías interactivas para aprender paso a paso cómo utilizar tu…"
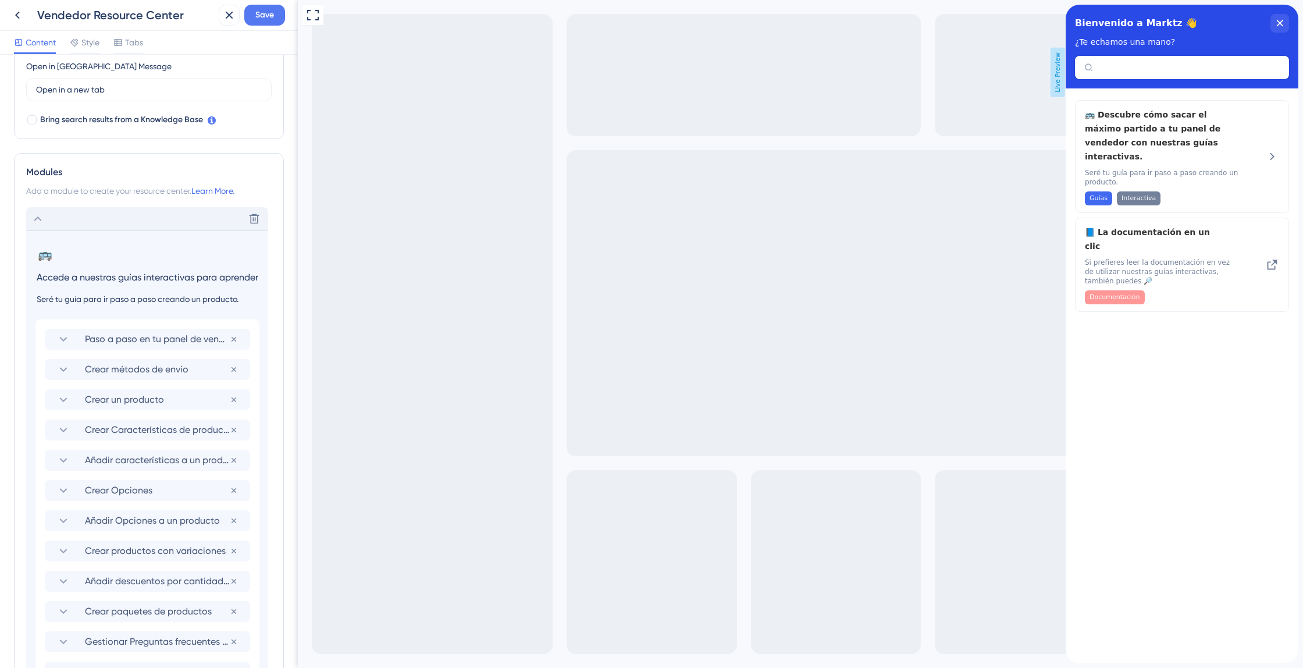
scroll to position [0, 208]
type input "Accede a nuestras guías interactivas para aprender paso a paso cómo utilizar tu…"
click at [148, 300] on input "Seré tu guía para ir paso a paso creando un producto." at bounding box center [148, 300] width 226 height 16
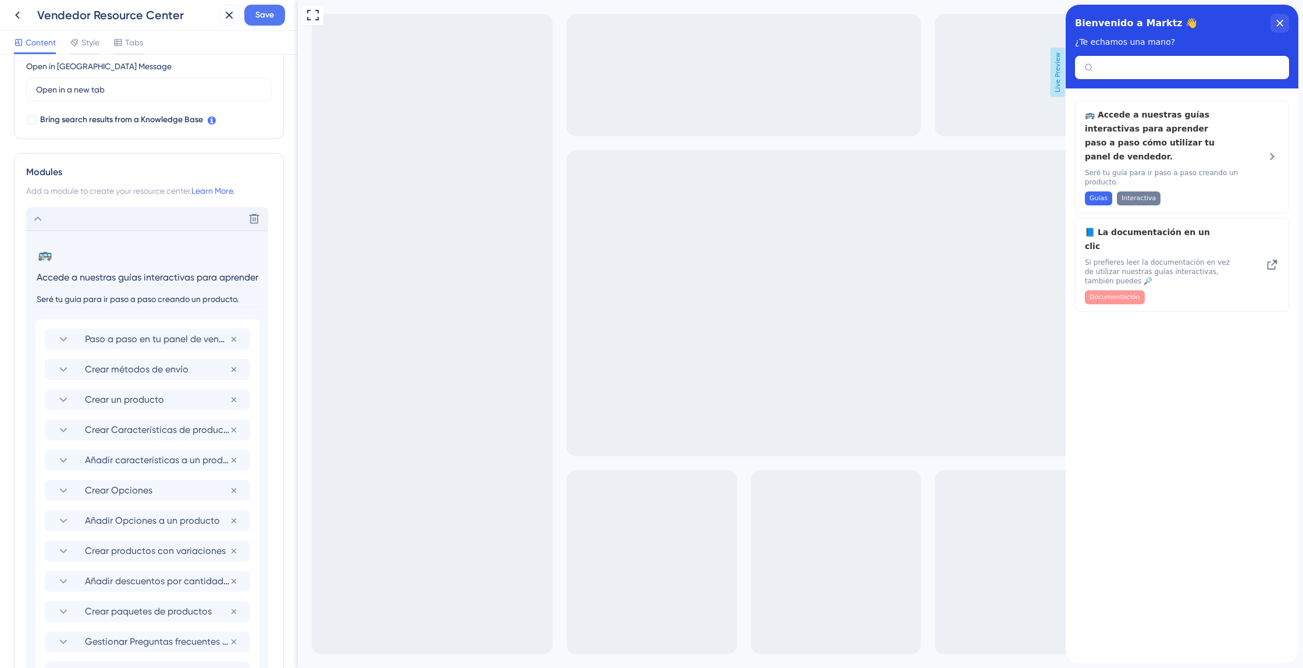
click at [148, 300] on input "Seré tu guía para ir paso a paso creando un producto." at bounding box center [148, 300] width 226 height 16
paste input "Te acompañaré en cada paso para que crear tu producto sea fácil y sin complicac…"
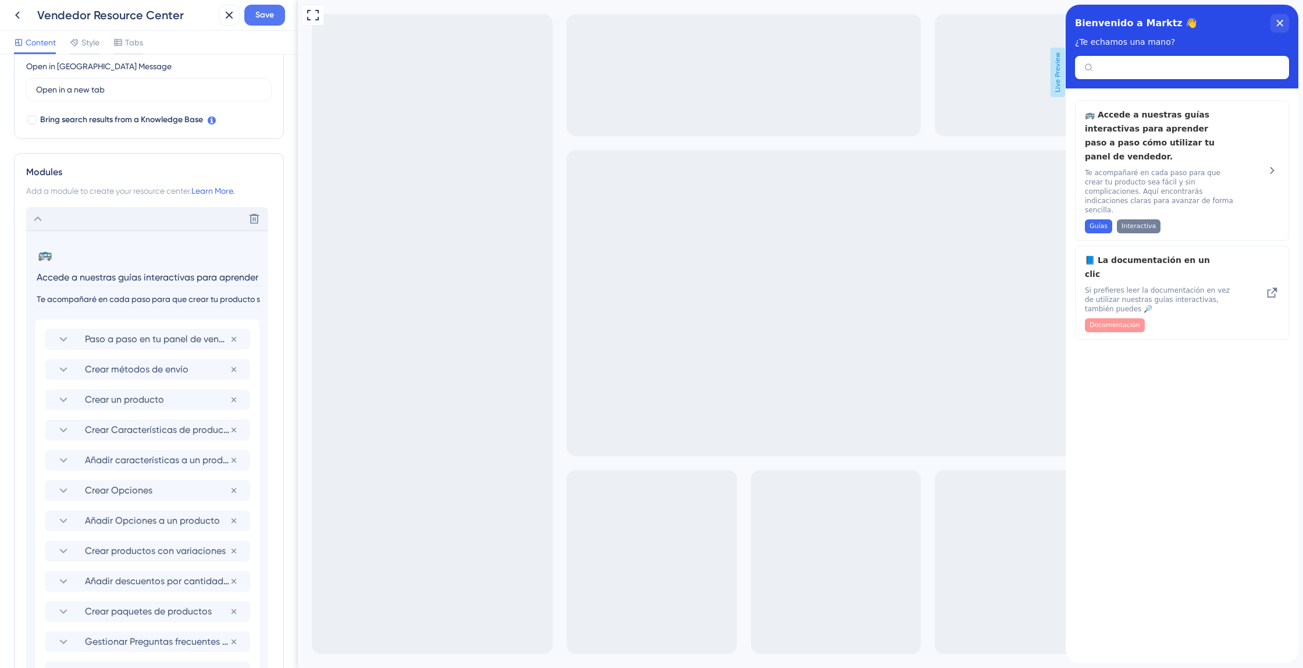
scroll to position [0, 368]
click at [163, 342] on span "Paso a paso en tu panel de vendedor" at bounding box center [157, 339] width 145 height 14
type input "Te acompañaré en cada paso para que crear tu producto sea fácil y sin complicac…"
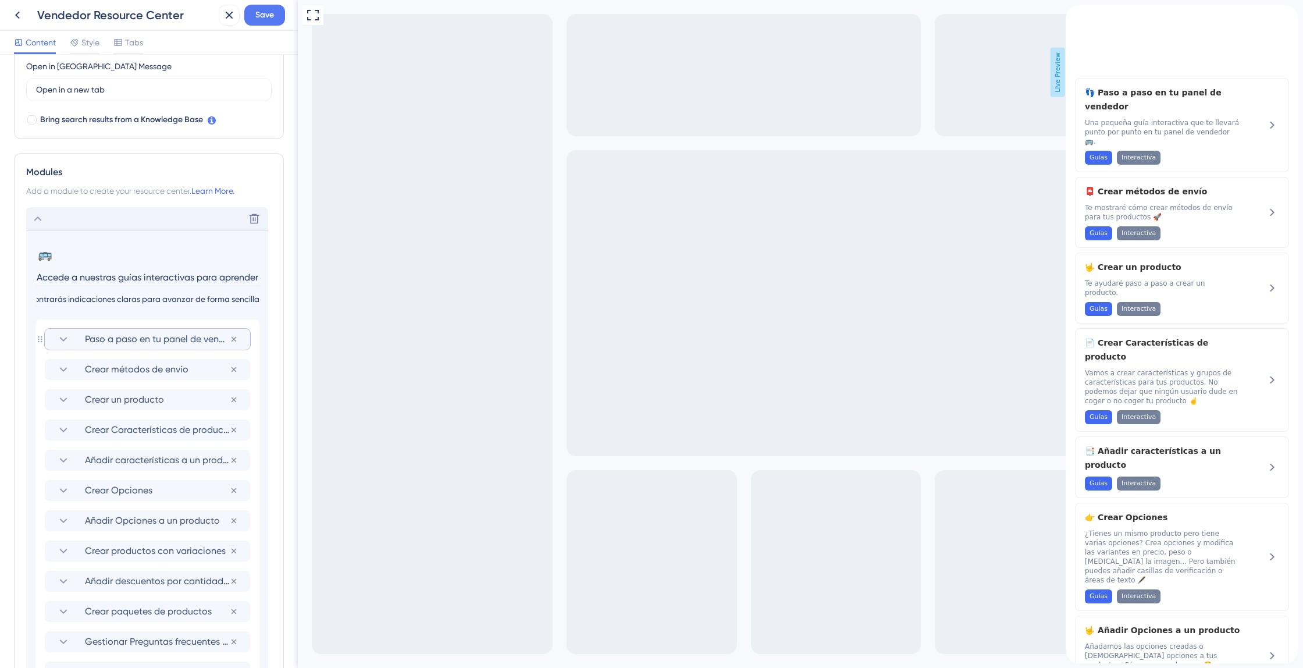
scroll to position [0, 0]
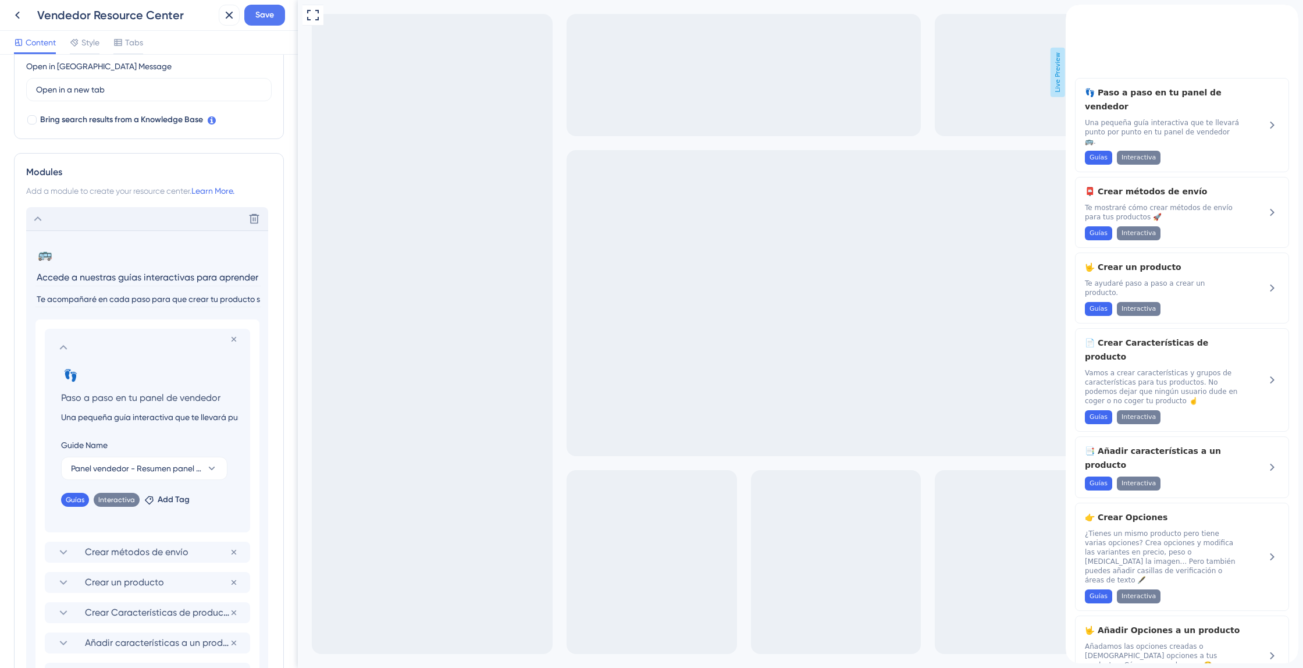
click at [137, 417] on input "Una pequeña guía interactiva que te llevará punto por punto en tu panel de vend…" at bounding box center [150, 417] width 196 height 14
paste input "Aquí tienes una pequeña guía interactiva para que explores, paso a paso, tu pan…"
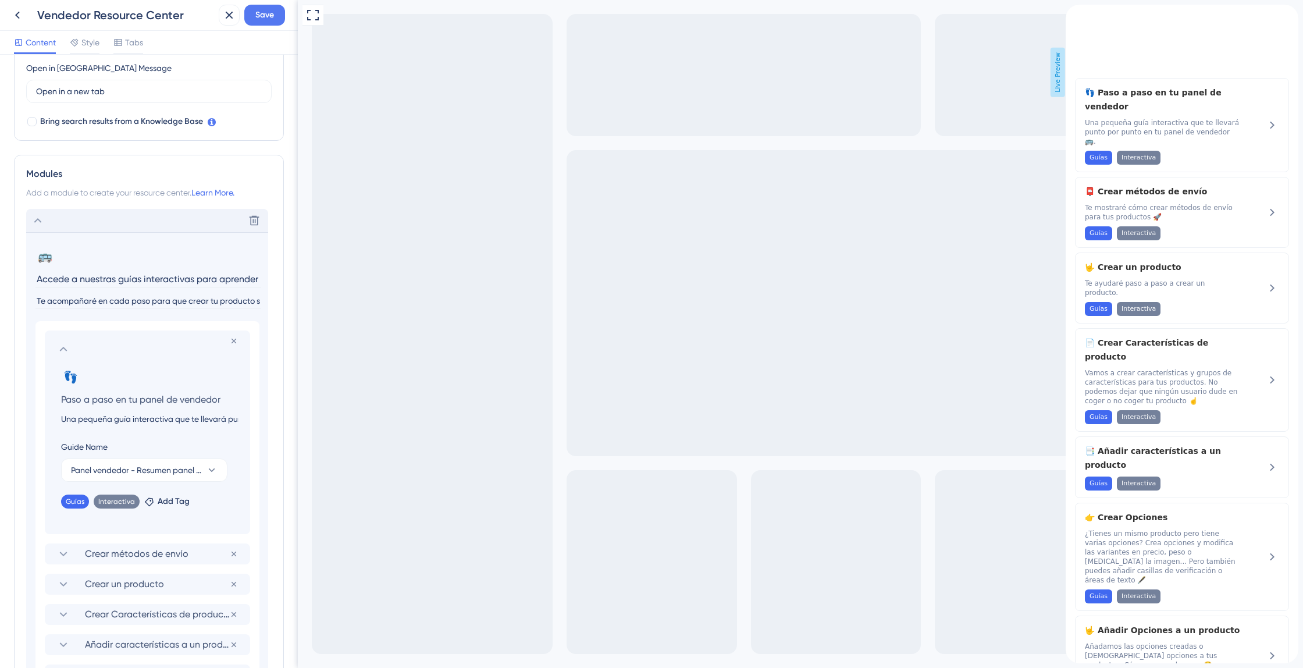
type input "Aquí tienes una pequeña guía interactiva para que explores, paso a paso, tu pan…"
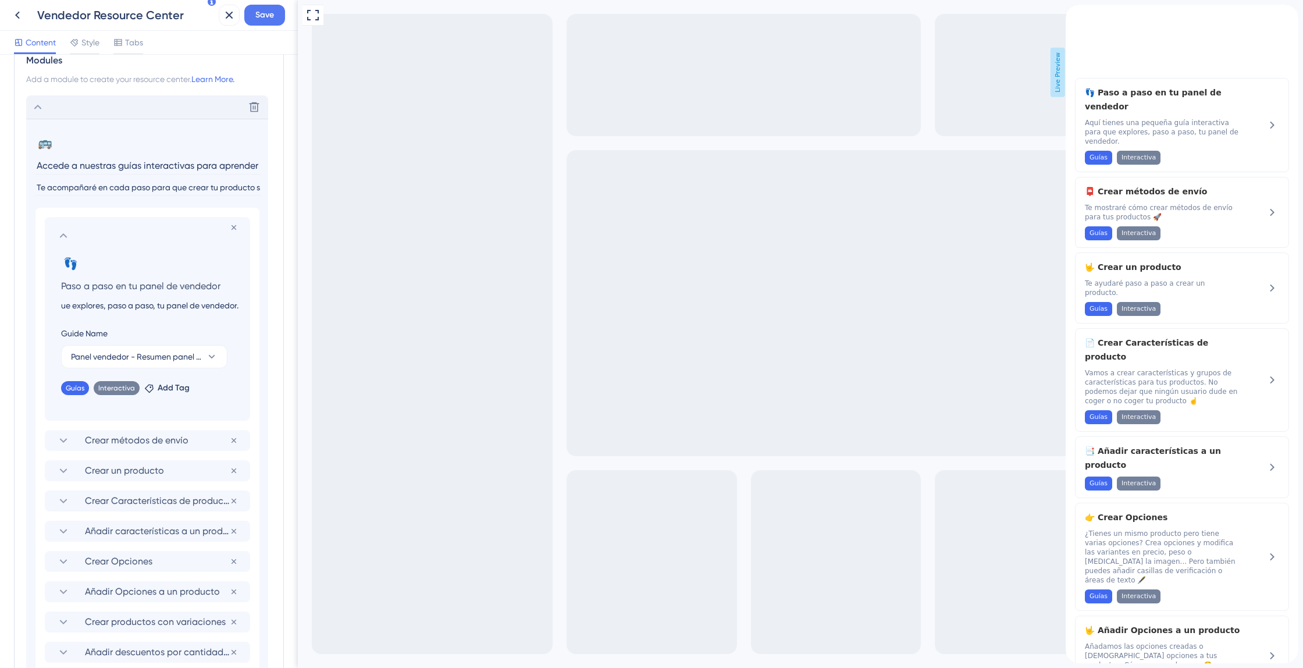
scroll to position [455, 0]
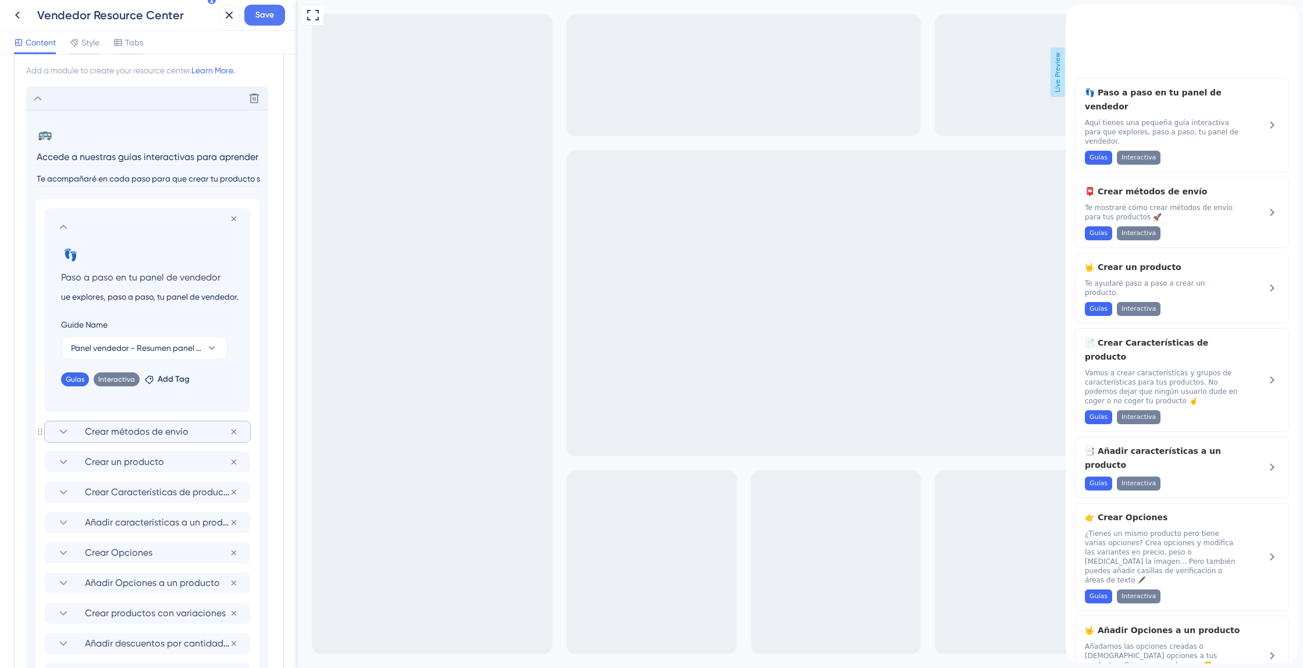
click at [155, 428] on span "Crear métodos de envío" at bounding box center [157, 432] width 145 height 14
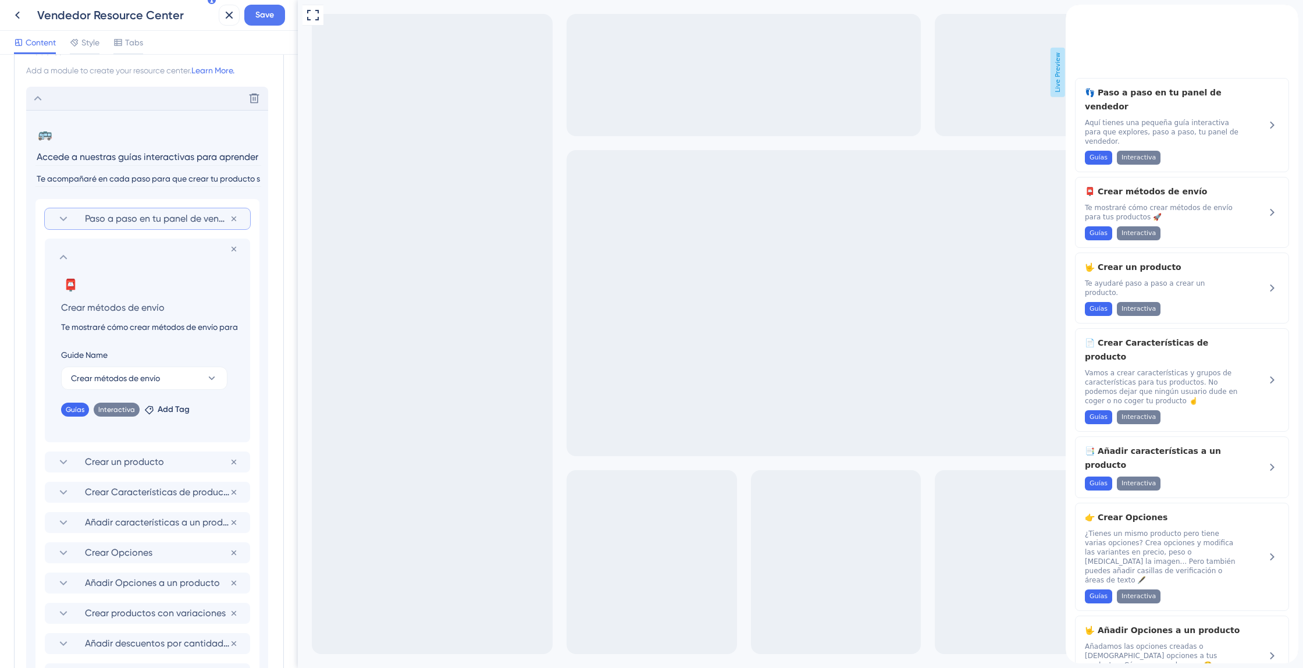
click at [147, 331] on input "Te mostraré cómo crear métodos de envío para tus productos 🚀" at bounding box center [150, 327] width 196 height 14
paste input "En esta guía verás cómo crear los métodos de envío para tus productos, con paso…"
type input "En esta guía verás cómo crear los métodos de envío para tus productos, con paso…"
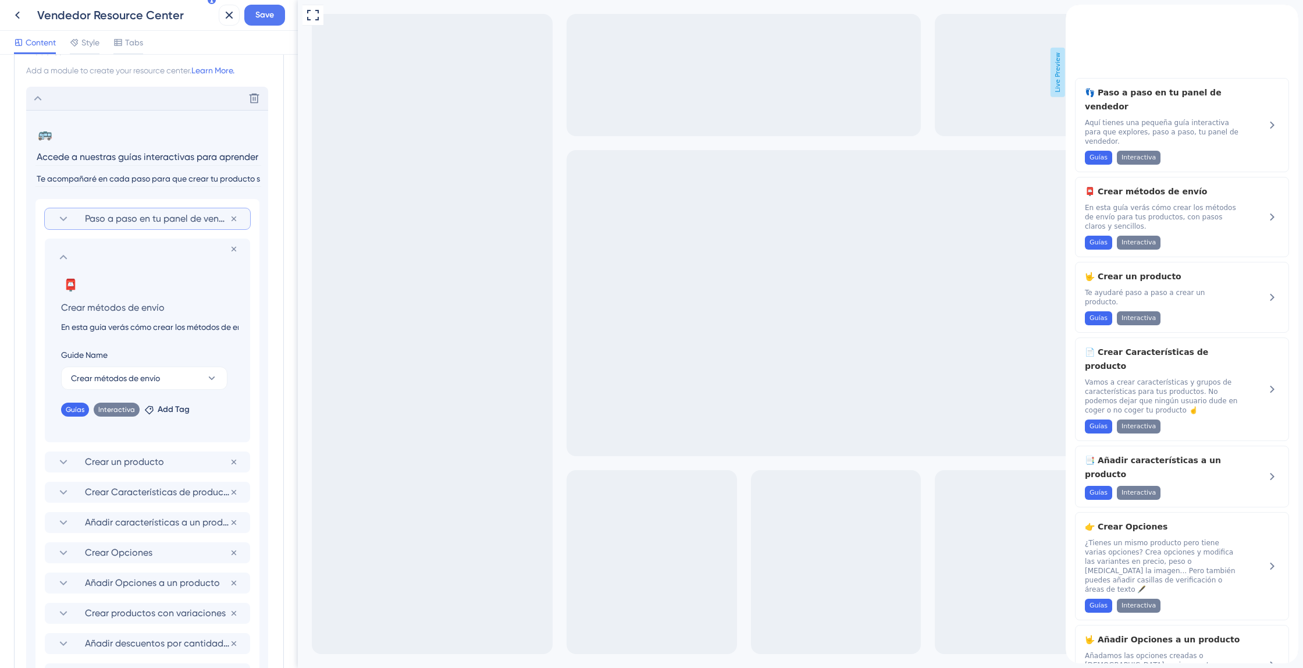
scroll to position [0, 198]
click at [161, 463] on span "Crear un producto" at bounding box center [157, 462] width 145 height 14
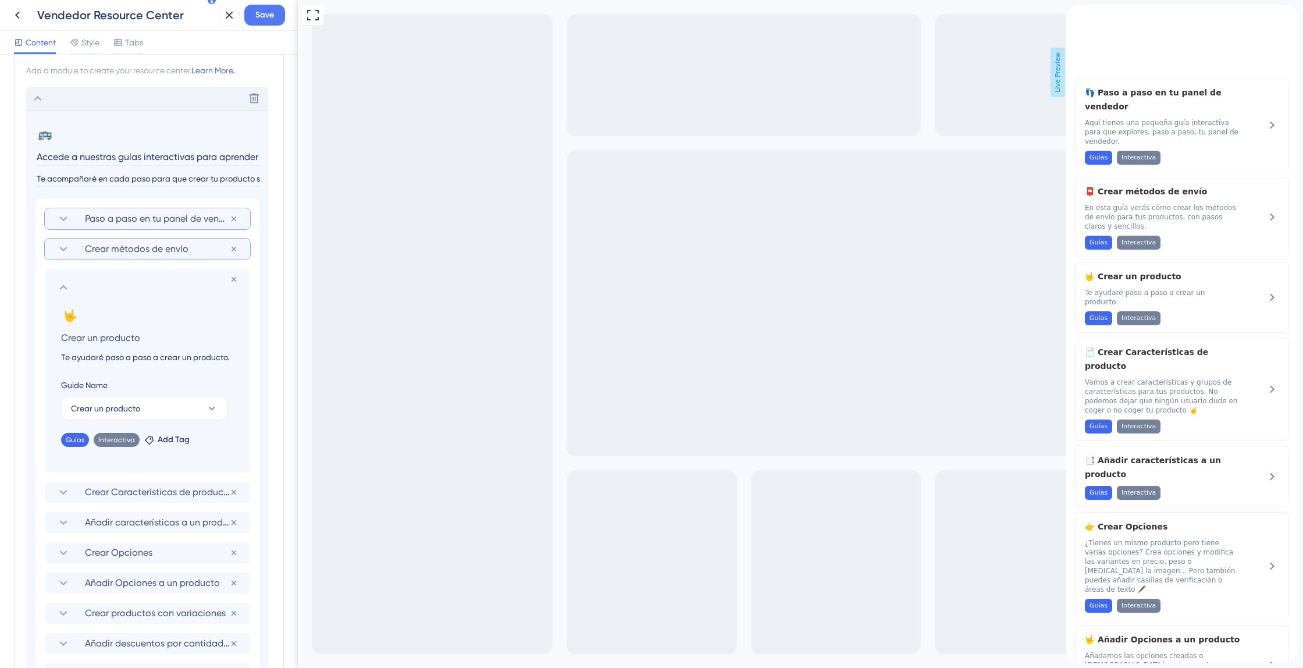
click at [148, 360] on input "Te ayudaré paso a paso a crear un producto." at bounding box center [150, 357] width 196 height 14
paste input "Vamos a crear un producto juntos. Te guiaré paso a paso en el proces"
type input "Vamos a crear un producto juntos. Te guiaré paso a paso en el proceso."
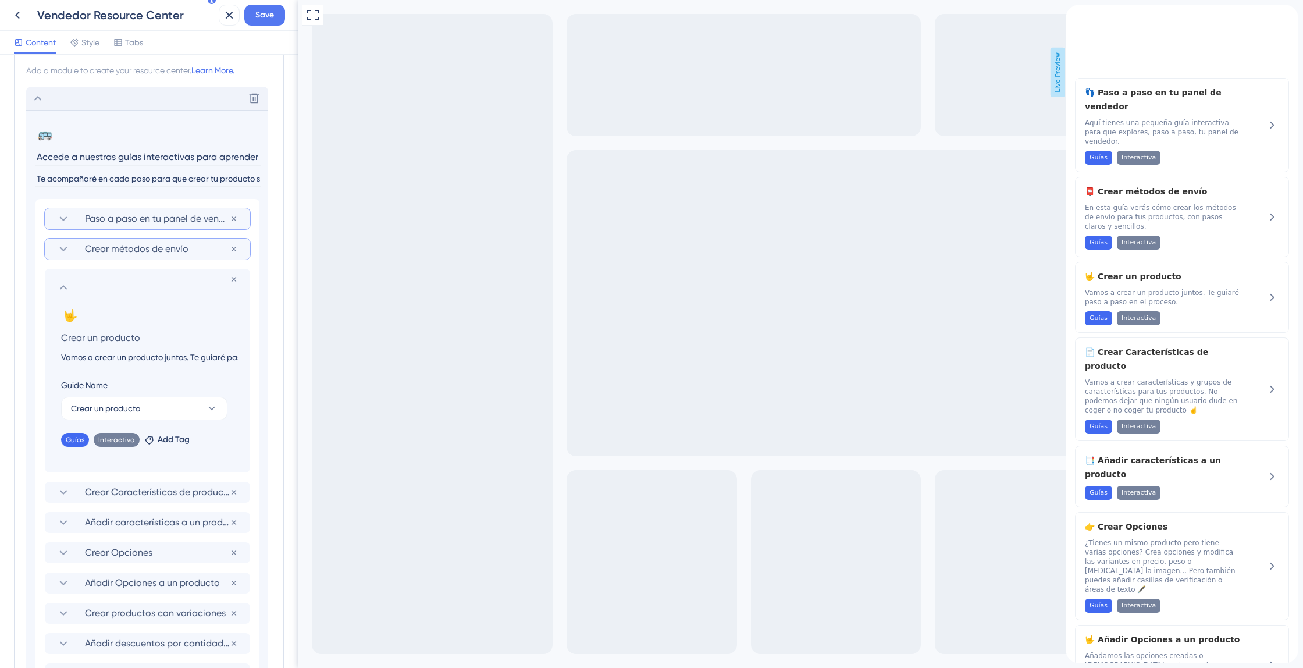
scroll to position [0, 89]
click at [172, 489] on span "Crear Características de producto" at bounding box center [157, 492] width 145 height 14
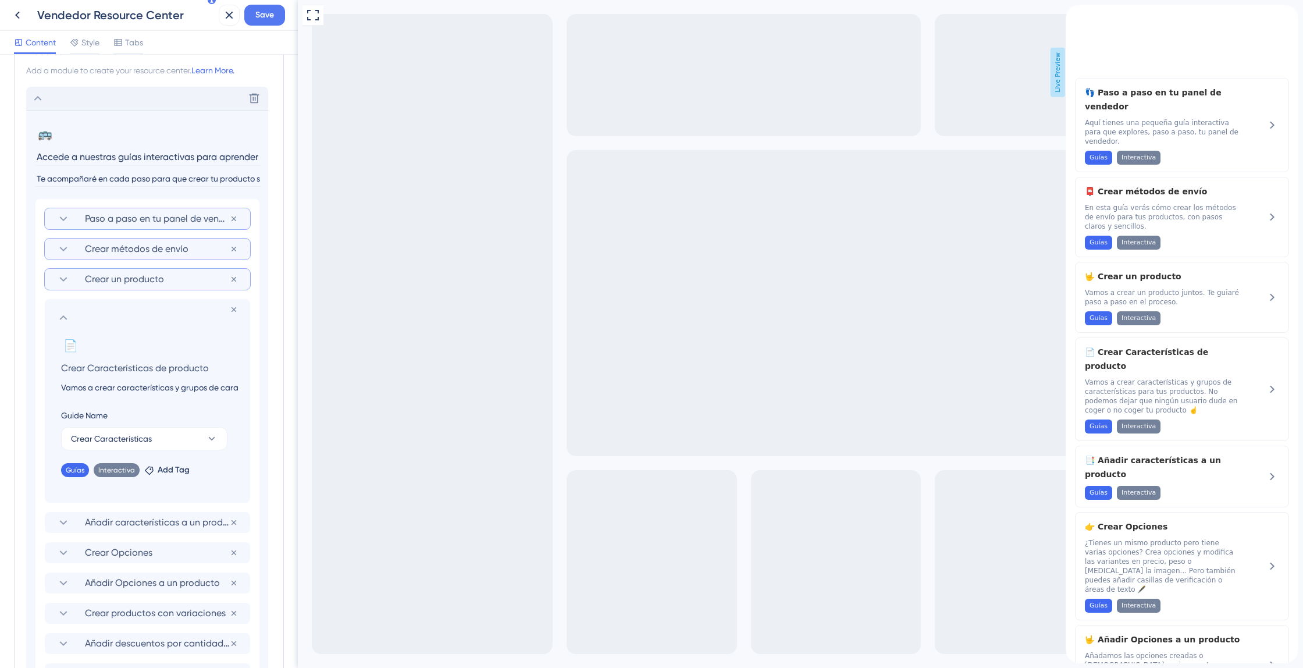
click at [142, 390] on input "Vamos a crear características y grupos de características para tus productos. N…" at bounding box center [150, 388] width 196 height 14
paste input "Creemos juntos las características y grupos de características para tus product…"
type input "Creemos juntos las características y grupos de características para tus product…"
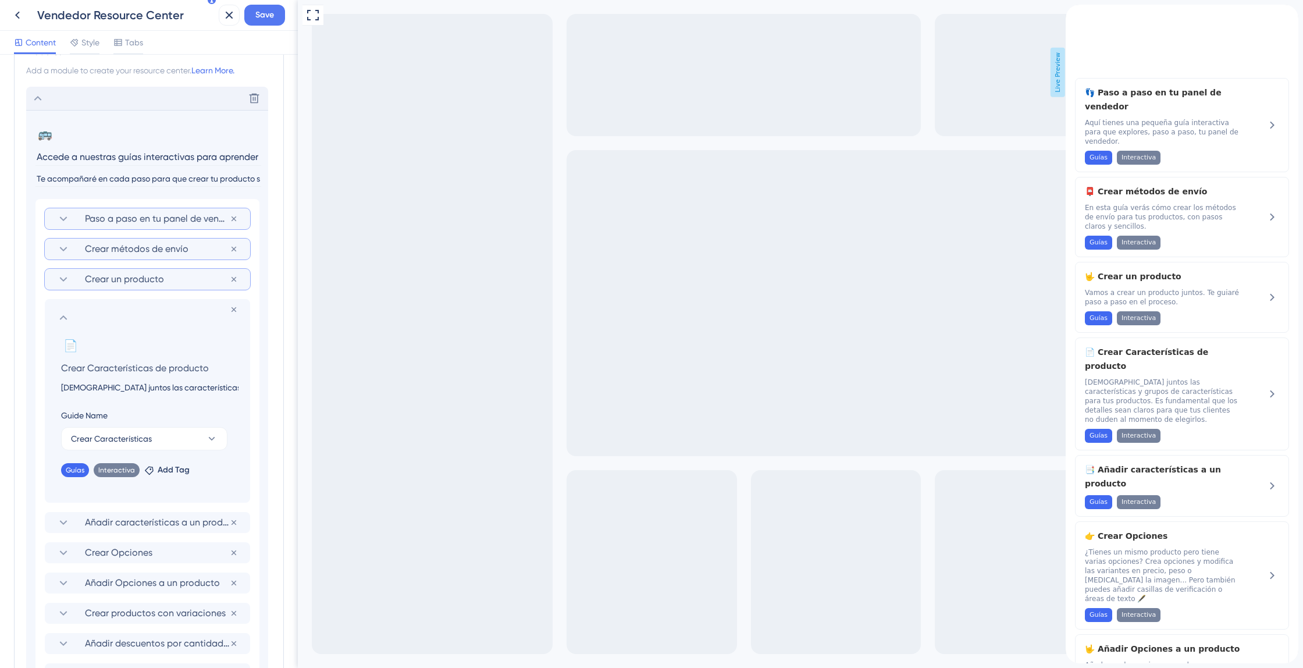
scroll to position [0, 507]
click at [161, 529] on span "Añadir características a un producto" at bounding box center [157, 523] width 145 height 14
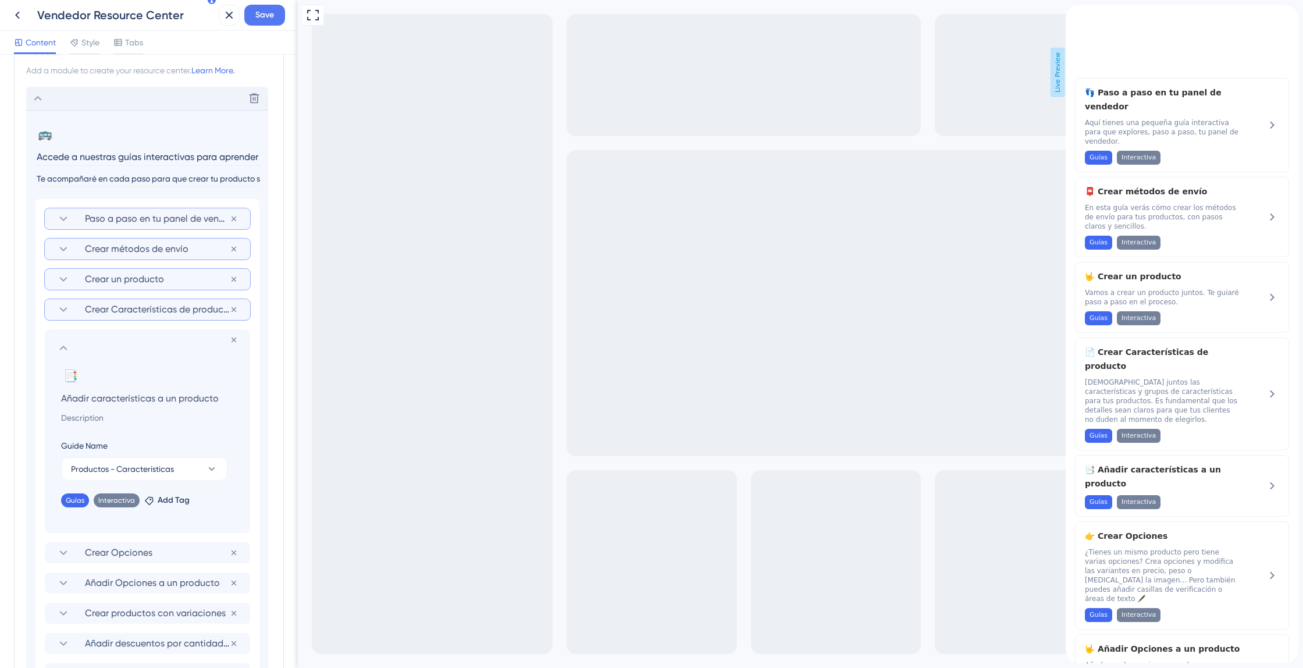
click at [130, 422] on input at bounding box center [150, 418] width 196 height 14
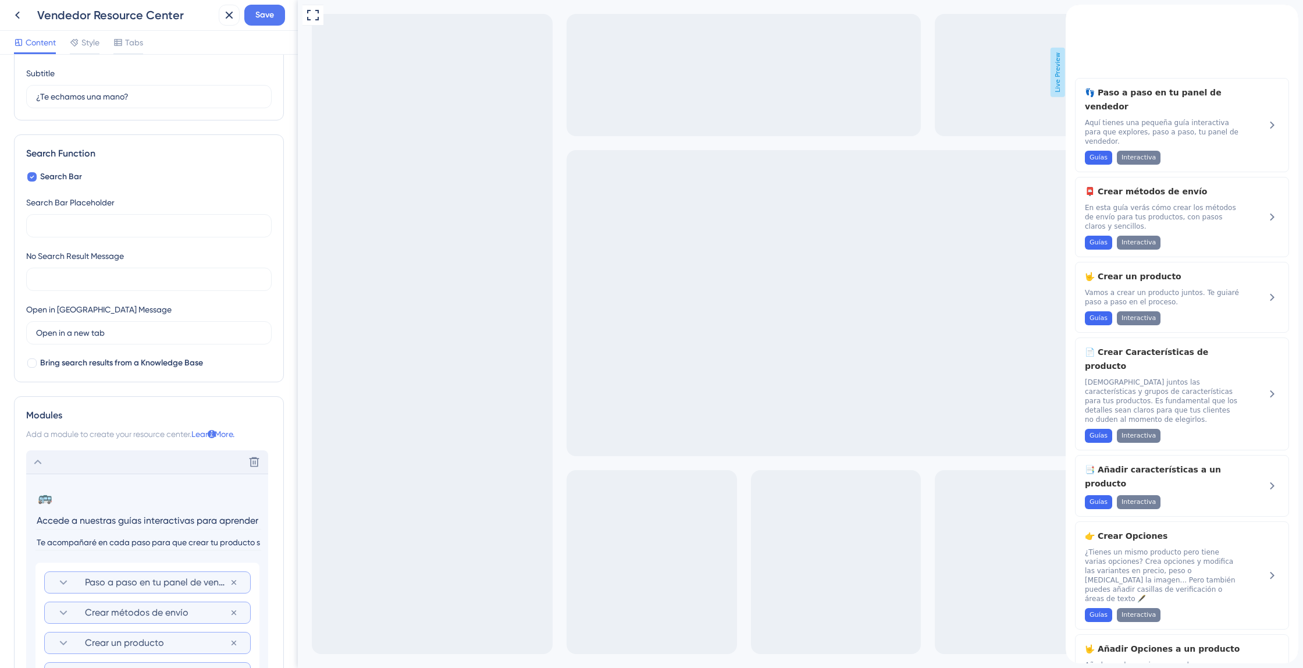
scroll to position [0, 0]
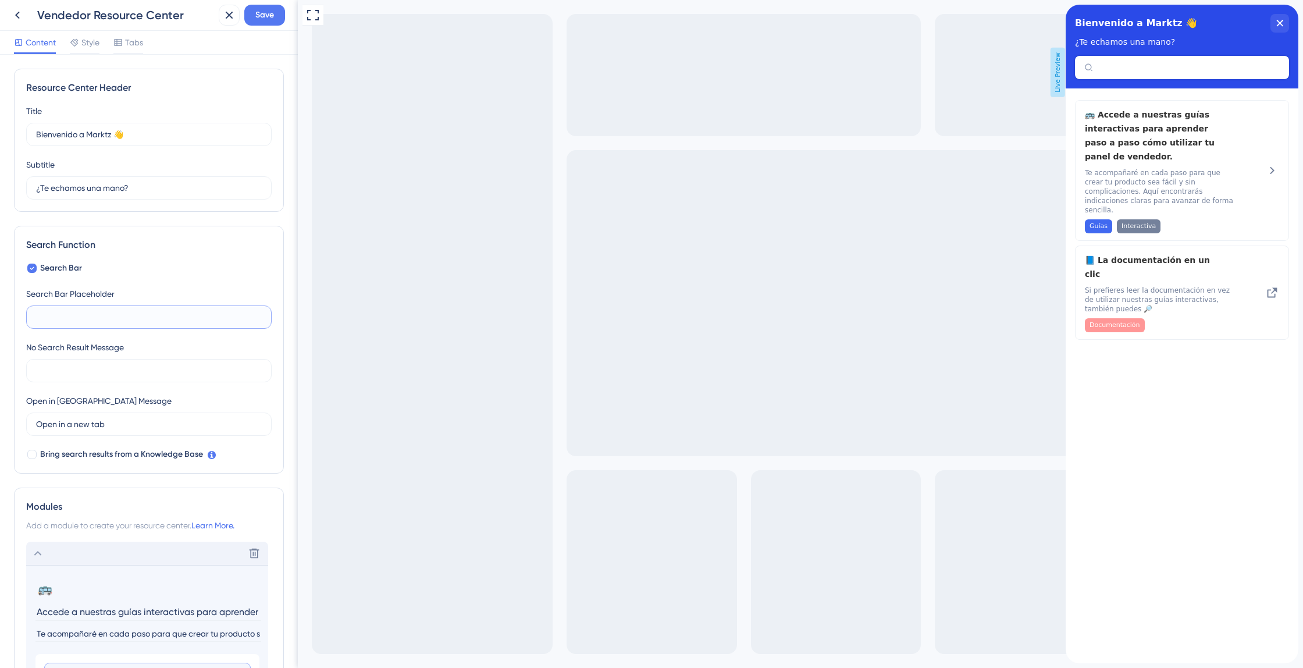
click at [165, 321] on input "text" at bounding box center [149, 317] width 226 height 13
paste input "Comparte tus dudas y las resolvemos juntos"
type input "Comparte tus dudas y las resolvemos juntos"
click at [1113, 73] on div "Resource Center Header" at bounding box center [1182, 67] width 214 height 23
click at [1117, 66] on div "Bienvenido a Marktz 👋 ¿Te echamos una mano?" at bounding box center [1182, 47] width 233 height 84
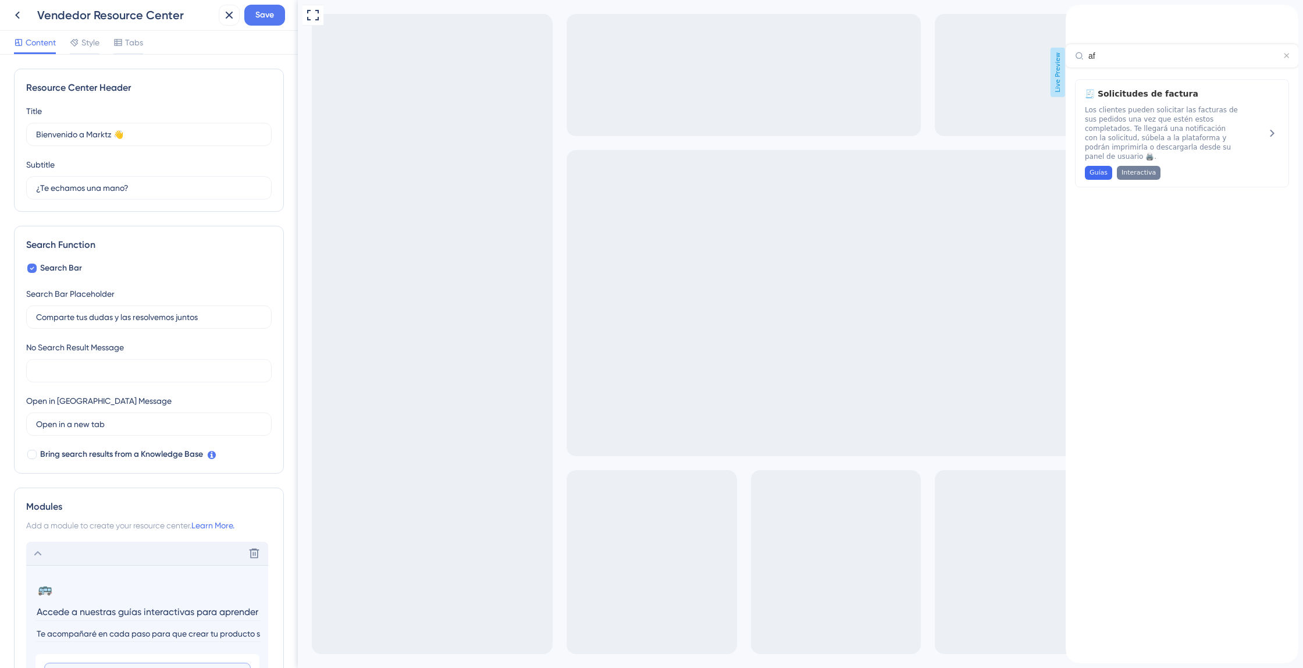
type input "a"
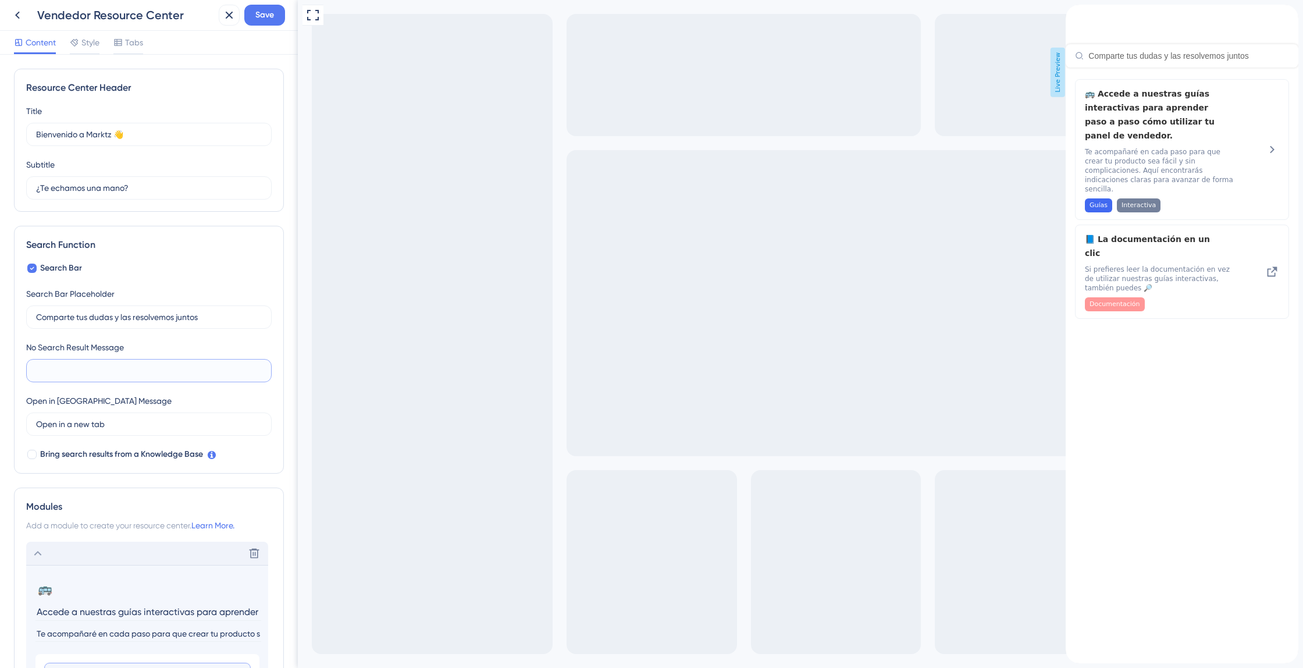
click at [111, 374] on input "text" at bounding box center [149, 370] width 226 height 13
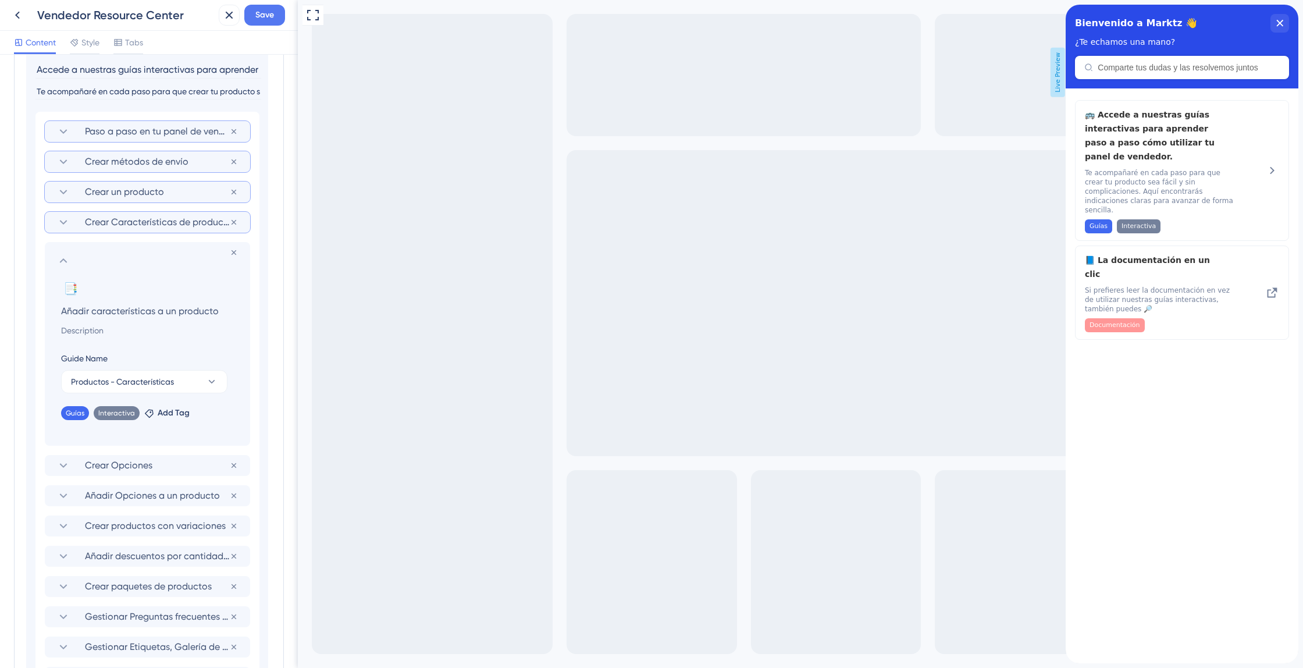
scroll to position [541, 0]
type input "¡Ey! Por aquí no te podemos echar una mano, pero contáctanos y te ayudamos ense…"
click at [136, 328] on input at bounding box center [150, 332] width 196 height 14
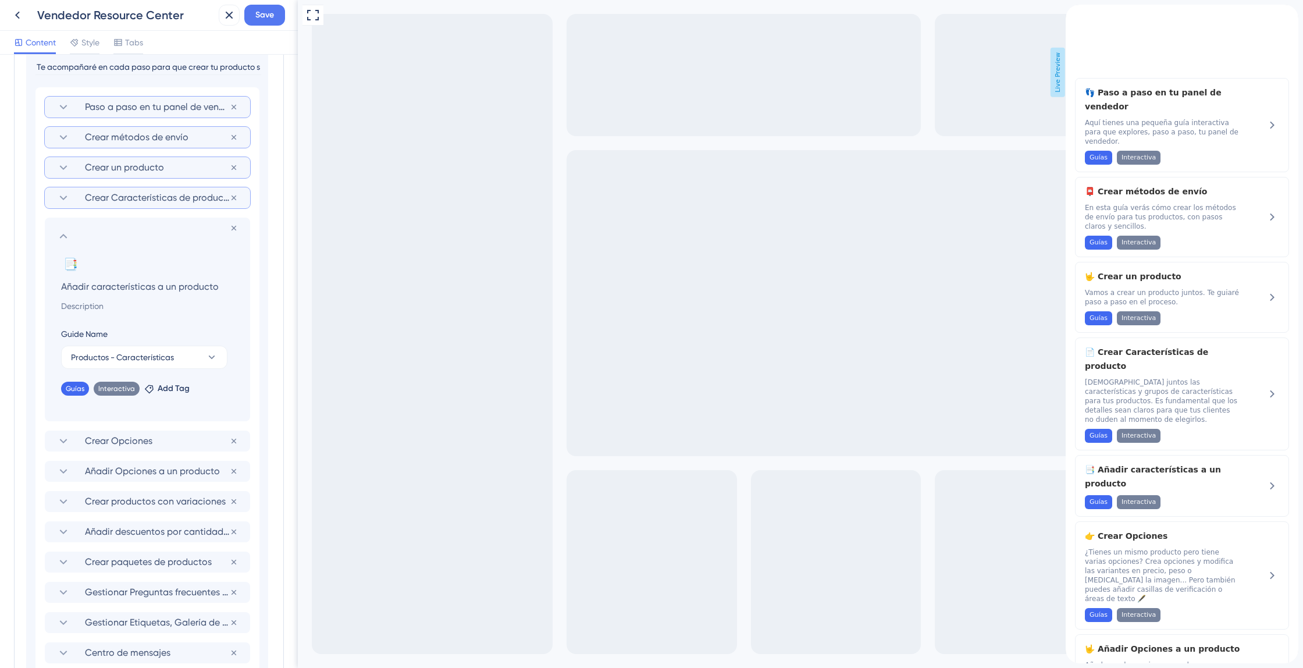
scroll to position [575, 0]
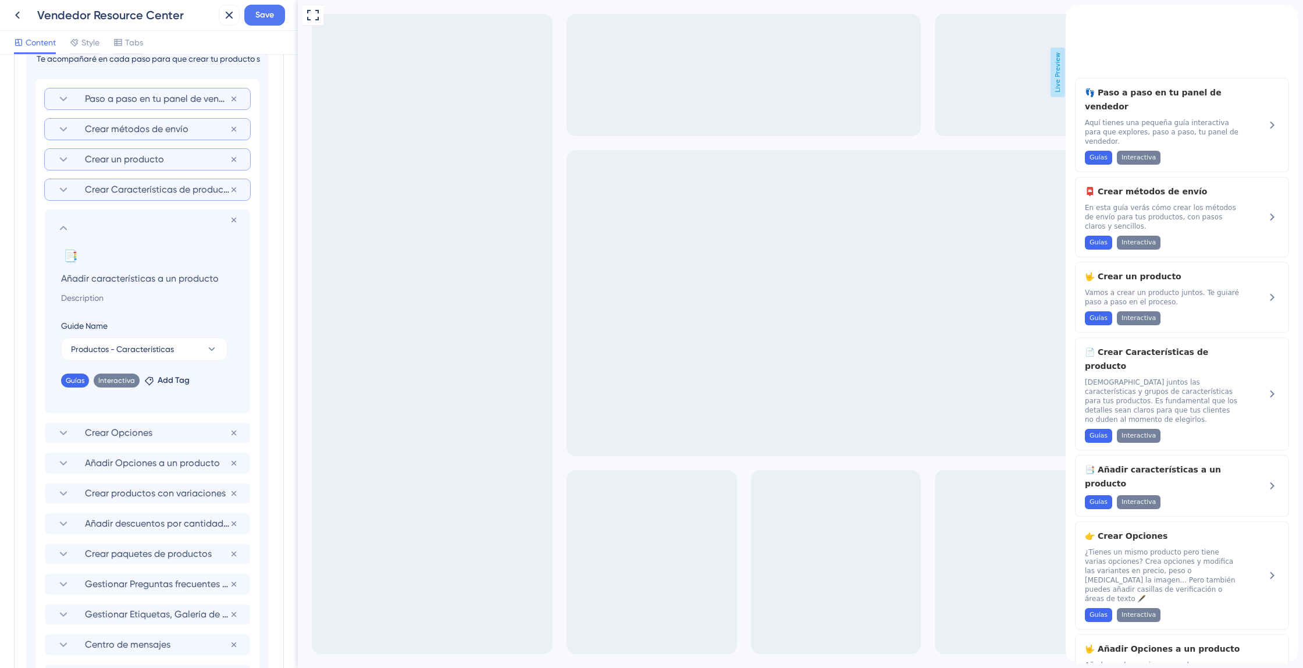
paste input "Ahora que ya has definido las características, es el momento de agregarlas a tu…"
type input "Ahora que ya has definido las características, es el momento de agregarlas a tu…"
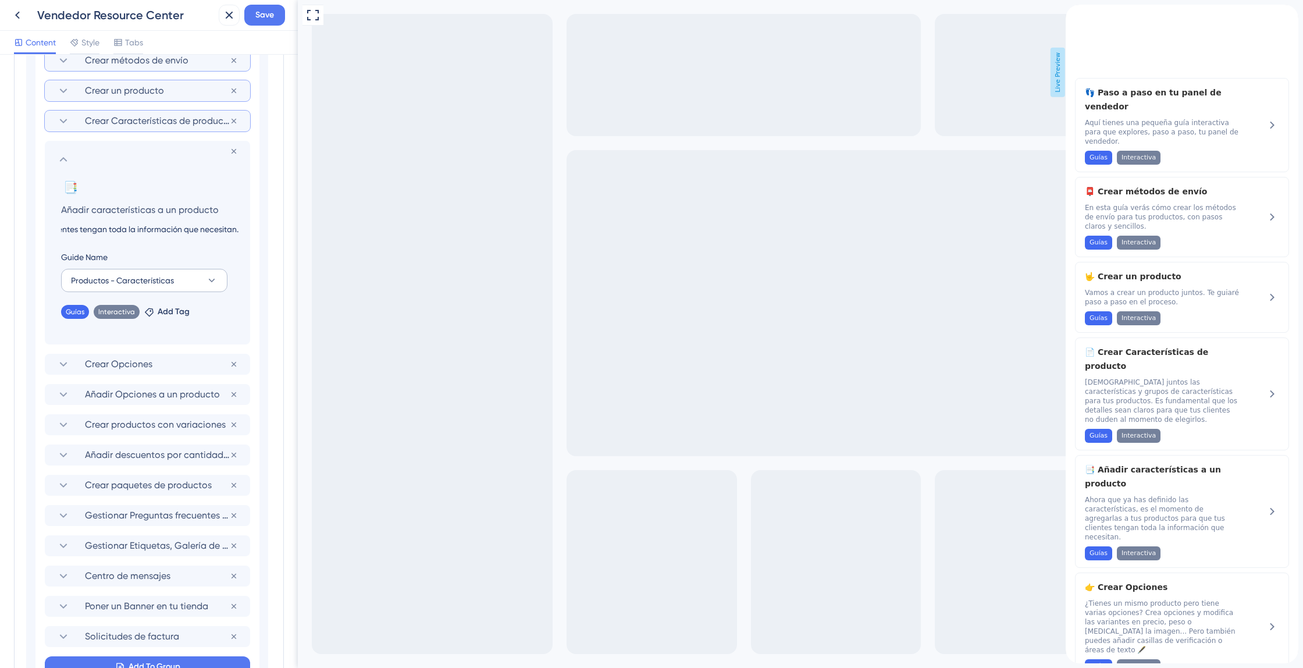
scroll to position [667, 0]
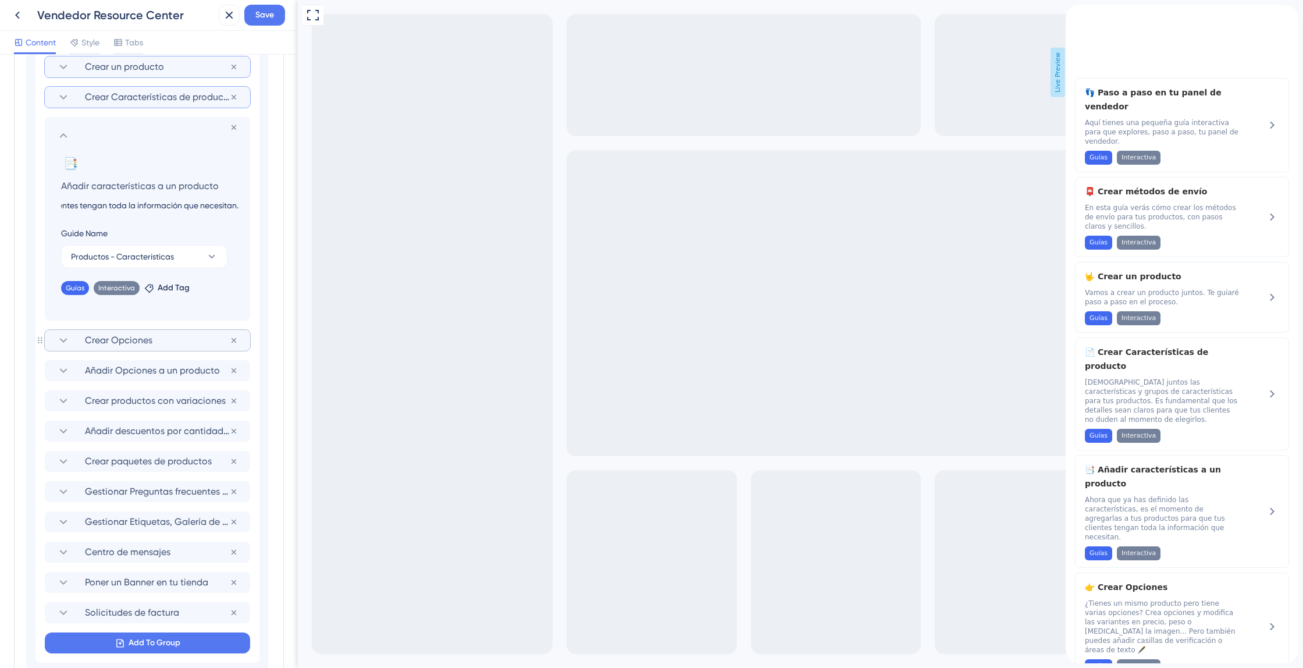
click at [150, 341] on span "Crear Opciones" at bounding box center [157, 340] width 145 height 14
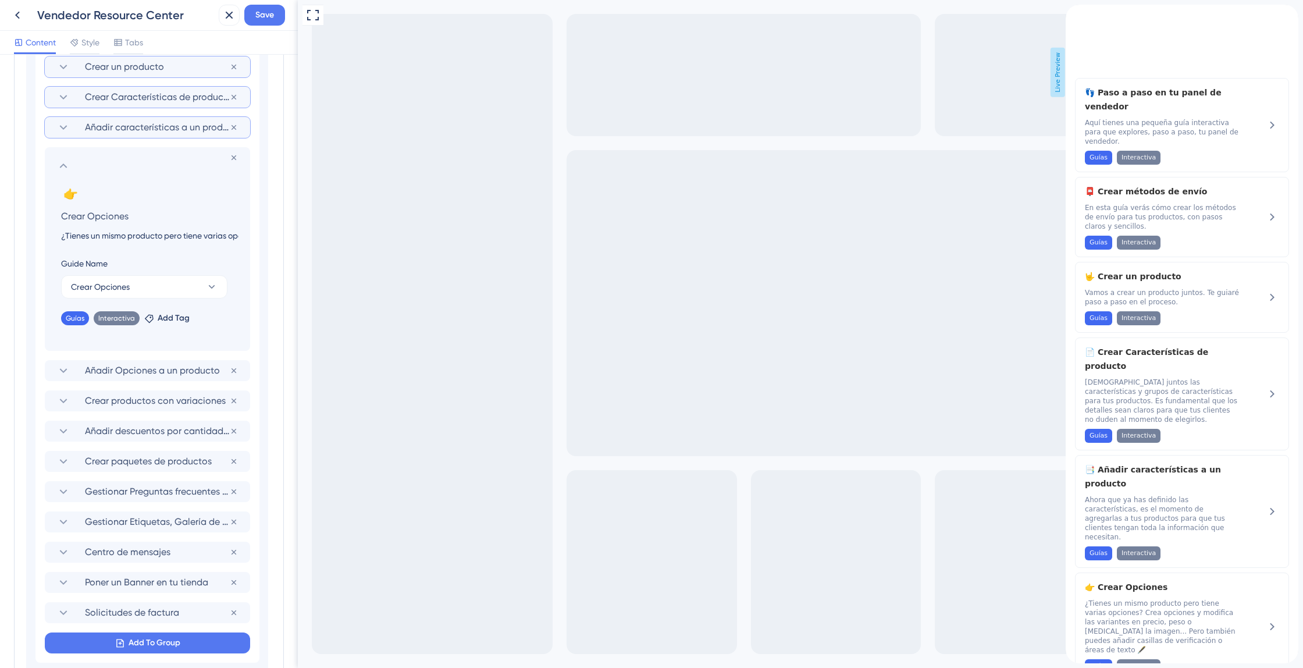
click at [115, 230] on input "¿Tienes un mismo producto pero tiene varias opciones? Crea opciones y modifica …" at bounding box center [150, 236] width 196 height 14
click at [136, 235] on input "¿Tienes un mismo producto pero tiene varias opciones? Crea opciones y modifica …" at bounding box center [150, 236] width 196 height 14
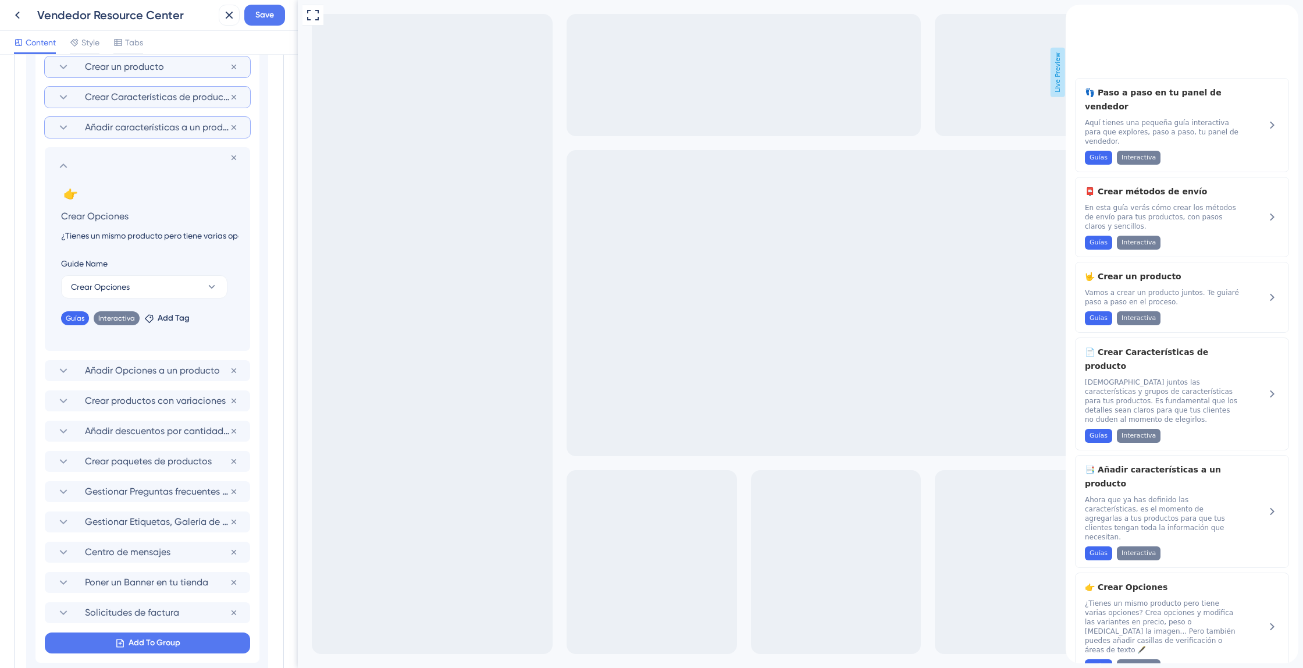
click at [136, 235] on input "¿Tienes un mismo producto pero tiene varias opciones? Crea opciones y modifica …" at bounding box center [150, 236] width 196 height 14
paste input "Si un mismo producto tiene diferentes versiones, es fundamental que lo detalles…"
type input "Si un mismo producto tiene diferentes versiones, es fundamental que lo detalles…"
click at [124, 369] on span "Añadir Opciones a un producto" at bounding box center [157, 371] width 145 height 14
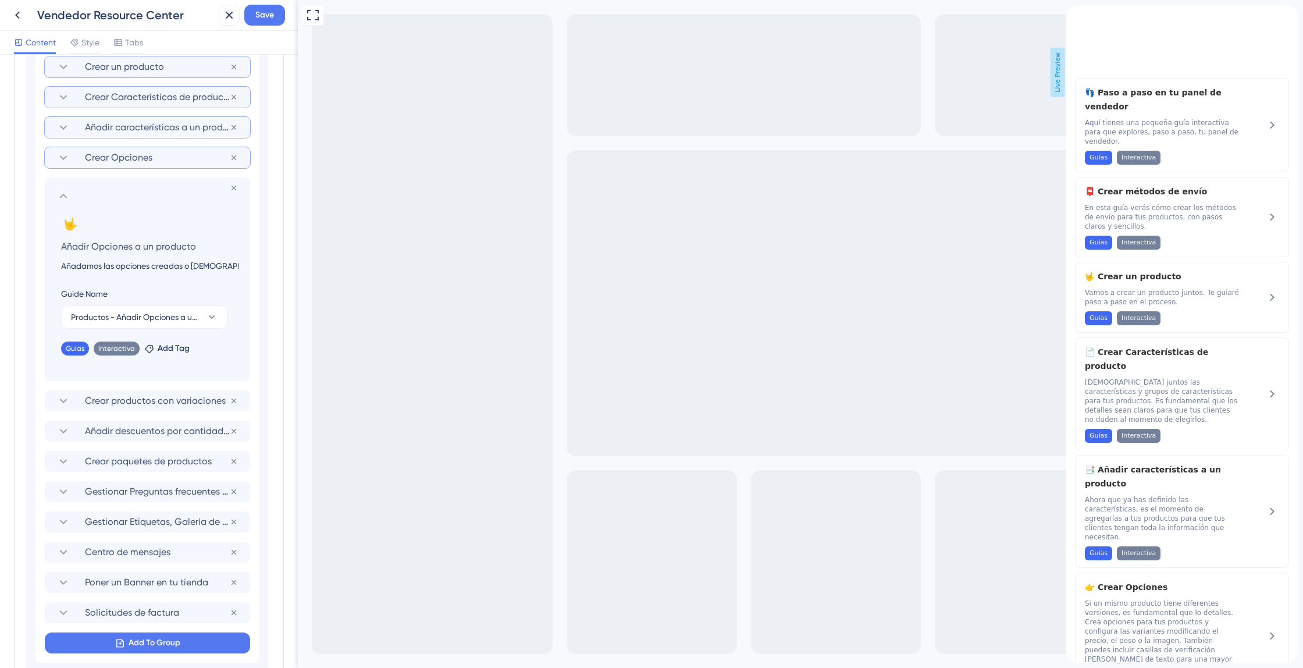
click at [151, 269] on input "Añadamos las opciones creadas o creemos opciones a tus productos. Cómo peso, sa…" at bounding box center [150, 266] width 196 height 14
paste input "hora, es el momento de añadir opciones a tus productos, como peso o sabores, pa…"
type input "Ahora, es el momento de añadir opciones a tus productos, como peso o sabores, p…"
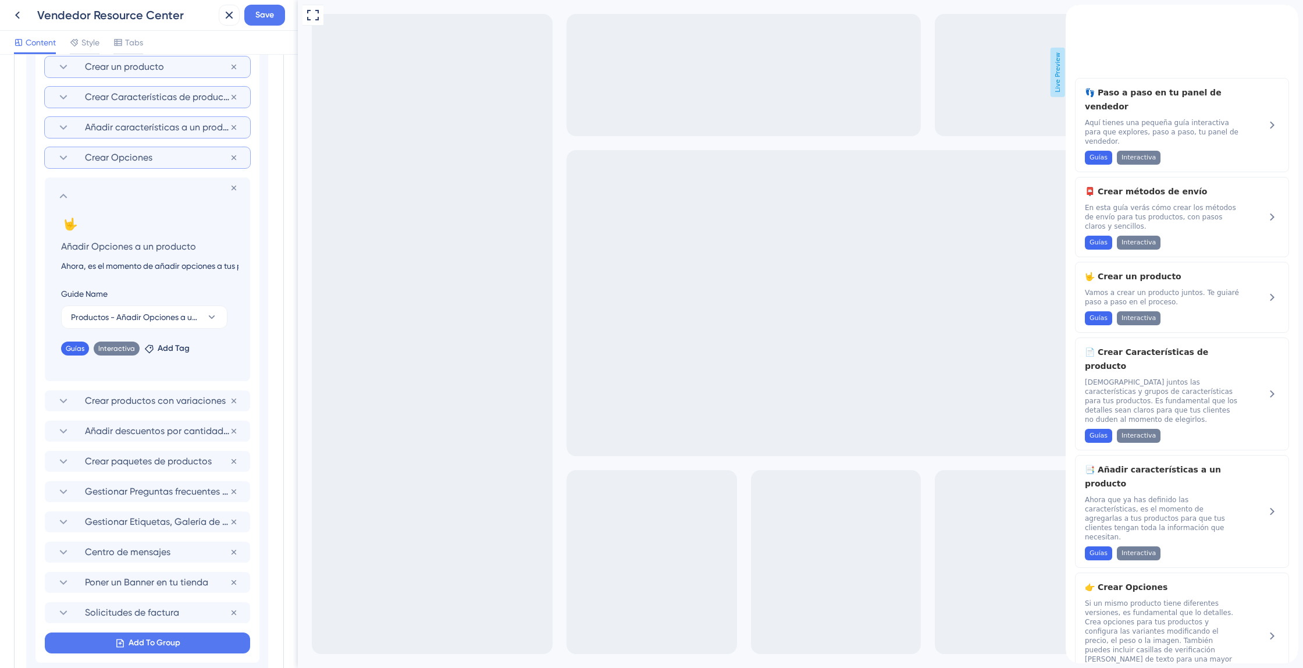
scroll to position [0, 556]
click at [150, 399] on span "Crear productos con variaciones" at bounding box center [157, 401] width 145 height 14
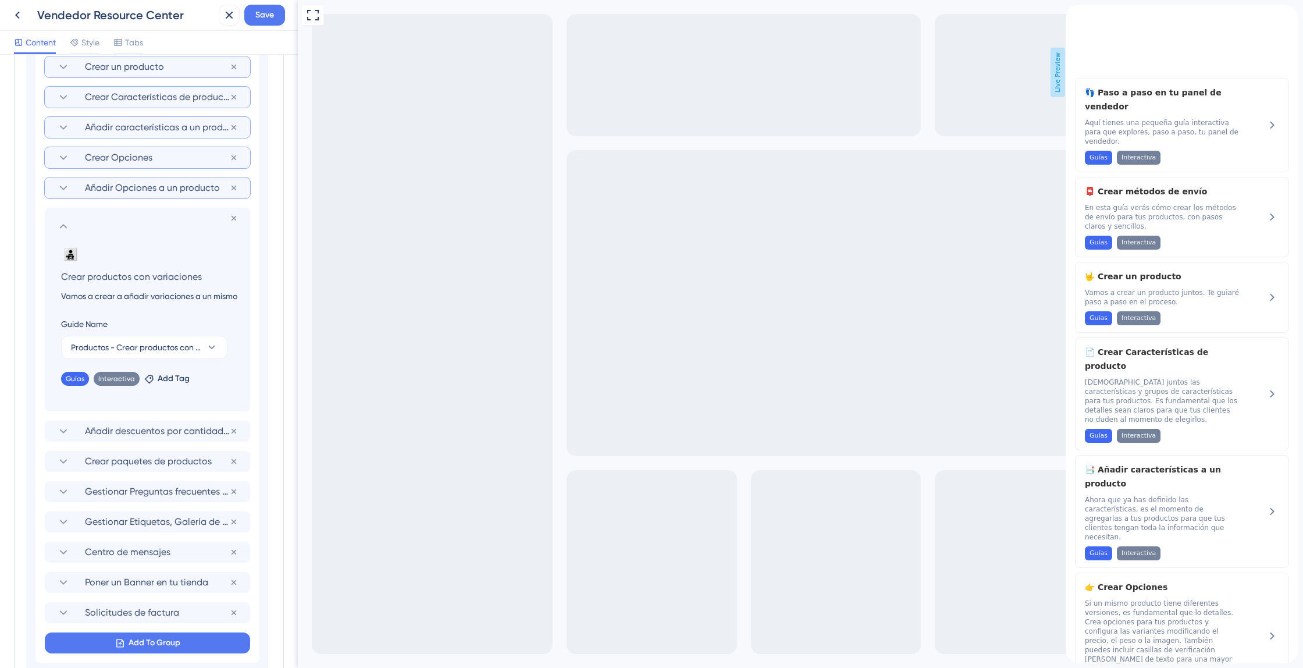
click at [146, 291] on input "Vamos a crear a añadir variaciones a un mismo producto pero teniendo un total c…" at bounding box center [150, 296] width 196 height 14
drag, startPoint x: 146, startPoint y: 291, endPoint x: 151, endPoint y: 294, distance: 6.3
click at [146, 291] on input "Vamos a crear a añadir variaciones a un mismo producto pero teniendo un total c…" at bounding box center [150, 296] width 196 height 14
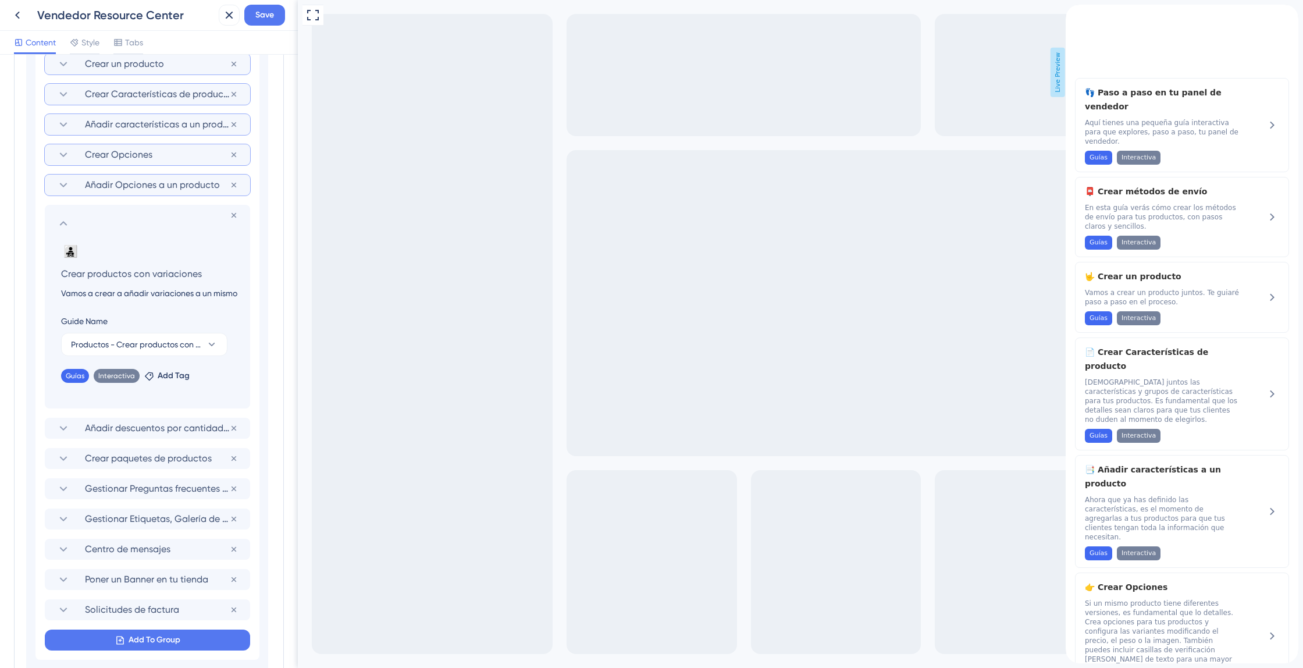
paste input "Ahora vamos a añadir variaciones a un producto. Este paso te dará control total…"
type input "Ahora vamos a añadir variaciones a un producto. Este paso te dará control total…"
click at [182, 426] on span "Añadir descuentos por cantidad a un producto" at bounding box center [157, 428] width 145 height 14
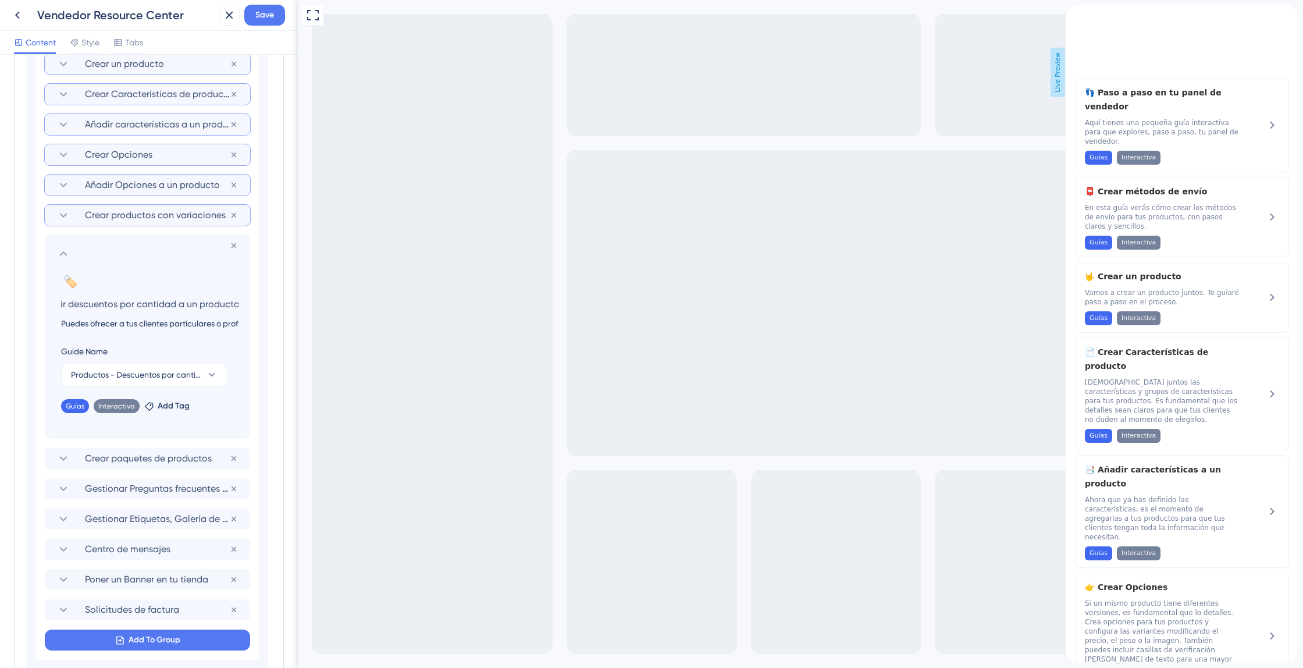
scroll to position [0, 0]
click at [197, 325] on input "Puedes ofrecer a tus clientes particulares o profesionales, descuentos por cant…" at bounding box center [150, 324] width 196 height 14
paste input "Ofrece a tus clientes, ya sean particulares o profesionales, descuentos por can…"
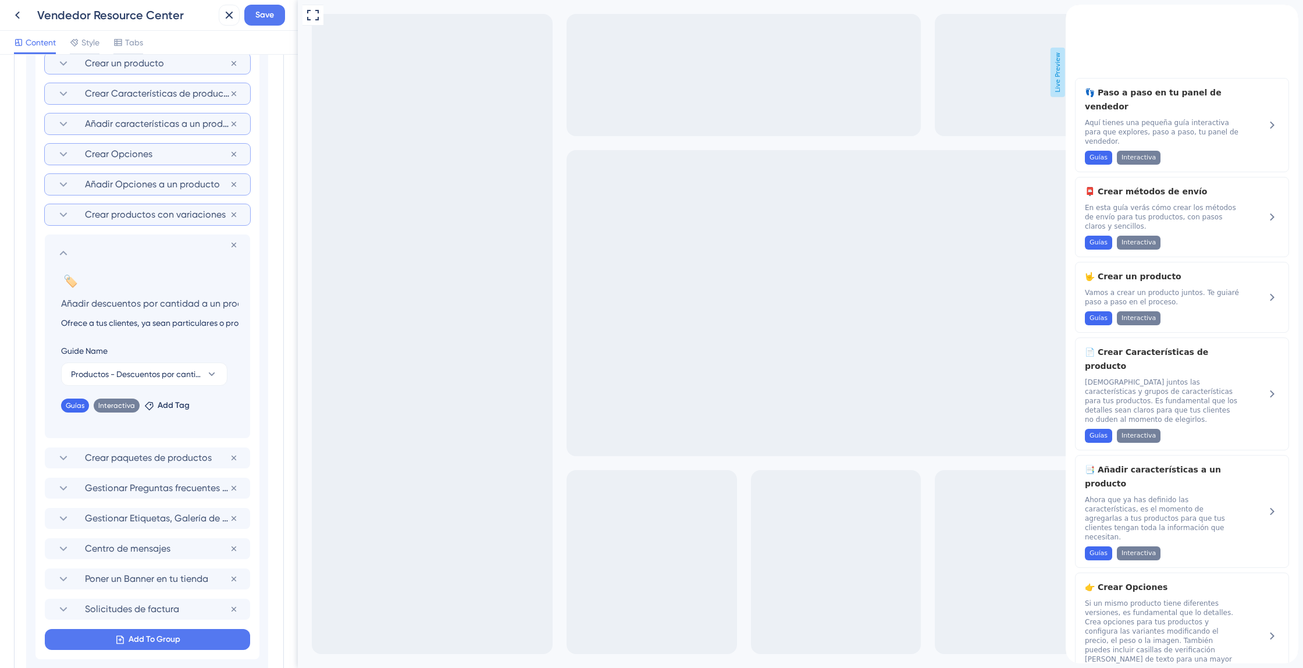
drag, startPoint x: 198, startPoint y: 325, endPoint x: 0, endPoint y: 312, distance: 198.8
click at [0, 312] on div "Resource Center Header Title Bienvenido a Marktz 👋 6 Bienvenido a Marktz 👋 Subt…" at bounding box center [149, 361] width 298 height 613
type input "Ofrece a tus clientes, ya sean particulares o profesionales, descuentos por can…"
click at [144, 453] on span "Crear paquetes de productos" at bounding box center [157, 458] width 145 height 14
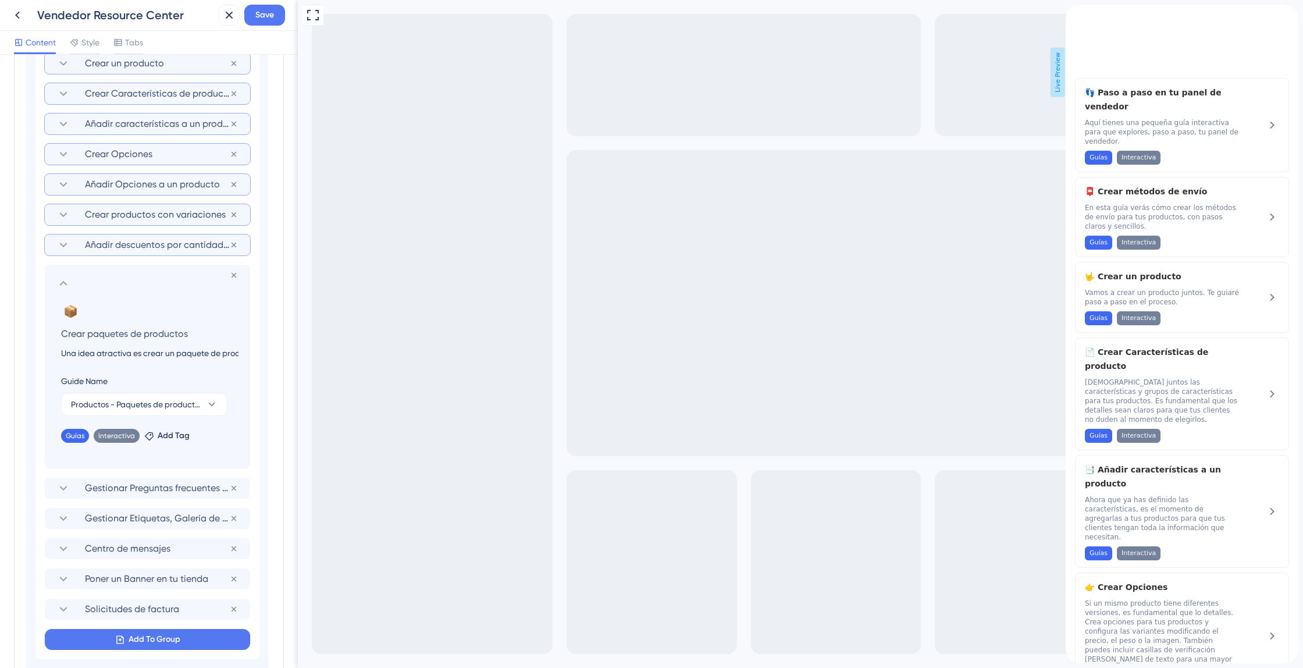
click at [138, 358] on input "Una idea atractiva es crear un paquete de productos en el que puedas hacer un p…" at bounding box center [150, 353] width 196 height 14
paste input "Crear paquetes de productos es una excelente manera de animar a tus clientes a …"
type input "Crear paquetes de productos es una excelente manera de animar a tus clientes a …"
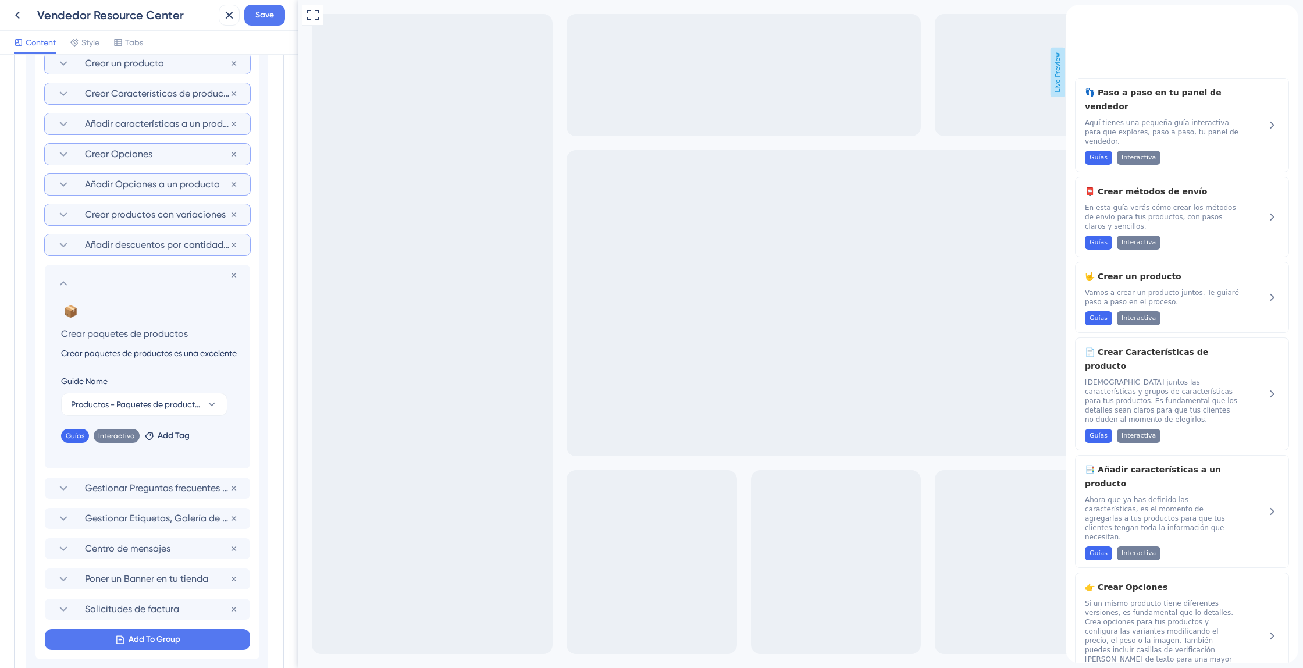
scroll to position [0, 857]
click at [172, 485] on span "Gestionar Preguntas frecuentes a un producto" at bounding box center [157, 488] width 145 height 14
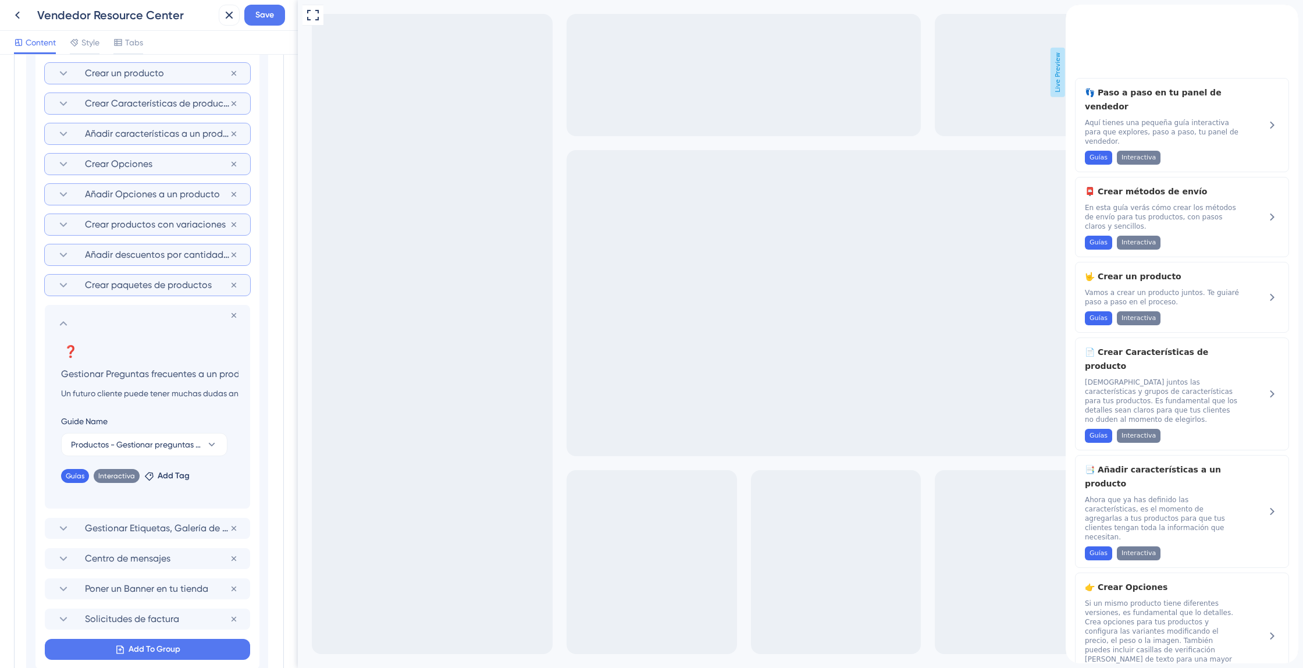
scroll to position [660, 0]
click at [119, 401] on div "❓ Change emoji Remove emoji Gestionar Preguntas frecuentes a un producto Un fut…" at bounding box center [147, 426] width 182 height 166
click at [120, 397] on input "Un futuro cliente puede tener muchas dudas antes de comprarte un producto, vamo…" at bounding box center [150, 394] width 196 height 14
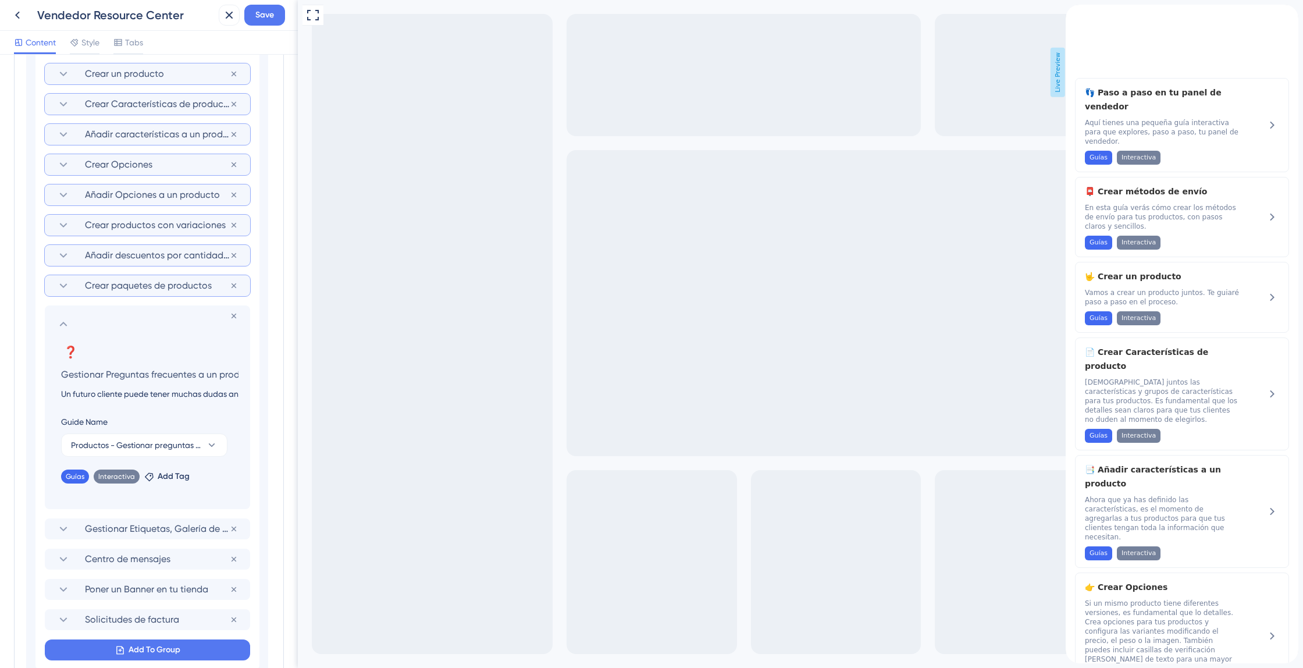
click at [120, 397] on input "Un futuro cliente puede tener muchas dudas antes de comprarte un producto, vamo…" at bounding box center [150, 394] width 196 height 14
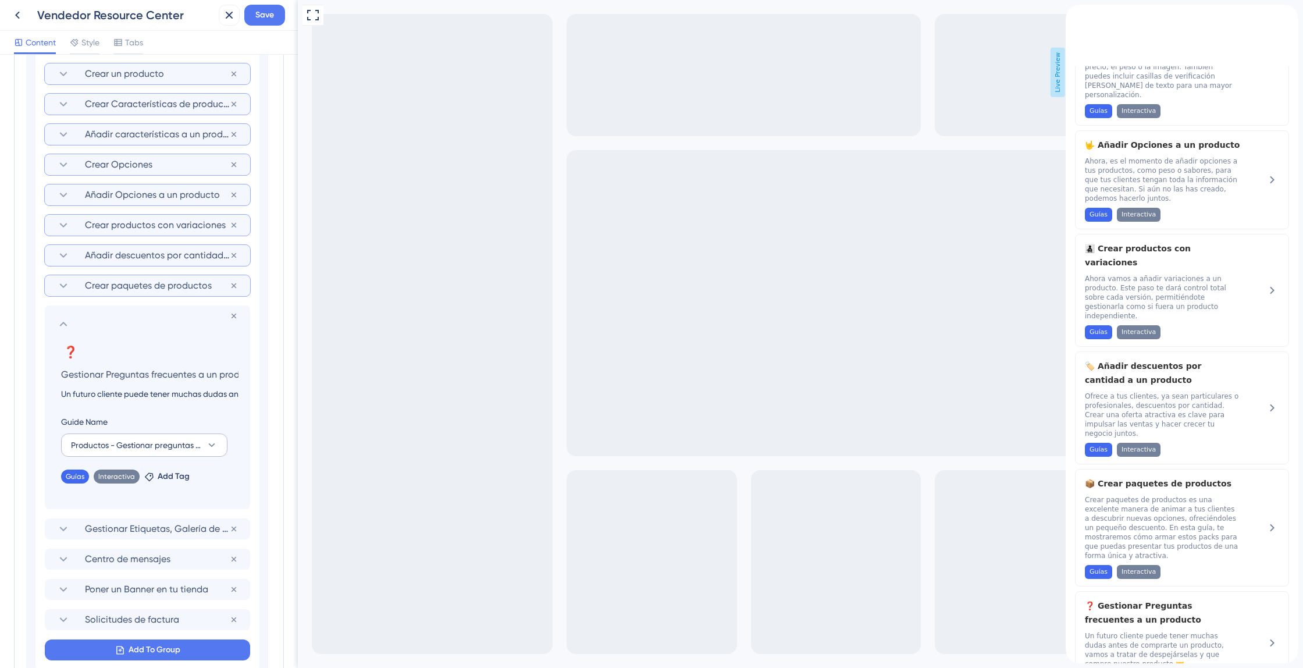
scroll to position [660, 0]
click at [162, 398] on input "Un futuro cliente puede tener muchas dudas antes de comprarte un producto, vamo…" at bounding box center [150, 395] width 196 height 14
click at [161, 398] on input "Un futuro cliente puede tener muchas dudas antes de comprarte un producto, vamo…" at bounding box center [150, 395] width 196 height 14
paste input "Es normal que un futuro cliente tenga dudas antes de comprar. Nuestro objetivo …"
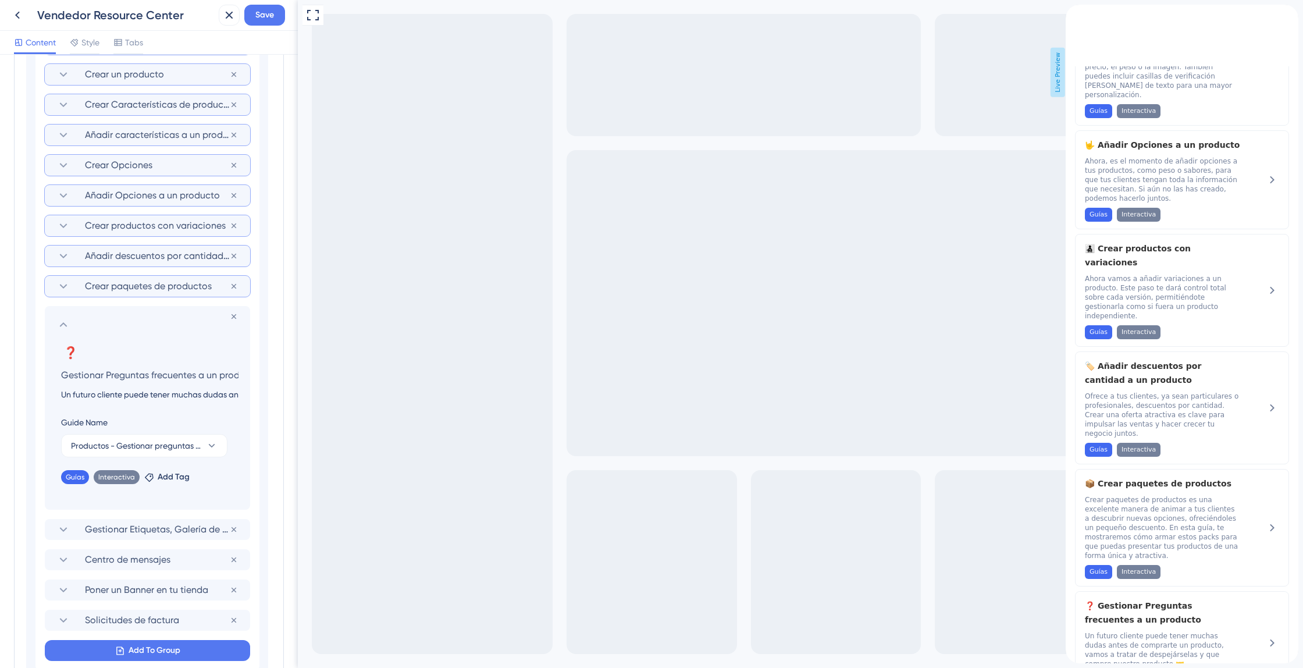
type input "Es normal que un futuro cliente tenga dudas antes de comprar. Nuestro objetivo …"
drag, startPoint x: 161, startPoint y: 398, endPoint x: 18, endPoint y: 389, distance: 143.4
click at [0, 382] on div "Resource Center Header Title Bienvenido a Marktz 👋 6 Bienvenido a Marktz 👋 Subt…" at bounding box center [149, 361] width 298 height 613
click at [145, 530] on span "Gestionar Etiquetas, Galería de videos del producto, Stickers, Productos relaci…" at bounding box center [157, 530] width 145 height 14
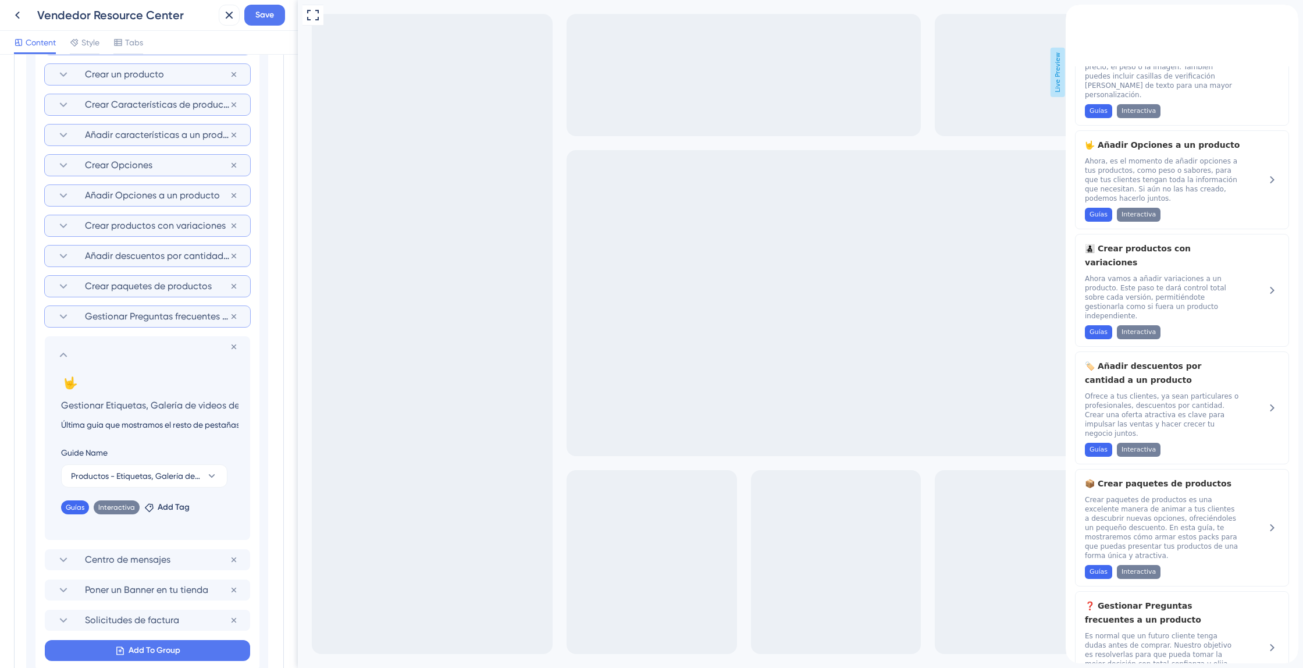
click at [134, 422] on input "Última guía que mostramos el resto de pestañas restantes en la creación del pro…" at bounding box center [150, 425] width 196 height 14
click at [132, 425] on input "Última guía que mostramos el resto de pestañas restantes en la creación del pro…" at bounding box center [150, 425] width 196 height 14
paste input "Es normal que un futuro cliente tenga dudas antes de comprar. Nuestro objetivo …"
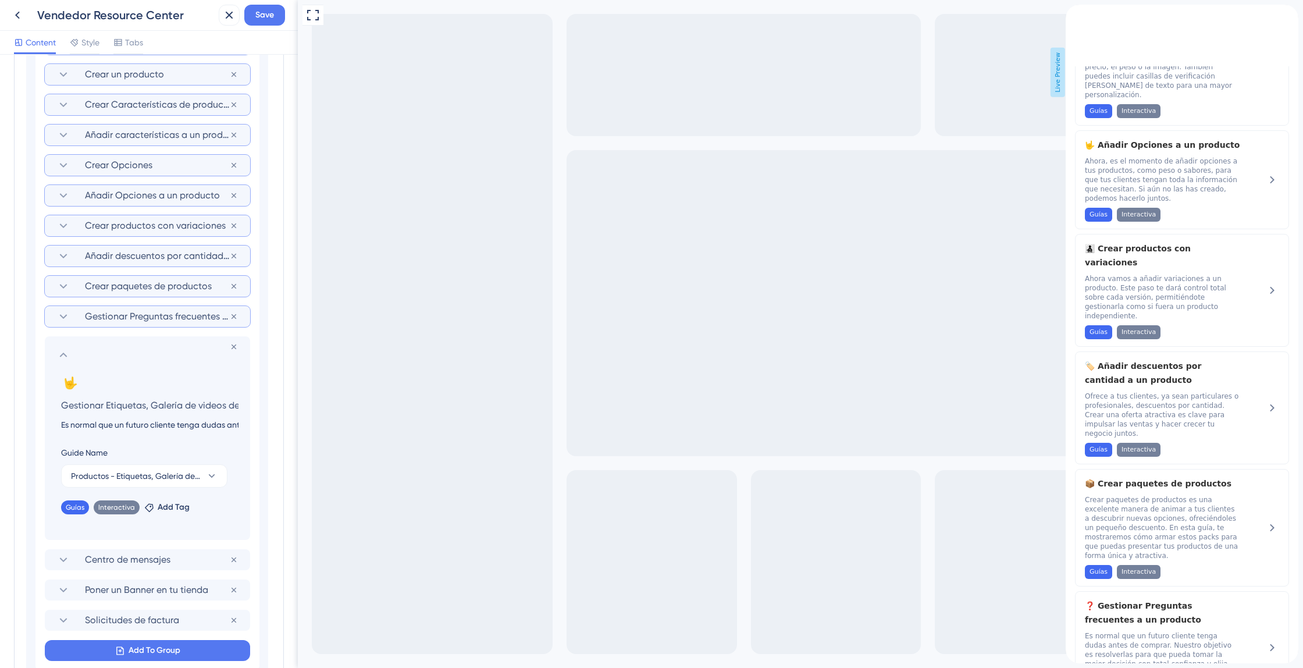
scroll to position [0, 499]
type input "Última guía que mostramos el resto de pestañas restantes en la creación del pro…"
click at [145, 421] on input "Última guía que mostramos el resto de pestañas restantes en la creación del pro…" at bounding box center [150, 425] width 196 height 14
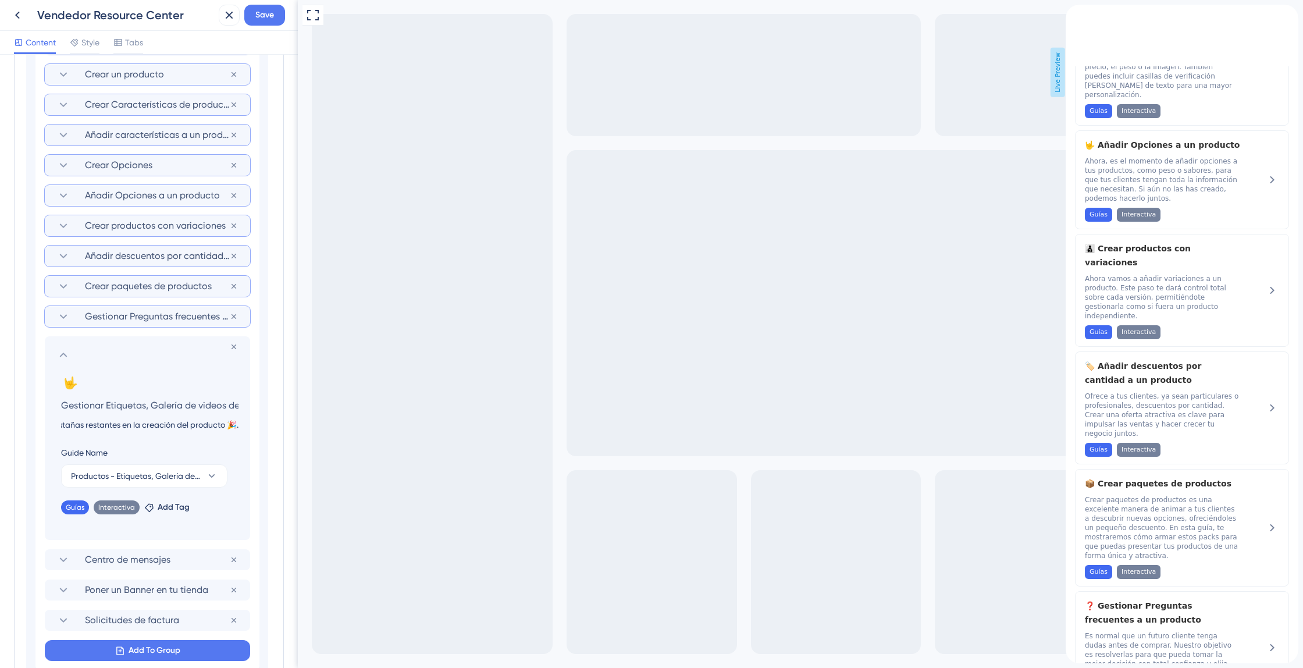
click at [145, 421] on input "Última guía que mostramos el resto de pestañas restantes en la creación del pro…" at bounding box center [150, 425] width 196 height 14
click at [150, 406] on input "Gestionar Etiquetas, Galería de videos del producto, Stickers, Productos relaci…" at bounding box center [150, 405] width 196 height 16
click at [154, 423] on input "Última guía que mostramos el resto de pestañas restantes en la creación del pro…" at bounding box center [150, 425] width 196 height 14
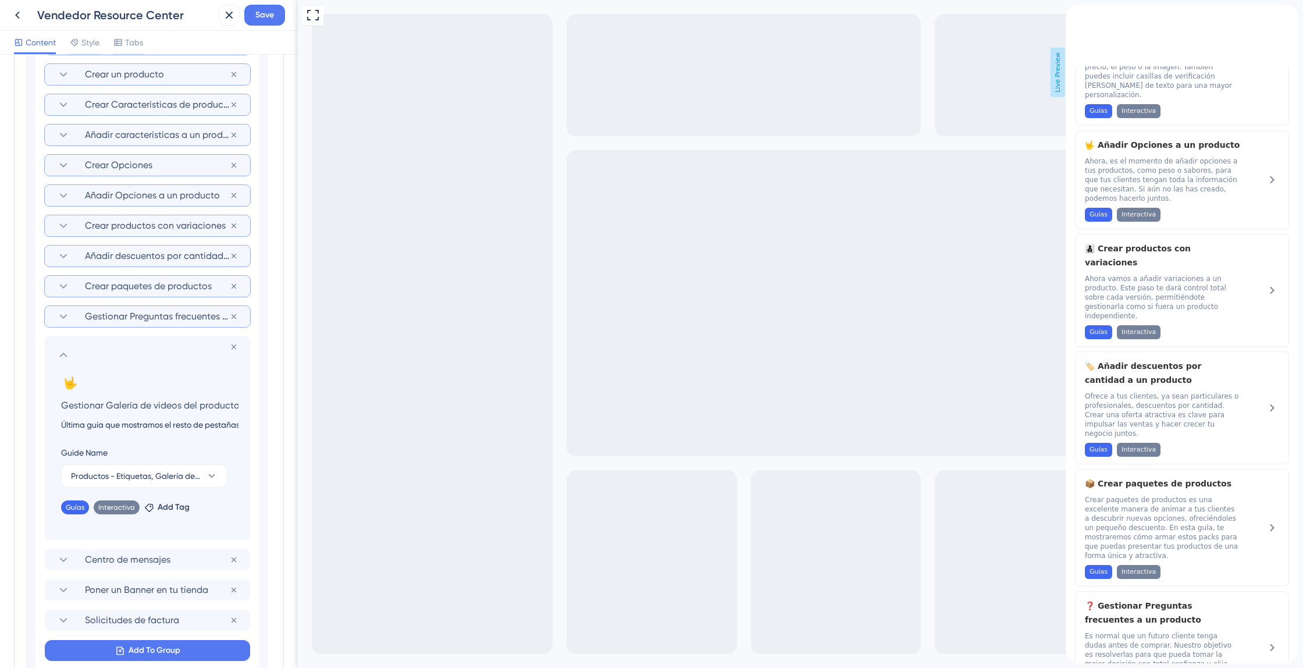
click at [154, 423] on input "Última guía que mostramos el resto de pestañas restantes en la creación del pro…" at bounding box center [150, 425] width 196 height 14
type input "Gestionar Galería de videos del producto, Stickers, Productos relacionados y Re…"
click at [152, 424] on input "Última guía que mostramos el resto de pestañas restantes en la creación del pro…" at bounding box center [150, 425] width 196 height 14
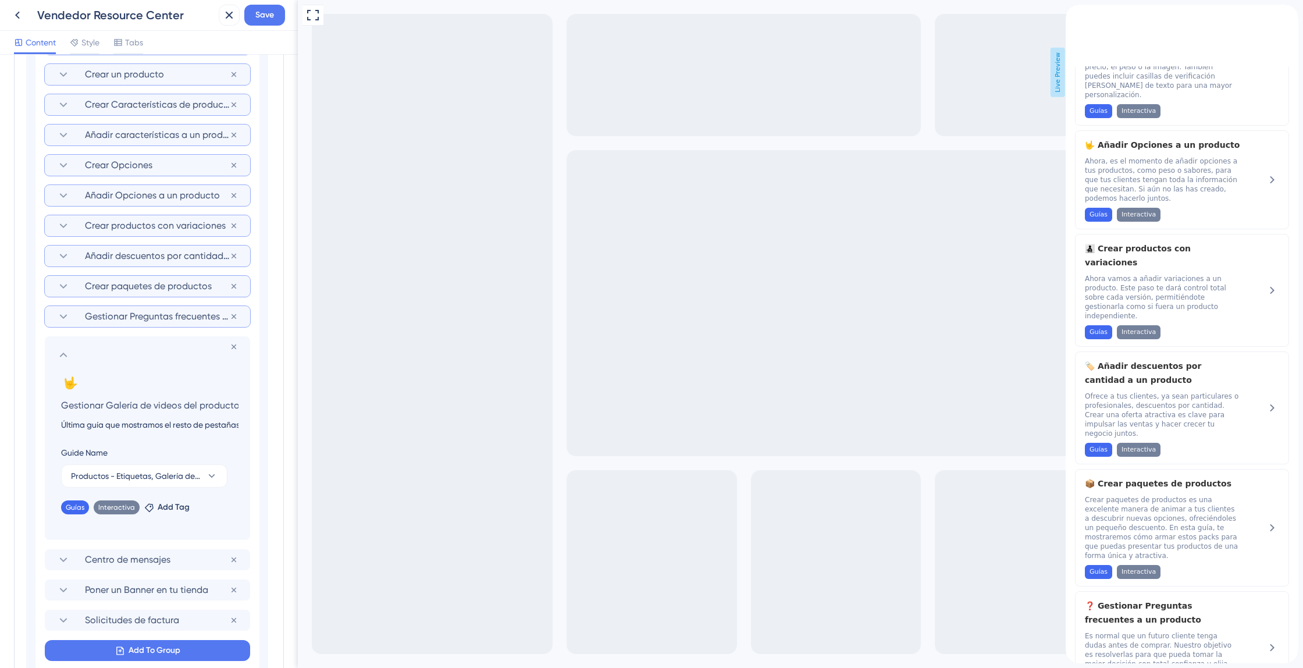
click at [152, 424] on input "Última guía que mostramos el resto de pestañas restantes en la creación del pro…" at bounding box center [150, 425] width 196 height 14
click at [174, 424] on input "Última guía que mostramos el resto de pestañas restantes en la creación del pro…" at bounding box center [150, 425] width 196 height 14
drag, startPoint x: 156, startPoint y: 424, endPoint x: 8, endPoint y: 404, distance: 149.7
click at [0, 406] on div "Resource Center Header Title Bienvenido a Marktz 👋 6 Bienvenido a Marktz 👋 Subt…" at bounding box center [149, 361] width 298 height 613
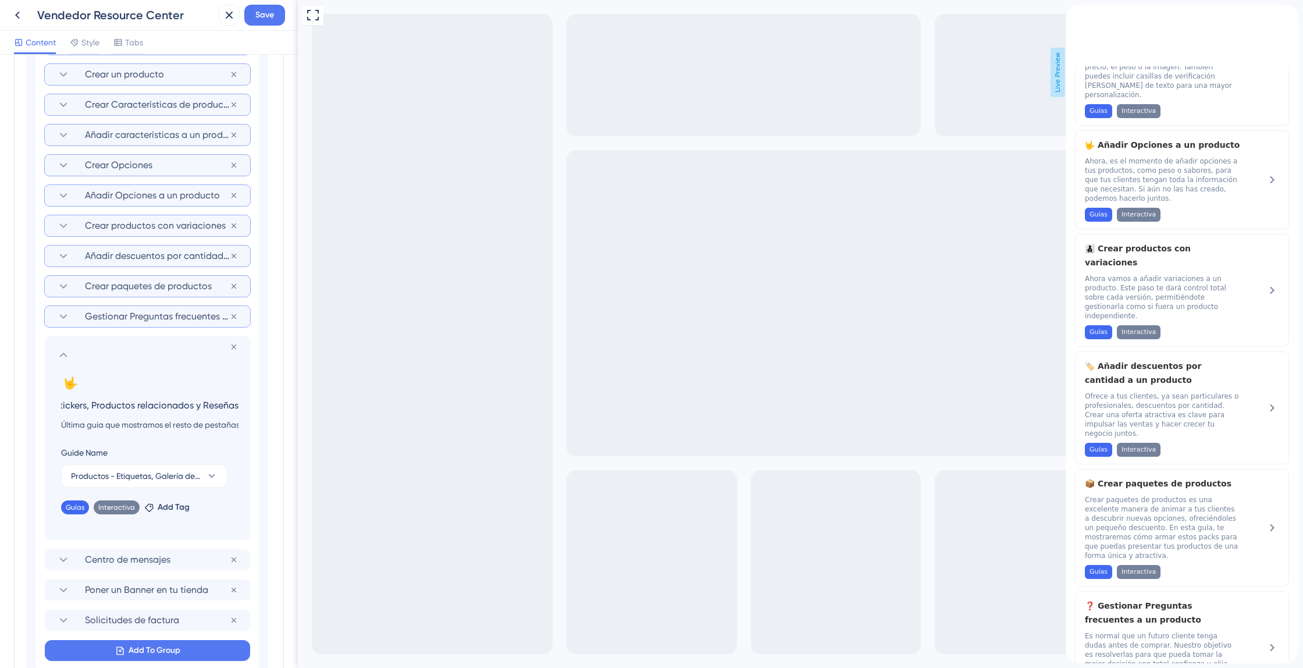
drag, startPoint x: 409, startPoint y: 404, endPoint x: 310, endPoint y: 412, distance: 99.8
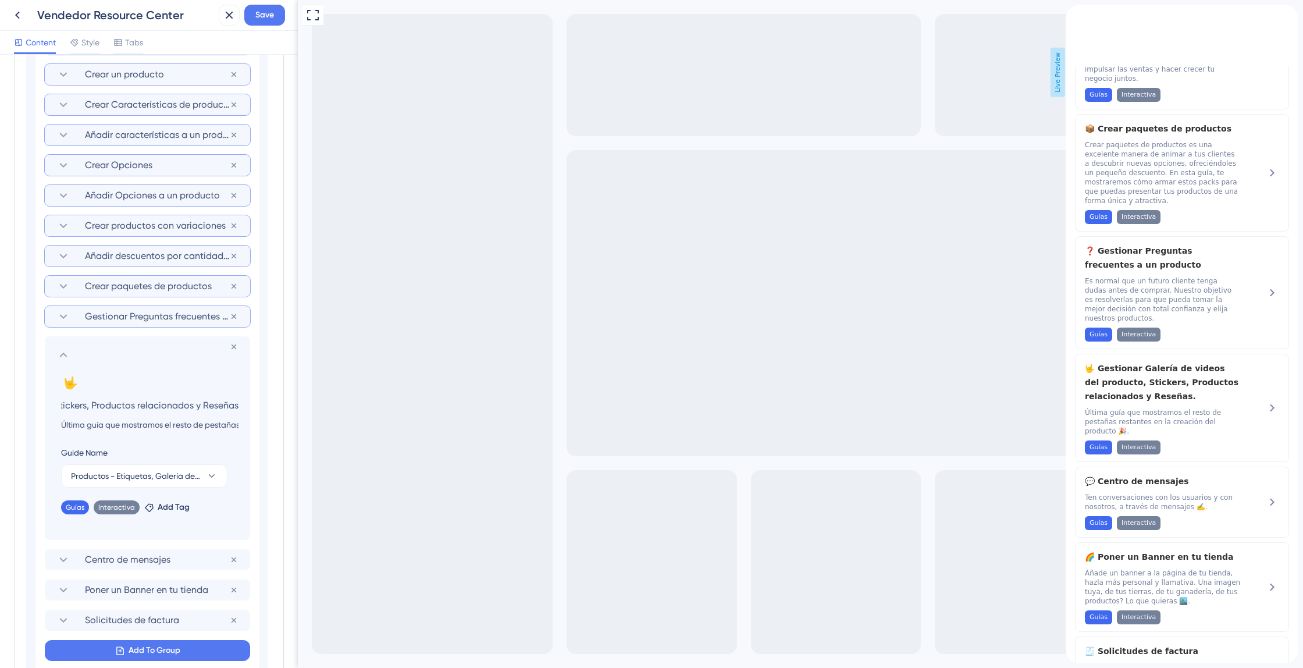
scroll to position [0, 0]
click at [163, 432] on div "🤟 Change emoji Remove emoji Gestionar Galería de videos del producto, Stickers,…" at bounding box center [147, 457] width 182 height 166
click at [168, 427] on input "Última guía que mostramos el resto de pestañas restantes en la creación del pro…" at bounding box center [150, 425] width 196 height 14
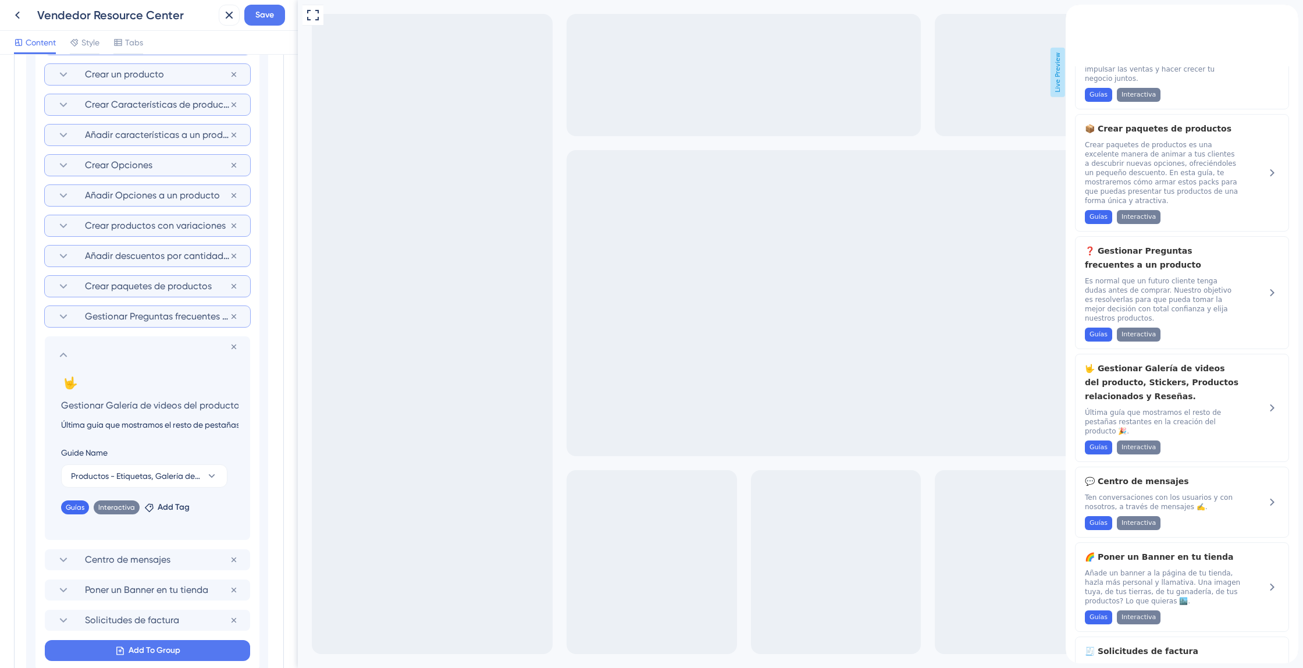
click at [168, 427] on input "Última guía que mostramos el resto de pestañas restantes en la creación del pro…" at bounding box center [150, 425] width 196 height 14
drag, startPoint x: 159, startPoint y: 423, endPoint x: 131, endPoint y: 424, distance: 28.5
click at [131, 424] on input "Última guía que mostramos el resto de pestañas restantes en la creación del pro…" at bounding box center [150, 425] width 196 height 14
click at [159, 425] on input "Última guía que mostramos el resto de pestañas restantes en la creación del pro…" at bounding box center [150, 425] width 196 height 14
click at [165, 424] on input "Última guía que mostramos el resto de pestañas restantes en la creación del pro…" at bounding box center [150, 425] width 196 height 14
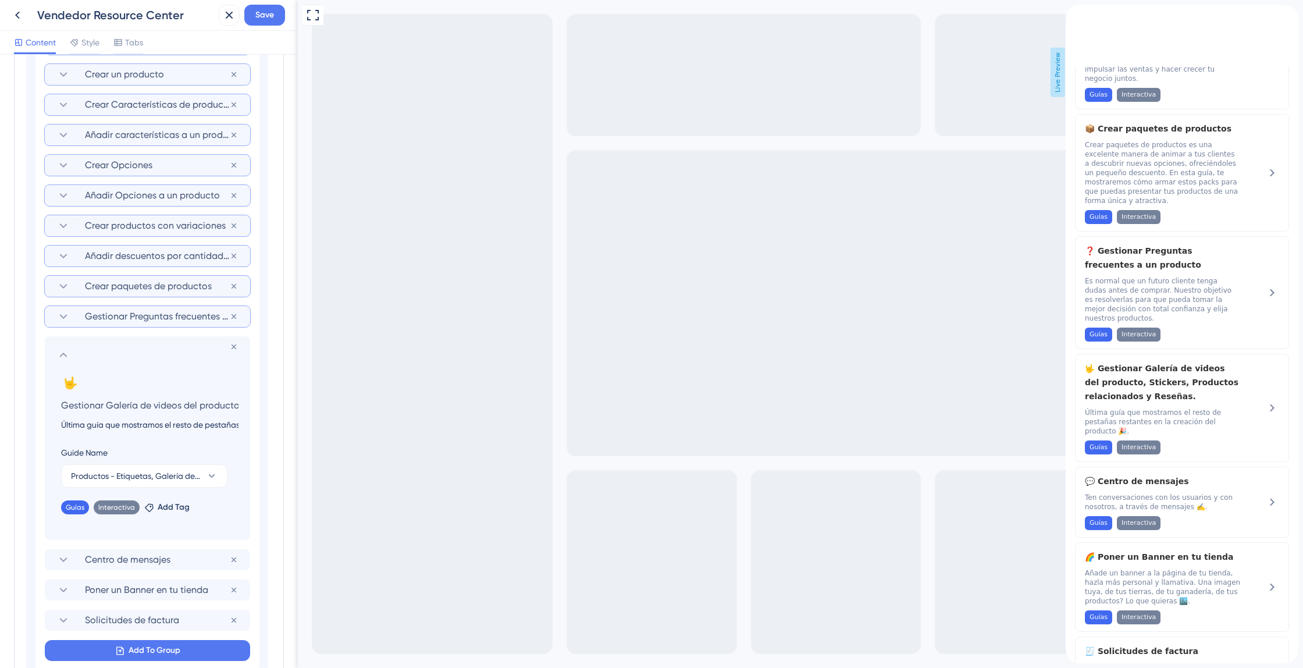
drag, startPoint x: 165, startPoint y: 424, endPoint x: 54, endPoint y: 423, distance: 111.1
click at [54, 423] on input "Última guía que mostramos el resto de pestañas restantes en la creación del pro…" at bounding box center [150, 425] width 196 height 14
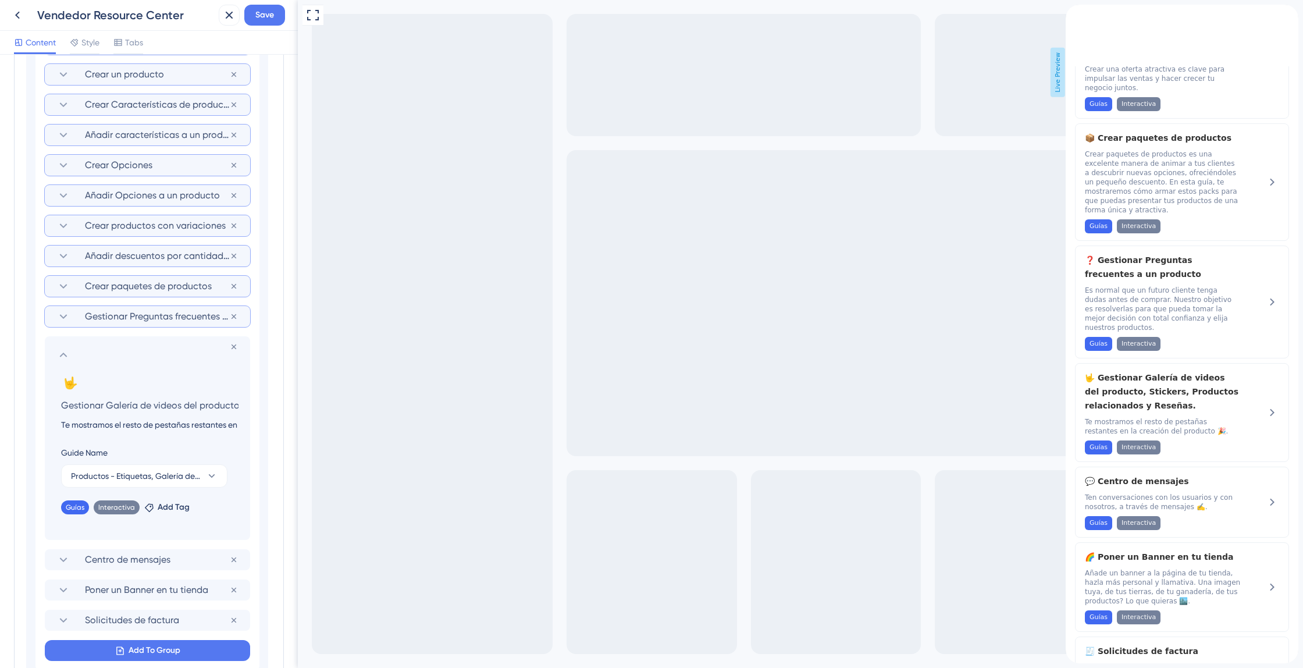
click at [81, 427] on input "Te mostramos el resto de pestañas restantes en la creación del producto 🎉." at bounding box center [150, 425] width 196 height 14
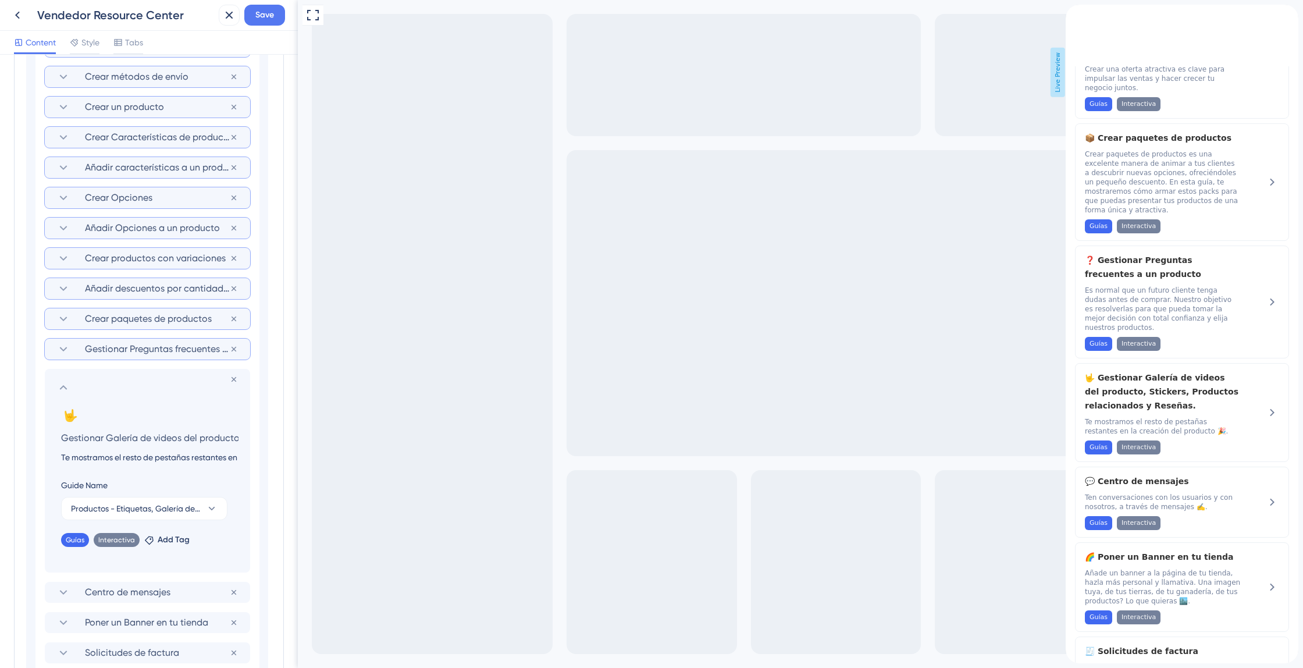
scroll to position [624, 0]
paste input "Para finalizar, te guiaremos por las últimas pestañas en la creación de tu prod…"
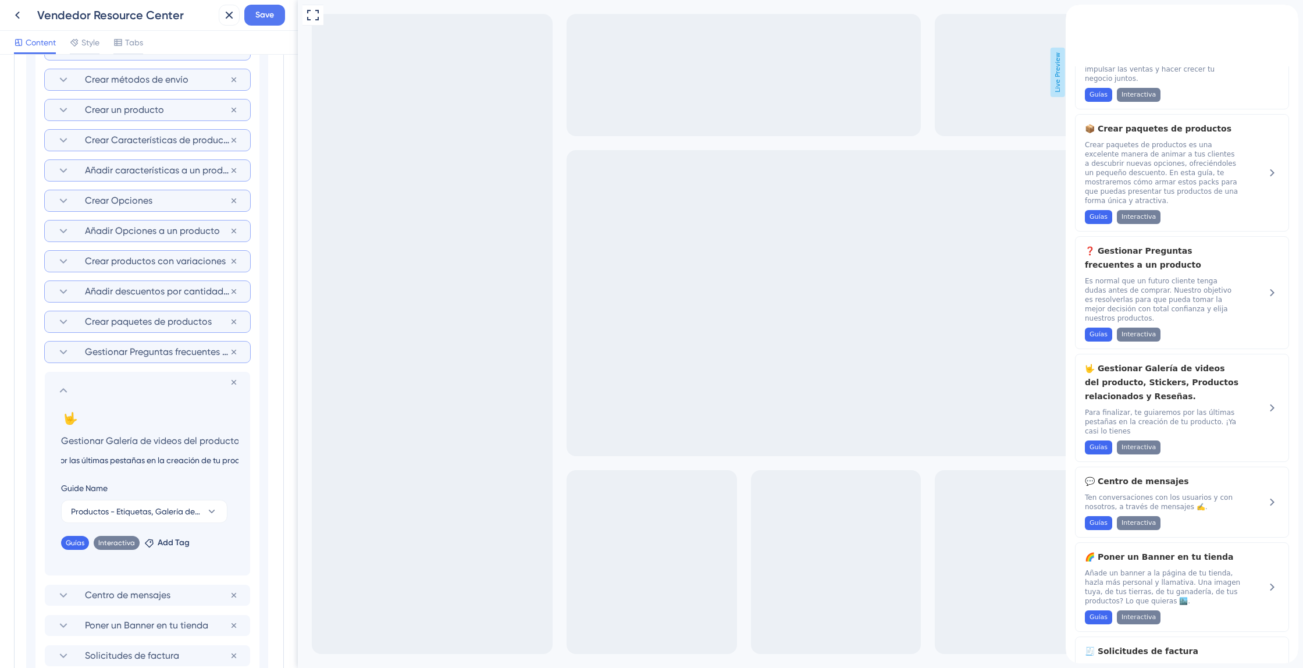
scroll to position [0, 195]
drag, startPoint x: 475, startPoint y: 462, endPoint x: 303, endPoint y: 464, distance: 171.7
drag, startPoint x: 244, startPoint y: 463, endPoint x: 256, endPoint y: 466, distance: 12.4
click at [244, 463] on input "Para finalizar, te guiaremos por las últimas pestañas en la creación de tu prod…" at bounding box center [150, 460] width 196 height 14
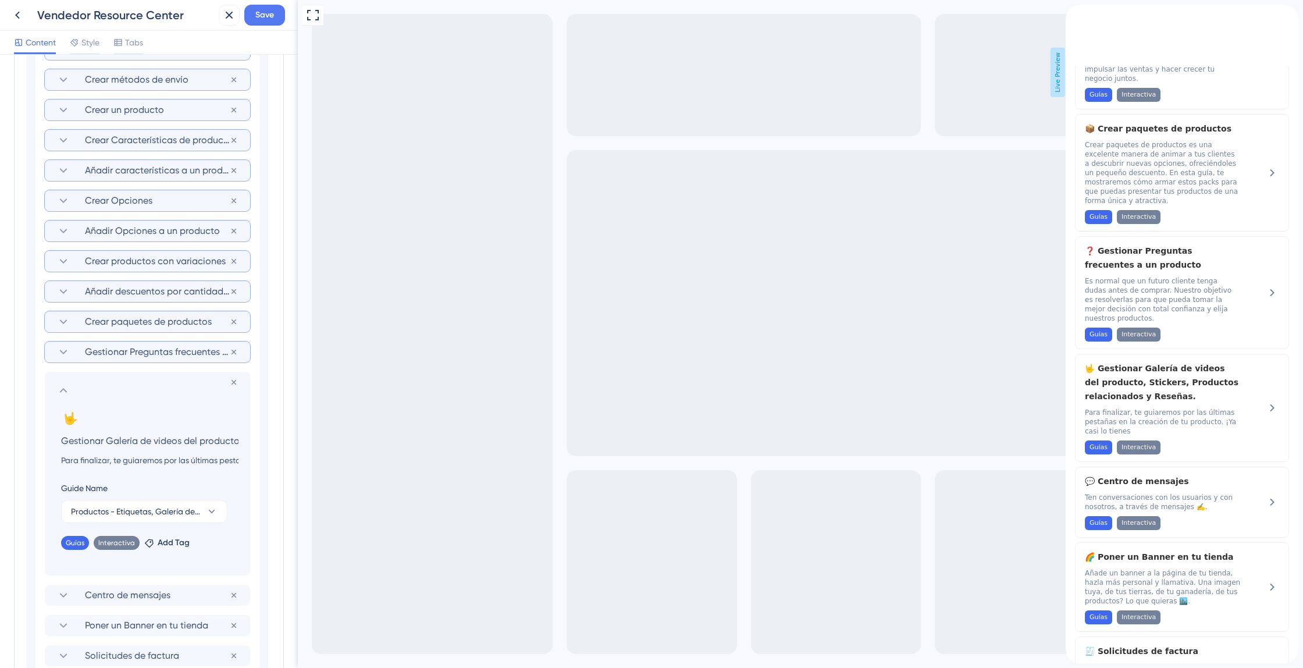
click at [131, 453] on section "🤟 Change emoji Remove emoji Gestionar Galería de videos del producto, Stickers,…" at bounding box center [149, 438] width 177 height 58
click at [128, 458] on input "Para finalizar, te guiaremos por las últimas pestañas en la creación de tu prod…" at bounding box center [150, 460] width 196 height 14
paste input "!"
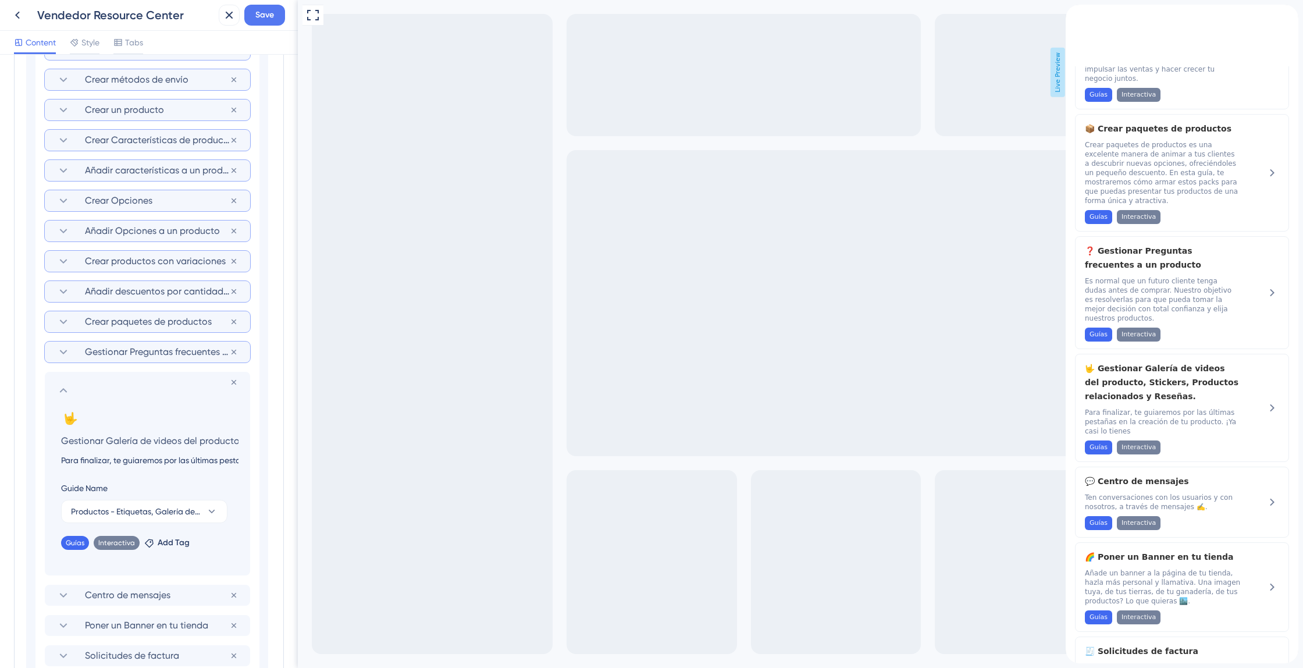
type input "Para finalizar, te guiaremos por las últimas pestañas en la creación de tu prod…"
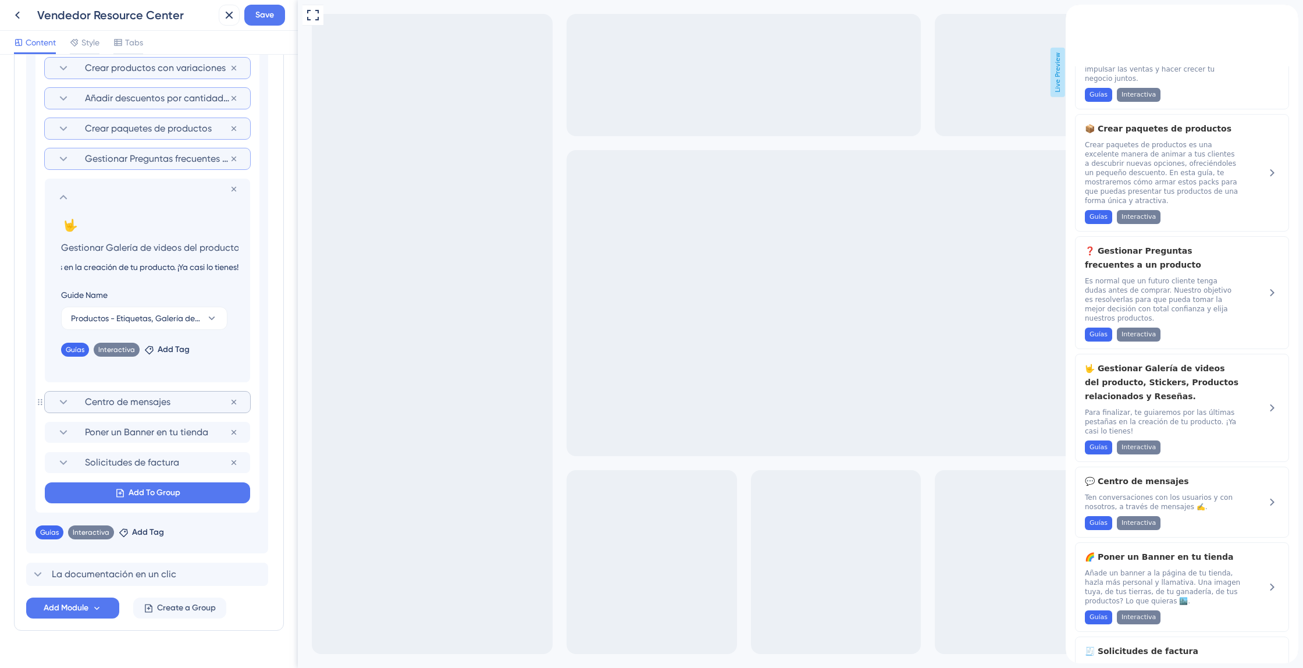
scroll to position [815, 0]
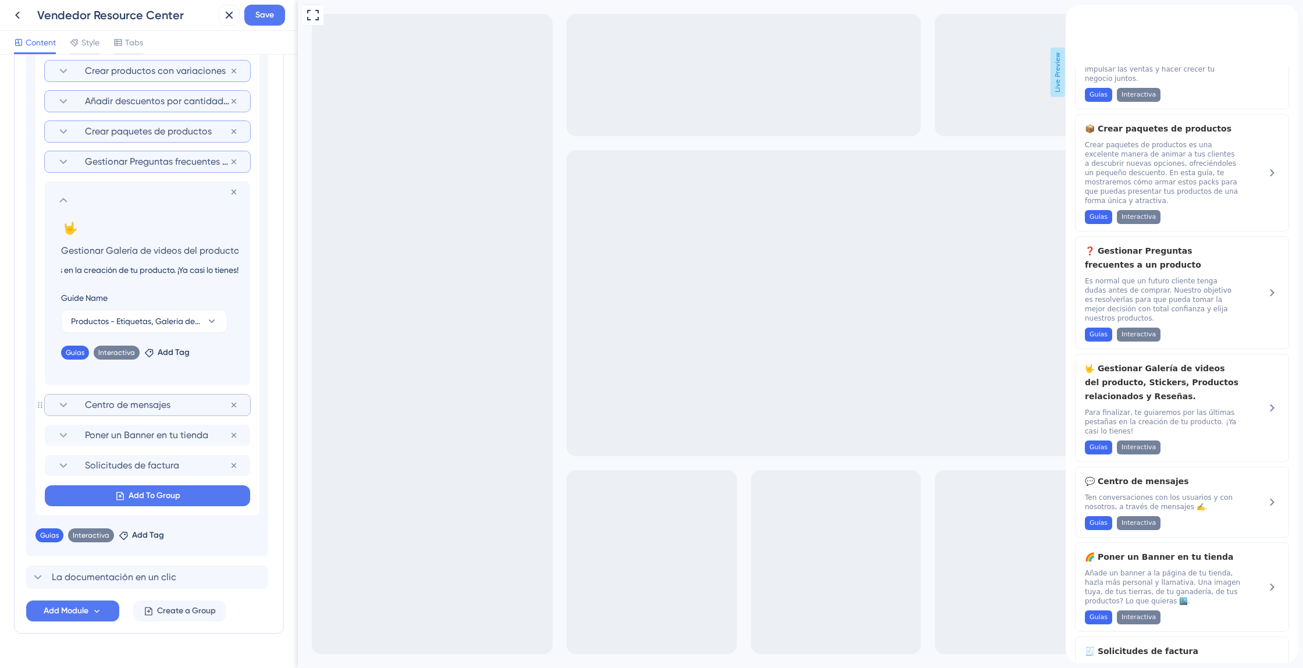
click at [138, 402] on span "Centro de mensajes" at bounding box center [157, 405] width 145 height 14
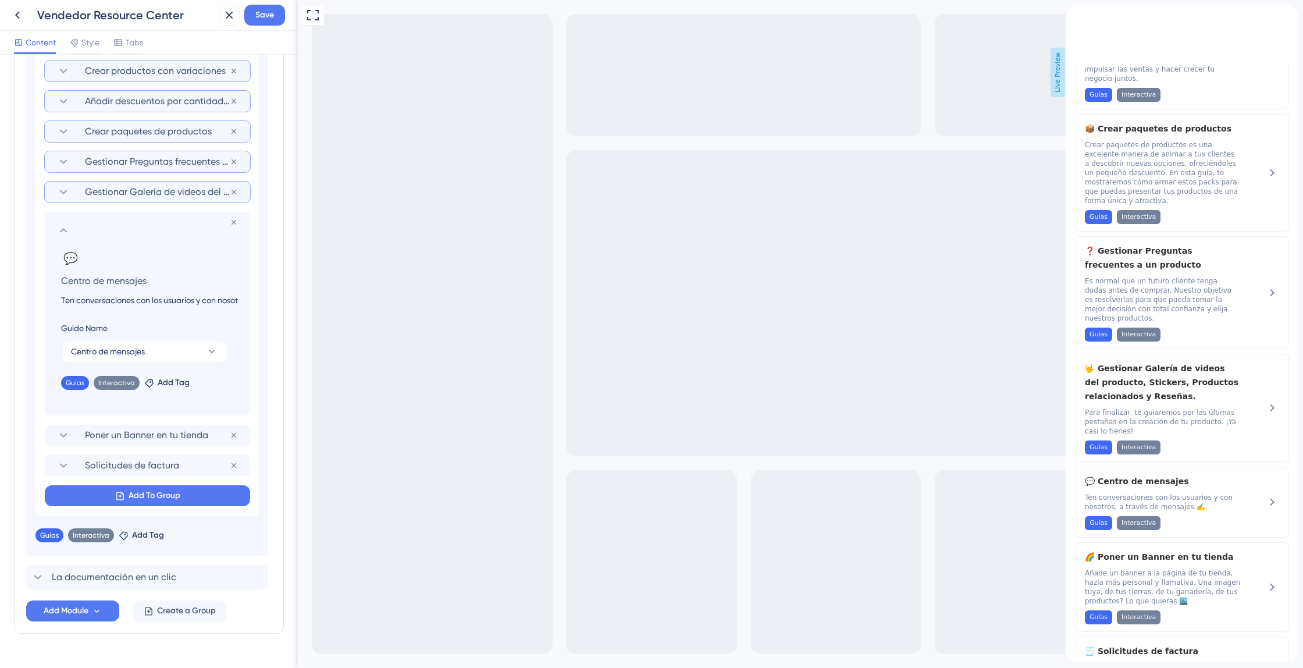
click at [129, 301] on input "Ten conversaciones con los usuarios y con nosotros, a través de mensajes ✍️." at bounding box center [150, 300] width 196 height 14
paste input "Mantén una comunicación fluida con tus clientes y con nosotros a través de mens…"
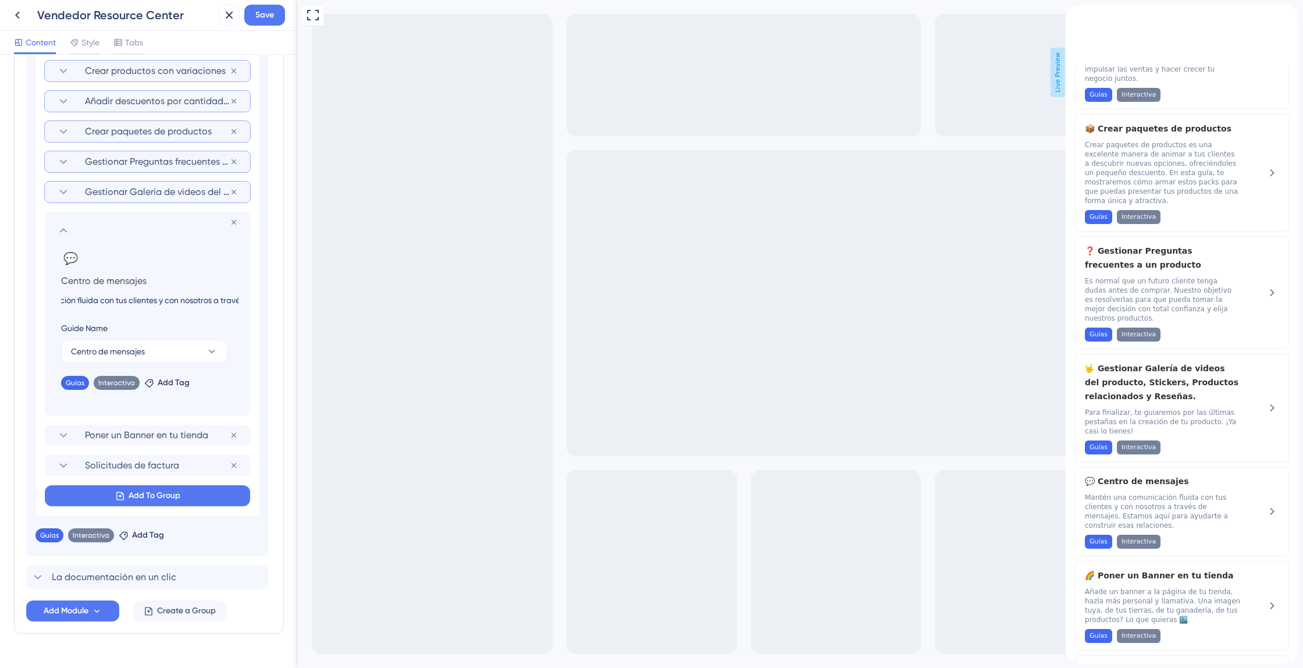
scroll to position [0, 177]
drag, startPoint x: 143, startPoint y: 298, endPoint x: 228, endPoint y: 299, distance: 85.5
click at [228, 299] on input "Mantén una comunicación fluida con tus clientes y con nosotros a través de mens…" at bounding box center [150, 300] width 196 height 14
click at [209, 299] on input "Mantén una comunicación fluida con tus clientes y con nosotros a través de mens…" at bounding box center [150, 300] width 196 height 14
drag, startPoint x: 504, startPoint y: 299, endPoint x: 461, endPoint y: 310, distance: 44.5
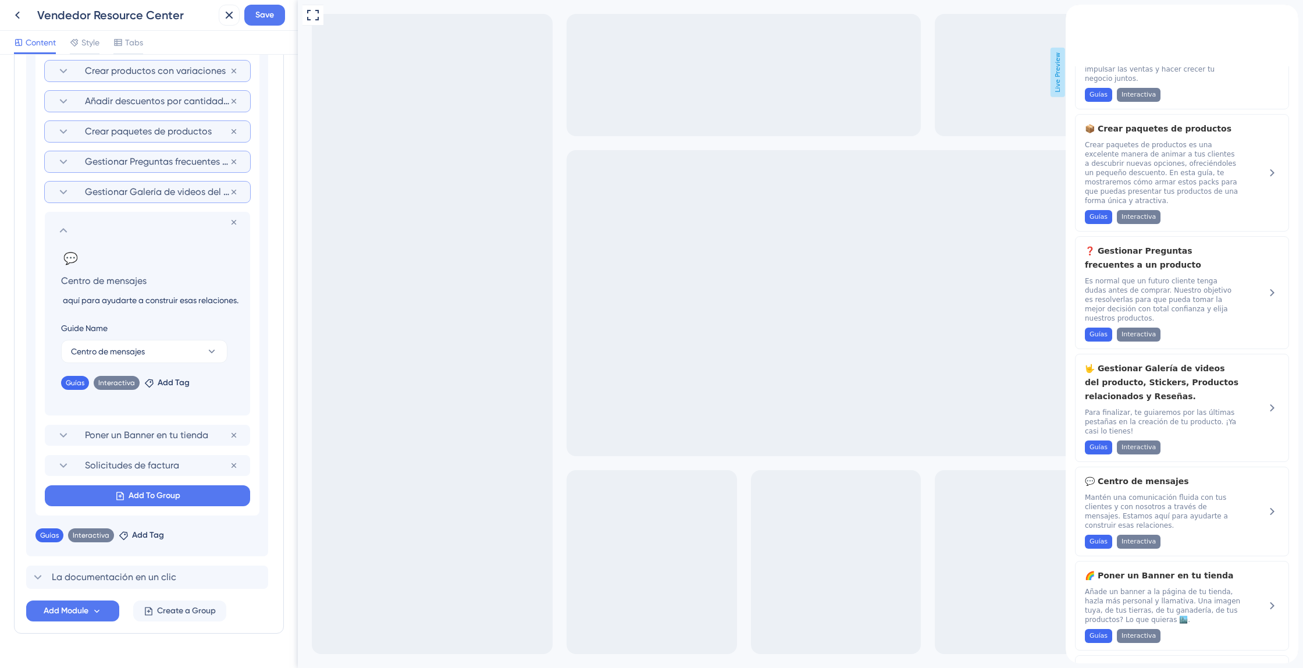
type input "Mantén una comunicación fluida con tus clientes y con nosotros a través de mens…"
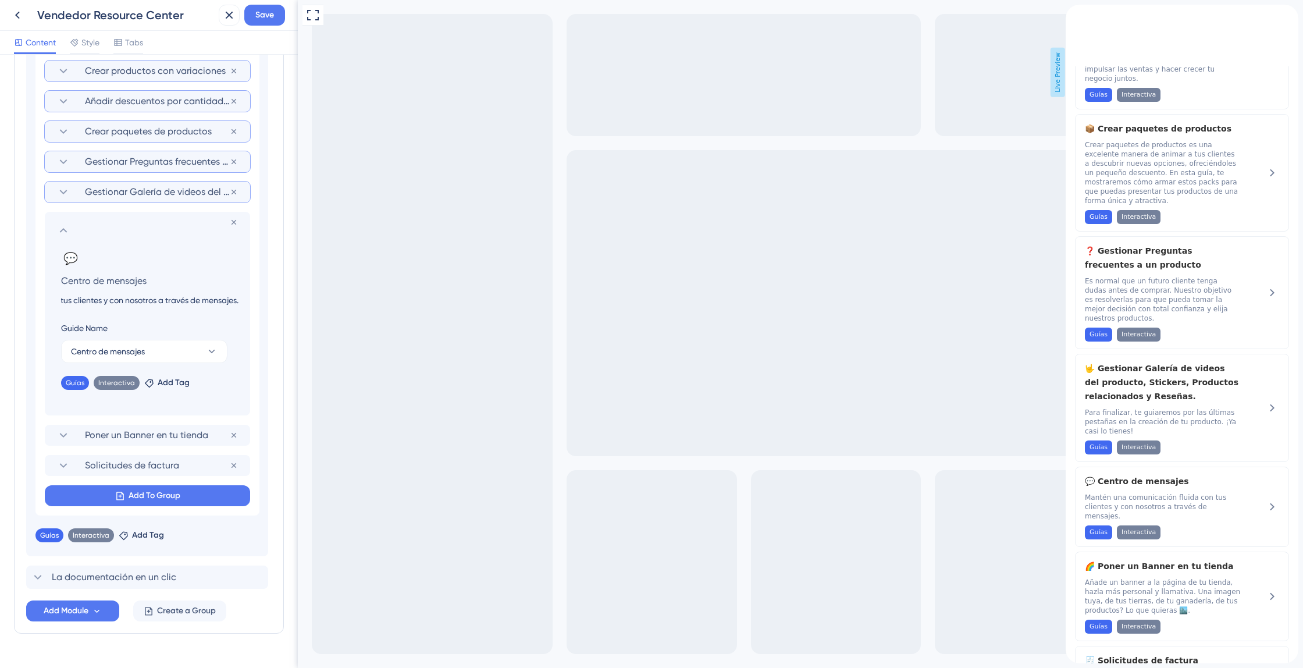
scroll to position [0, 146]
click at [165, 442] on span "Poner un Banner en tu tienda" at bounding box center [157, 435] width 145 height 14
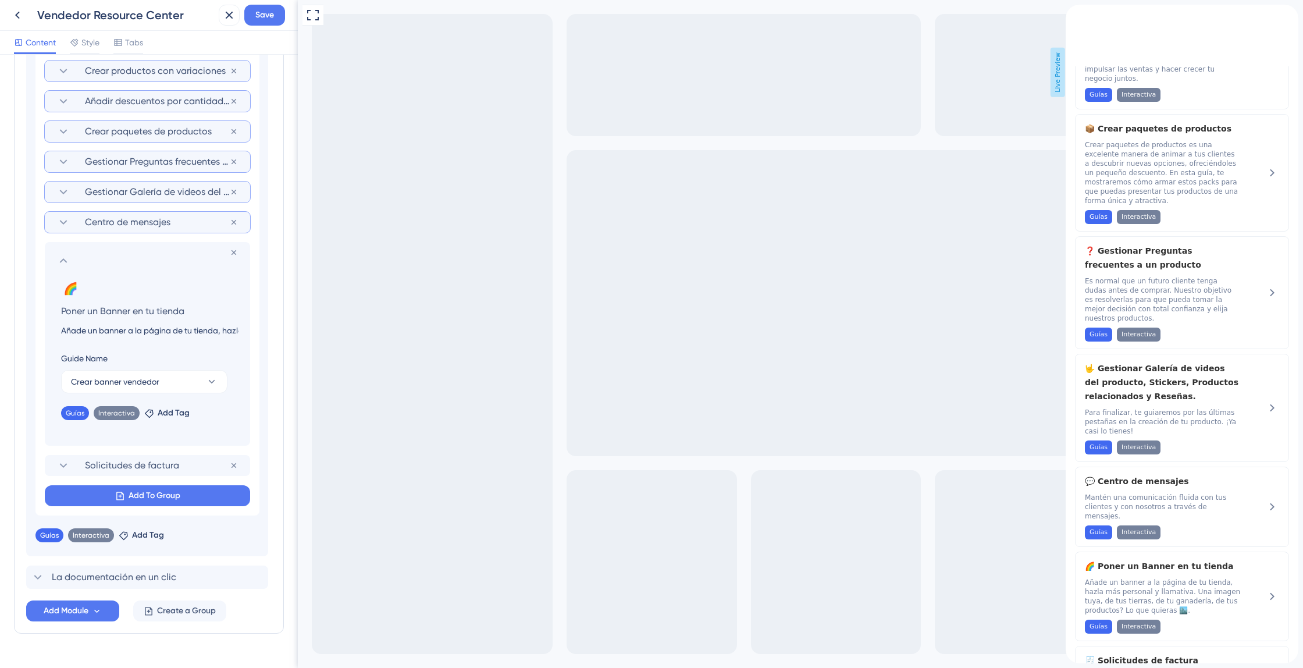
click at [164, 329] on input "Añade un banner a la página de tu tienda, hazla más personal y llamativa. Una i…" at bounding box center [150, 331] width 196 height 14
click at [159, 333] on input "Añade un banner a la página de tu tienda, hazla más personal y llamativa. Una i…" at bounding box center [150, 331] width 196 height 14
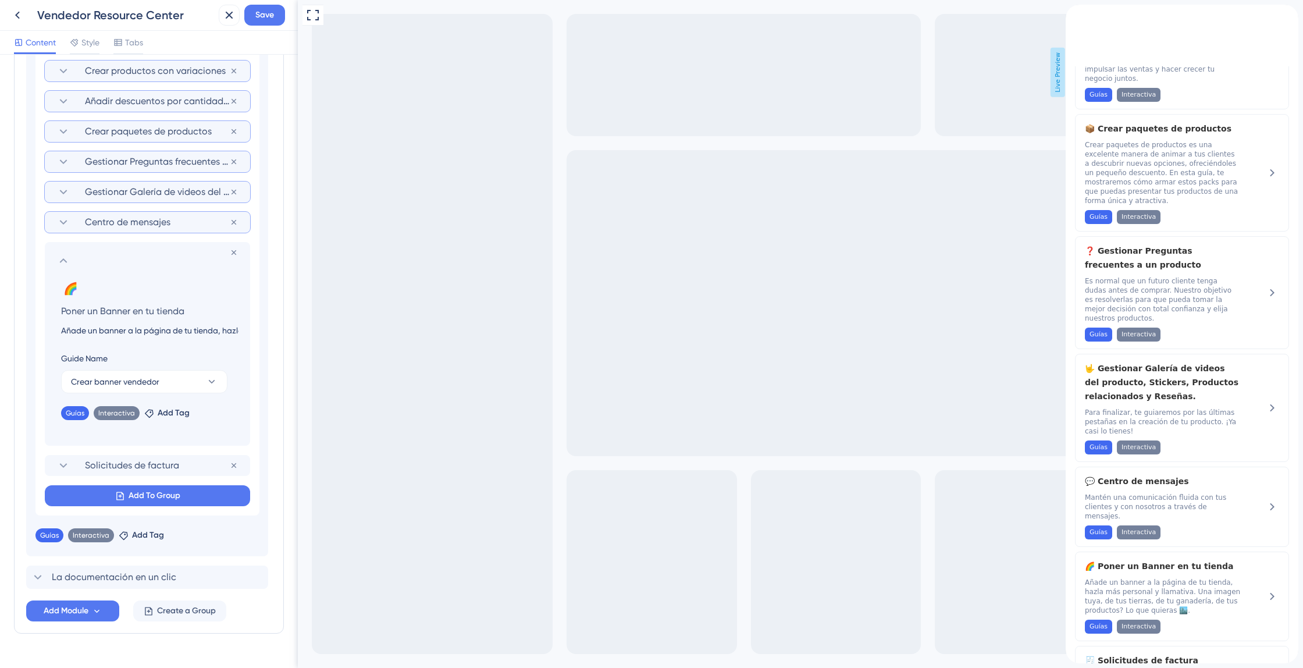
click at [159, 333] on input "Añade un banner a la página de tu tienda, hazla más personal y llamativa. Una i…" at bounding box center [150, 331] width 196 height 14
paste input "ir un banner a la página de tu tienda es una forma excelente de hacerla más per…"
drag, startPoint x: 152, startPoint y: 334, endPoint x: 58, endPoint y: 314, distance: 96.9
click at [0, 314] on div "Resource Center Header Title Bienvenido a Marktz 👋 6 Bienvenido a Marktz 👋 Subt…" at bounding box center [149, 361] width 298 height 613
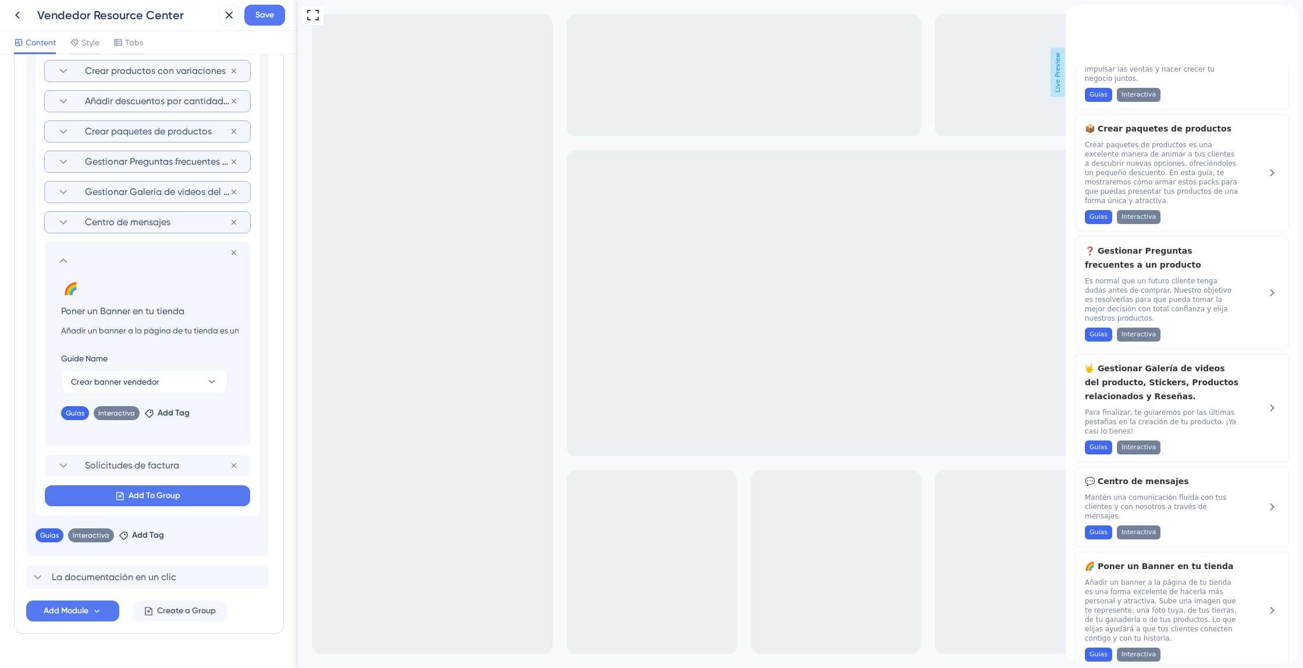
click at [157, 321] on section "🌈 Change emoji Remove emoji Poner un Banner en tu tienda Añadir un banner a la …" at bounding box center [149, 308] width 177 height 58
drag, startPoint x: 161, startPoint y: 327, endPoint x: 205, endPoint y: 330, distance: 43.7
click at [205, 330] on input "Añadir un banner a la página de tu tienda es una forma excelente de hacerla más…" at bounding box center [150, 331] width 196 height 14
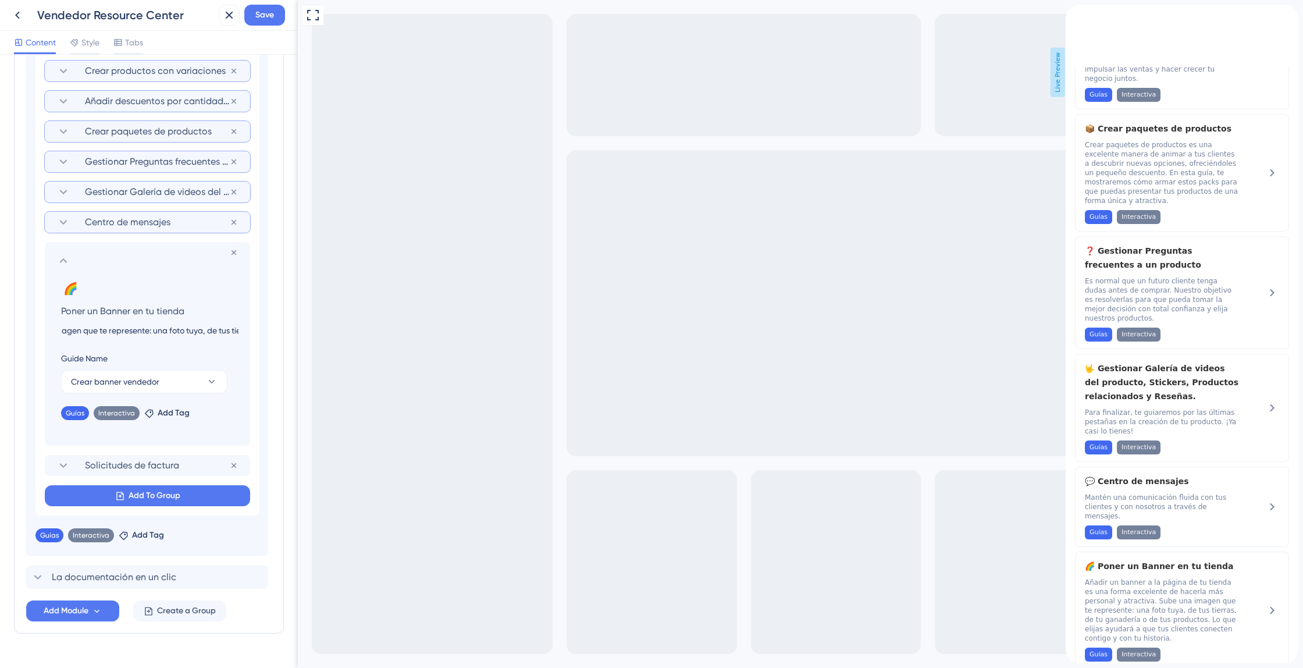
drag, startPoint x: 187, startPoint y: 331, endPoint x: 228, endPoint y: 331, distance: 40.7
click at [228, 331] on input "Añadir un banner a la página de tu tienda es una forma excelente de hacerla más…" at bounding box center [150, 331] width 196 height 14
click at [206, 331] on input "Añadir un banner a la página de tu tienda es una forma excelente de hacerla más…" at bounding box center [150, 331] width 196 height 14
type input "Añadir un banner a la página de tu tienda es una forma excelente de hacerla más…"
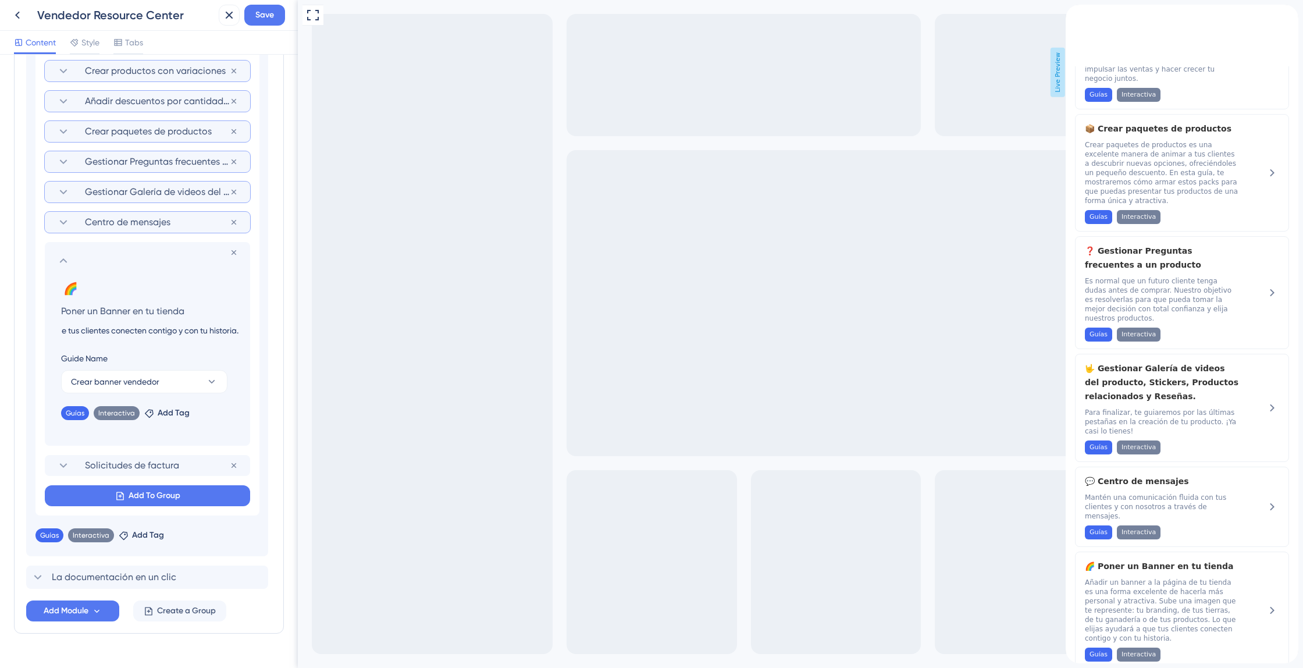
drag, startPoint x: 214, startPoint y: 329, endPoint x: 215, endPoint y: 350, distance: 21.6
click at [226, 333] on input "Añadir un banner a la página de tu tienda es una forma excelente de hacerla más…" at bounding box center [150, 331] width 196 height 14
click at [141, 574] on span "La documentación en un clic" at bounding box center [114, 577] width 125 height 14
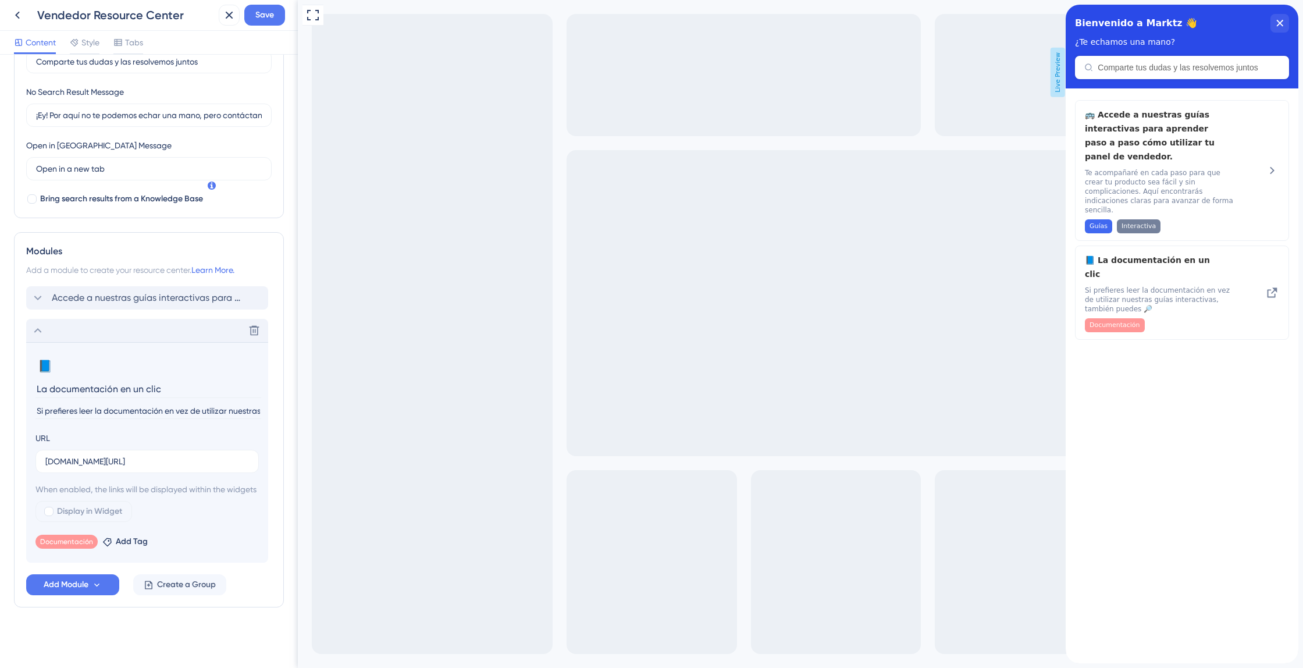
scroll to position [0, 0]
click at [123, 380] on input "La documentación en un clic" at bounding box center [148, 389] width 226 height 18
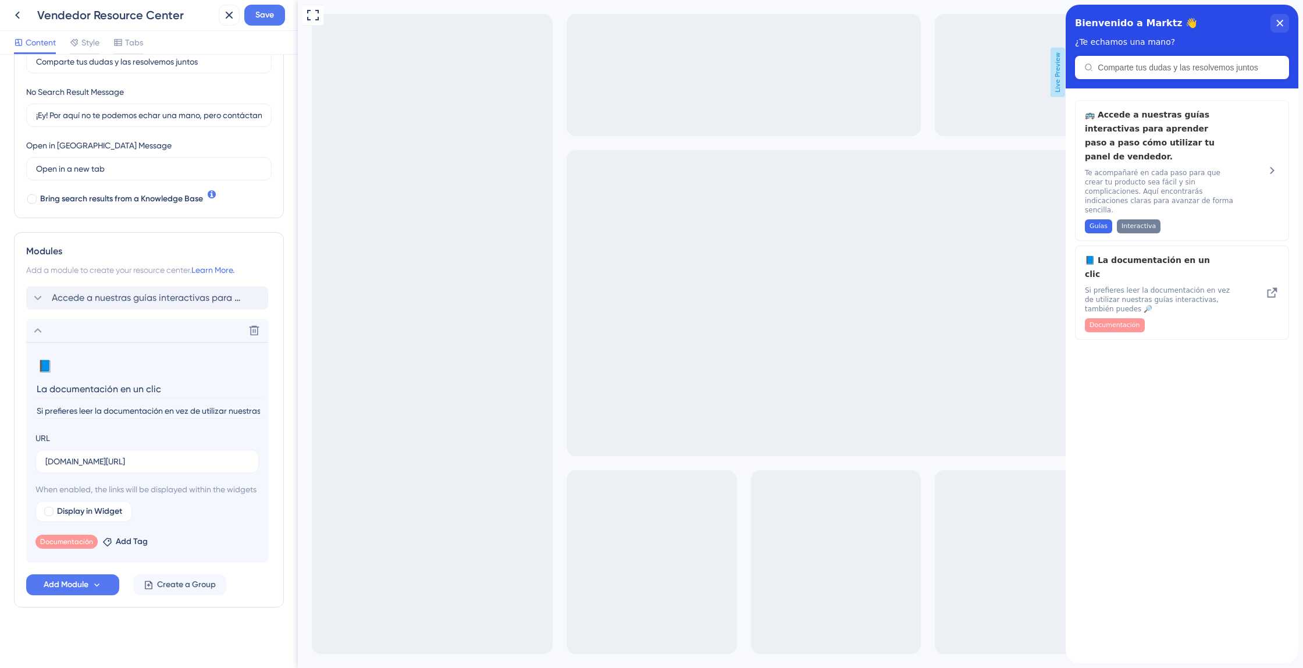
paste input "Toda tu documentación, a solo un clic."
click at [72, 382] on input "Toda tu documentación, a solo un clic." at bounding box center [148, 389] width 226 height 18
type input "Toda la documentación, a solo un clic."
click at [93, 403] on input "Si prefieres leer la documentación en vez de utilizar nuestras guías interactiv…" at bounding box center [148, 411] width 226 height 16
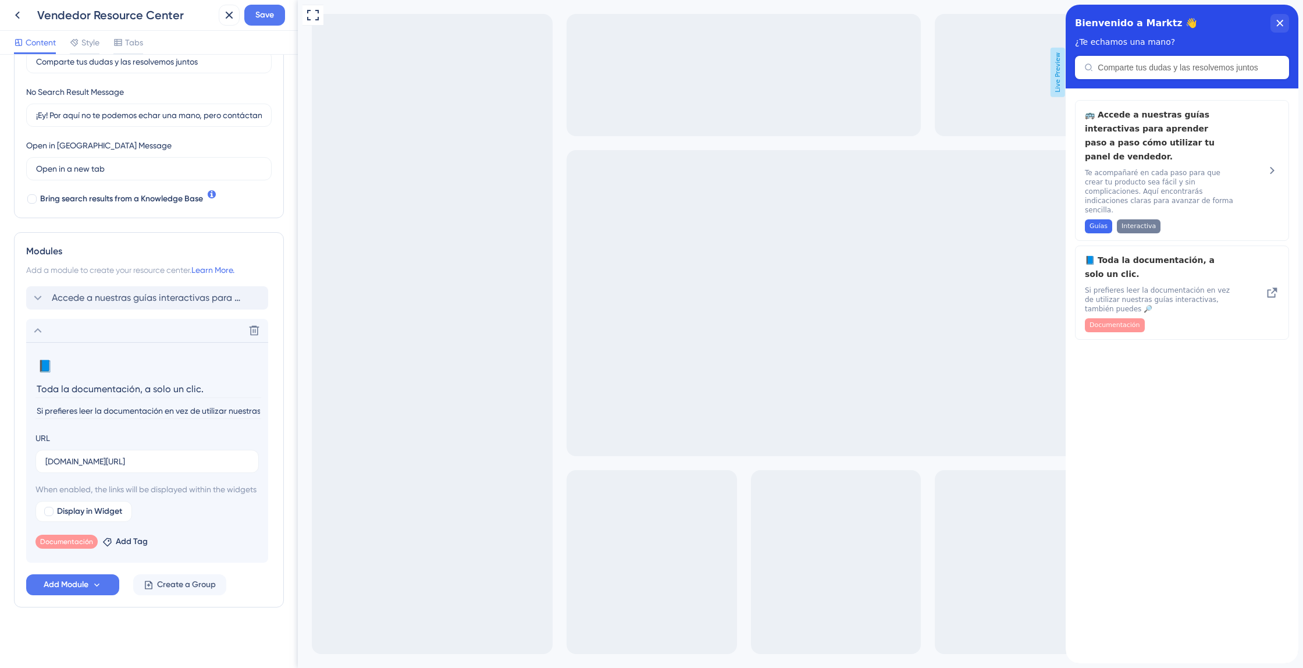
click at [93, 403] on input "Si prefieres leer la documentación en vez de utilizar nuestras guías interactiv…" at bounding box center [148, 411] width 226 height 16
paste input "explorar la documentación a tu propio ritmo en lugar de usar nuestras guías int…"
type input "Si prefieres explorar la documentación a tu propio ritmo en lugar de usar nuest…"
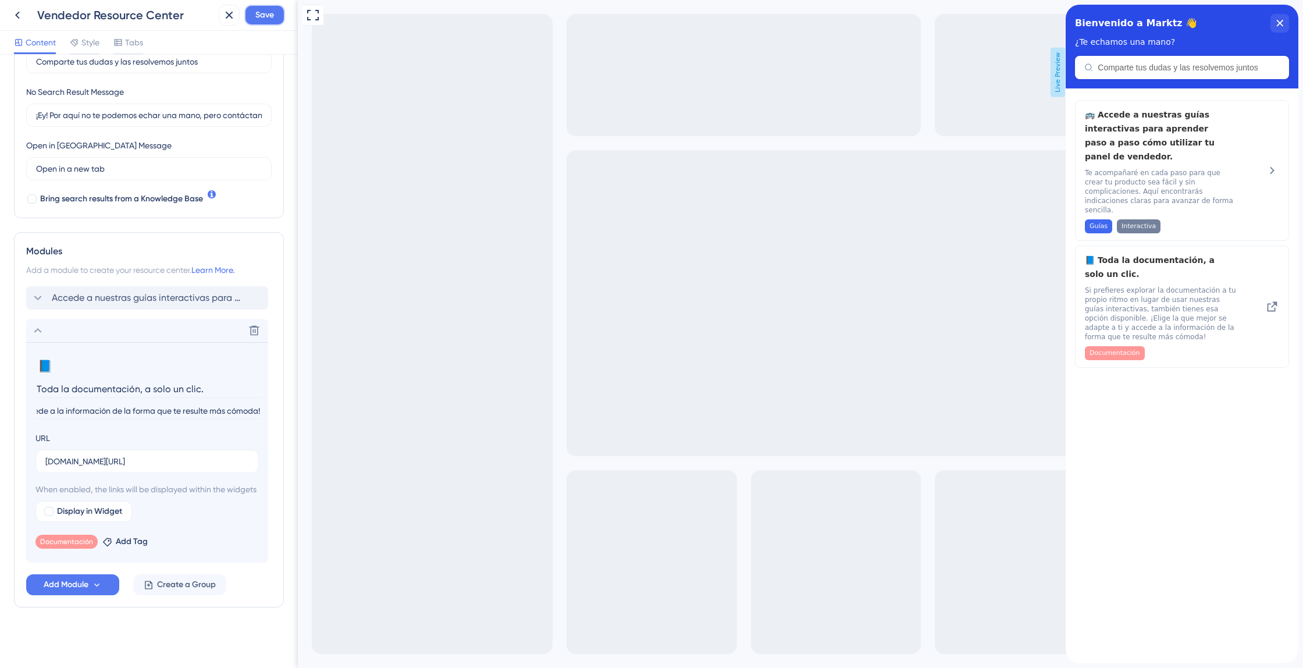
scroll to position [0, 0]
click at [275, 16] on button "Save" at bounding box center [264, 15] width 41 height 21
click at [218, 22] on icon at bounding box center [221, 22] width 12 height 12
click at [40, 291] on icon at bounding box center [38, 298] width 14 height 14
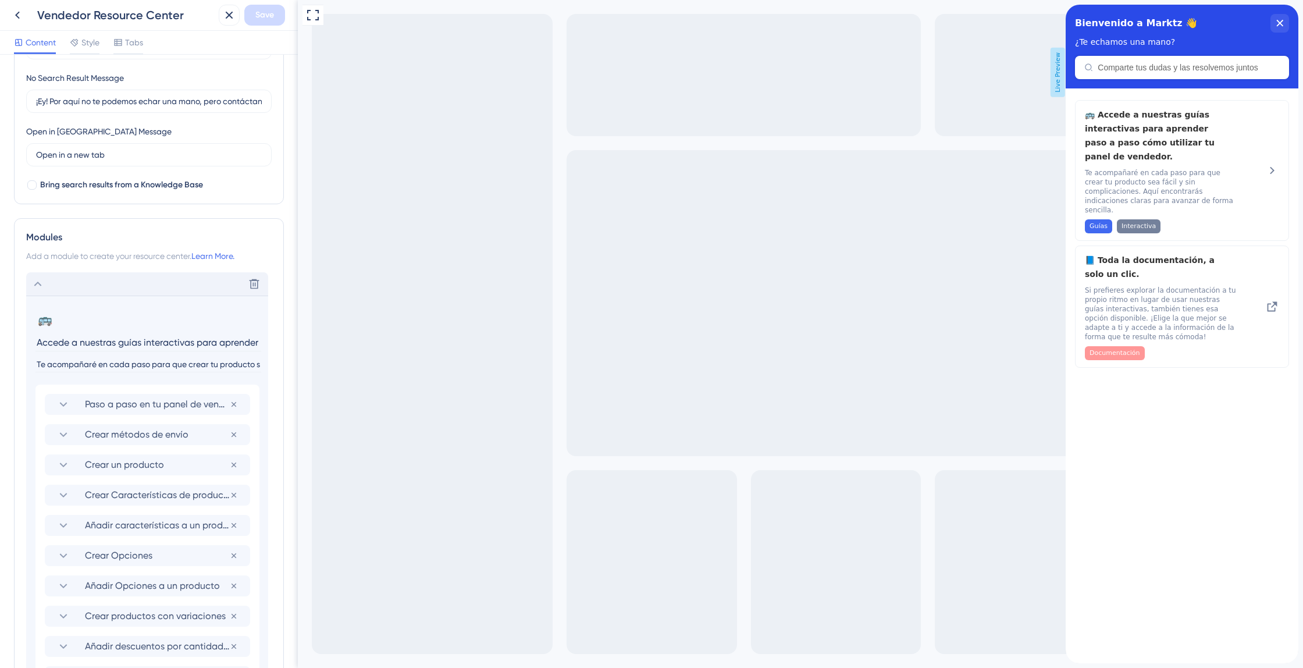
scroll to position [764, 0]
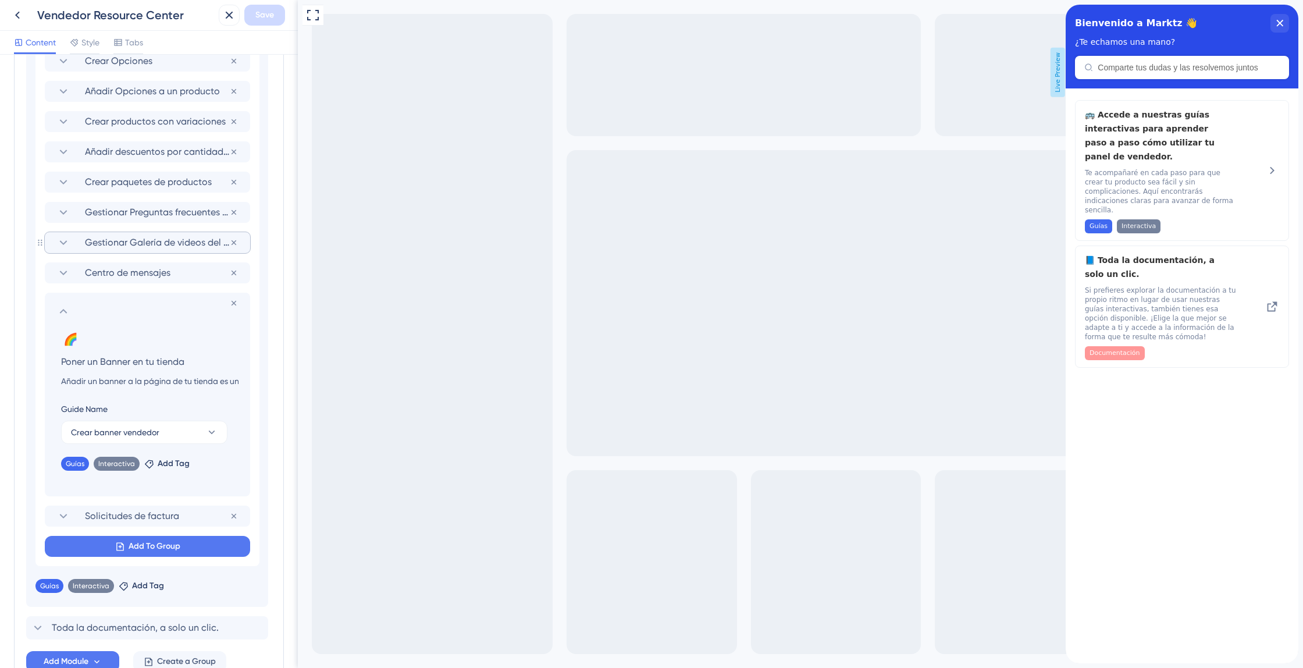
click at [120, 252] on section "Gestionar Galería de videos del producto, Stickers, Productos relacionados y Re…" at bounding box center [147, 242] width 182 height 21
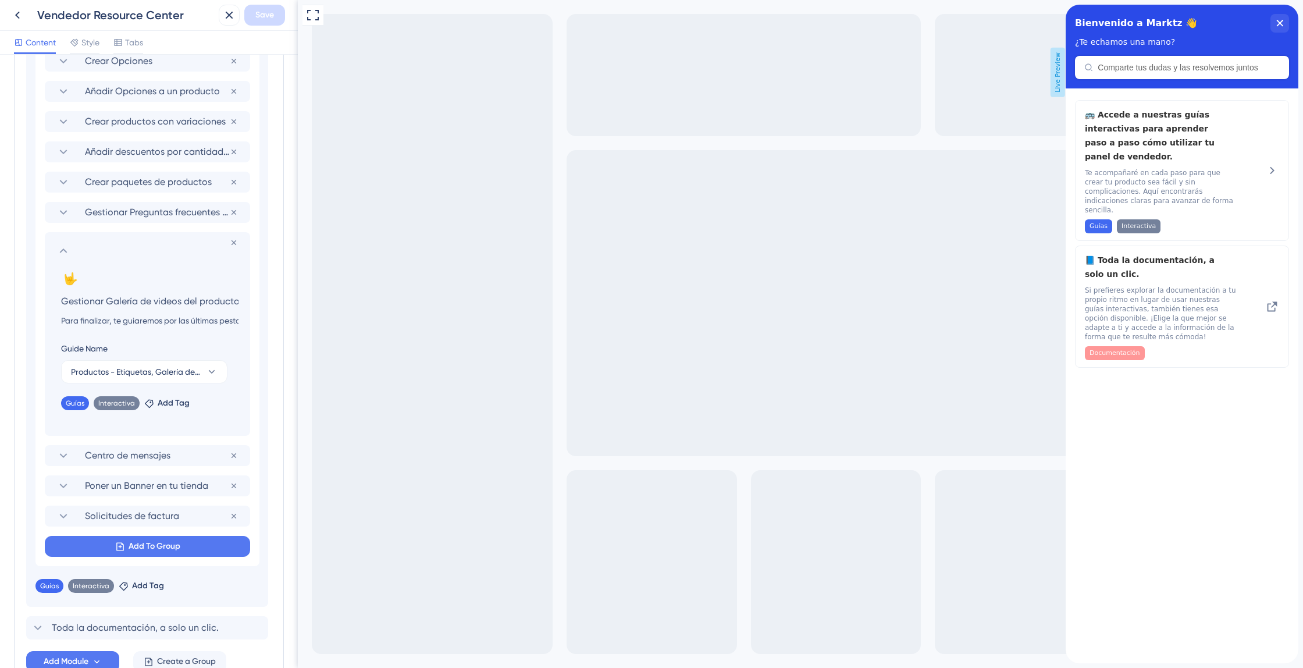
scroll to position [0, 190]
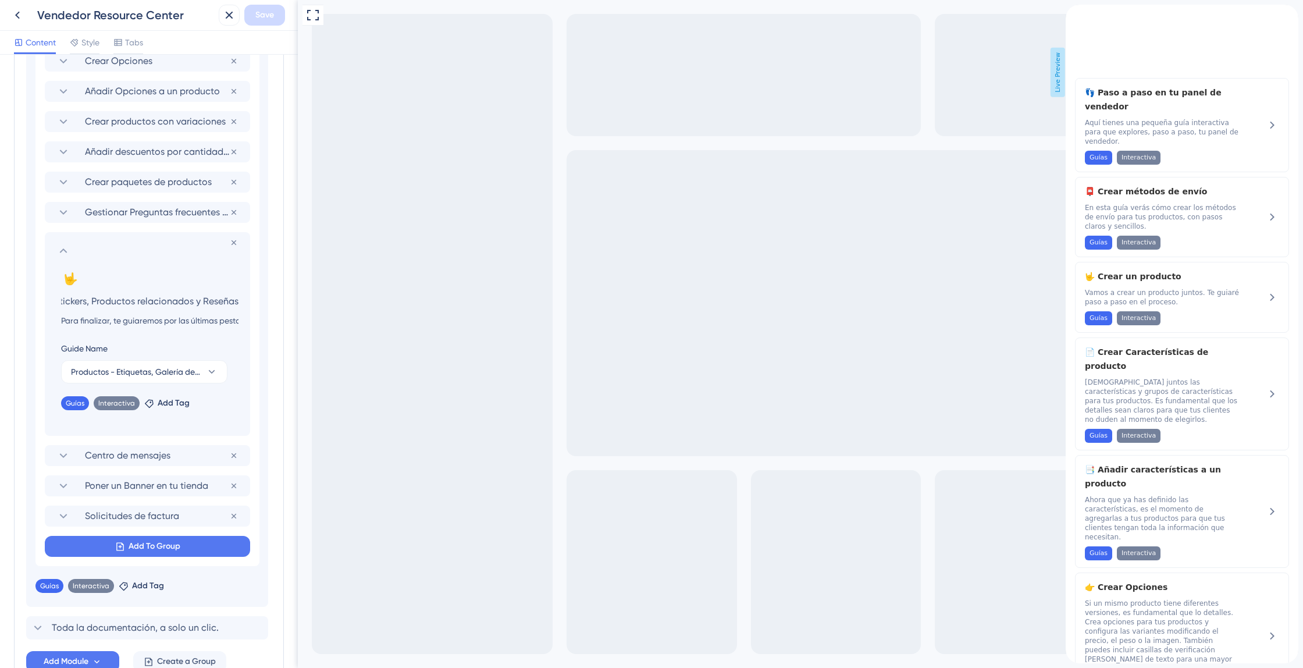
click at [191, 302] on input "Gestionar Galería de videos del producto, Stickers, Productos relacionados y Re…" at bounding box center [150, 301] width 196 height 16
click at [201, 301] on input "Gestionar Galería de videos del producto, Stickers, Productos relacionados y Re…" at bounding box center [150, 301] width 196 height 16
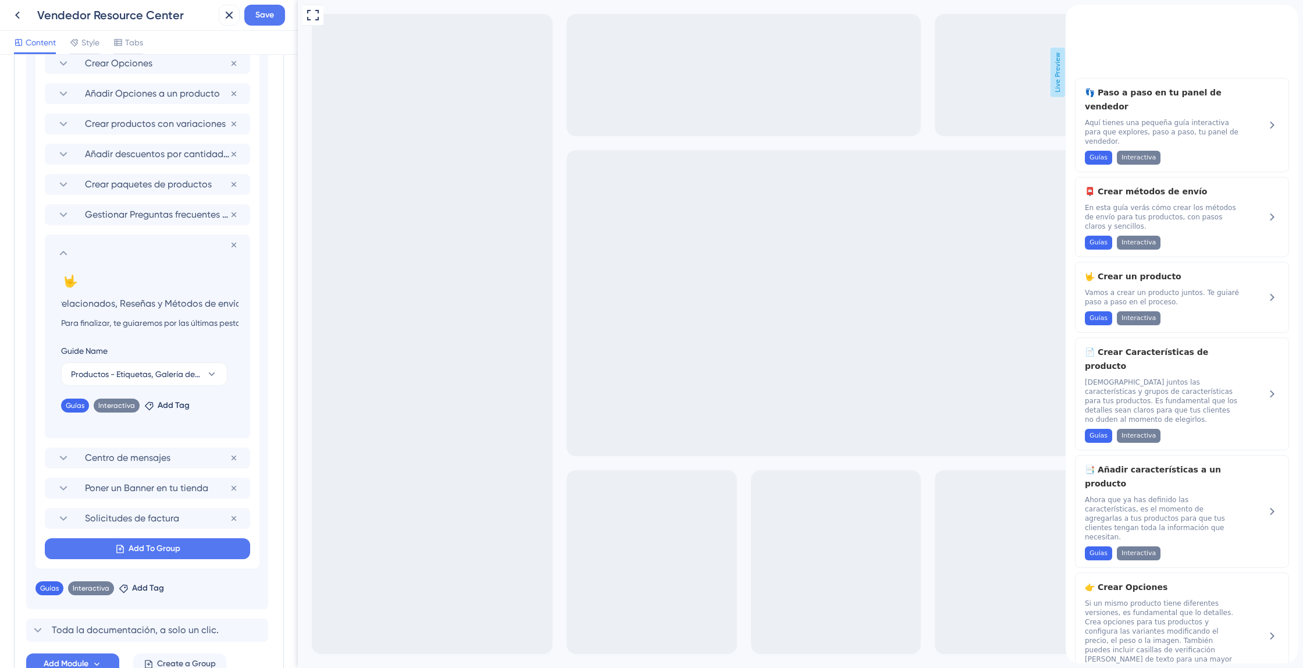
type input "Gestionar Galería de videos del producto, Stickers, Productos relacionados, Res…"
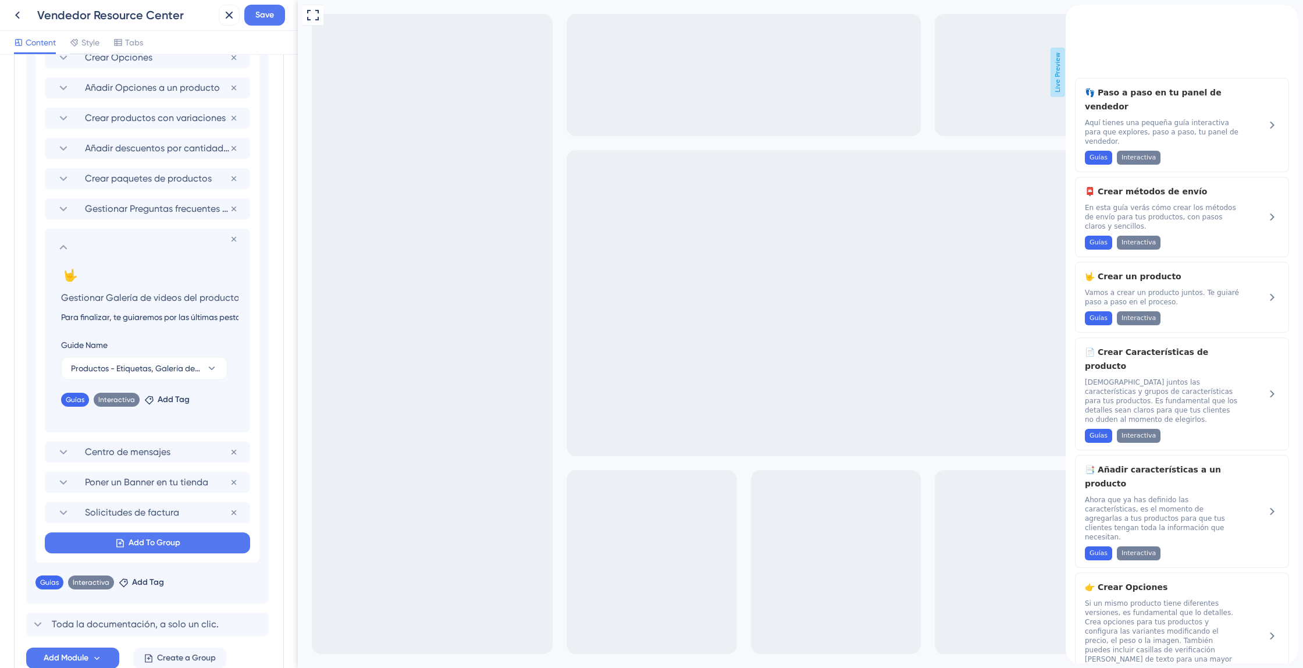
drag, startPoint x: 167, startPoint y: 328, endPoint x: 253, endPoint y: 325, distance: 86.2
click at [259, 325] on div "Paso a paso en tu panel de vendedor Remove from group Crear métodos de envío Re…" at bounding box center [147, 225] width 224 height 676
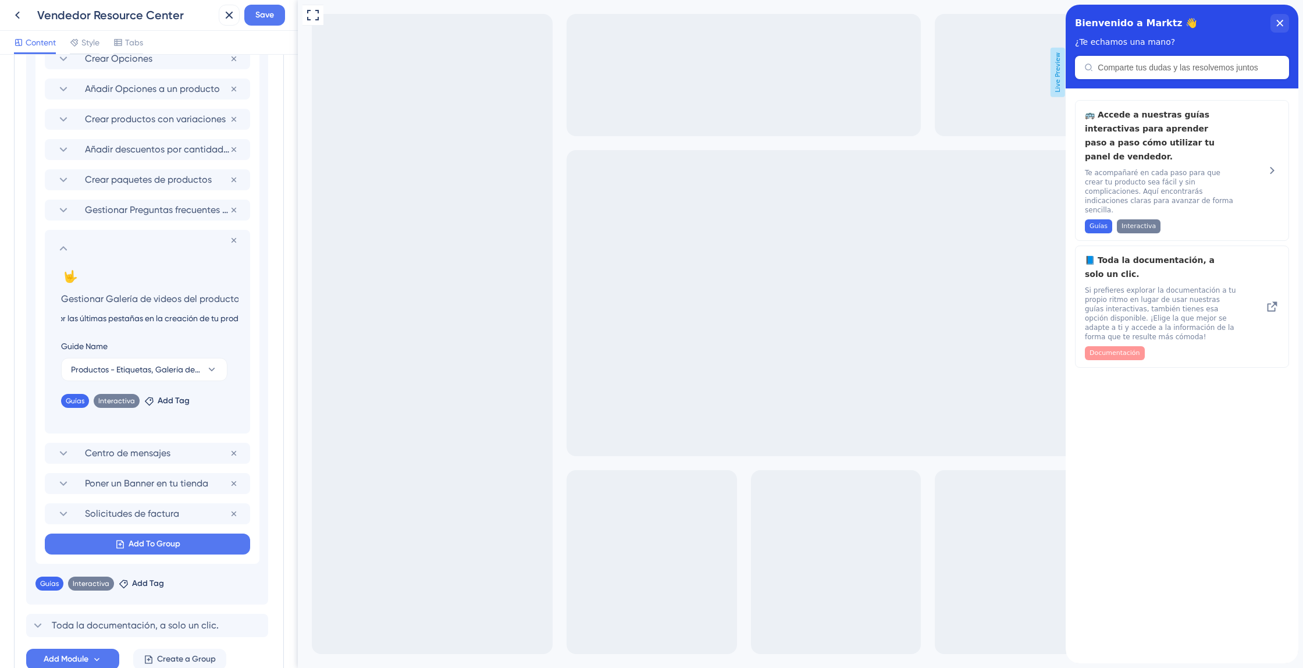
scroll to position [0, 197]
drag, startPoint x: 219, startPoint y: 317, endPoint x: 270, endPoint y: 319, distance: 50.7
click at [270, 319] on div "Delete 🚌 Change emoji Remove emoji Accede a nuestras guías interactivas para ap…" at bounding box center [149, 189] width 246 height 829
click at [263, 19] on span "Save" at bounding box center [264, 15] width 19 height 14
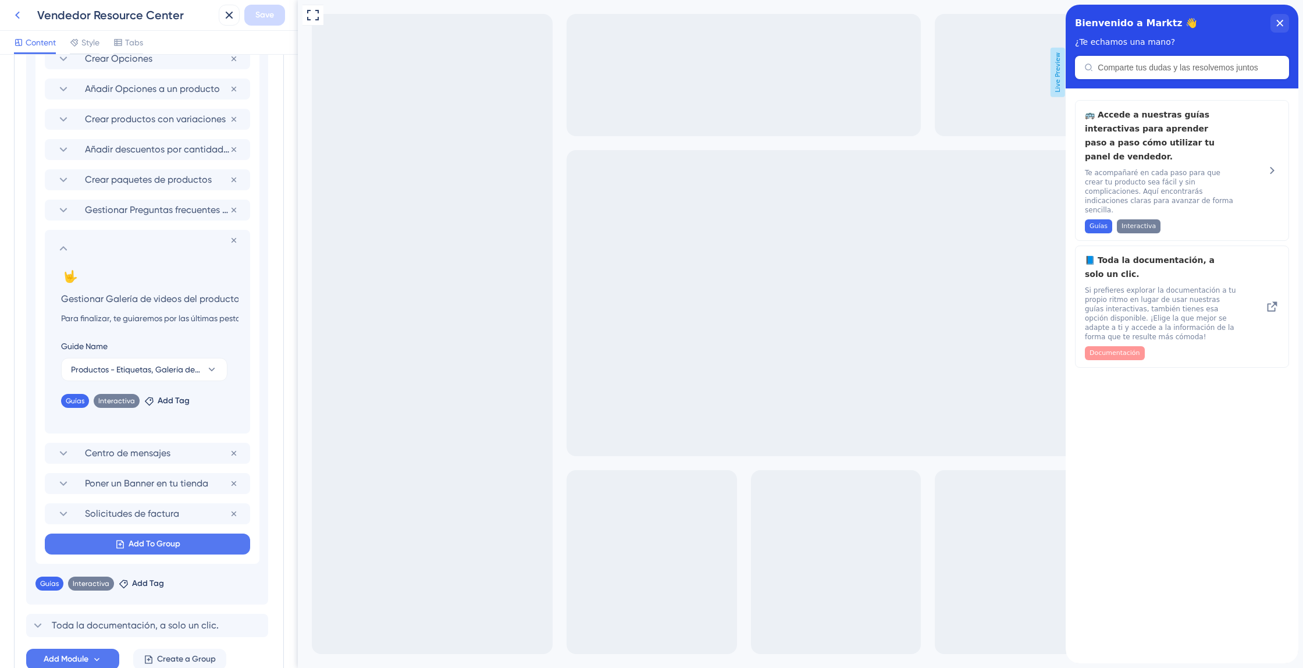
click at [22, 19] on icon at bounding box center [17, 15] width 14 height 14
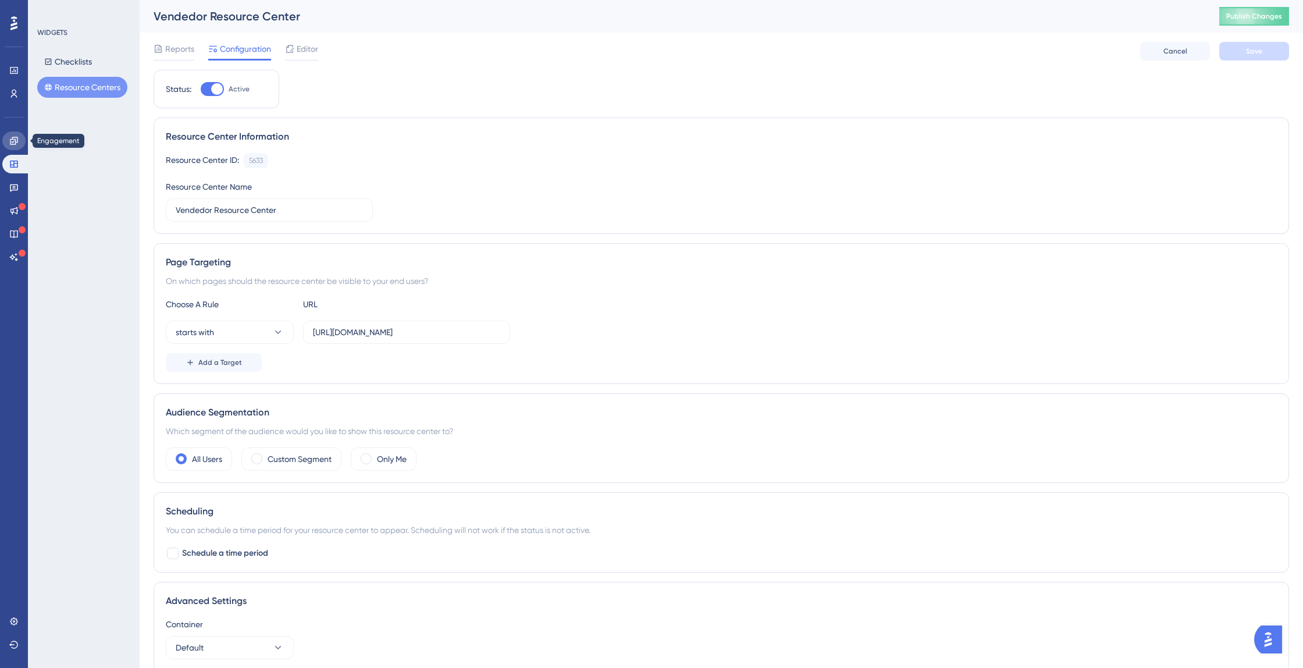
click at [11, 149] on link at bounding box center [13, 141] width 23 height 19
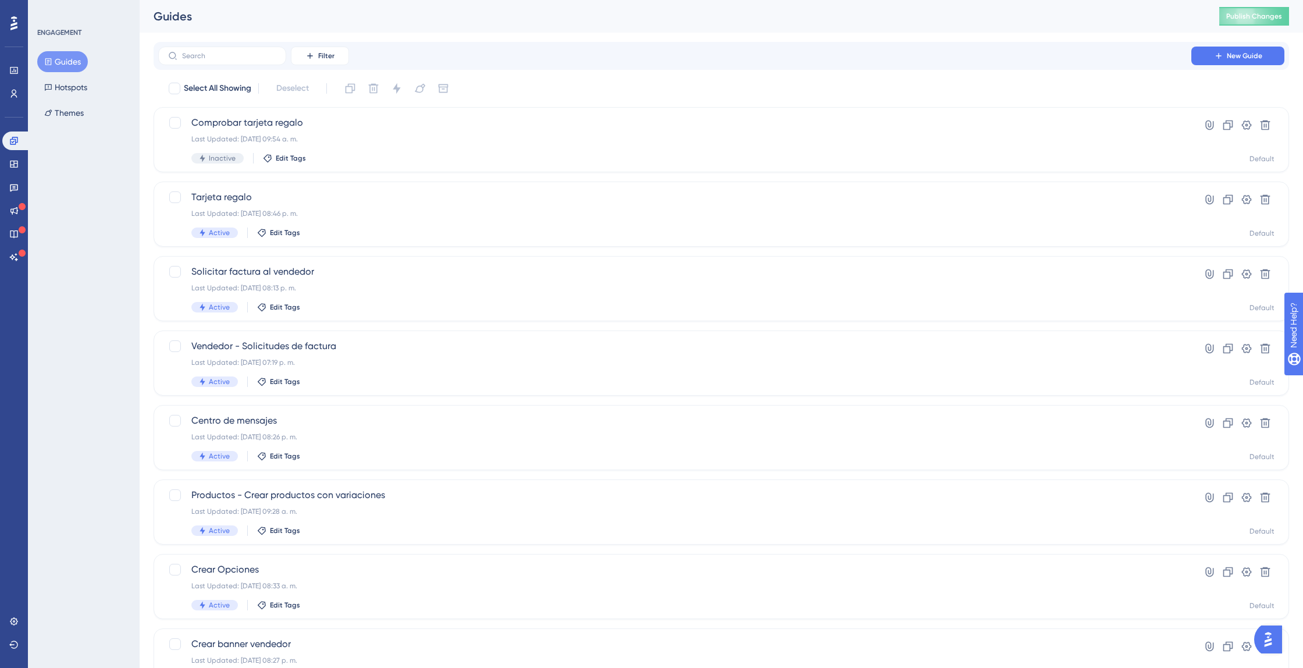
click at [63, 61] on button "Guides" at bounding box center [62, 61] width 51 height 21
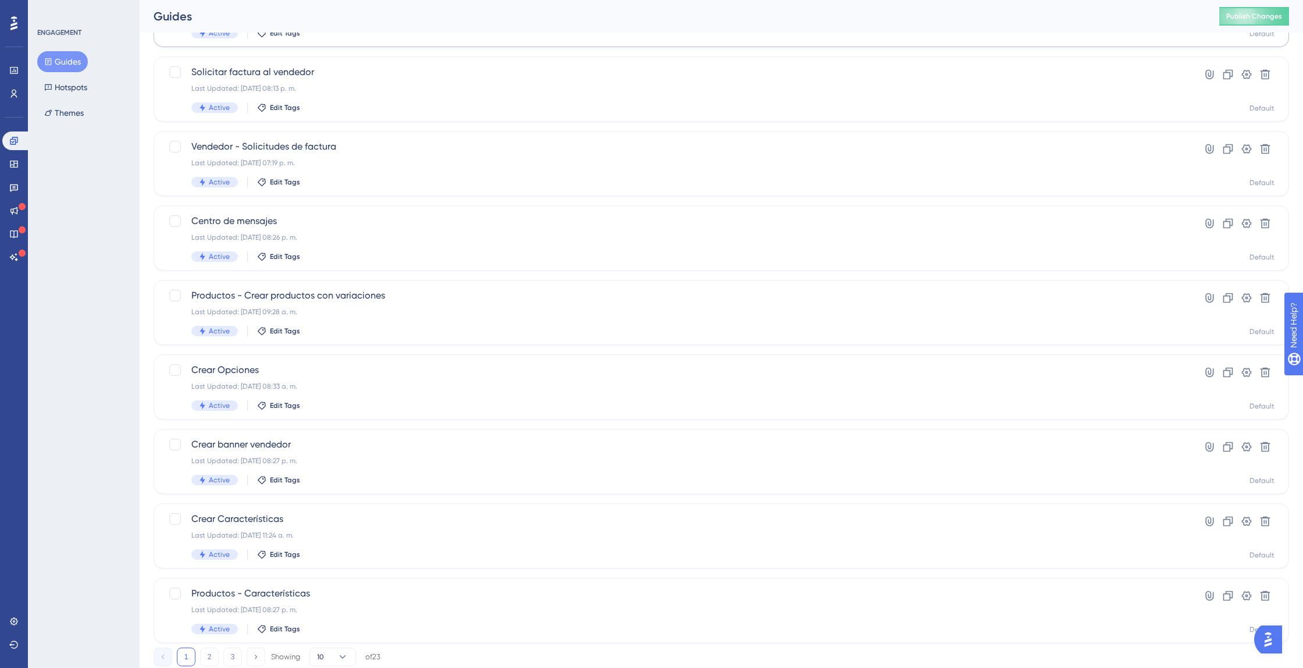
scroll to position [235, 0]
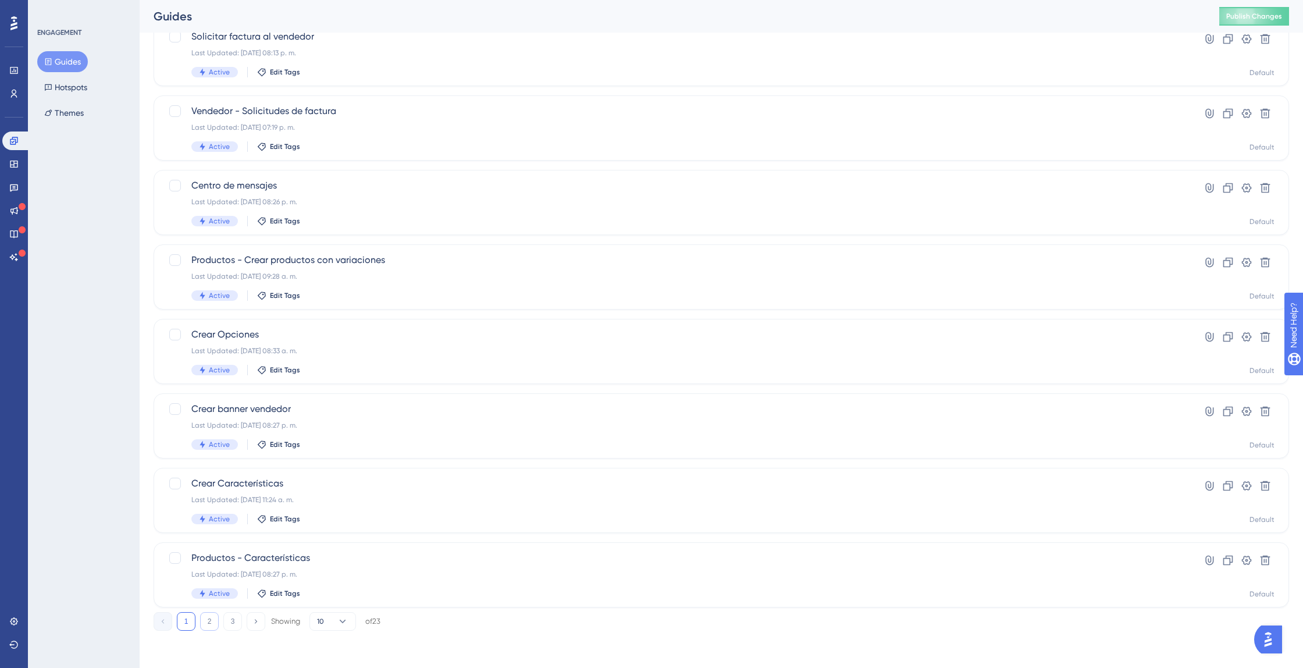
click at [211, 619] on button "2" at bounding box center [209, 621] width 19 height 19
click at [229, 620] on button "3" at bounding box center [232, 621] width 19 height 19
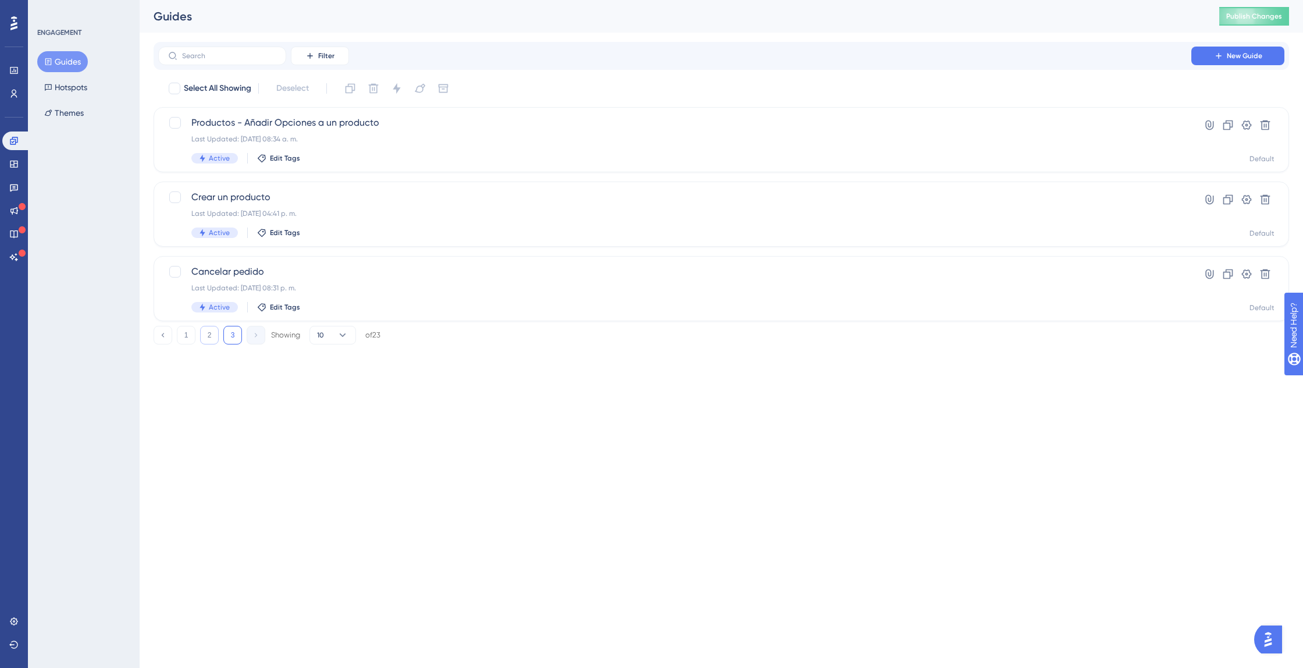
click at [207, 338] on button "2" at bounding box center [209, 335] width 19 height 19
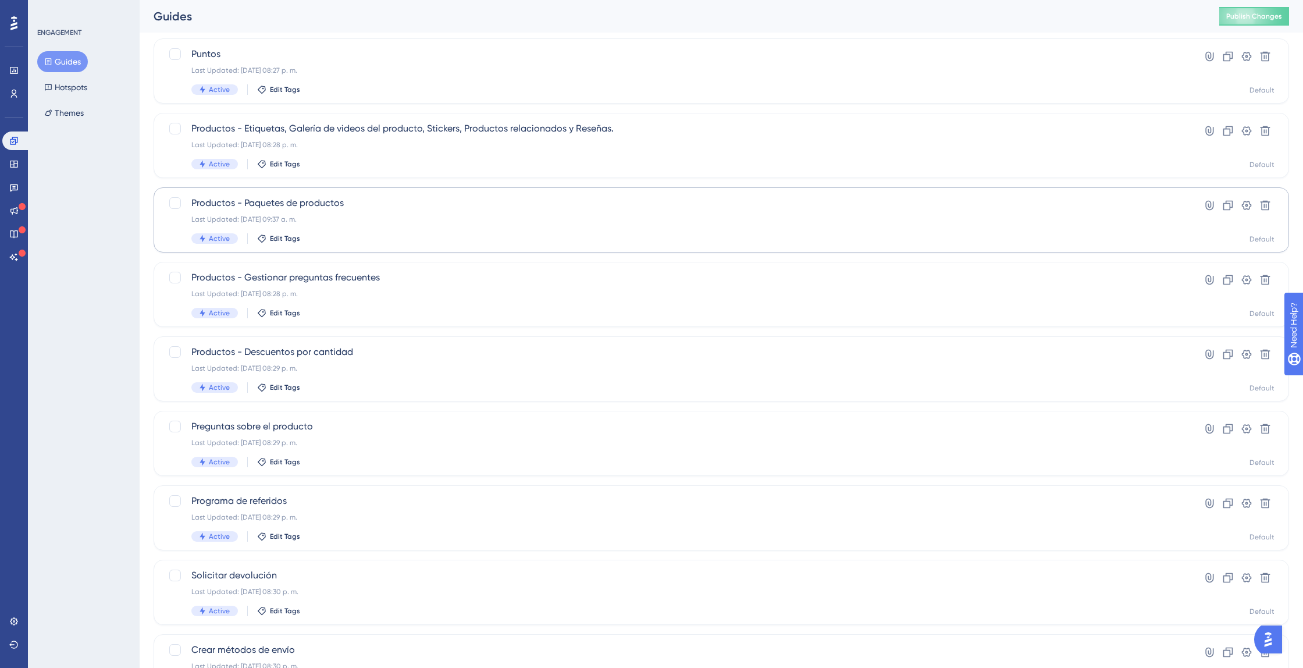
scroll to position [235, 0]
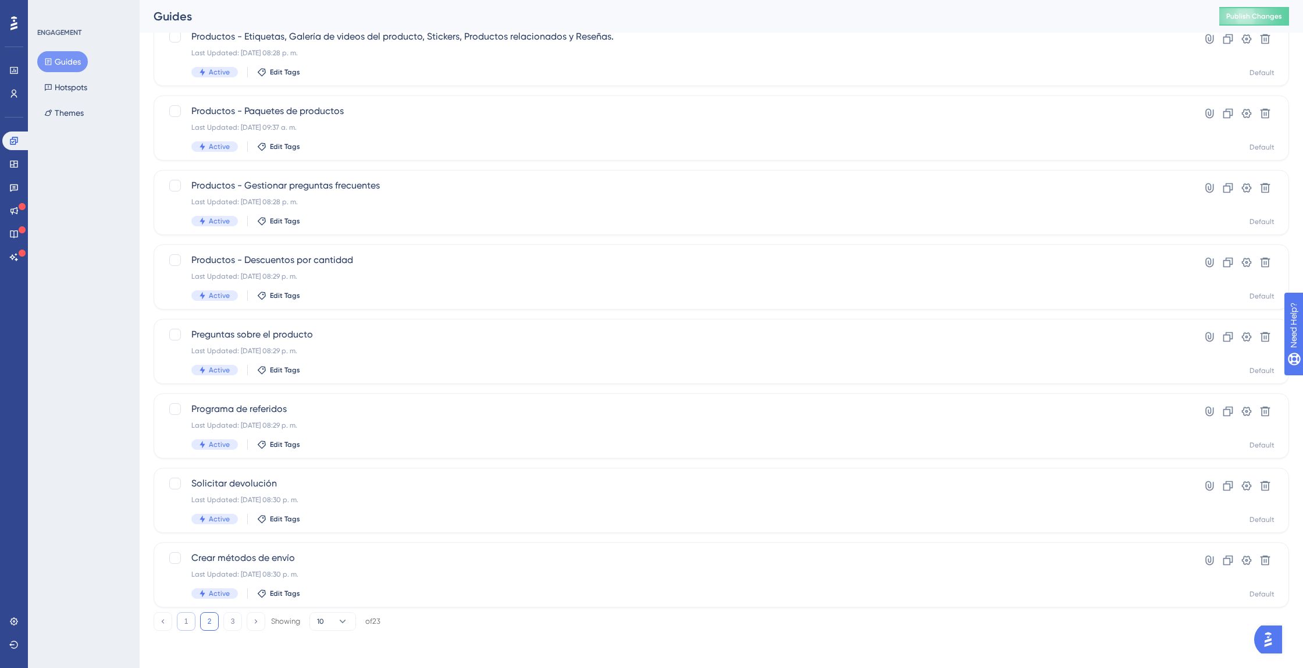
click at [193, 619] on button "1" at bounding box center [186, 621] width 19 height 19
click at [211, 616] on button "2" at bounding box center [209, 621] width 19 height 19
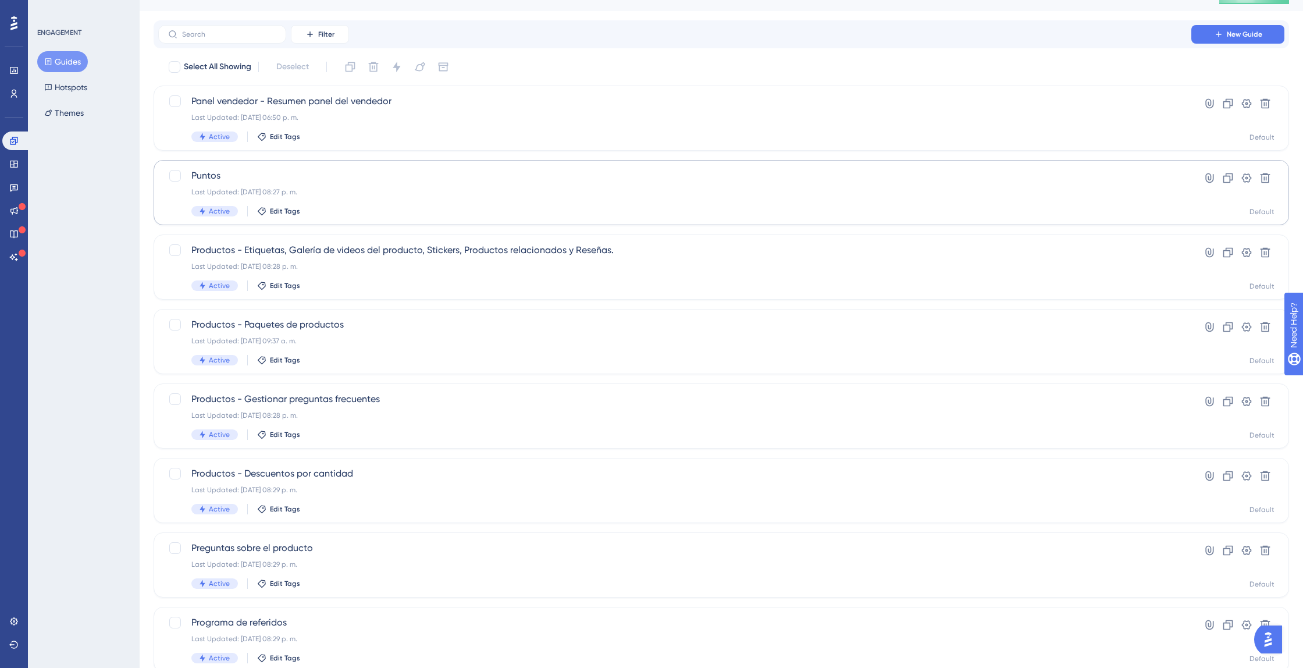
scroll to position [22, 0]
click at [259, 95] on span "Panel vendedor - Resumen panel del vendedor" at bounding box center [674, 101] width 967 height 14
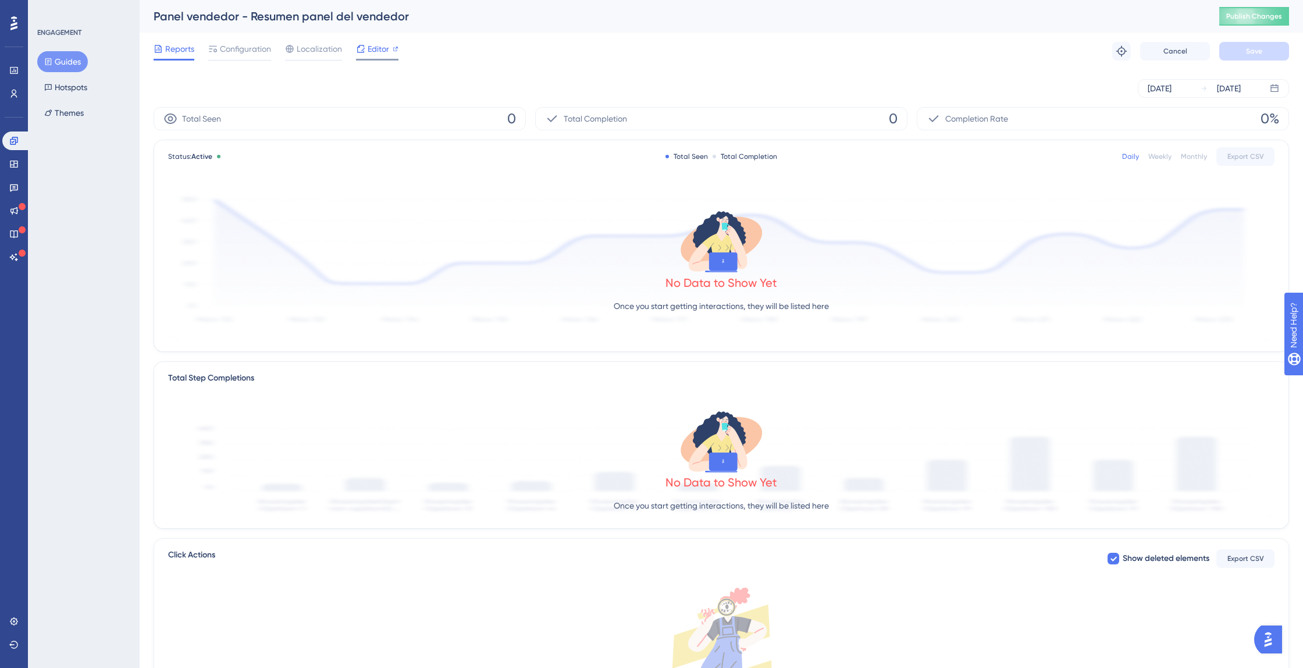
click at [357, 47] on icon at bounding box center [361, 49] width 8 height 8
click at [262, 47] on span "Configuration" at bounding box center [245, 49] width 51 height 14
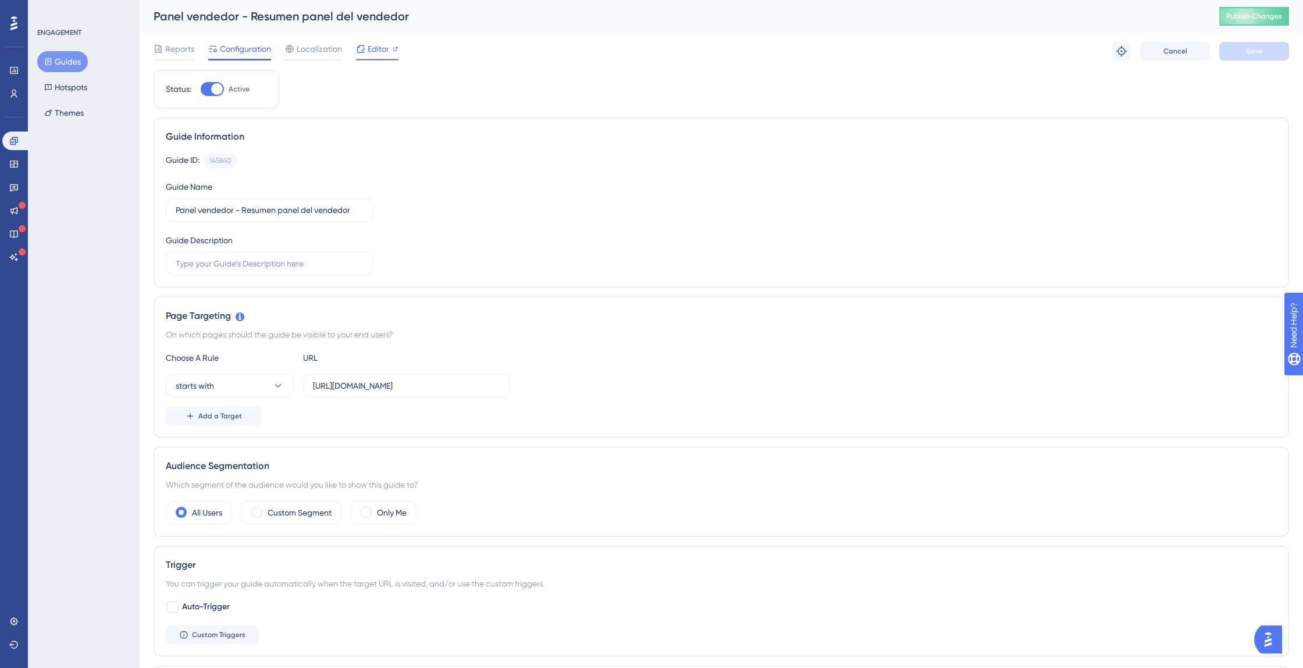
click at [368, 50] on span "Editor" at bounding box center [379, 49] width 22 height 14
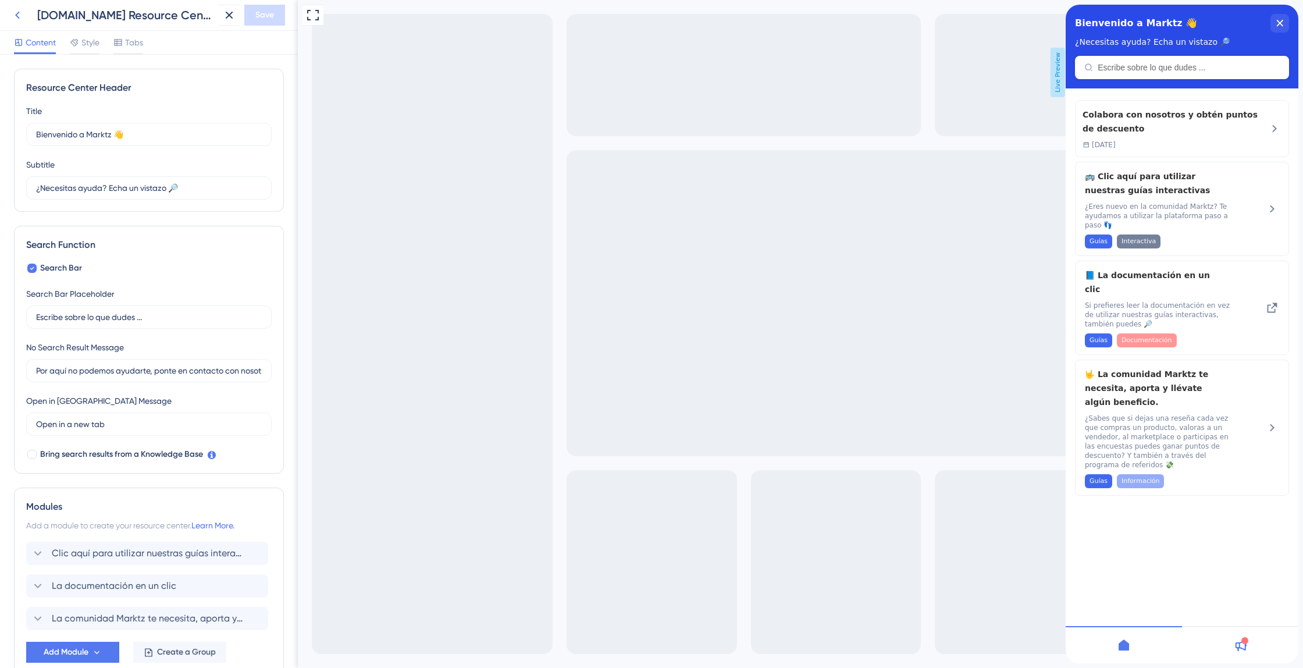
click at [26, 19] on button at bounding box center [17, 15] width 21 height 21
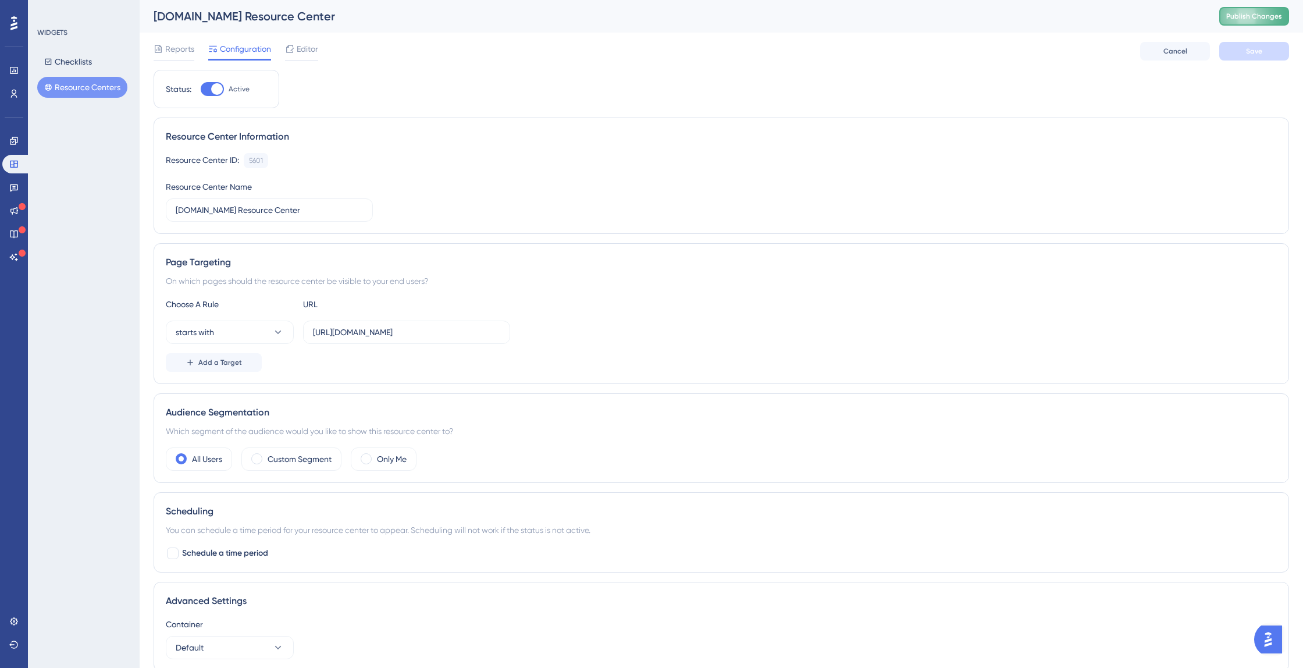
click at [1243, 22] on button "Publish Changes" at bounding box center [1255, 16] width 70 height 19
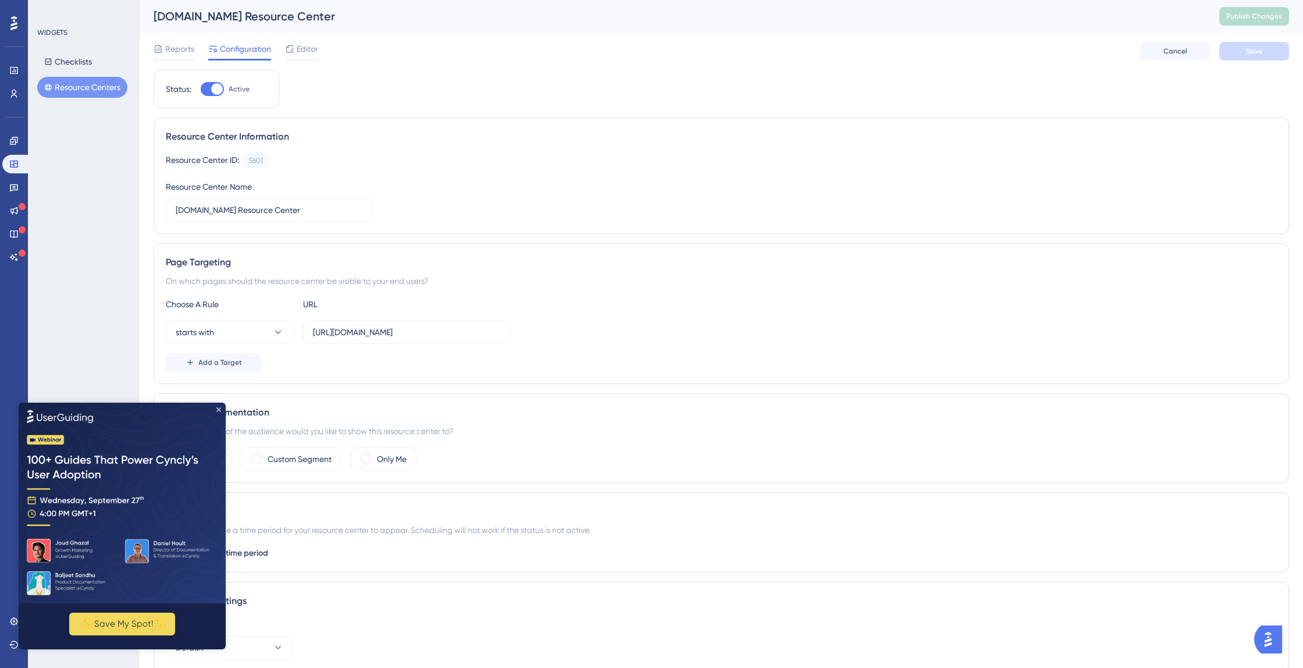
click at [218, 408] on icon "Close Preview" at bounding box center [218, 409] width 5 height 5
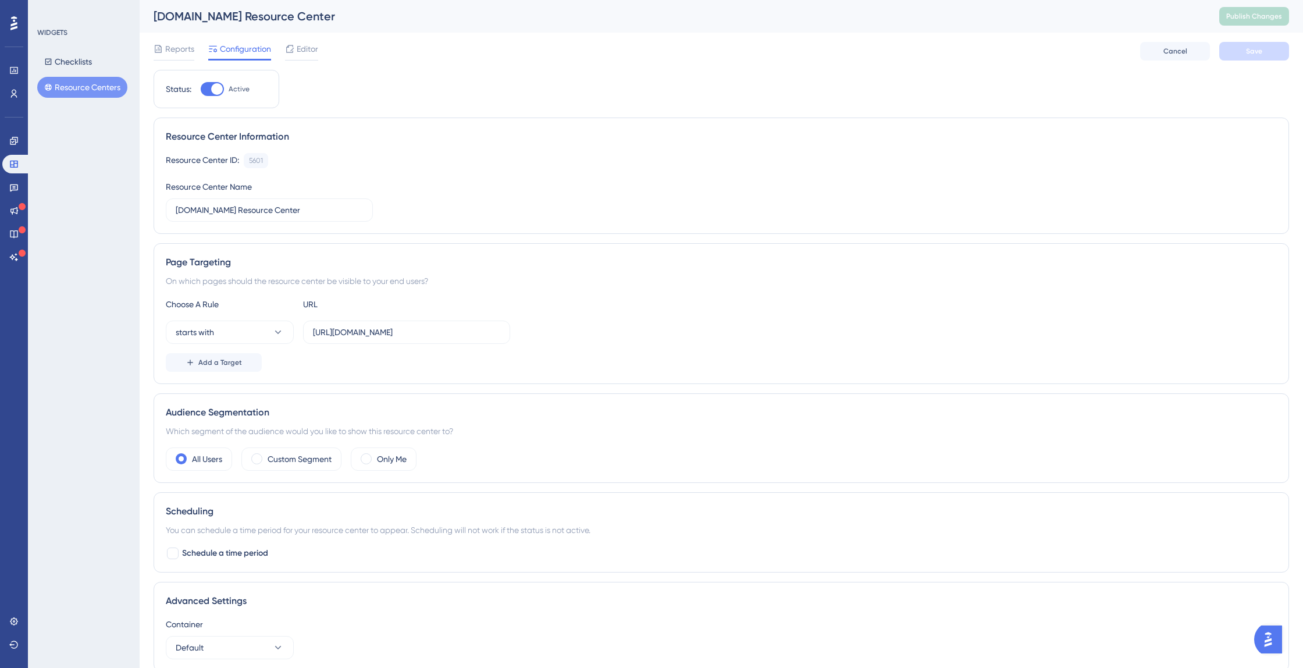
click at [1264, 2] on div "Marktz.es Resource Center Publish Changes" at bounding box center [722, 16] width 1164 height 33
click at [5, 621] on link at bounding box center [13, 621] width 23 height 19
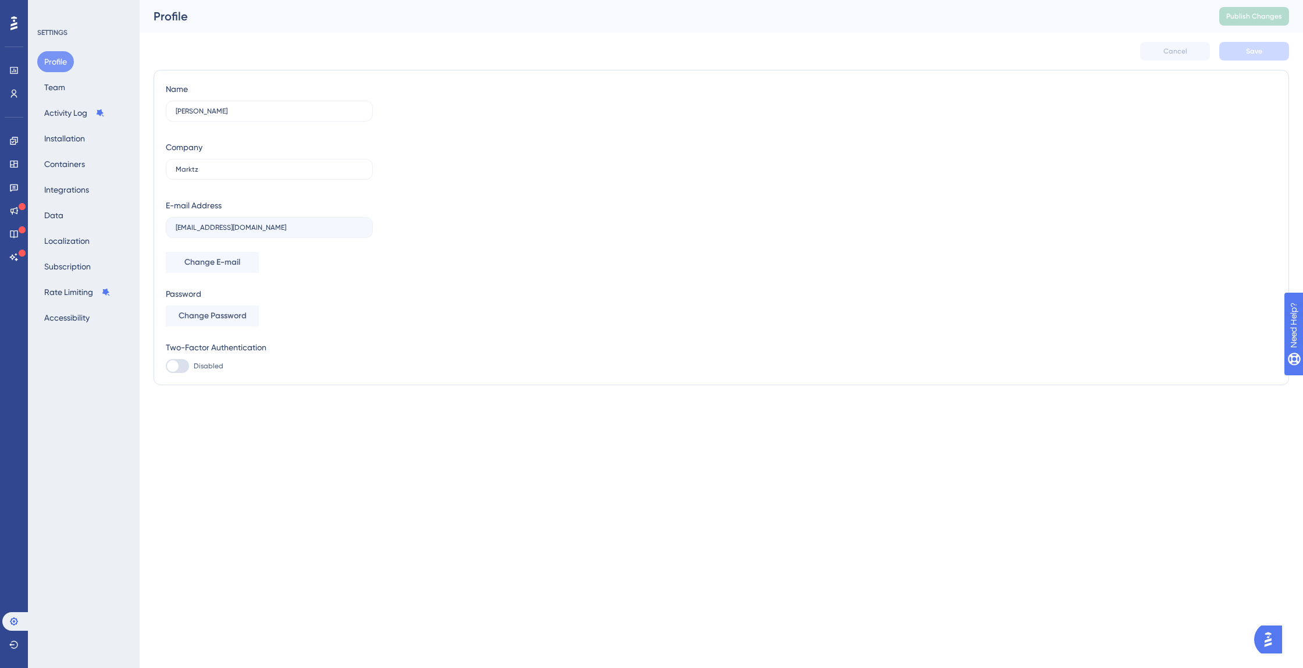
click at [17, 25] on icon at bounding box center [13, 23] width 7 height 14
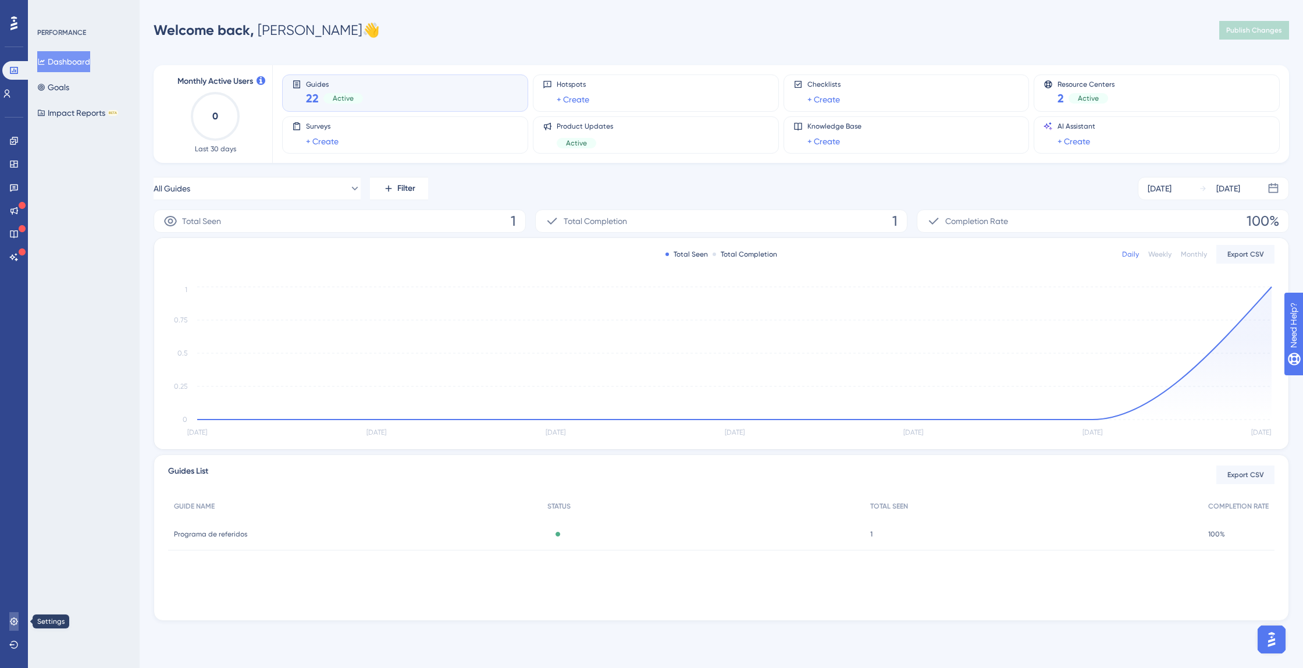
click at [13, 623] on icon at bounding box center [14, 621] width 8 height 8
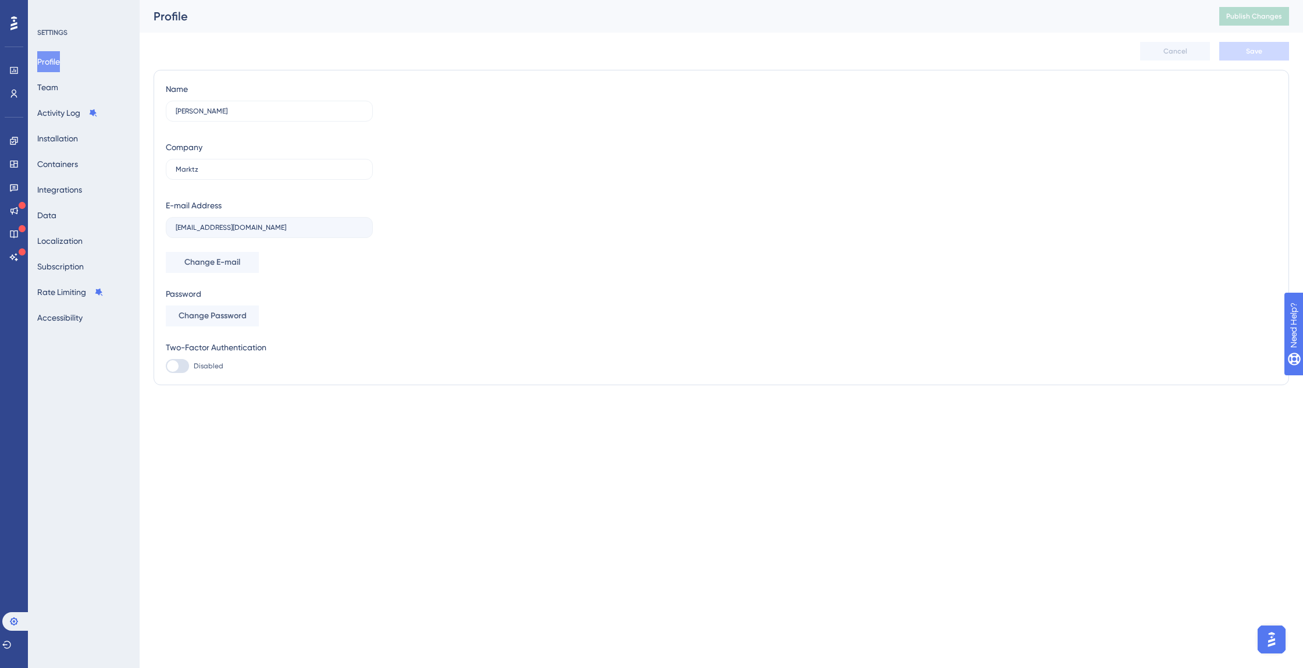
drag, startPoint x: 12, startPoint y: 310, endPoint x: 11, endPoint y: 287, distance: 22.7
click at [11, 287] on div "Performance Users Engagement Widgets Feedback Product Updates Knowledge Base AI…" at bounding box center [14, 334] width 28 height 668
click at [9, 75] on link at bounding box center [13, 70] width 9 height 19
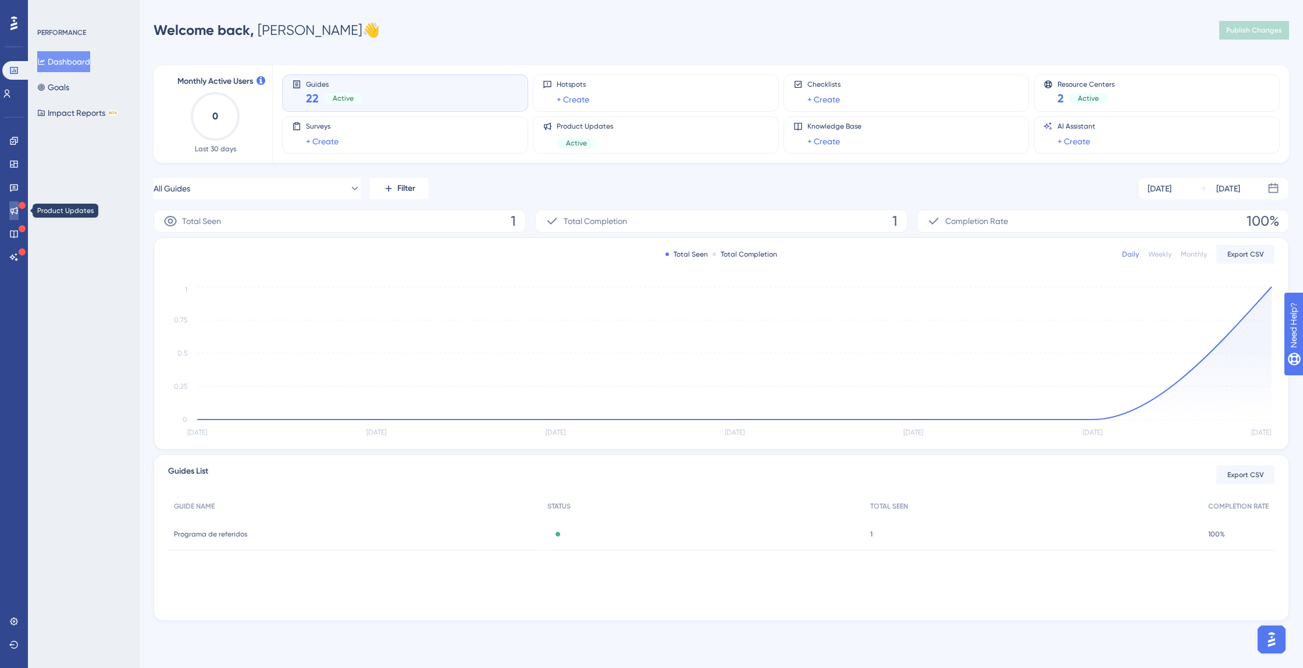
click at [16, 201] on link at bounding box center [13, 210] width 9 height 19
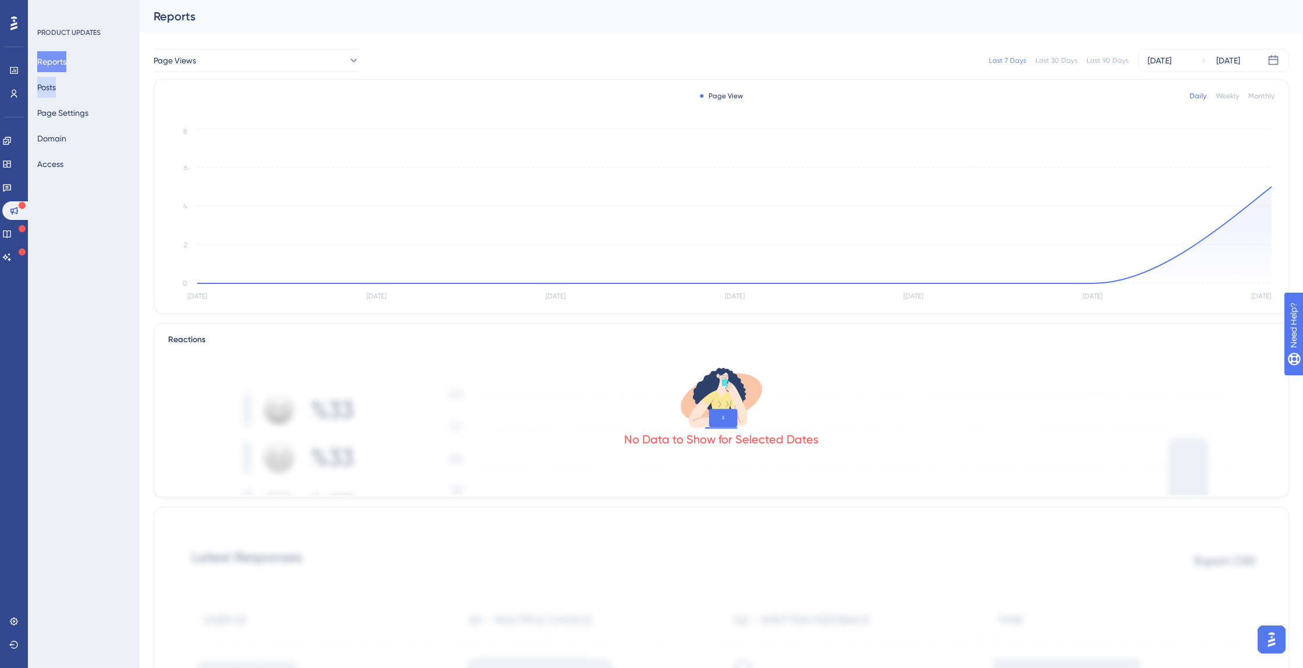
click at [56, 90] on button "Posts" at bounding box center [46, 87] width 19 height 21
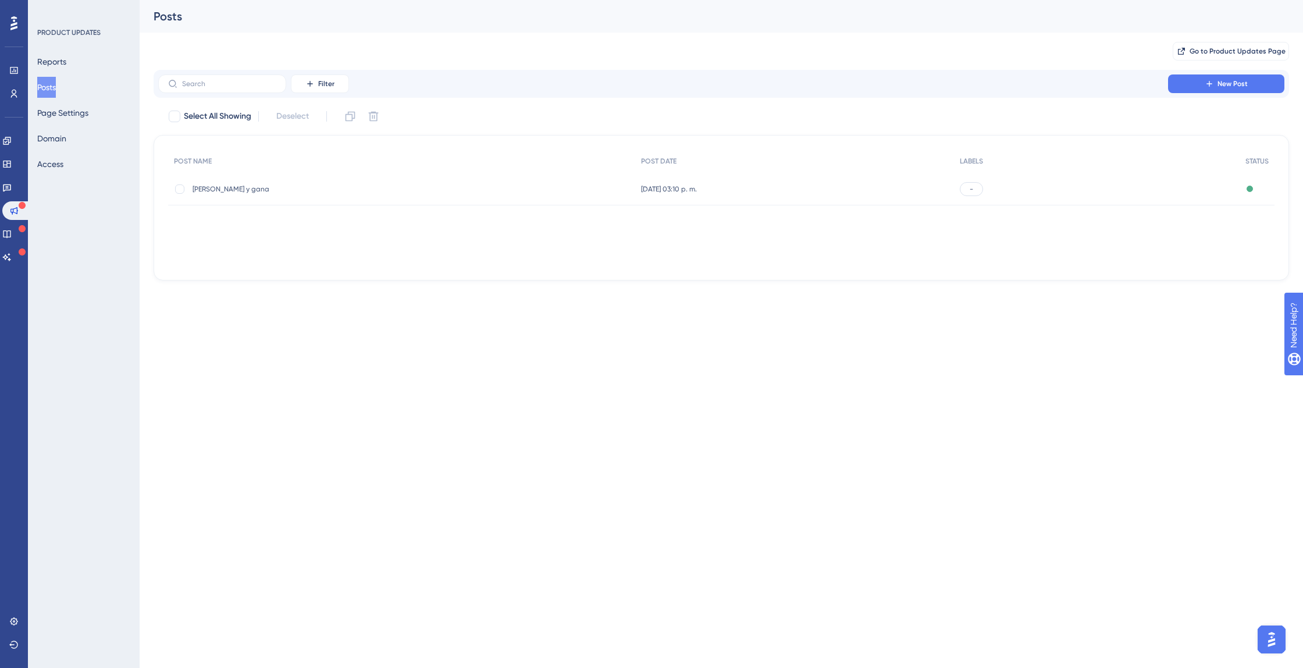
click at [243, 191] on span "Colabora y gana" at bounding box center [286, 188] width 186 height 9
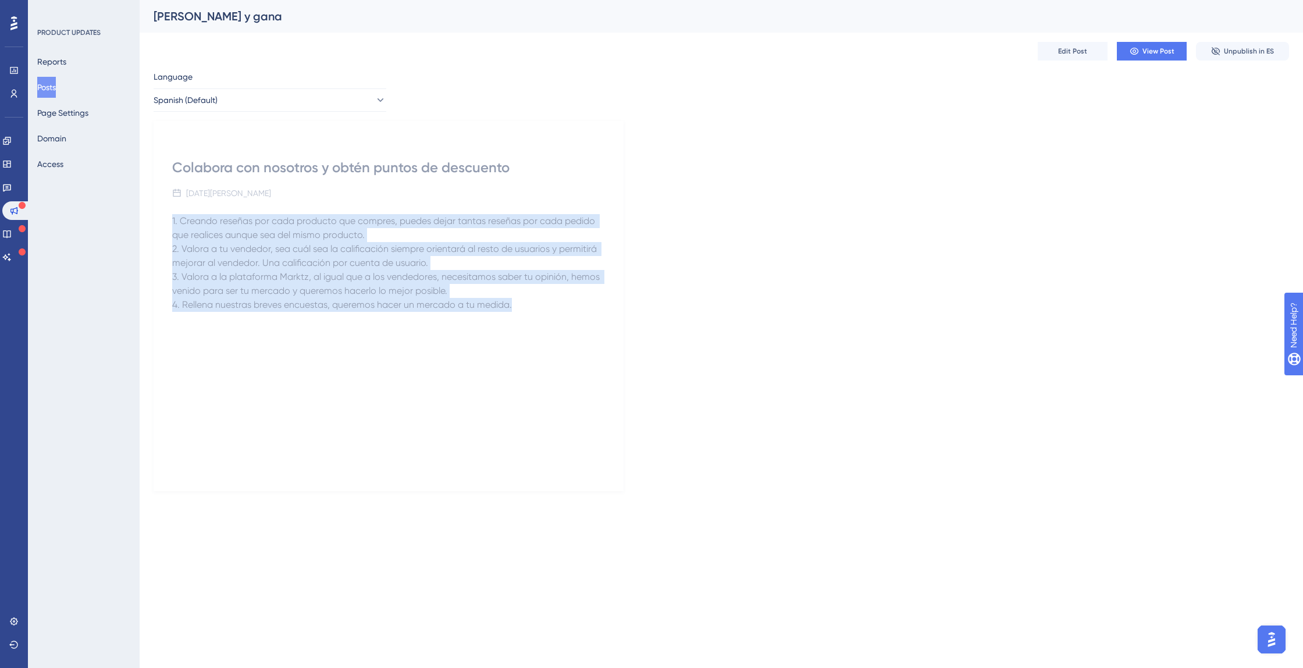
drag, startPoint x: 539, startPoint y: 307, endPoint x: 145, endPoint y: 219, distance: 403.6
click at [145, 219] on div "Performance Users Engagement Widgets Feedback Product Updates Knowledge Base AI…" at bounding box center [722, 255] width 1164 height 510
click at [1072, 51] on span "Edit Post" at bounding box center [1072, 51] width 29 height 9
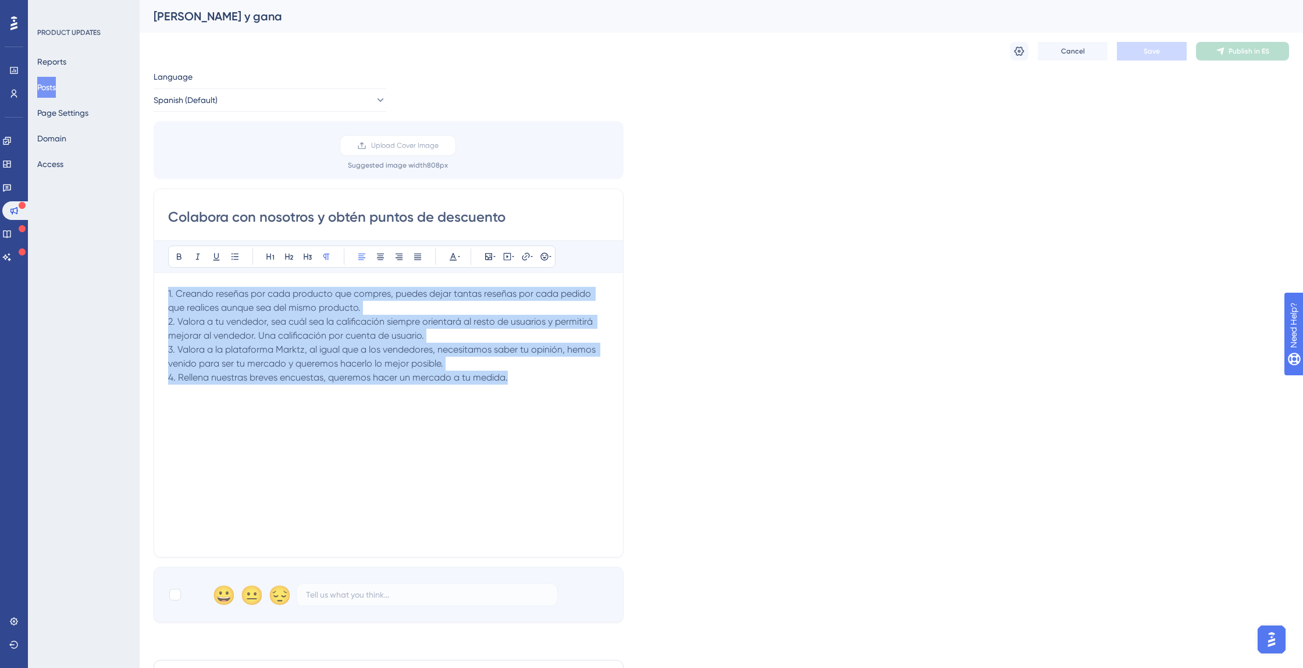
drag, startPoint x: 549, startPoint y: 385, endPoint x: 119, endPoint y: 243, distance: 452.8
click at [140, 243] on div "Performance Users Engagement Widgets Feedback Product Updates Knowledge Base AI…" at bounding box center [722, 430] width 1164 height 861
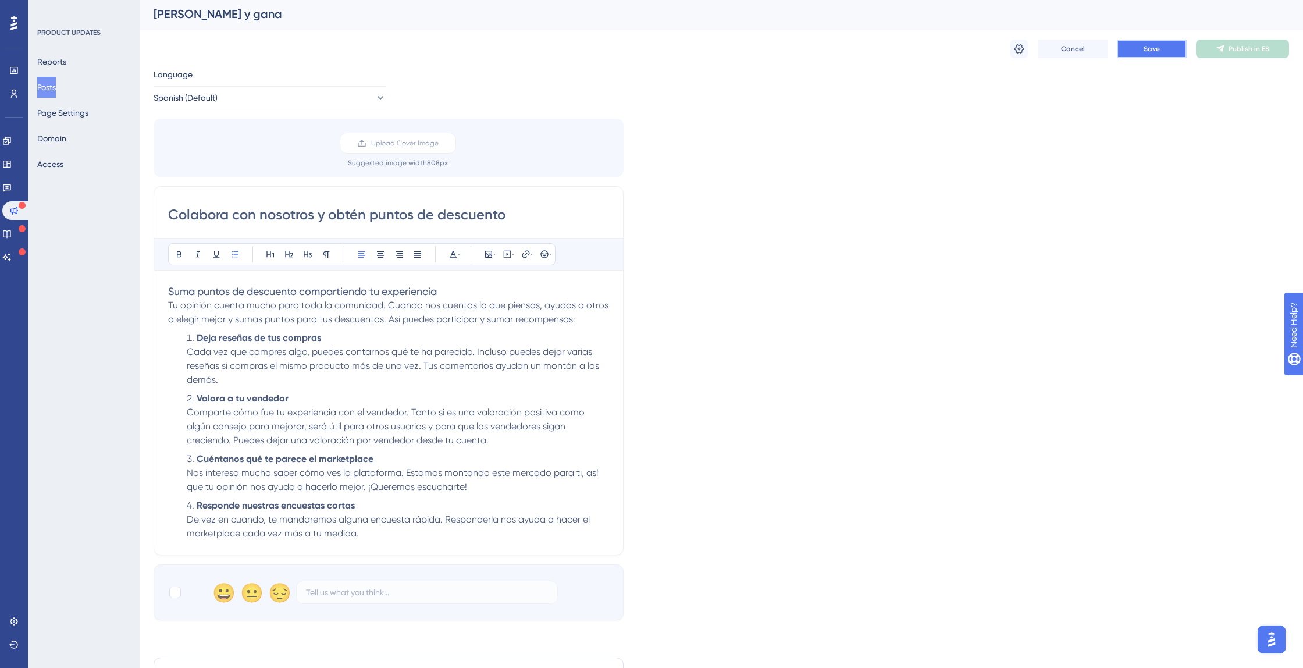
scroll to position [1, 0]
click at [1165, 54] on button "Save" at bounding box center [1152, 50] width 70 height 19
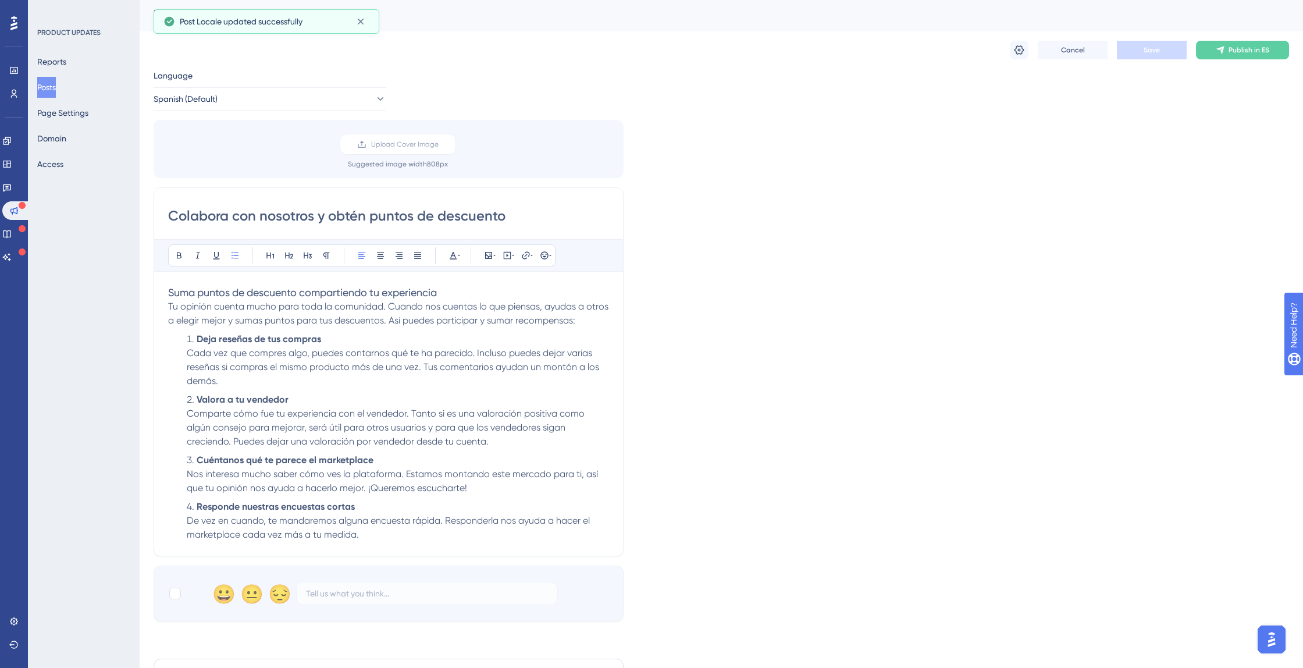
scroll to position [0, 0]
click at [244, 102] on button "Spanish (Default)" at bounding box center [270, 99] width 233 height 23
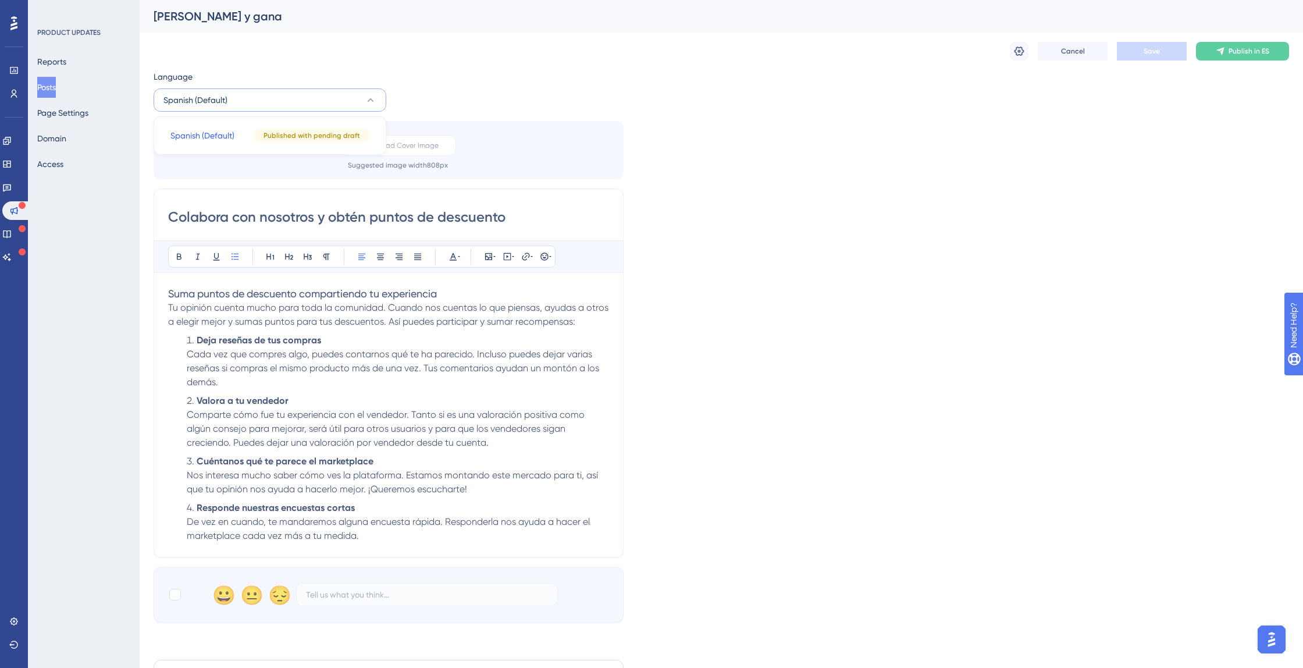
click at [244, 102] on button "Spanish (Default)" at bounding box center [270, 99] width 233 height 23
click at [1239, 52] on span "Publish in ES" at bounding box center [1249, 51] width 41 height 9
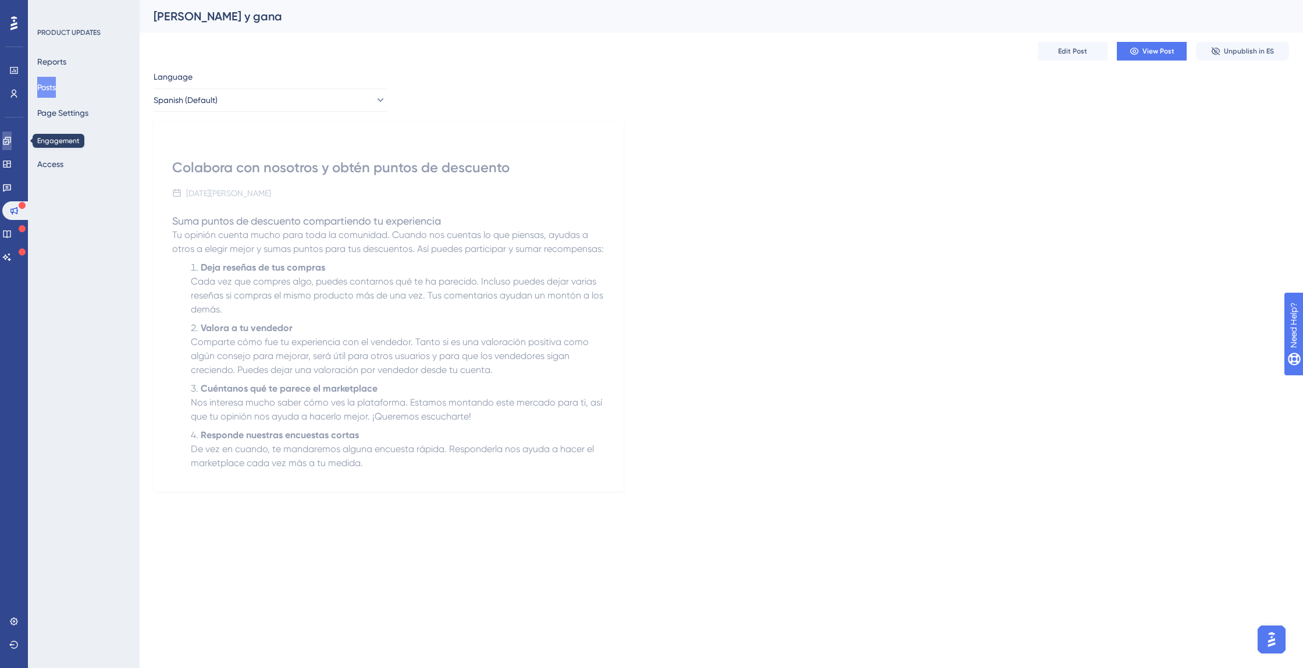
click at [12, 145] on link at bounding box center [6, 141] width 9 height 19
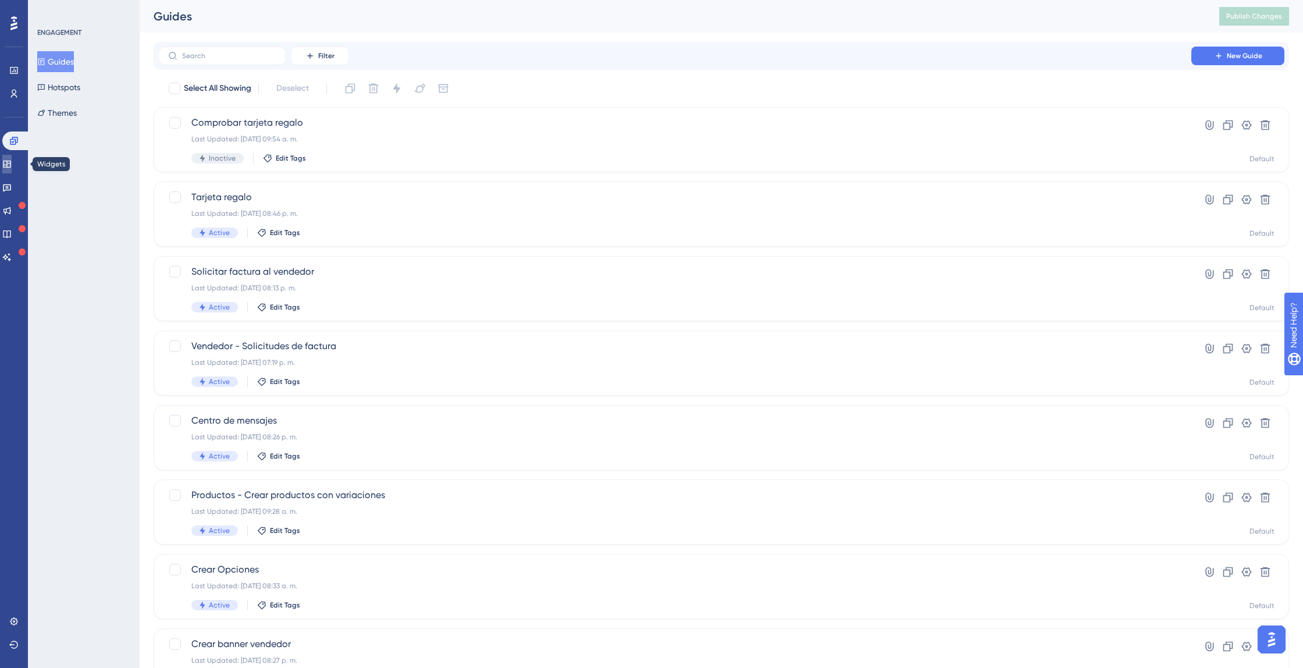
click at [12, 162] on link at bounding box center [6, 164] width 9 height 19
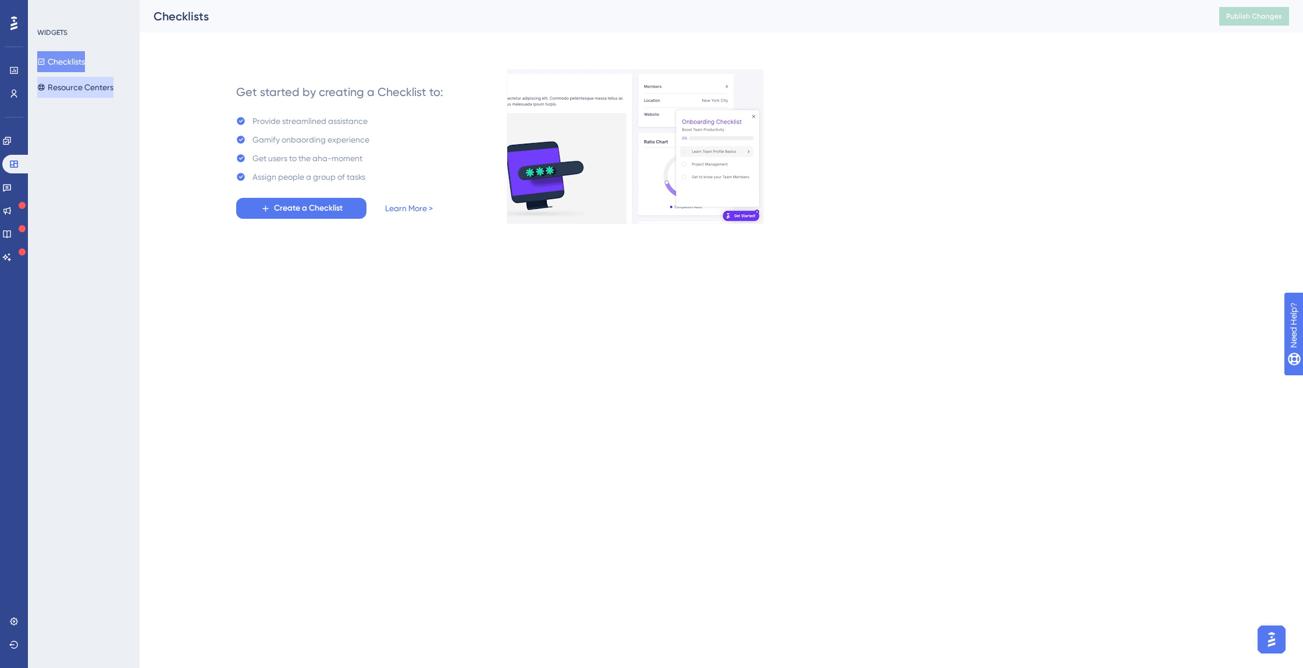
click at [89, 83] on button "Resource Centers" at bounding box center [75, 87] width 76 height 21
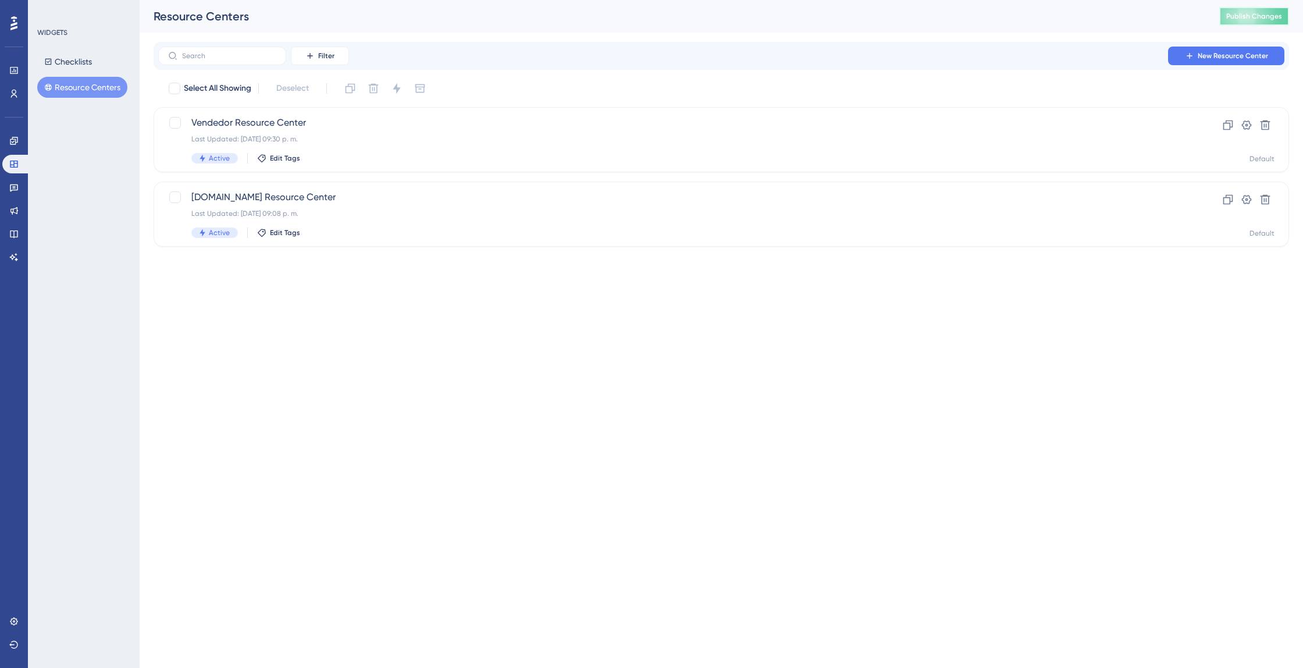
click at [1242, 21] on button "Publish Changes" at bounding box center [1255, 16] width 70 height 19
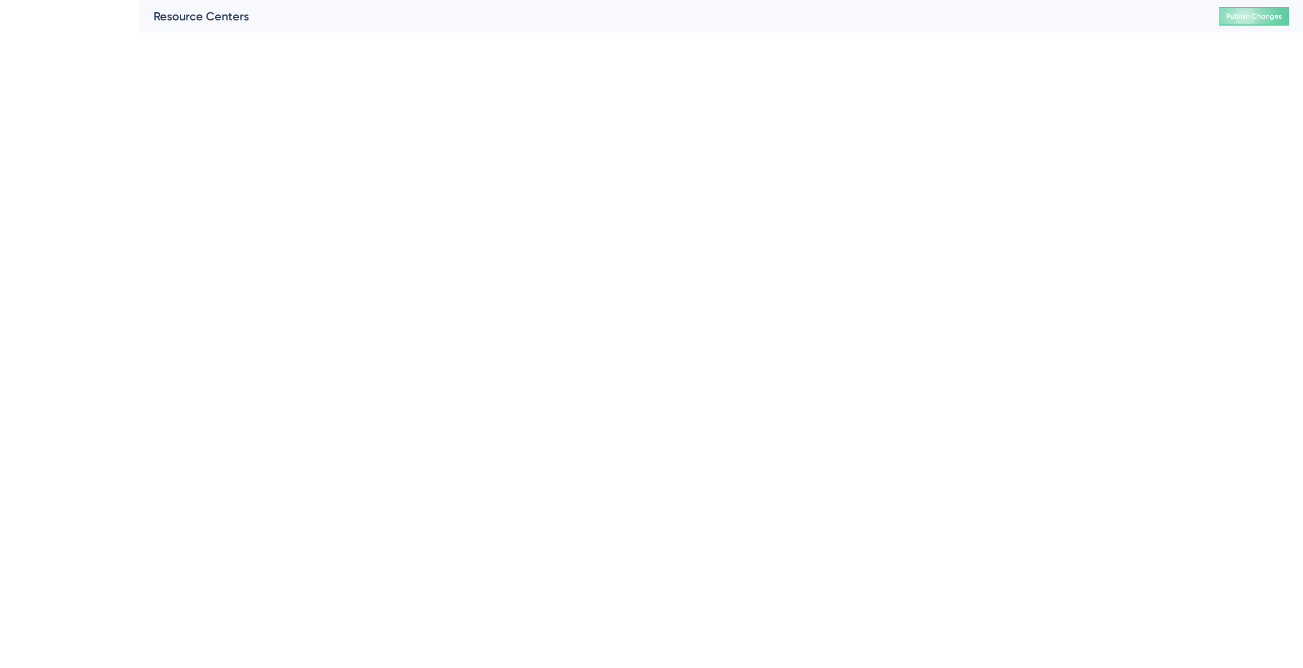
click at [1239, 17] on span "Publish Changes" at bounding box center [1255, 16] width 56 height 9
